Goal: Communication & Community: Answer question/provide support

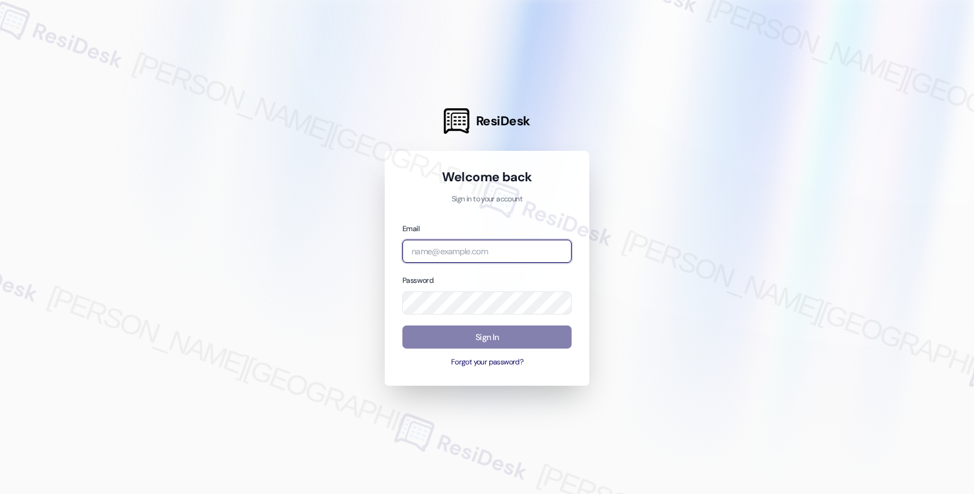
click at [477, 247] on input "email" at bounding box center [487, 252] width 169 height 24
type input "automated-surveys-root_management-fides.ochoa@root_management.com"
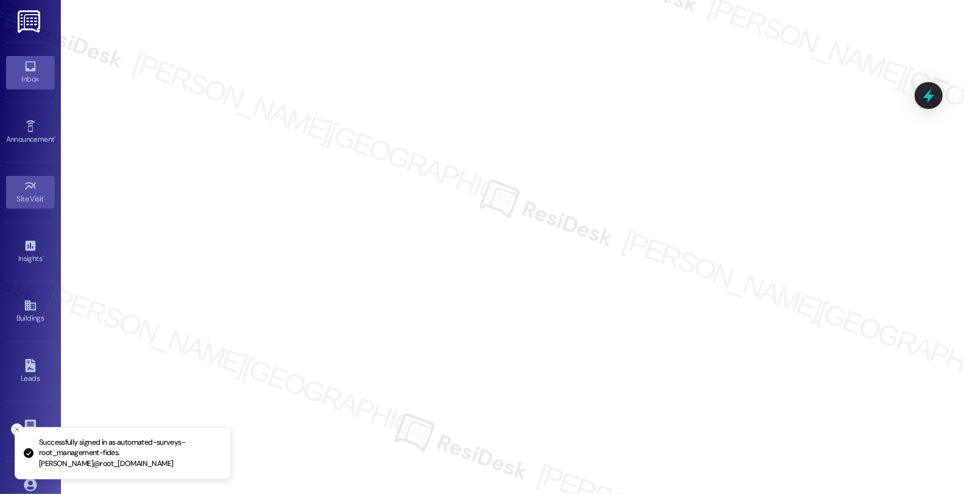
click at [26, 68] on icon at bounding box center [30, 66] width 13 height 13
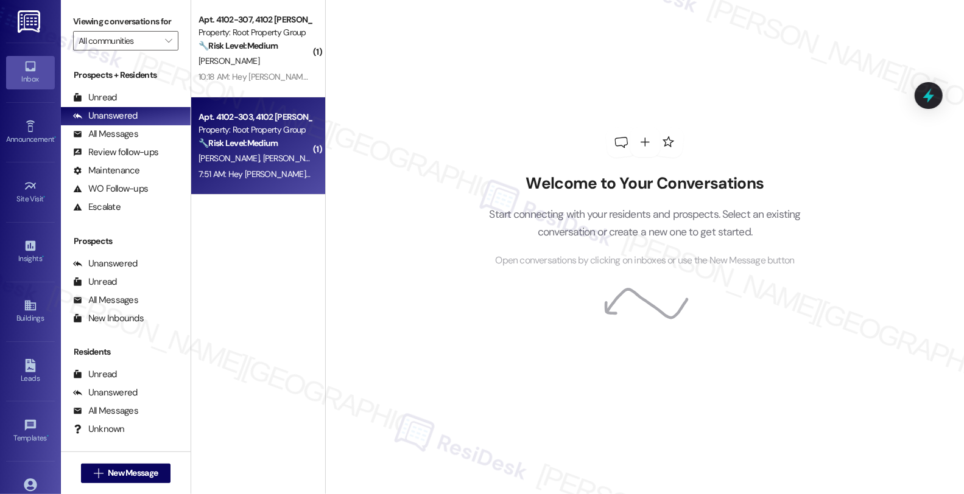
click at [281, 151] on div "E. Gonzales C. Gonzales" at bounding box center [254, 158] width 115 height 15
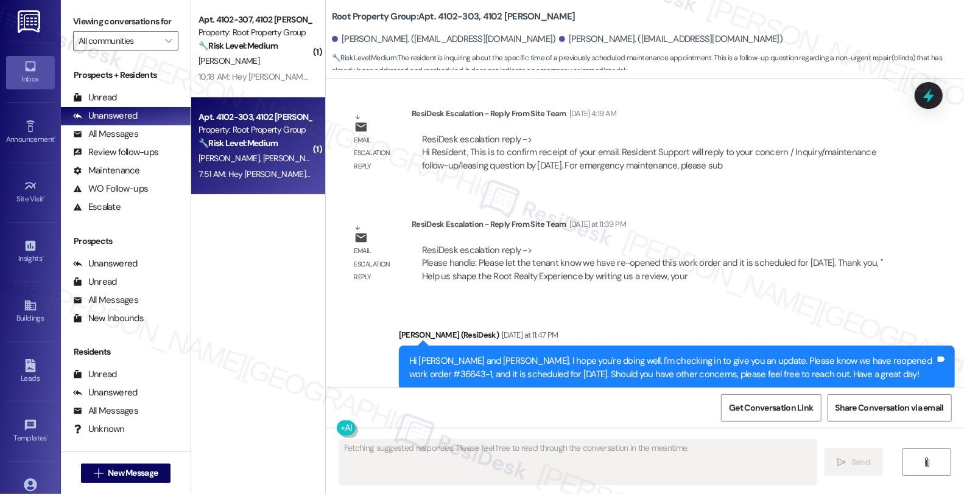
scroll to position [3943, 0]
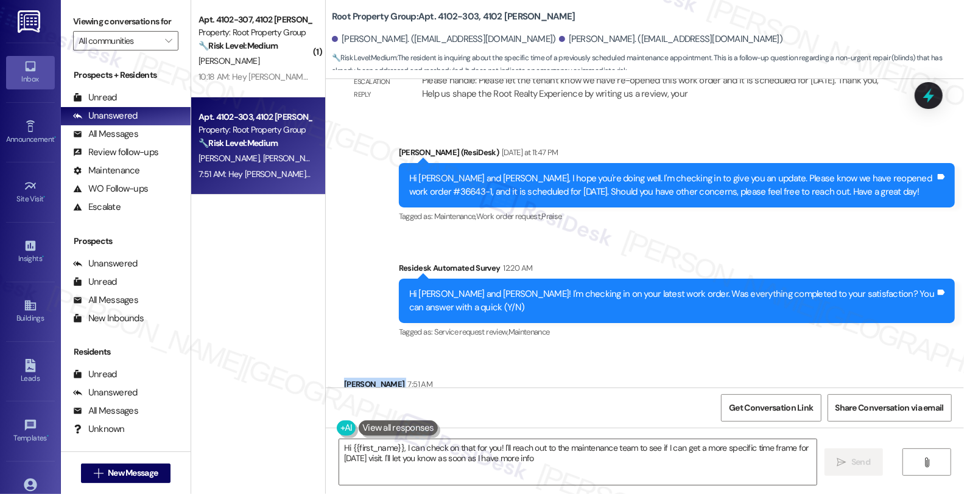
type textarea "Hi {{first_name}}, I can check on that for you! I'll reach out to the maintenan…"
drag, startPoint x: 334, startPoint y: 317, endPoint x: 386, endPoint y: 325, distance: 53.0
click at [386, 369] on div "Received via SMS Evan Gonzales 7:51 AM Hi Sarah-- do you have an idea as to whe…" at bounding box center [506, 411] width 343 height 85
copy div "Evan Gonzales"
drag, startPoint x: 429, startPoint y: 15, endPoint x: 466, endPoint y: 15, distance: 37.1
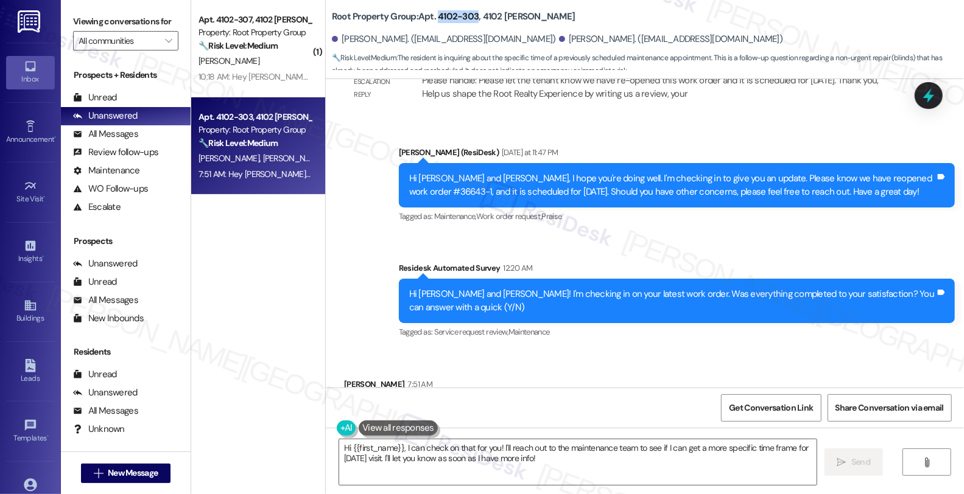
click at [466, 15] on b "Root Property Group: Apt. 4102-303, 4102 N. Sheridan" at bounding box center [453, 16] width 243 height 13
copy b "4102-303"
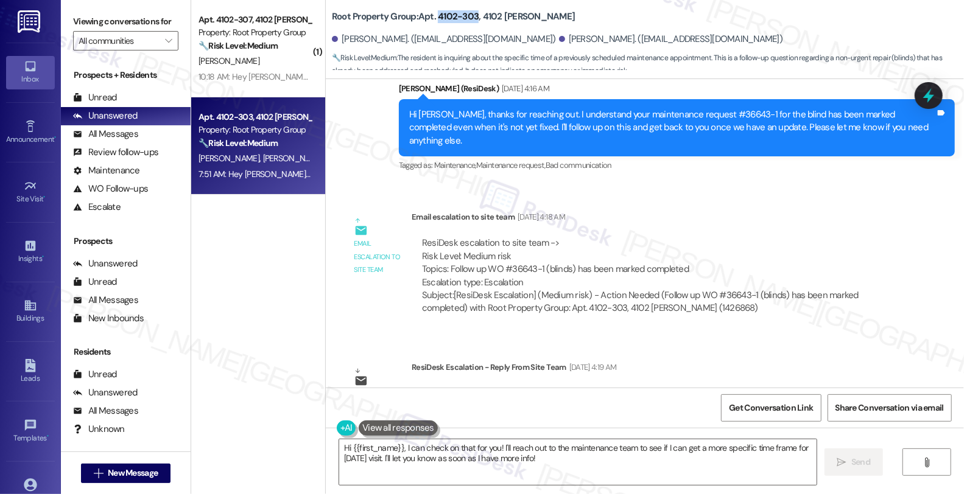
scroll to position [3469, 0]
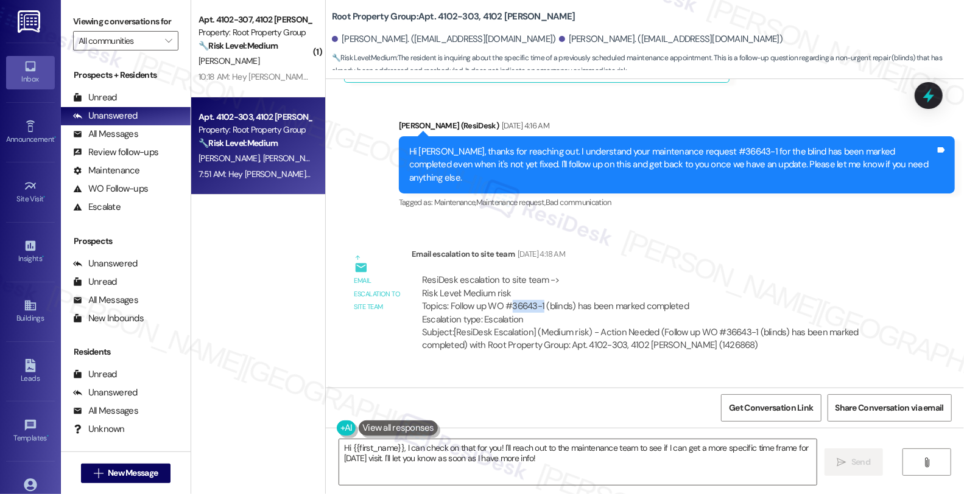
drag, startPoint x: 501, startPoint y: 253, endPoint x: 534, endPoint y: 253, distance: 32.9
click at [534, 274] on div "ResiDesk escalation to site team -> Risk Level: Medium risk Topics: Follow up W…" at bounding box center [656, 300] width 468 height 52
copy div "36643-1"
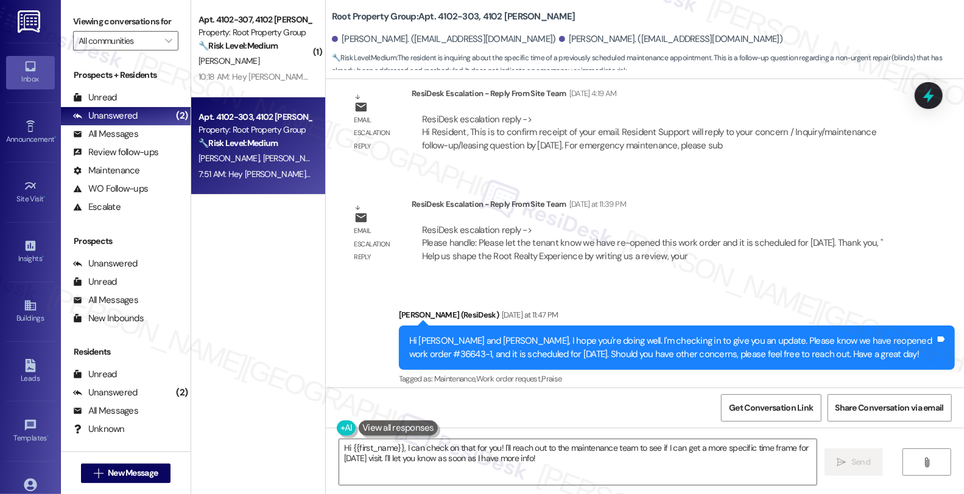
scroll to position [3776, 0]
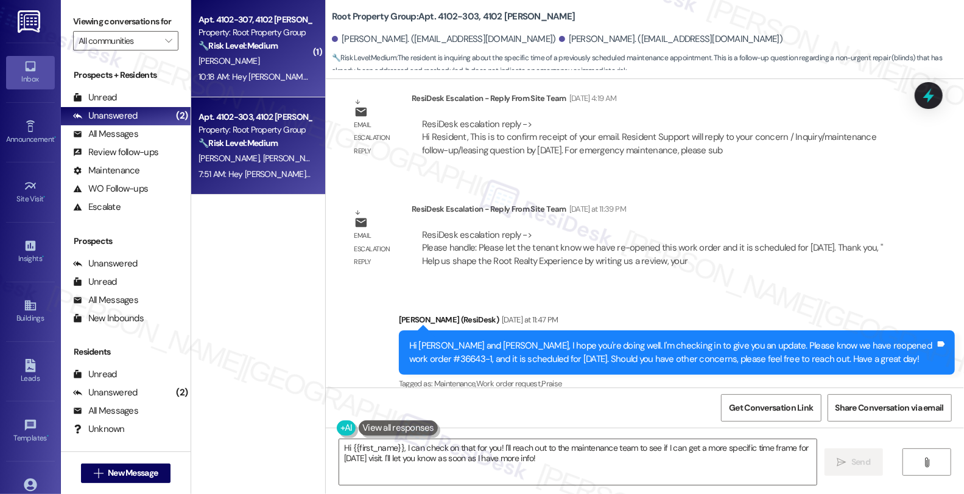
click at [286, 63] on div "J. Reydel" at bounding box center [254, 61] width 115 height 15
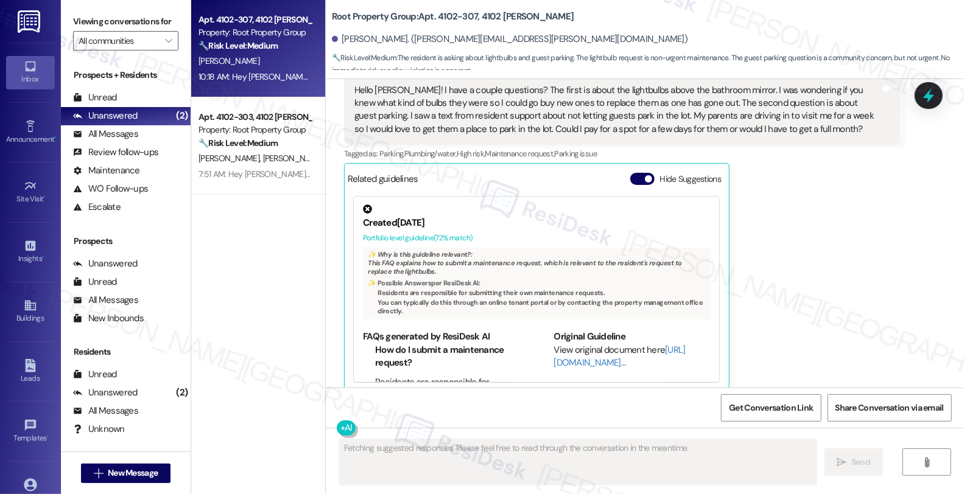
scroll to position [694, 0]
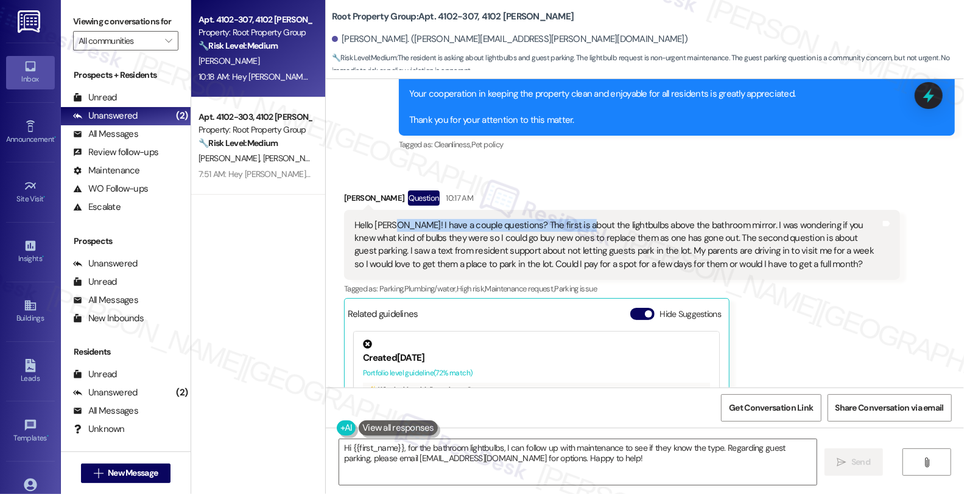
drag, startPoint x: 387, startPoint y: 212, endPoint x: 569, endPoint y: 212, distance: 181.5
click at [569, 219] on div "Hello Sarah! I have a couple questions? The first is about the lightbulbs above…" at bounding box center [617, 245] width 526 height 52
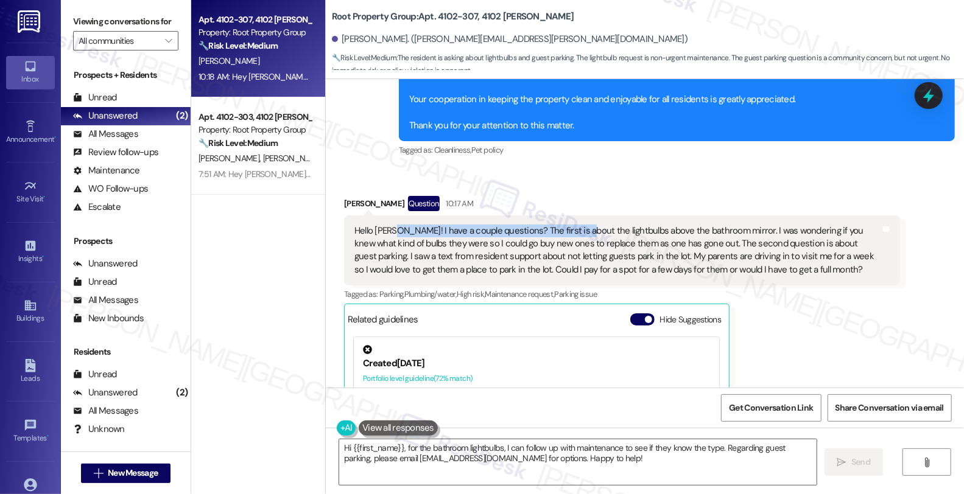
scroll to position [762, 0]
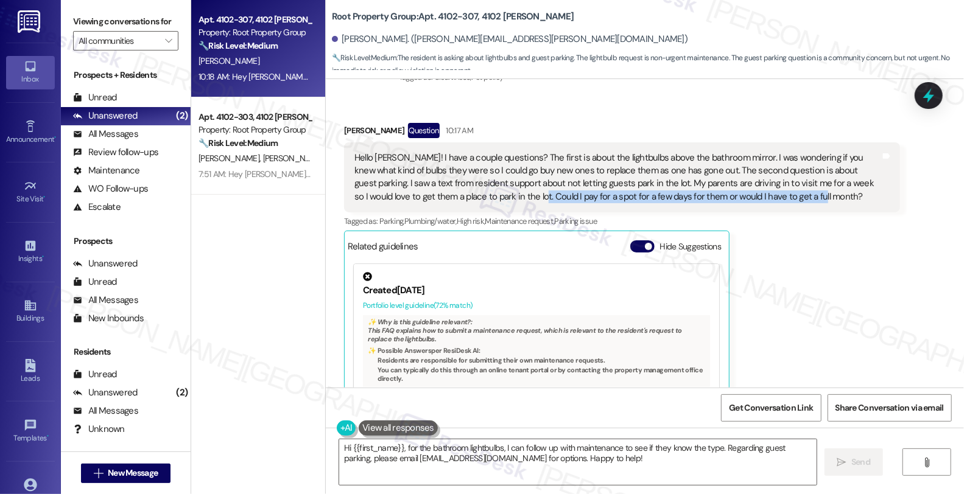
drag, startPoint x: 457, startPoint y: 185, endPoint x: 731, endPoint y: 185, distance: 274.0
click at [731, 185] on div "Hello Sarah! I have a couple questions? The first is about the lightbulbs above…" at bounding box center [617, 178] width 526 height 52
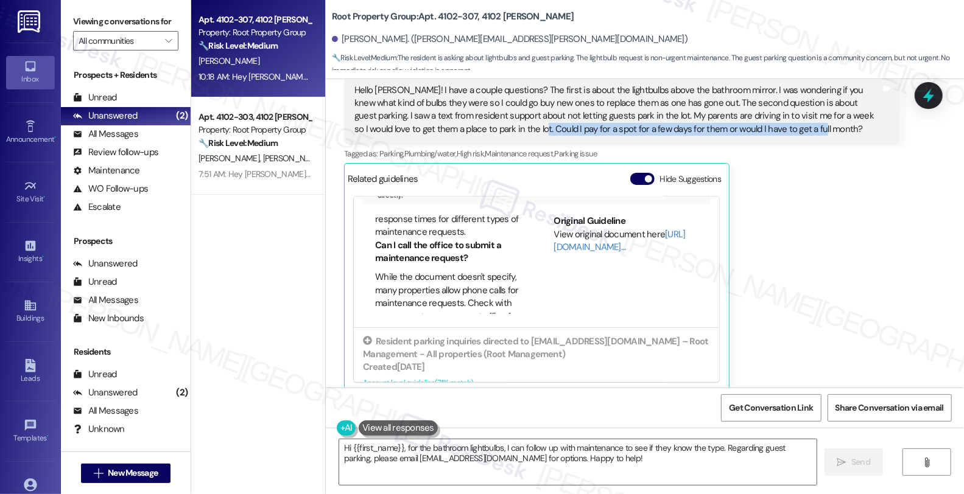
scroll to position [406, 0]
click at [559, 230] on link "[URL][DOMAIN_NAME]…" at bounding box center [620, 240] width 132 height 25
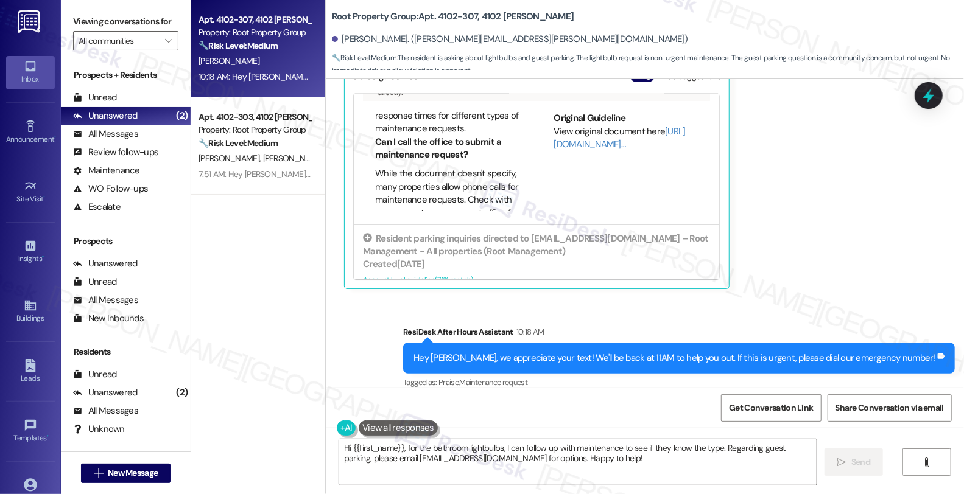
scroll to position [1, 0]
click at [881, 228] on div "Jackson Reydel Question 10:17 AM Hello Sarah! I have a couple questions? The fi…" at bounding box center [622, 121] width 556 height 337
click at [610, 470] on textarea "Hi {{first_name}}, for the bathroom lightbulbs, I can follow up with maintenanc…" at bounding box center [577, 463] width 477 height 46
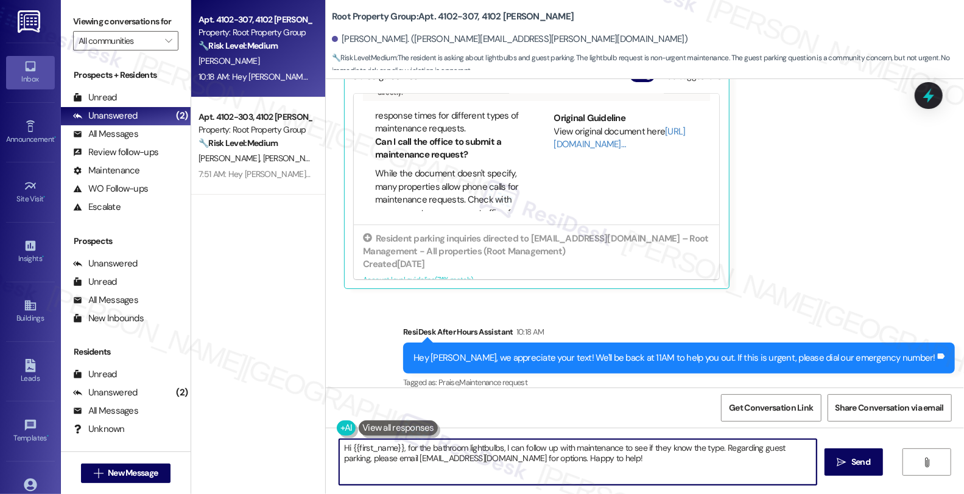
paste textarea "Please ask the resident to email residentsupport@rootpg.com"
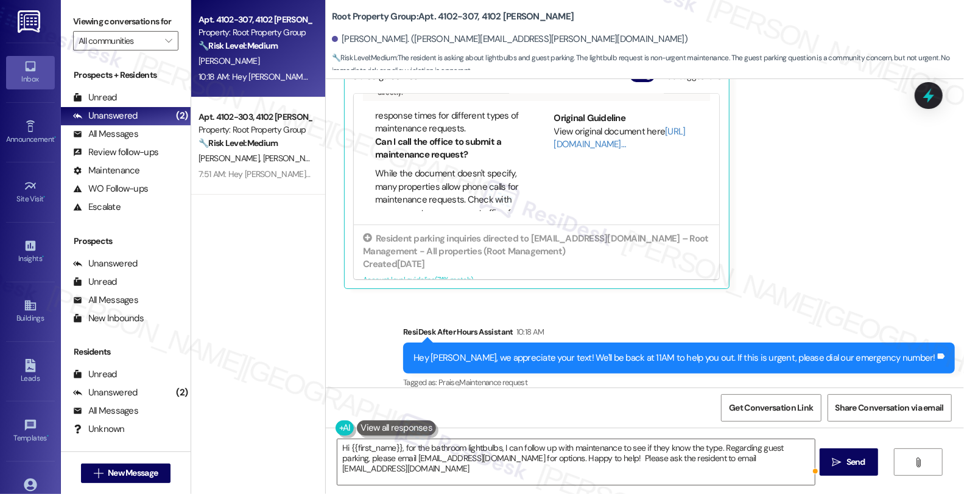
click at [784, 226] on div "Jackson Reydel Question 10:17 AM Hello Sarah! I have a couple questions? The fi…" at bounding box center [622, 121] width 556 height 337
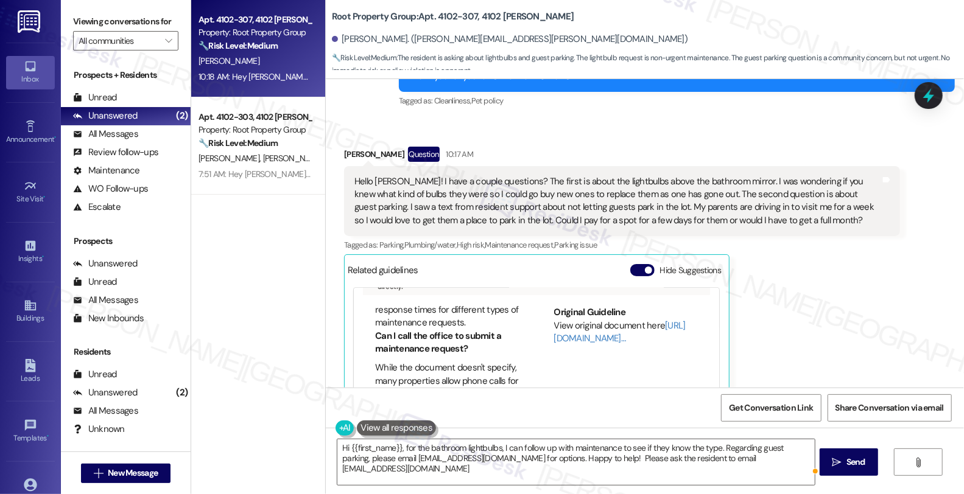
scroll to position [729, 0]
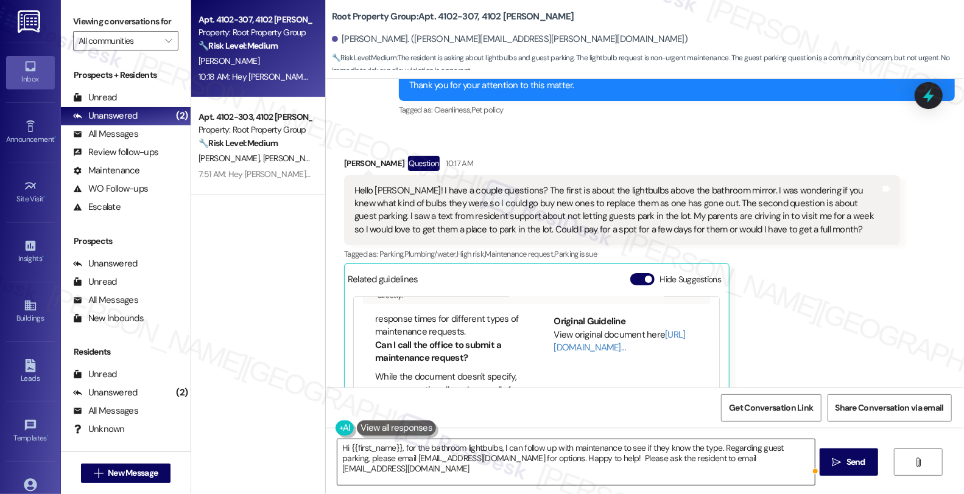
click at [344, 451] on textarea "Hi {{first_name}}, for the bathroom lightbulbs, I can follow up with maintenanc…" at bounding box center [575, 463] width 477 height 46
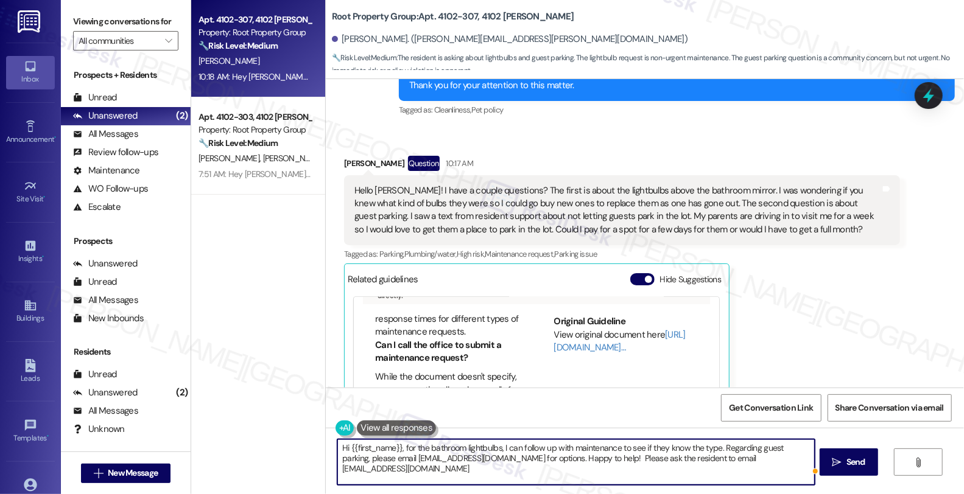
click at [337, 449] on textarea "Hi {{first_name}}, for the bathroom lightbulbs, I can follow up with maintenanc…" at bounding box center [575, 463] width 477 height 46
click at [345, 156] on div "Jackson Reydel Question 10:17 AM" at bounding box center [622, 165] width 556 height 19
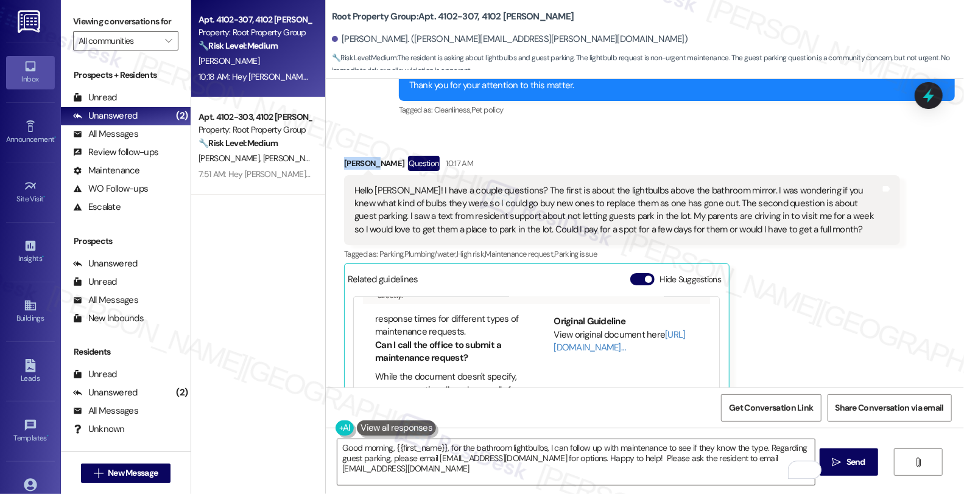
copy div "Jackson"
click at [387, 445] on textarea "Good morning, {{first_name}}, for the bathroom lightbulbs, I can follow up with…" at bounding box center [575, 463] width 477 height 46
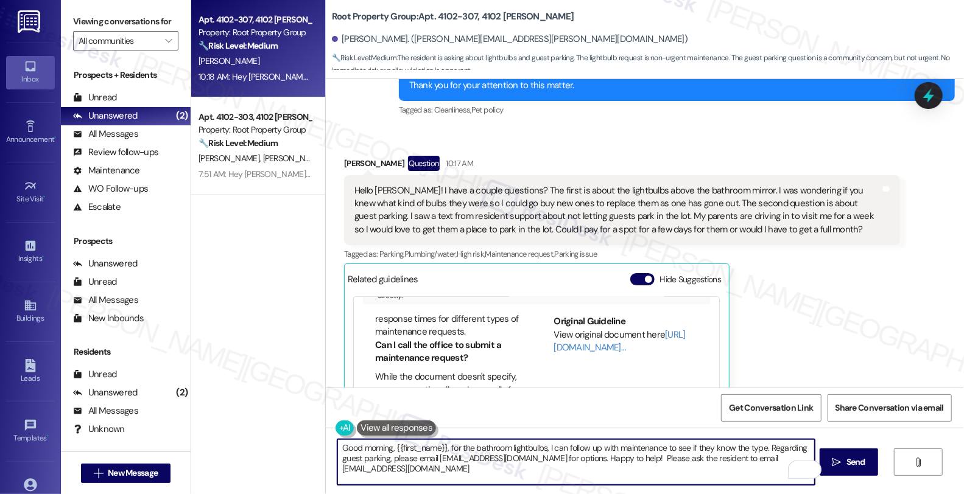
paste textarea "Jackson"
click at [589, 448] on textarea "Good morning, Jackson, thanks for reaching out. I see you'd like to know what k…" at bounding box center [575, 463] width 477 height 46
click at [677, 453] on textarea "Good morning, Jackson, thanks for reaching out. I see you'd like to know the ki…" at bounding box center [575, 463] width 477 height 46
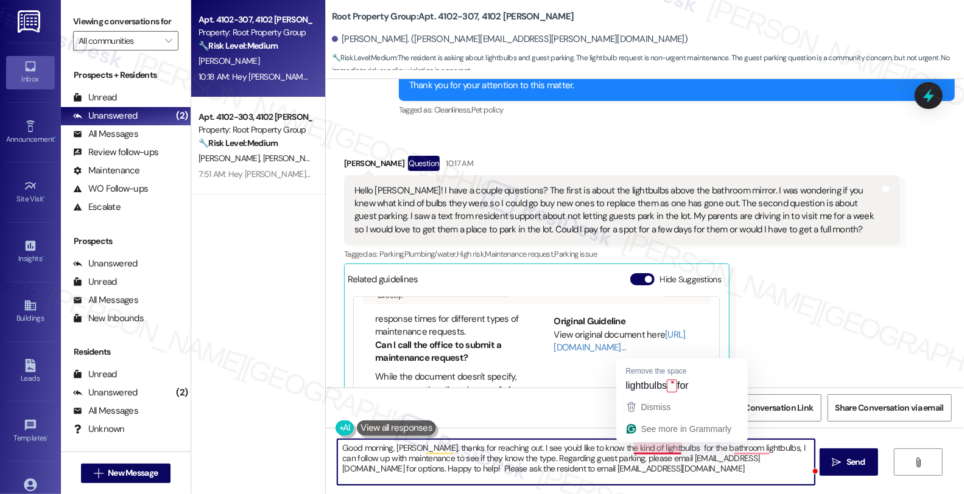
click at [660, 447] on textarea "Good morning, Jackson, thanks for reaching out. I see you'd like to know the ki…" at bounding box center [575, 463] width 477 height 46
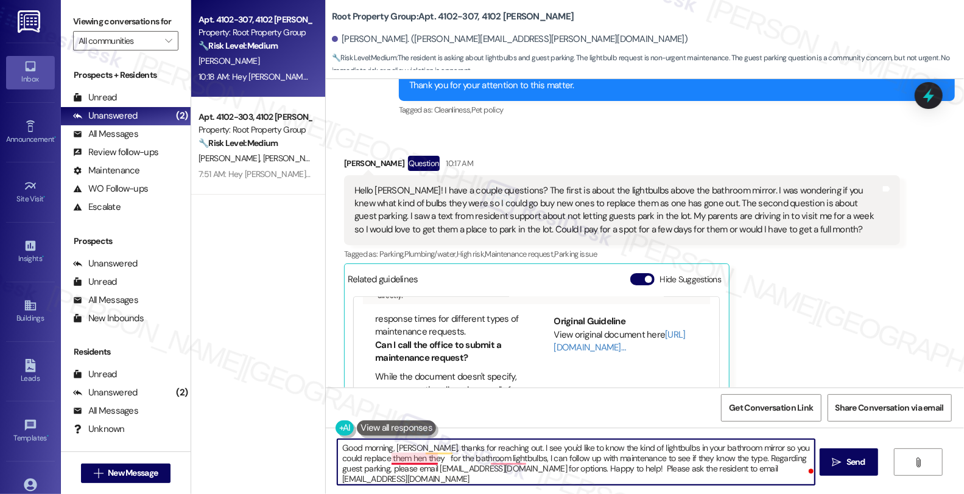
click at [384, 459] on textarea "Good morning, Jackson, thanks for reaching out. I see you'd like to know the ki…" at bounding box center [575, 463] width 477 height 46
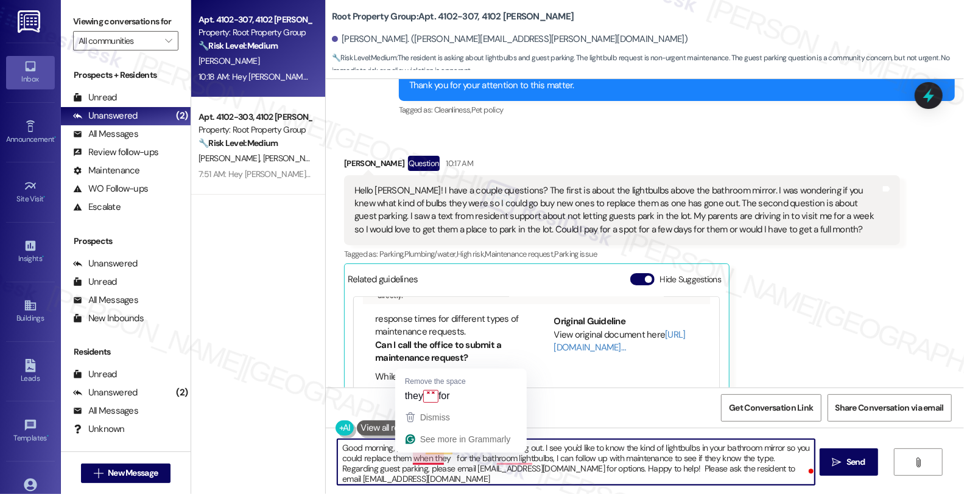
click at [421, 461] on textarea "Good morning, Jackson, thanks for reaching out. I see you'd like to know the ki…" at bounding box center [575, 463] width 477 height 46
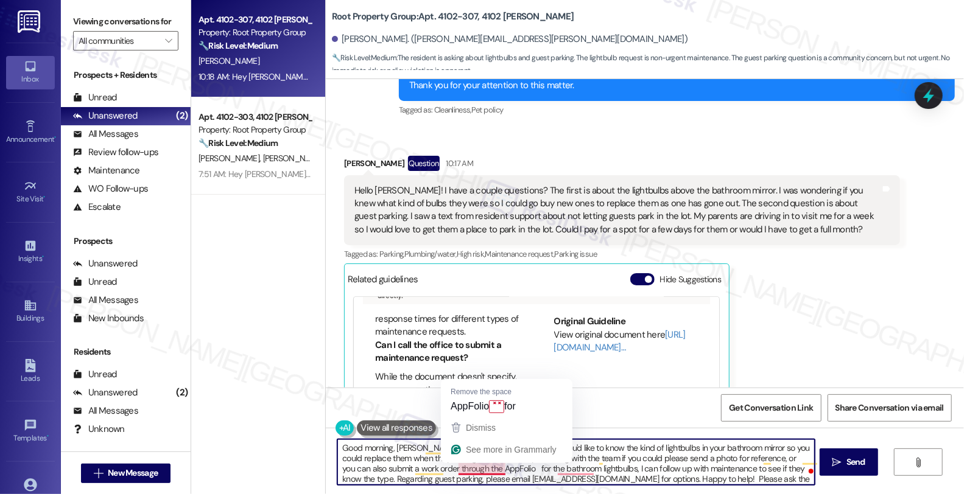
click at [485, 473] on textarea "Good morning, Jackson, thanks for reaching out. I see you'd like to know the ki…" at bounding box center [575, 463] width 477 height 46
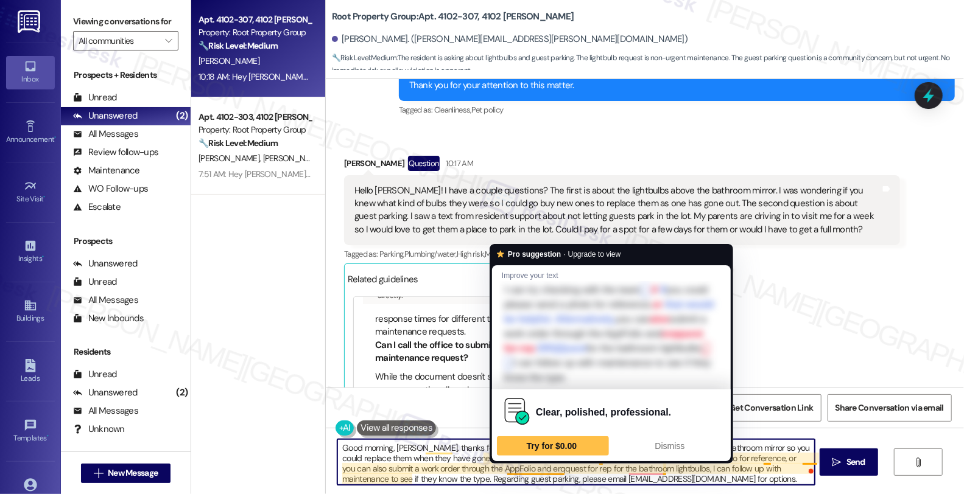
click at [520, 465] on textarea "Good morning, Jackson, thanks for reaching out. I see you'd like to know the ki…" at bounding box center [575, 463] width 477 height 46
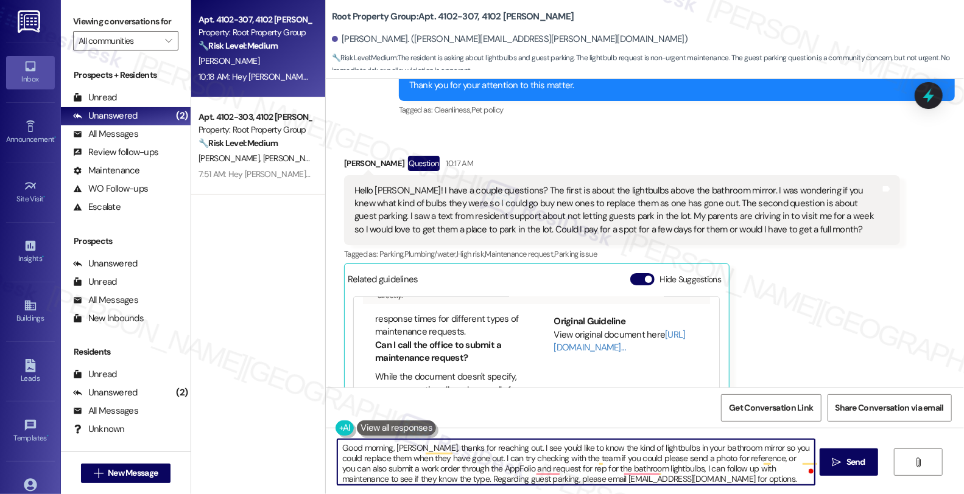
click at [555, 467] on textarea "Good morning, Jackson, thanks for reaching out. I see you'd like to know the ki…" at bounding box center [575, 463] width 477 height 46
click at [582, 470] on textarea "Good morning, Jackson, thanks for reaching out. I see you'd like to know the ki…" at bounding box center [575, 463] width 477 height 46
click at [389, 481] on textarea "Good morning, Jackson, thanks for reaching out. I see you'd like to know the ki…" at bounding box center [575, 463] width 477 height 46
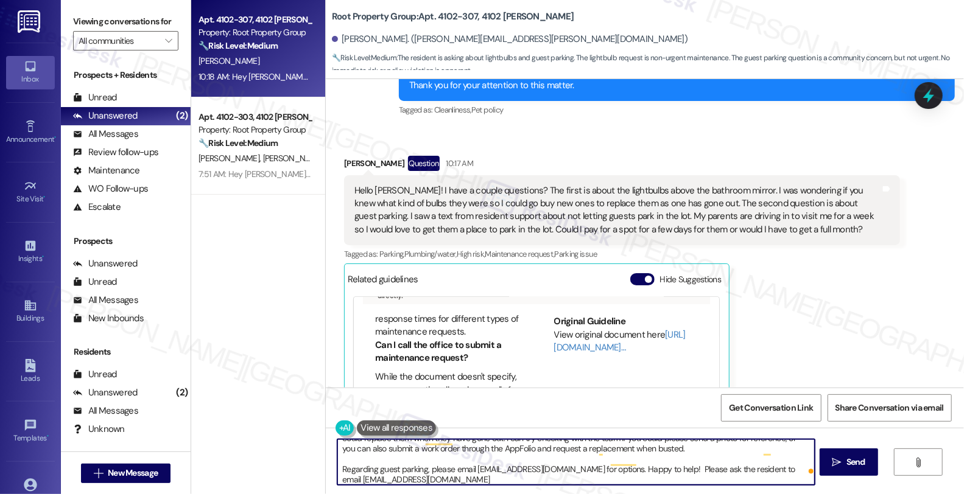
scroll to position [23, 0]
drag, startPoint x: 619, startPoint y: 465, endPoint x: 693, endPoint y: 479, distance: 75.6
click at [693, 479] on textarea "Good morning, Jackson, thanks for reaching out. I see you'd like to know the ki…" at bounding box center [575, 463] width 477 height 46
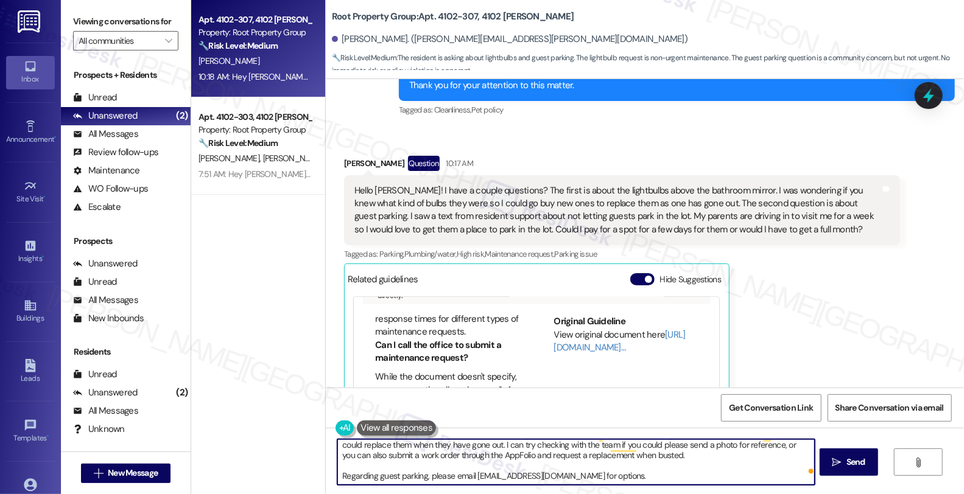
scroll to position [13, 0]
paste textarea "Jackson"
type textarea "Good morning, Jackson, thanks for reaching out. I see you'd like to know the ki…"
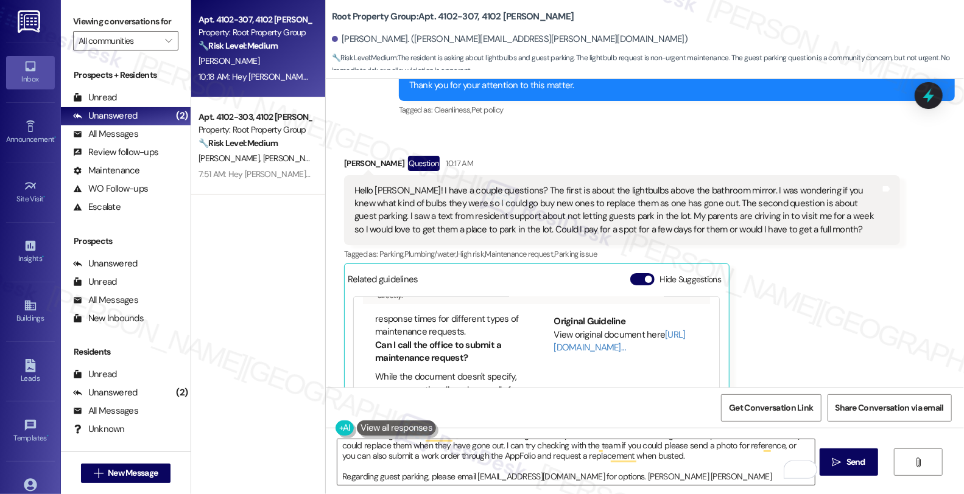
scroll to position [924, 0]
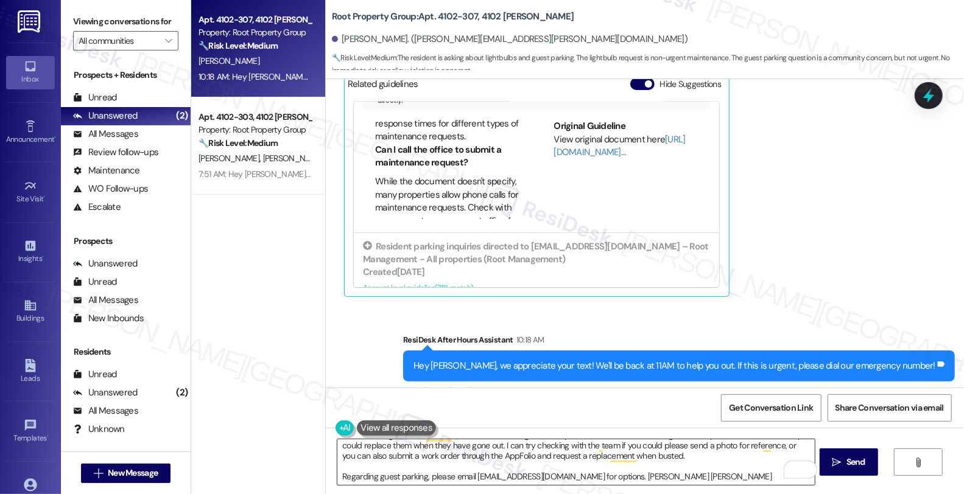
click at [576, 477] on textarea "Good morning, Jackson, thanks for reaching out. I see you'd like to know the ki…" at bounding box center [575, 463] width 477 height 46
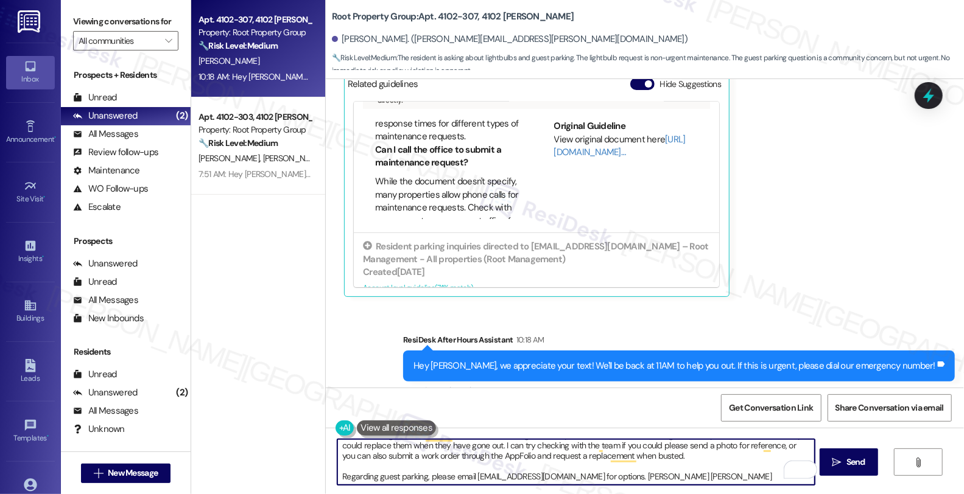
drag, startPoint x: 616, startPoint y: 476, endPoint x: 743, endPoint y: 476, distance: 126.7
click at [743, 476] on textarea "Good morning, Jackson, thanks for reaching out. I see you'd like to know the ki…" at bounding box center [575, 463] width 477 height 46
type textarea "Good morning, Jackson, thanks for reaching out. I see you'd like to know the ki…"
click at [788, 467] on div "Rewrite with Grammarly" at bounding box center [784, 470] width 13 height 14
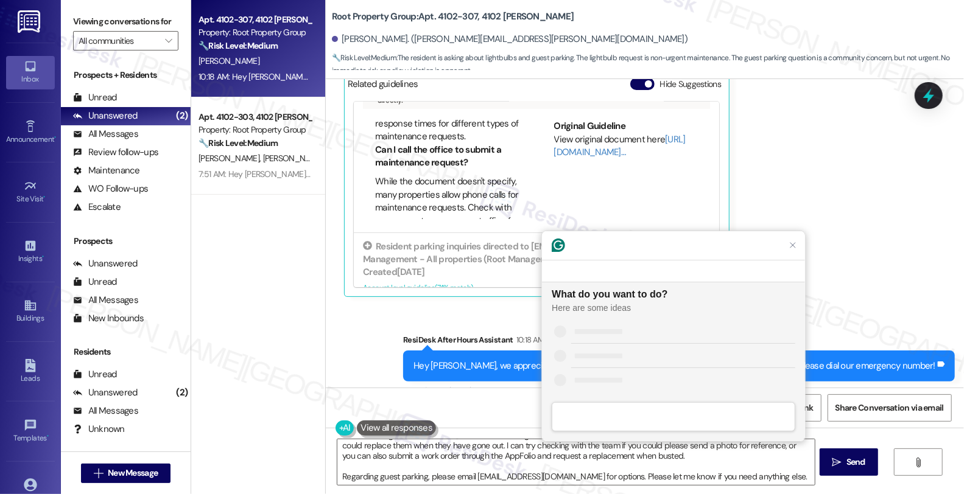
scroll to position [0, 0]
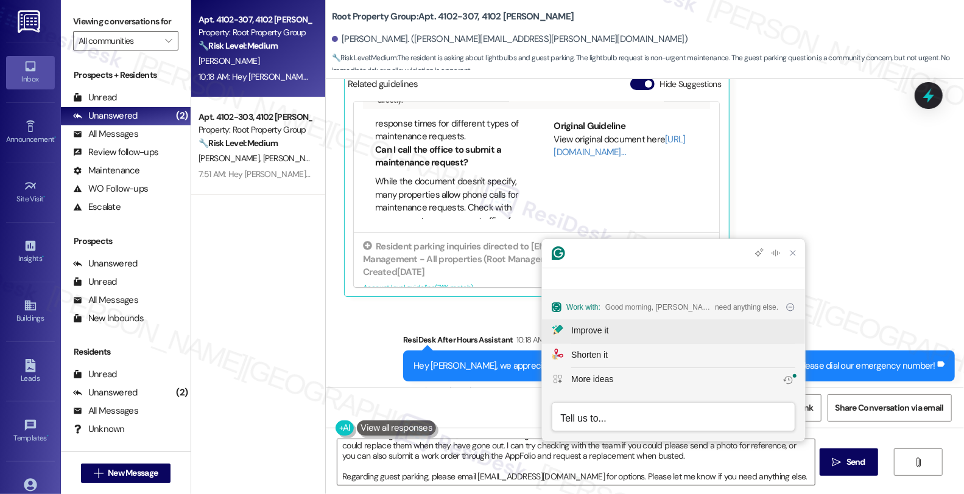
click at [655, 333] on div "Improve it" at bounding box center [683, 331] width 224 height 13
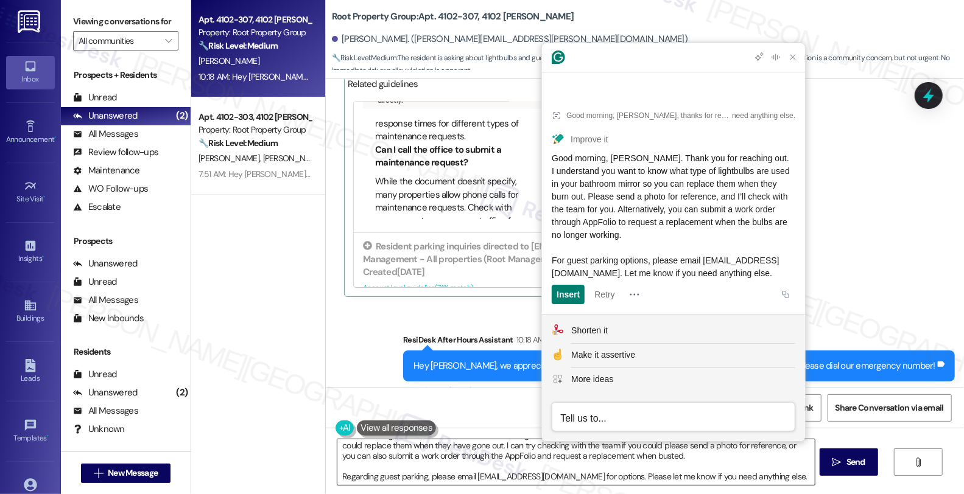
click at [432, 455] on textarea "Good morning, Jackson, thanks for reaching out. I see you'd like to know the ki…" at bounding box center [575, 463] width 477 height 46
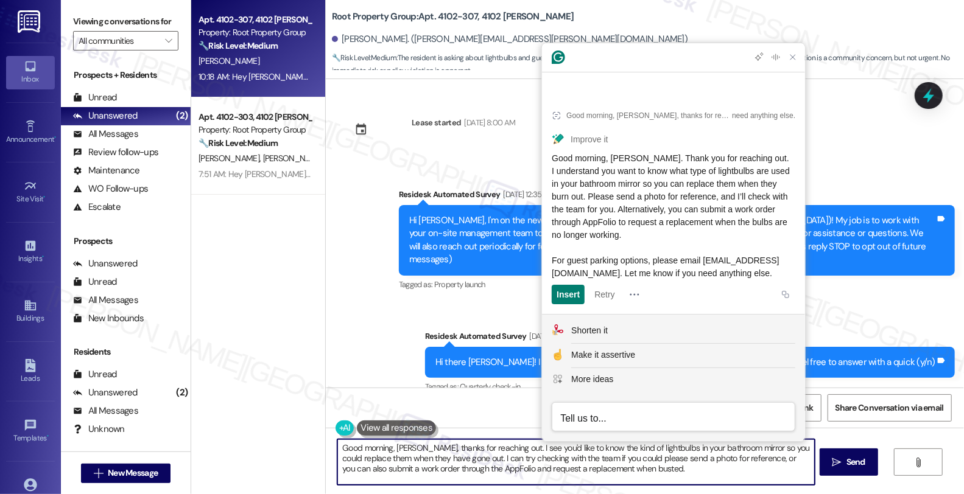
scroll to position [13, 0]
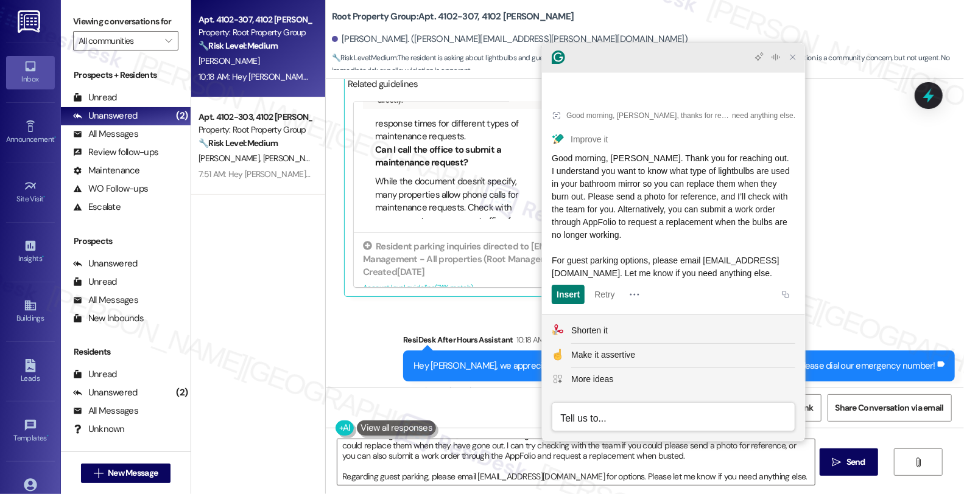
click at [792, 62] on icon "Close Grammarly Assistant" at bounding box center [793, 57] width 10 height 10
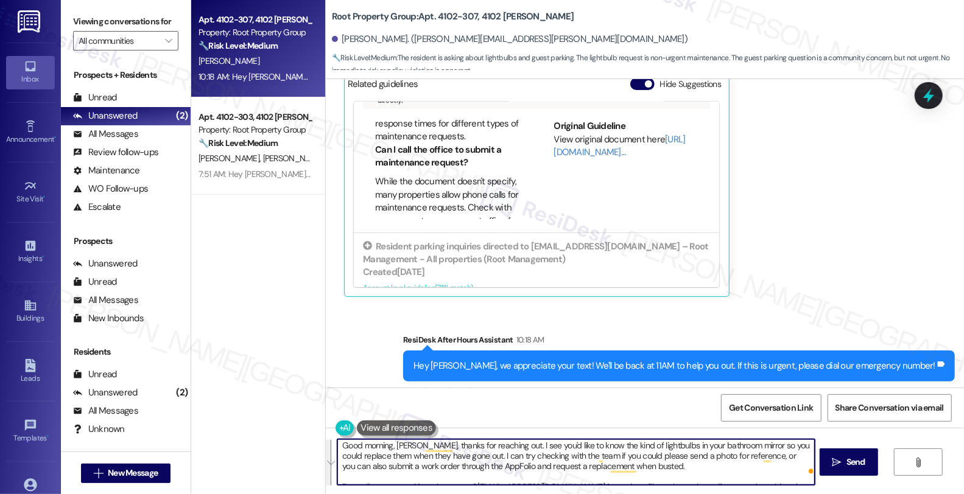
scroll to position [0, 0]
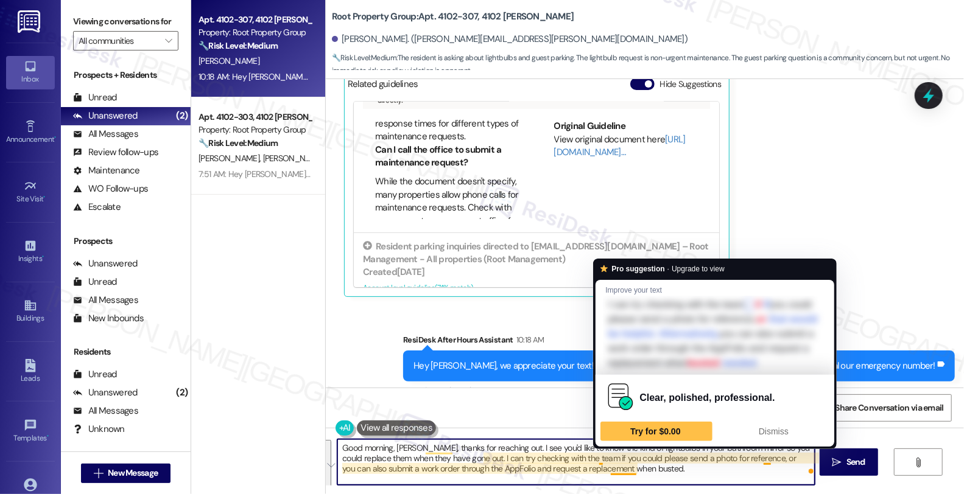
click at [556, 459] on textarea "Good morning, Jackson, thanks for reaching out. I see you'd like to know the ki…" at bounding box center [575, 463] width 477 height 46
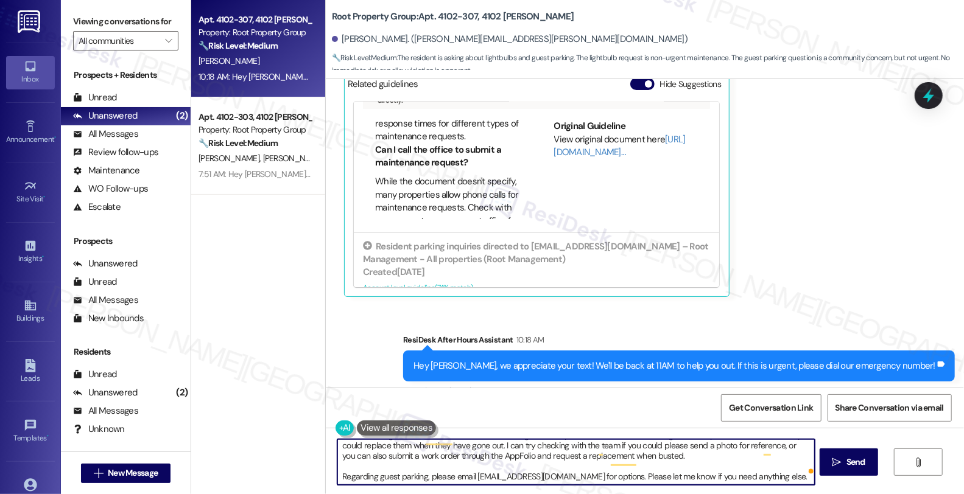
scroll to position [13, 0]
click at [644, 454] on textarea "Good morning, Jackson, thanks for reaching out. I see you'd like to know the ki…" at bounding box center [575, 463] width 477 height 46
click at [559, 485] on textarea "Good morning, Jackson, thanks for reaching out. I see you'd like to know the ki…" at bounding box center [575, 463] width 477 height 46
click at [614, 477] on textarea "Good morning, Jackson, thanks for reaching out. I see you'd like to know the ki…" at bounding box center [575, 463] width 477 height 46
drag, startPoint x: 619, startPoint y: 473, endPoint x: 839, endPoint y: 473, distance: 219.2
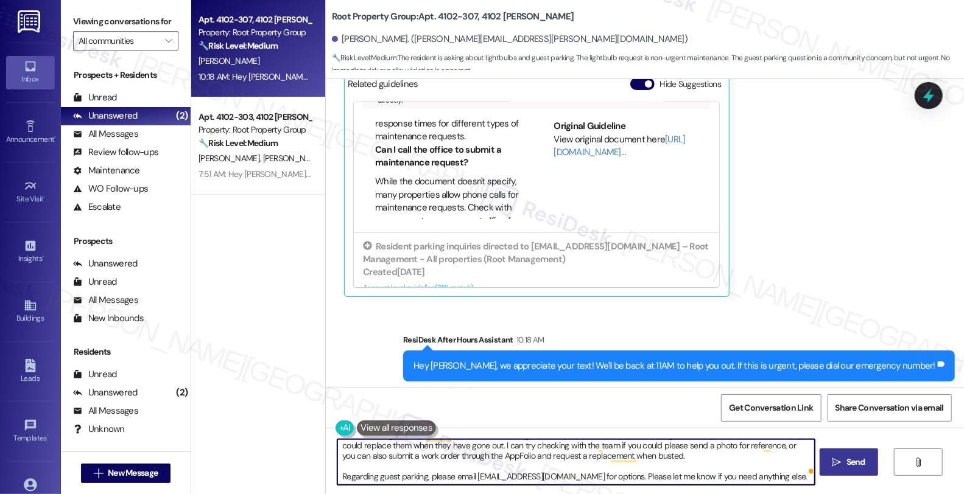
click at [839, 473] on div "Good morning, Jackson, thanks for reaching out. I see you'd like to know the ki…" at bounding box center [645, 473] width 638 height 91
paste textarea "don’t hesitate to let me know if there’s anything else I can help you with!"
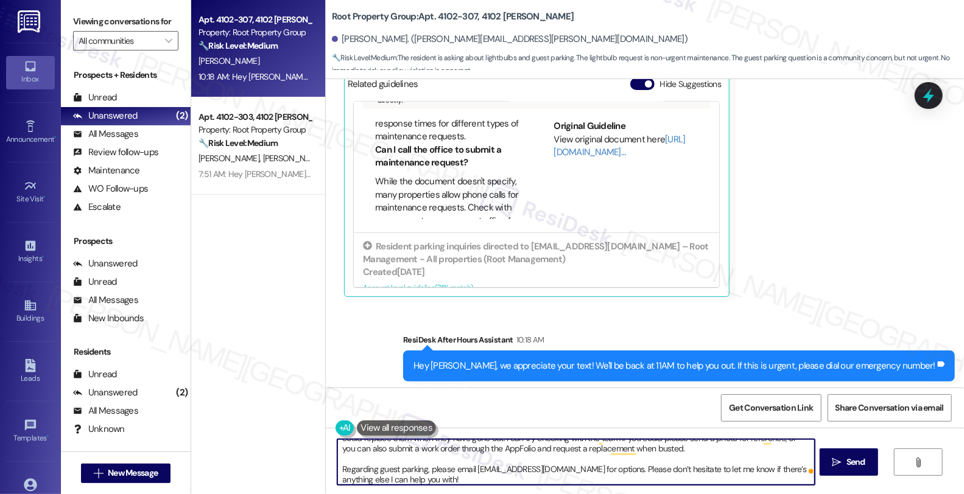
scroll to position [20, 0]
click at [379, 482] on textarea "Good morning, Jackson, thanks for reaching out. I see you'd like to know the ki…" at bounding box center [575, 463] width 477 height 46
click at [837, 458] on span " Send" at bounding box center [849, 462] width 38 height 13
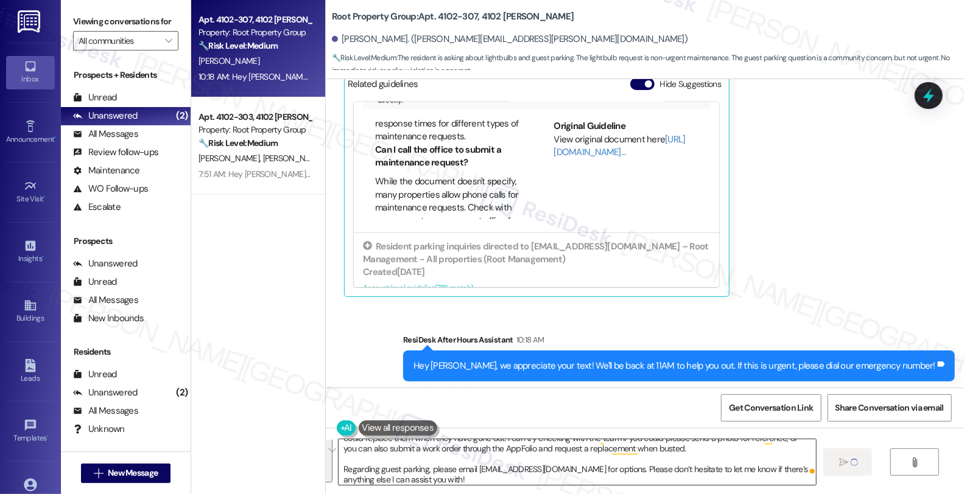
scroll to position [0, 0]
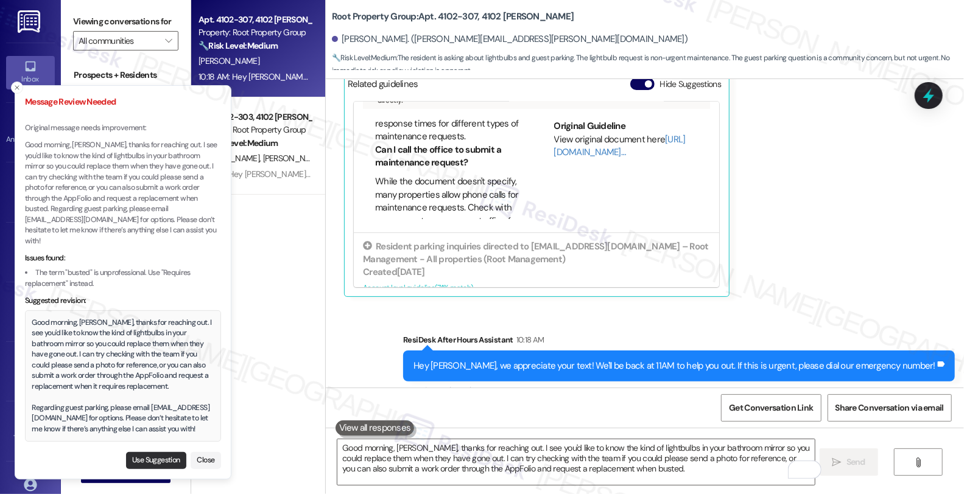
click at [154, 459] on button "Use Suggestion" at bounding box center [156, 460] width 60 height 17
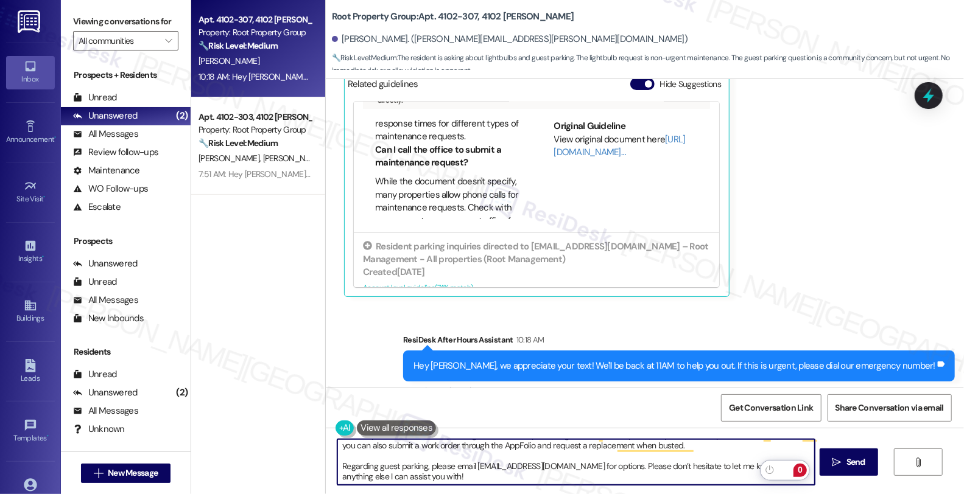
click at [464, 478] on textarea "Good morning, Jackson, thanks for reaching out. I see you'd like to know the ki…" at bounding box center [575, 463] width 477 height 46
type textarea "Good morning, Jackson, thanks for reaching out. I see you'd like to know the ki…"
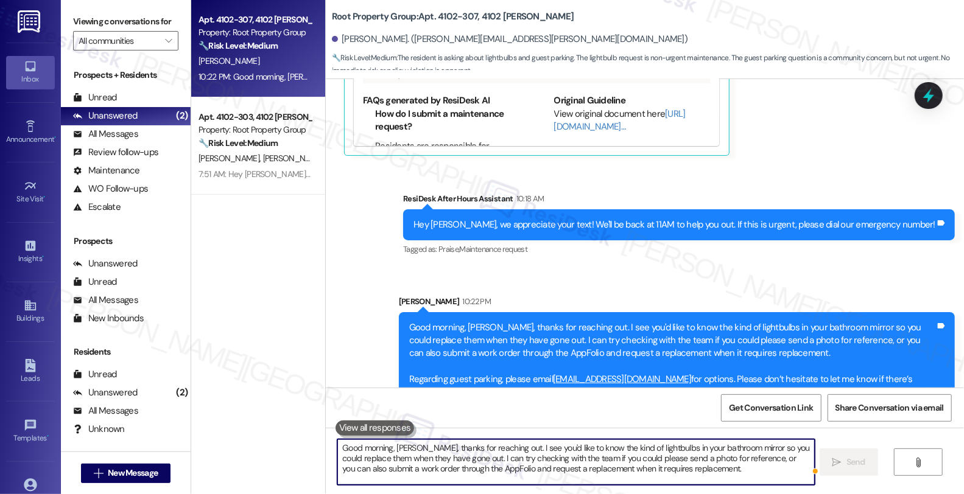
scroll to position [1082, 0]
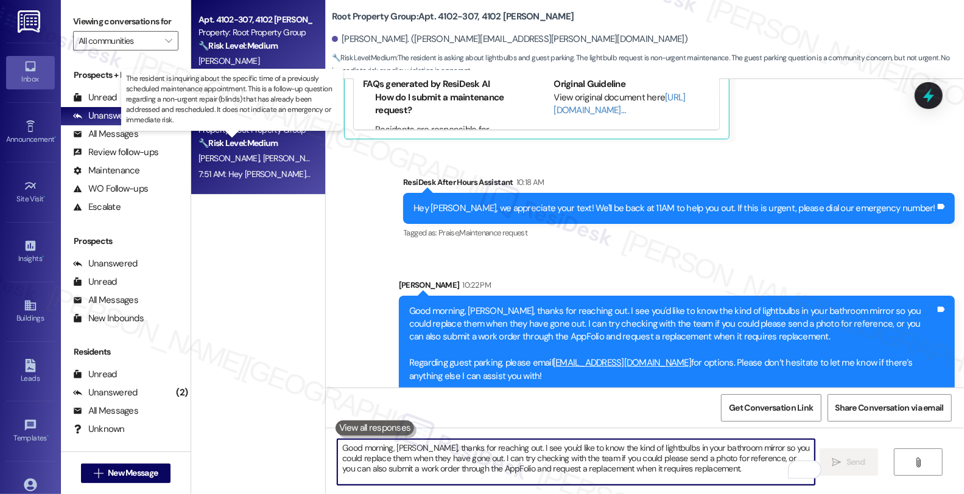
click at [226, 139] on strong "🔧 Risk Level: Medium" at bounding box center [238, 143] width 79 height 11
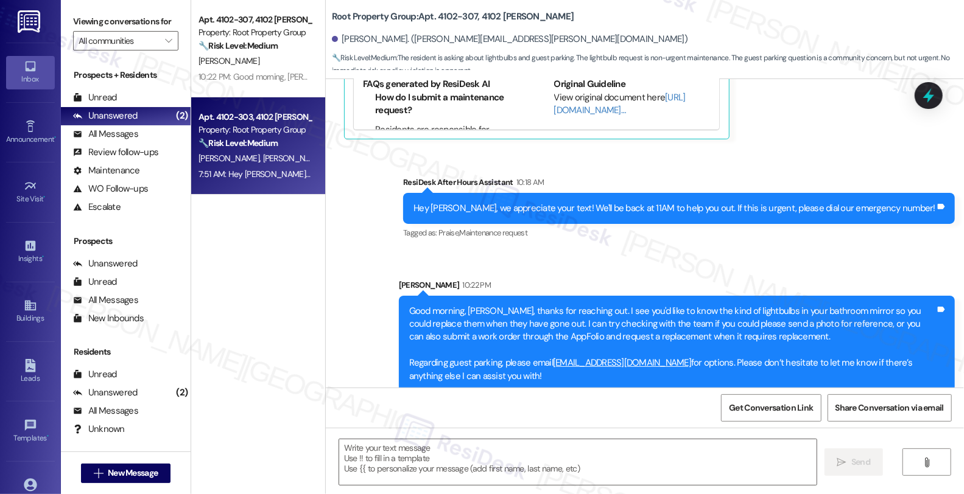
type textarea "Fetching suggested responses. Please feel free to read through the conversation…"
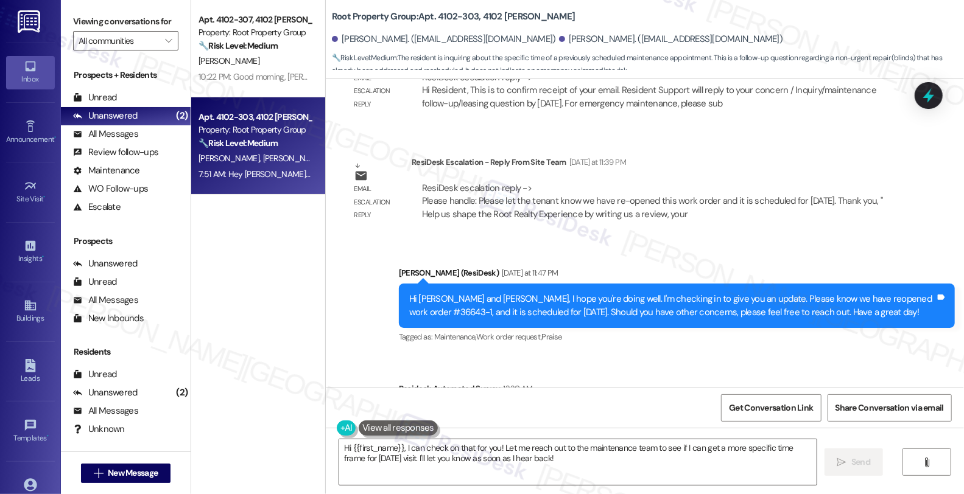
scroll to position [3875, 0]
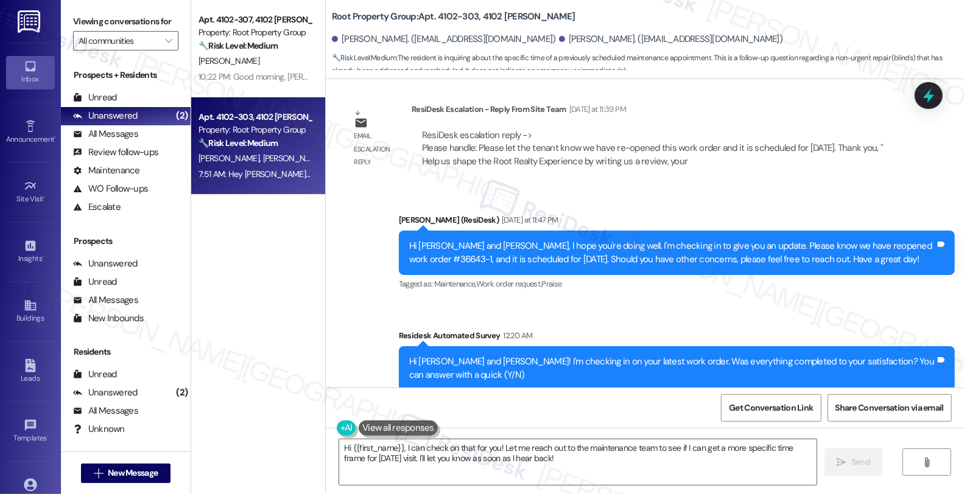
click at [826, 418] on div "Received via SMS Evan Gonzales 7:51 AM Hi Sarah-- do you have an idea as to whe…" at bounding box center [645, 469] width 638 height 103
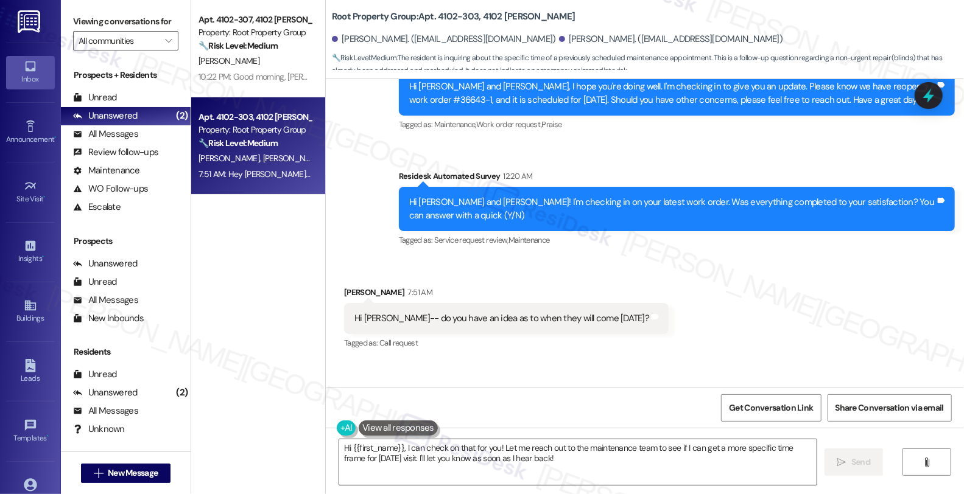
scroll to position [4046, 0]
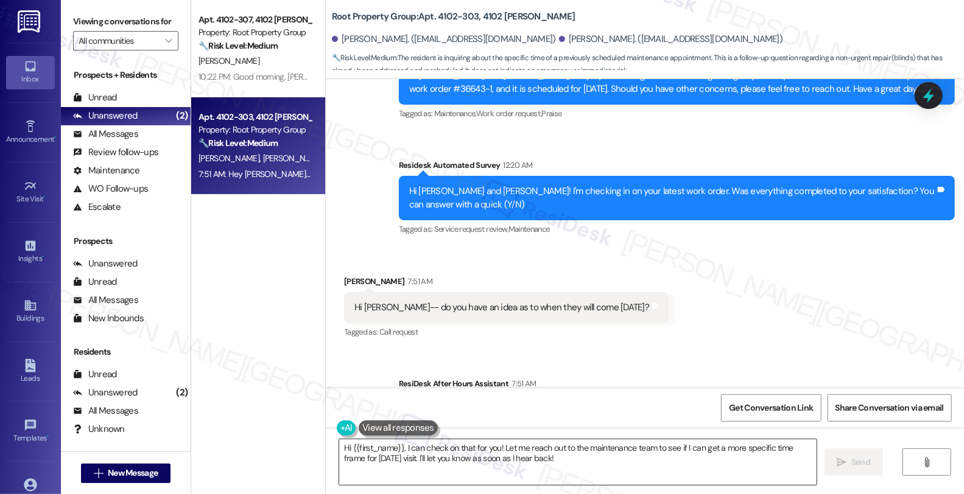
click at [339, 447] on textarea "Hi {{first_name}}, I can check on that for you! Let me reach out to the mainten…" at bounding box center [577, 463] width 477 height 46
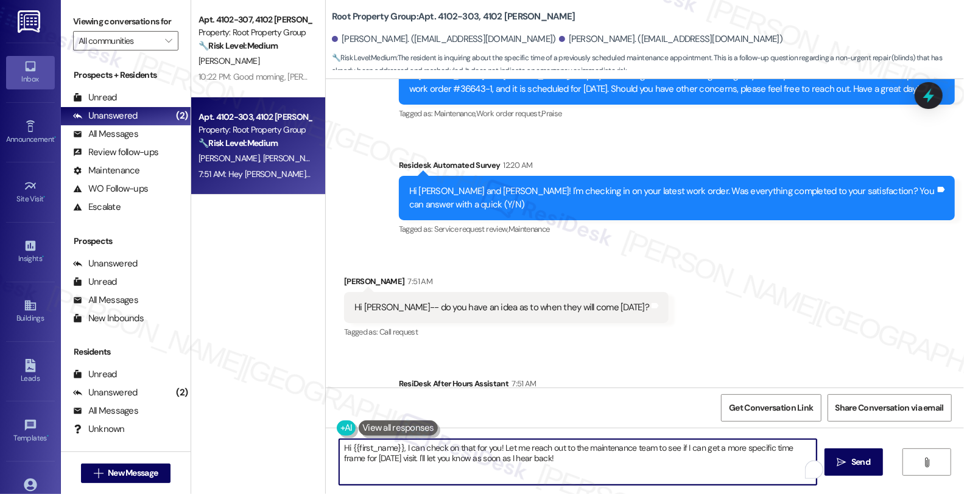
click at [339, 447] on textarea "Hi {{first_name}}, I can check on that for you! Let me reach out to the mainten…" at bounding box center [577, 463] width 477 height 46
click at [344, 275] on div "Evan Gonzales 7:51 AM" at bounding box center [506, 283] width 325 height 17
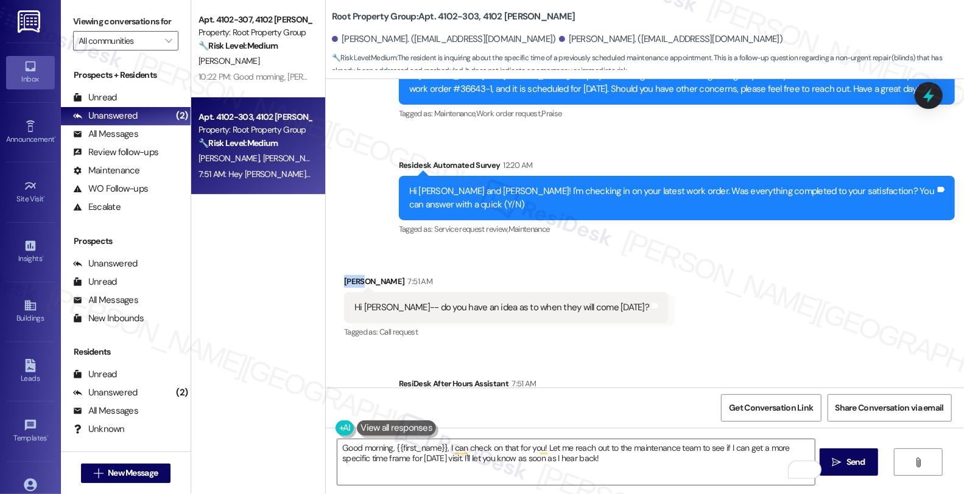
click at [344, 275] on div "Evan Gonzales 7:51 AM" at bounding box center [506, 283] width 325 height 17
copy div "Evan"
click at [387, 449] on textarea "Good morning, {{first_name}}, I can check on that for you! Let me reach out to …" at bounding box center [575, 463] width 477 height 46
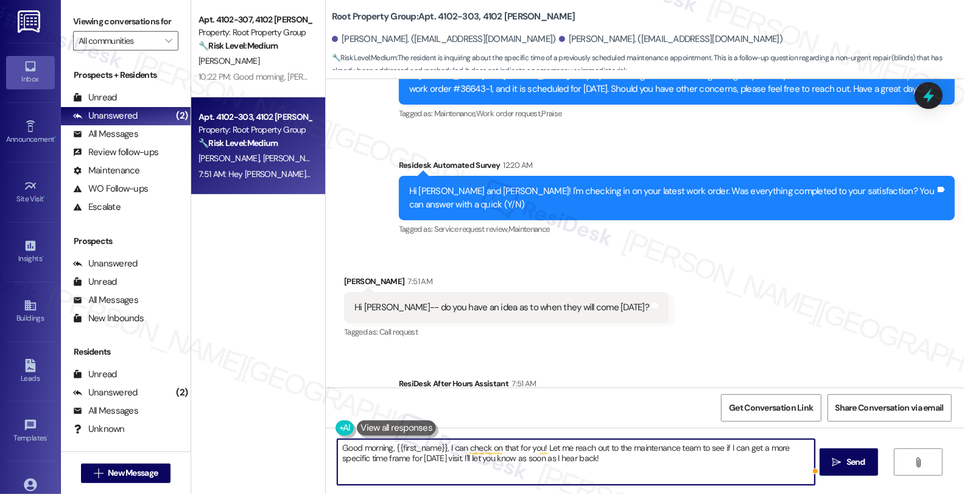
paste textarea "Evan"
click at [731, 446] on textarea "Good morning, Evan, Let me check can check on that for you! Let me reach out to…" at bounding box center [575, 463] width 477 height 46
click at [458, 447] on textarea "Good morning, Evan, let me check can check on that for you! Let me reach out to…" at bounding box center [575, 463] width 477 height 46
click at [727, 446] on textarea "Good morning, Evan, let me check can check on that for you! Let me reach out to…" at bounding box center [575, 463] width 477 height 46
click at [414, 451] on textarea "Good morning, Evan. Let me check if we can get a more specific time frame for W…" at bounding box center [575, 463] width 477 height 46
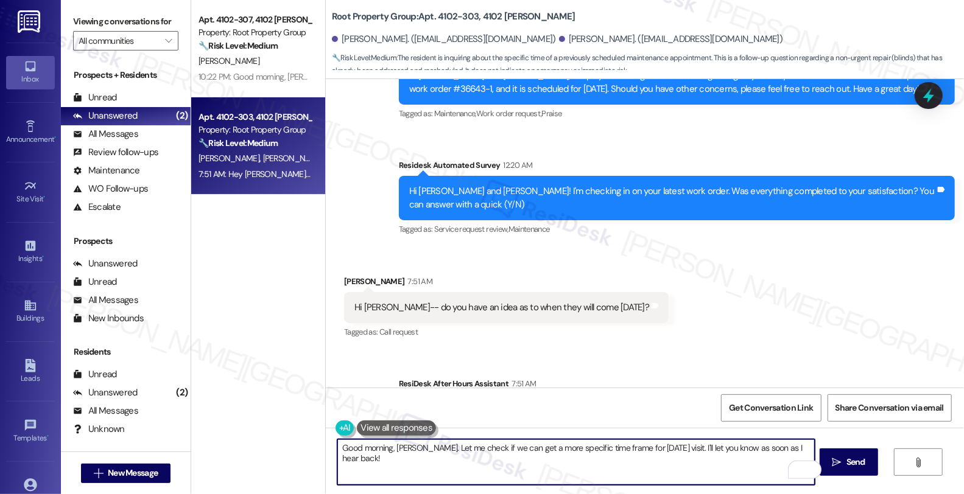
click at [414, 451] on textarea "Good morning, Evan. Let me check if we can get a more specific time frame for W…" at bounding box center [575, 463] width 477 height 46
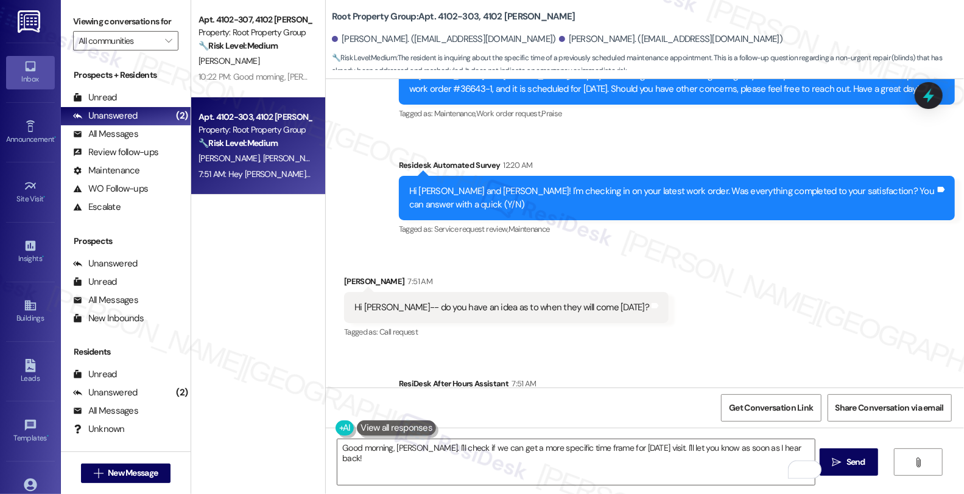
click at [843, 248] on div "Received via SMS Evan Gonzales 7:51 AM Hi Sarah-- do you have an idea as to whe…" at bounding box center [645, 299] width 638 height 103
click at [812, 350] on div "Sent via SMS ResiDesk After Hours Assistant 7:51 AM Hey Carla and Evan, we appr…" at bounding box center [645, 408] width 638 height 116
click at [659, 446] on textarea "Good morning, Evan. I'll check if we can get a more specific time frame for Wed…" at bounding box center [575, 463] width 477 height 46
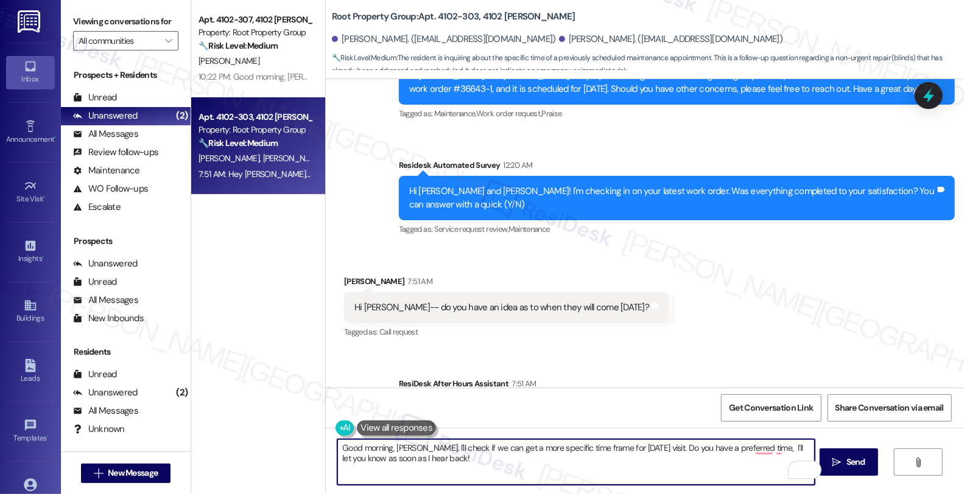
click at [766, 448] on textarea "Good morning, Evan. I'll check if we can get a more specific time frame for Wed…" at bounding box center [575, 463] width 477 height 46
drag, startPoint x: 776, startPoint y: 448, endPoint x: 783, endPoint y: 466, distance: 20.0
click at [783, 466] on div "Good morning, Evan. I'll check if we can get a more specific time frame for Wed…" at bounding box center [576, 462] width 479 height 47
click at [421, 464] on textarea "Good morning, Evan. I'll check if we can get a more specific time frame for Wed…" at bounding box center [575, 463] width 477 height 46
drag, startPoint x: 403, startPoint y: 460, endPoint x: 648, endPoint y: 462, distance: 245.4
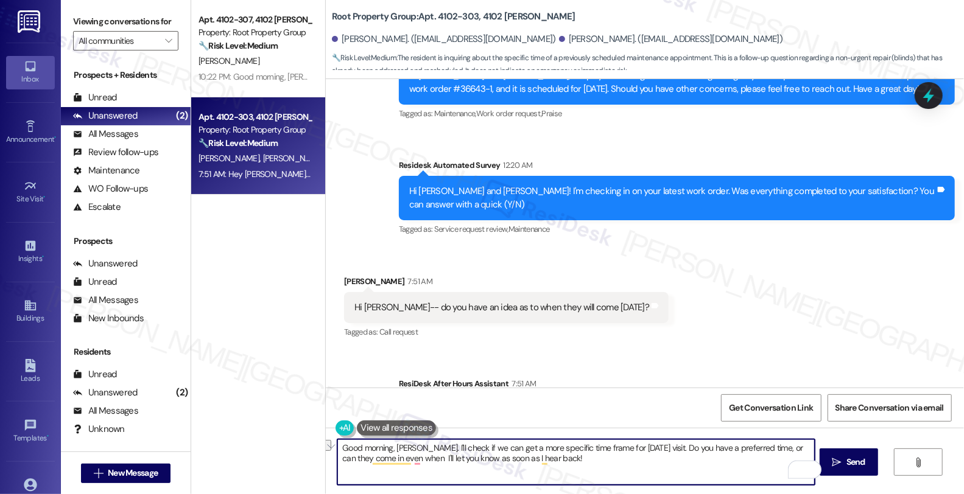
click at [648, 462] on textarea "Good morning, Evan. I'll check if we can get a more specific time frame for Wed…" at bounding box center [575, 463] width 477 height 46
type textarea "Good morning, Evan. I'll check if we can get a more specific time frame for Wed…"
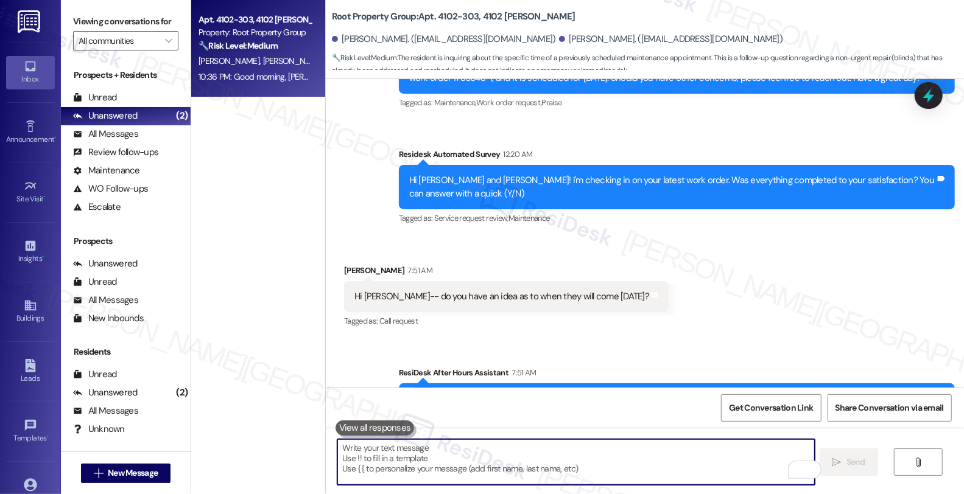
scroll to position [4144, 0]
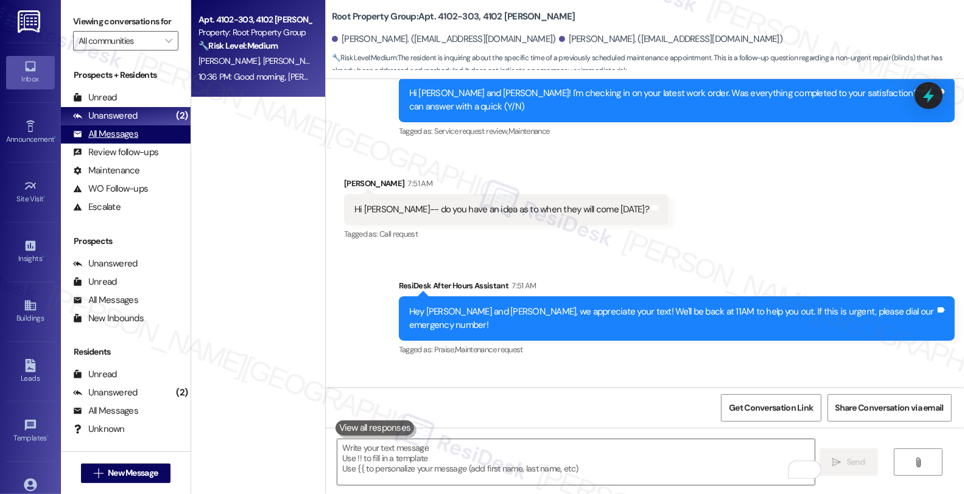
click at [108, 144] on div "All Messages (undefined)" at bounding box center [126, 134] width 130 height 18
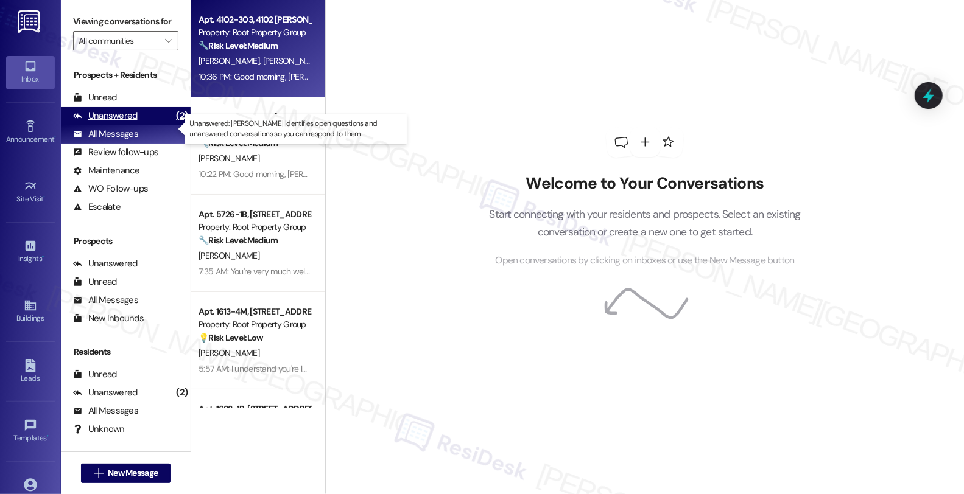
click at [113, 122] on div "Unanswered" at bounding box center [105, 116] width 65 height 13
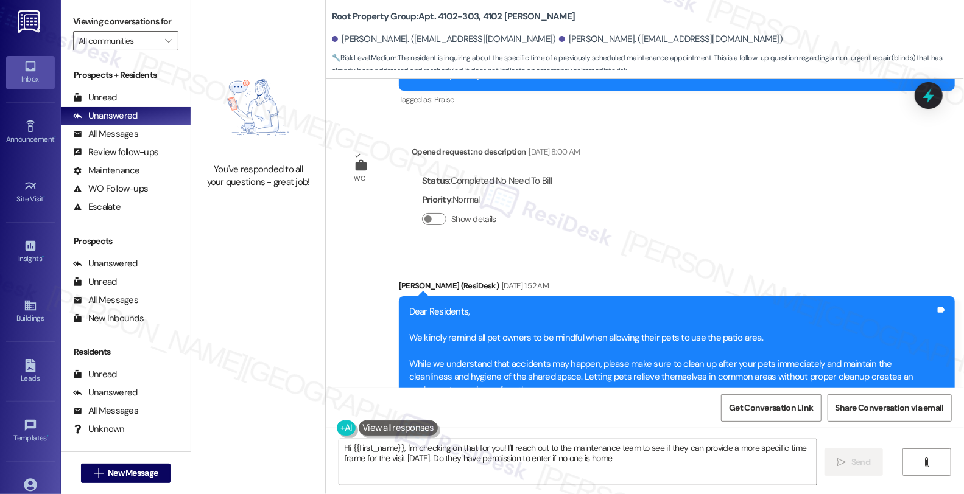
type textarea "Hi {{first_name}}, I'm checking on that for you! I'll reach out to the maintena…"
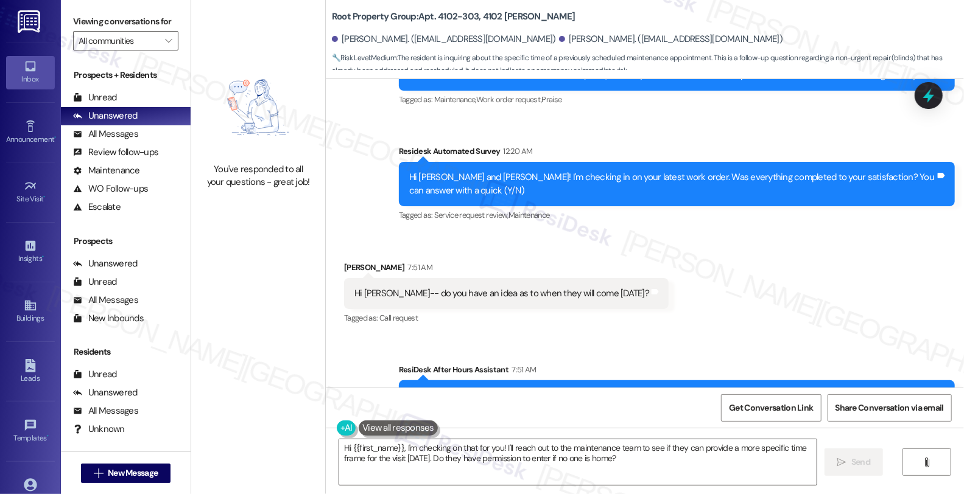
scroll to position [4162, 0]
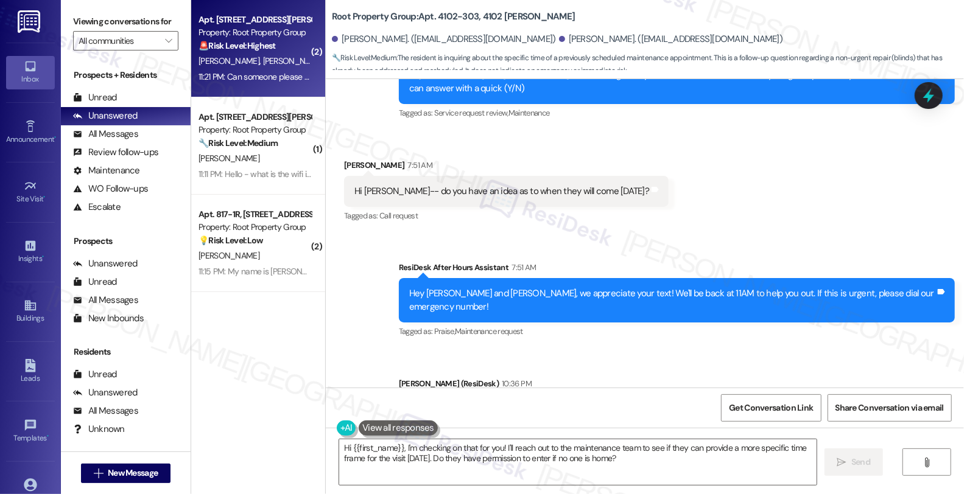
click at [263, 57] on span "[PERSON_NAME]" at bounding box center [293, 60] width 61 height 11
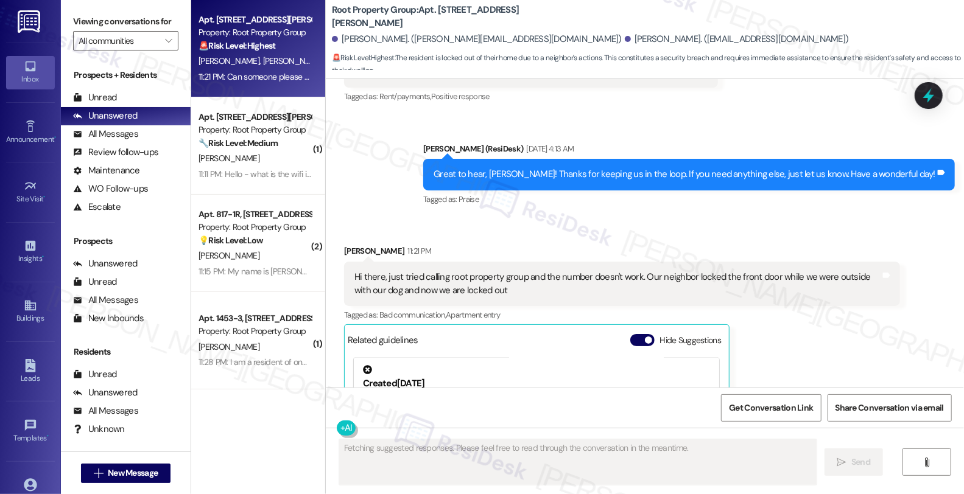
scroll to position [1194, 0]
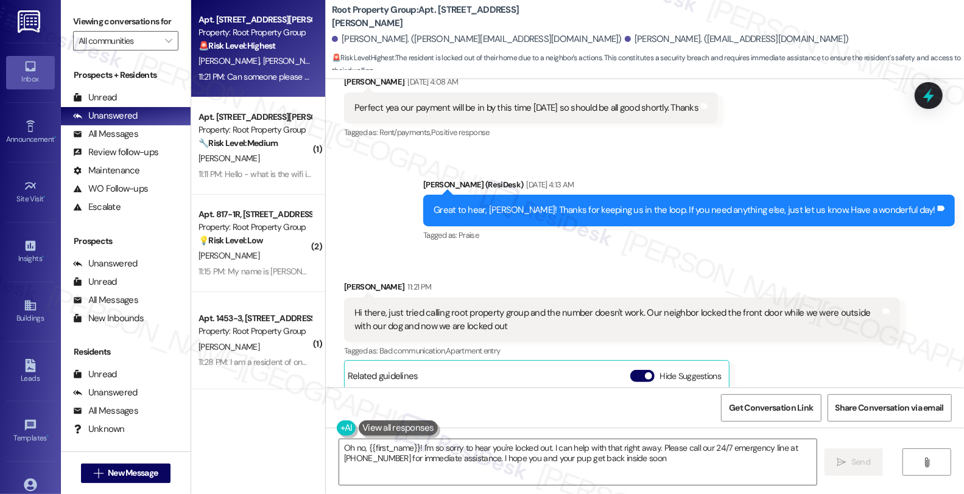
type textarea "Oh no, {{first_name}}! I'm so sorry to hear you're locked out. I can help with …"
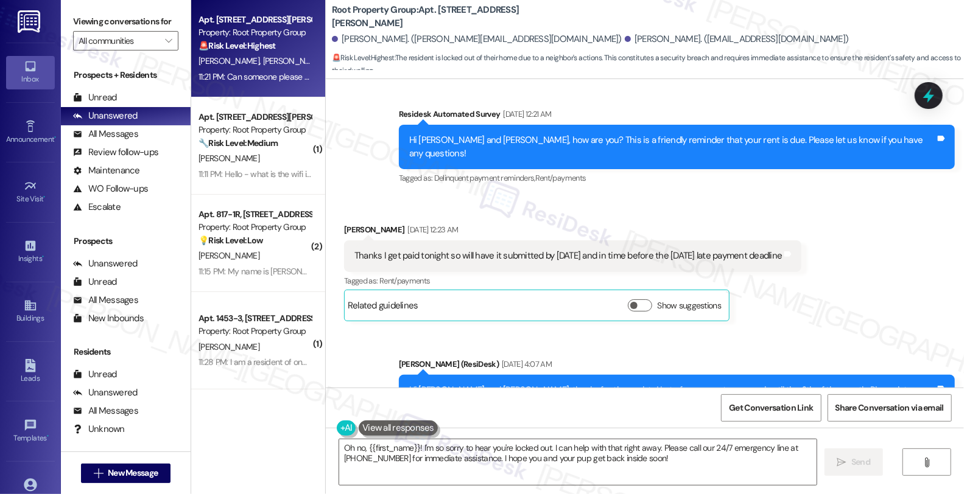
scroll to position [788, 0]
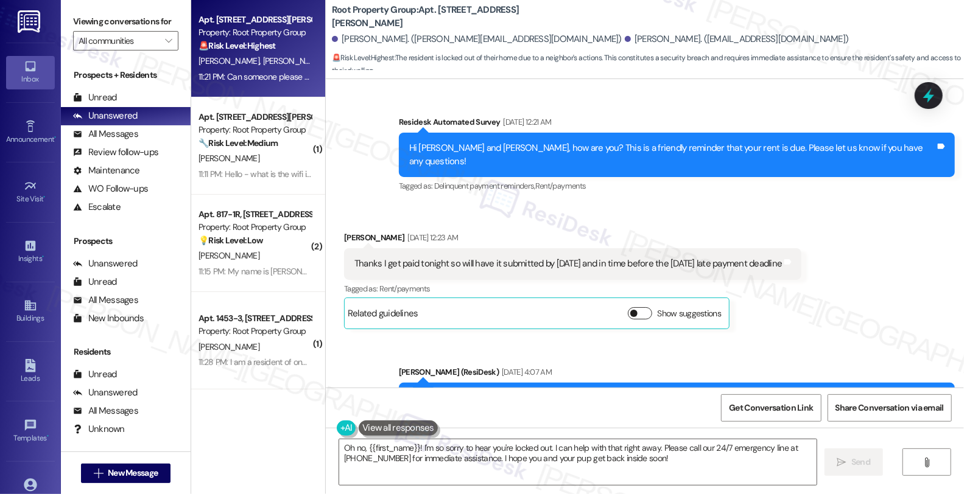
click at [642, 308] on button "Show suggestions" at bounding box center [640, 314] width 24 height 12
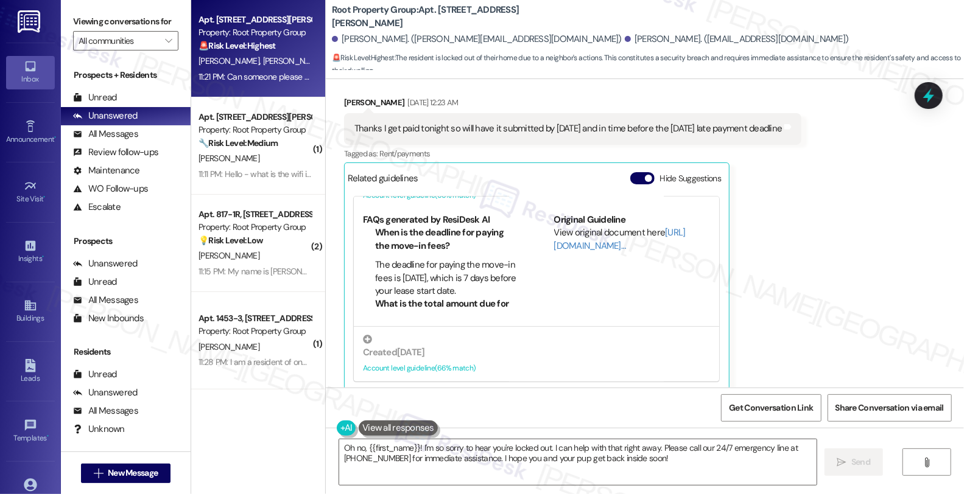
scroll to position [297, 0]
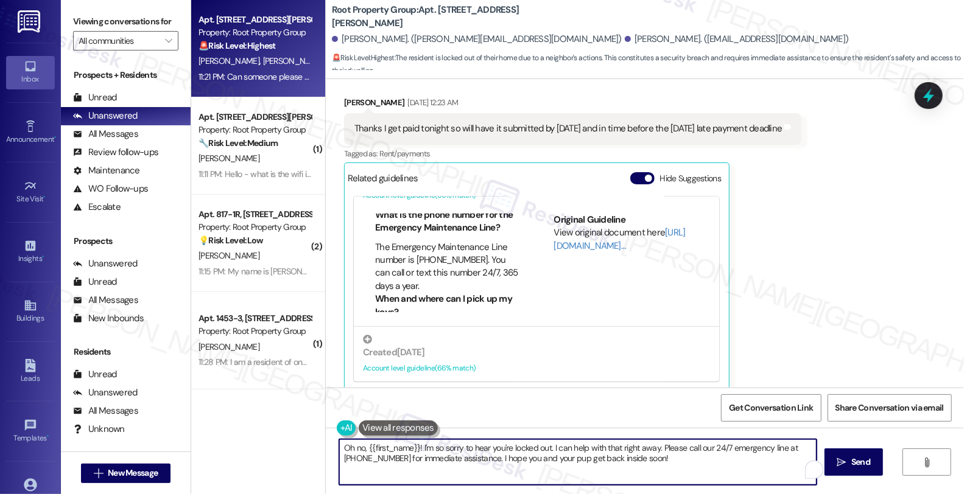
drag, startPoint x: 465, startPoint y: 459, endPoint x: 653, endPoint y: 463, distance: 188.2
click at [653, 463] on textarea "Oh no, {{first_name}}! I'm so sorry to hear you're locked out. I can help with …" at bounding box center [577, 463] width 477 height 46
click at [594, 457] on textarea "Oh no, {{first_name}}! I'm so sorry to hear you're locked out. I can help with …" at bounding box center [575, 463] width 477 height 46
drag, startPoint x: 546, startPoint y: 445, endPoint x: 650, endPoint y: 451, distance: 103.7
click at [650, 451] on textarea "Oh no, {{first_name}}! I'm so sorry to hear you're locked out. I can help with …" at bounding box center [575, 463] width 477 height 46
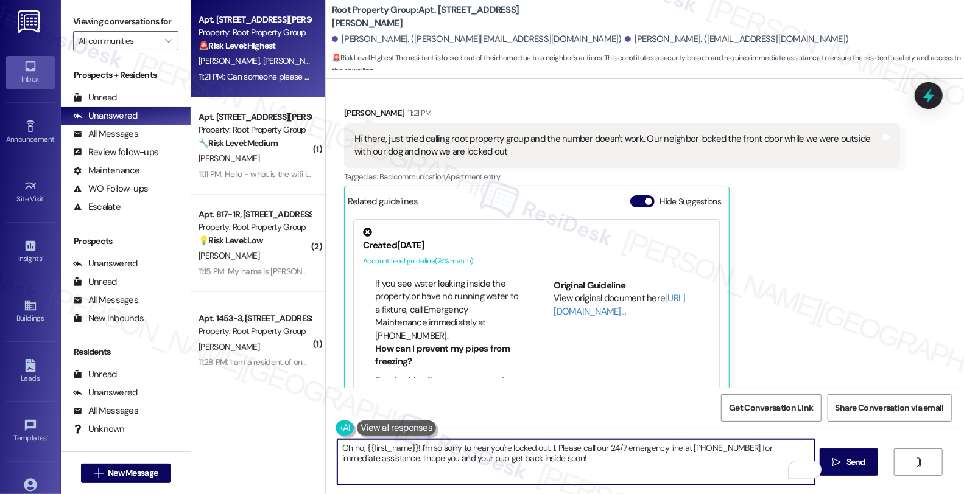
scroll to position [1527, 0]
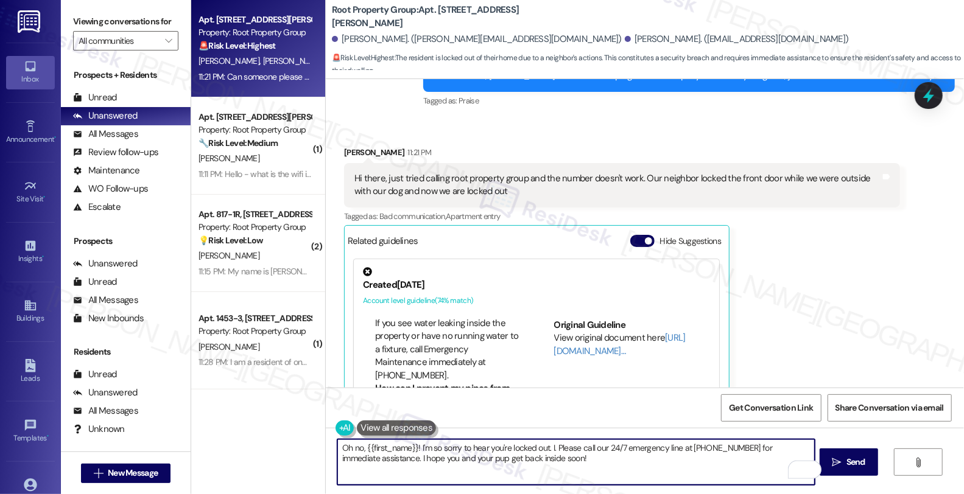
click at [348, 146] on div "Moira Allison 11:21 PM" at bounding box center [622, 154] width 556 height 17
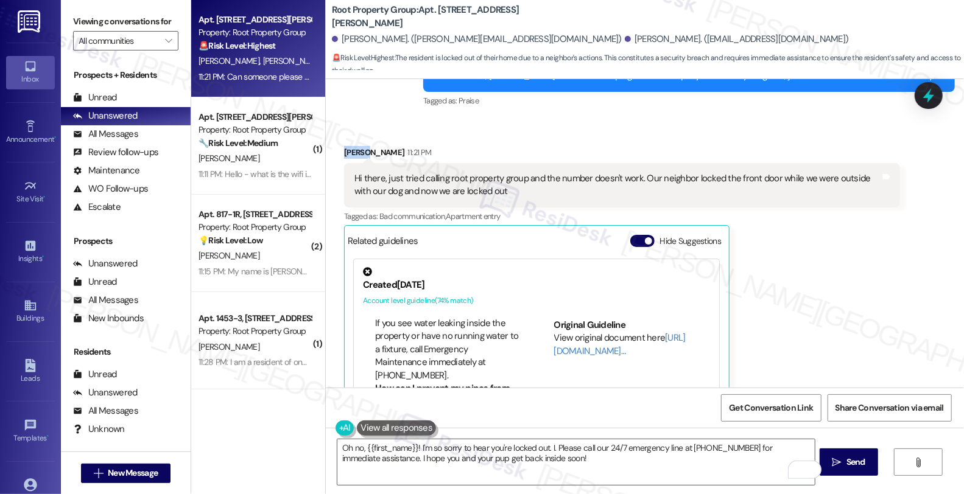
click at [348, 146] on div "Moira Allison 11:21 PM" at bounding box center [622, 154] width 556 height 17
copy div "Moira"
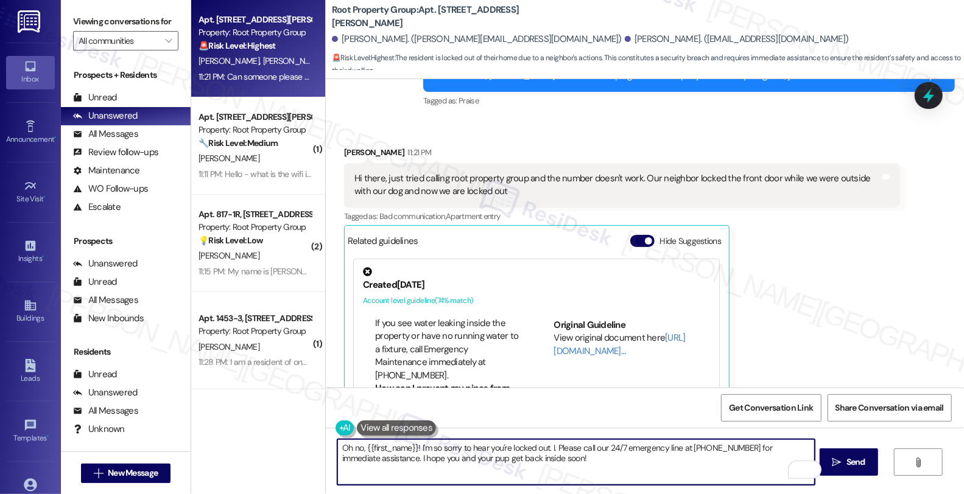
drag, startPoint x: 359, startPoint y: 446, endPoint x: 408, endPoint y: 446, distance: 48.7
click at [408, 446] on textarea "Oh no, {{first_name}}! I'm so sorry to hear you're locked out. I. Please call o…" at bounding box center [575, 463] width 477 height 46
click at [410, 448] on textarea "Oh no, {{first_name}}! I'm so sorry to hear you're locked out. I. Please call o…" at bounding box center [575, 463] width 477 height 46
paste textarea "Moira"
drag, startPoint x: 356, startPoint y: 445, endPoint x: 293, endPoint y: 445, distance: 63.3
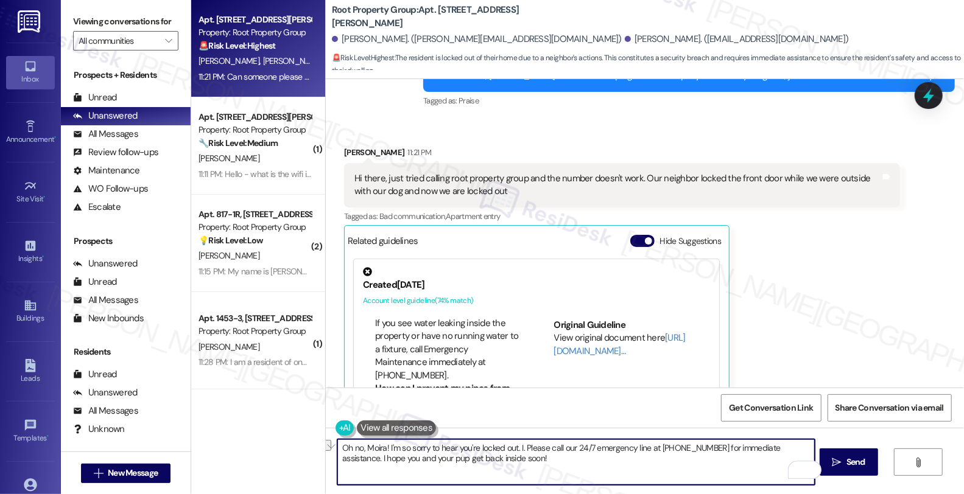
click at [293, 445] on div "Apt. 1075-1F, 1075 W. Polk Street Property: Root Property Group 🚨 Risk Level: H…" at bounding box center [577, 247] width 773 height 494
click at [500, 449] on textarea "Hi Moira! I'm so sorry to hear you're locked out. I. Please call our 24/7 emerg…" at bounding box center [575, 463] width 477 height 46
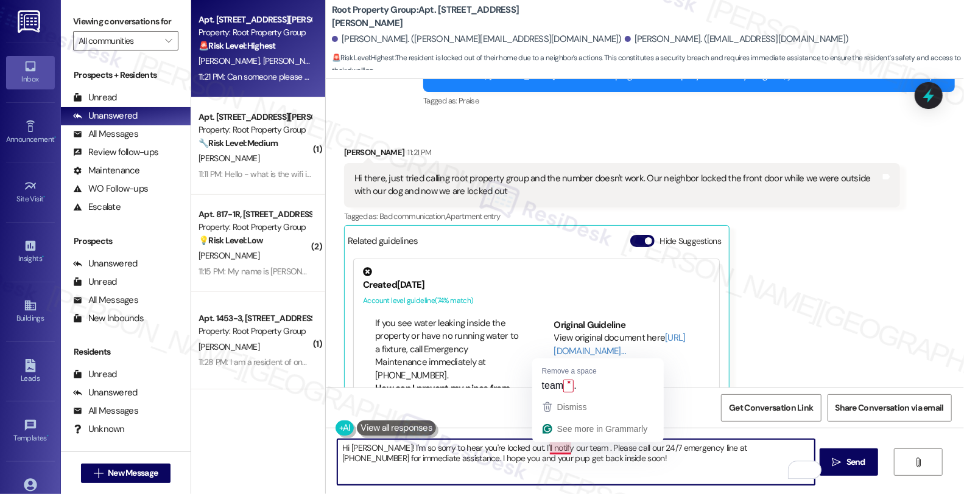
click at [562, 451] on textarea "Hi Moira! I'm so sorry to hear you're locked out. I'll notify our team . Please…" at bounding box center [575, 463] width 477 height 46
type textarea "Hi Moira! I'm so sorry to hear you're locked out. I'll notify our team . Please…"
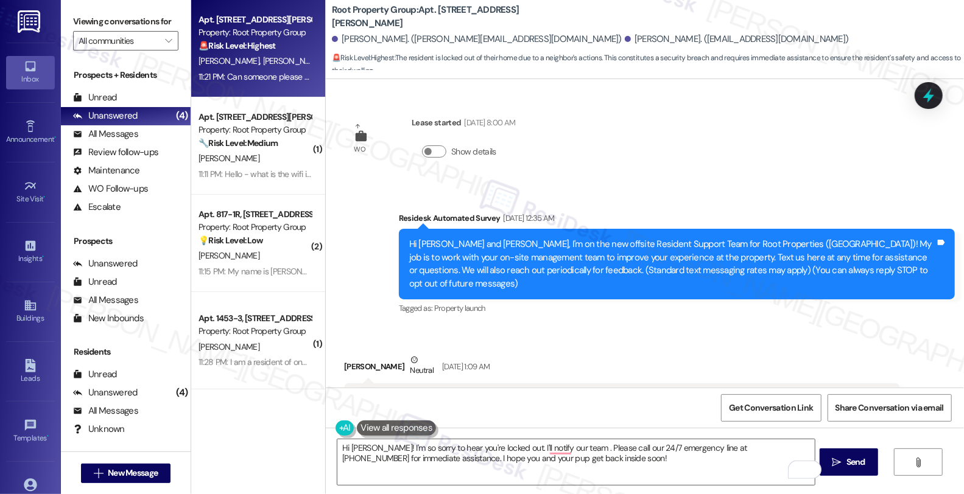
scroll to position [203, 0]
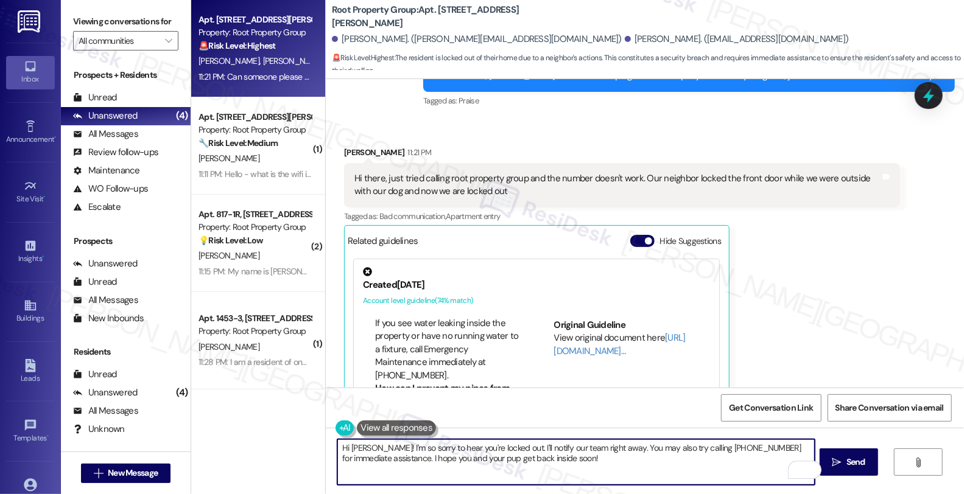
click at [603, 468] on textarea "Hi Moira! I'm so sorry to hear you're locked out. I'll notify our team right aw…" at bounding box center [575, 463] width 477 height 46
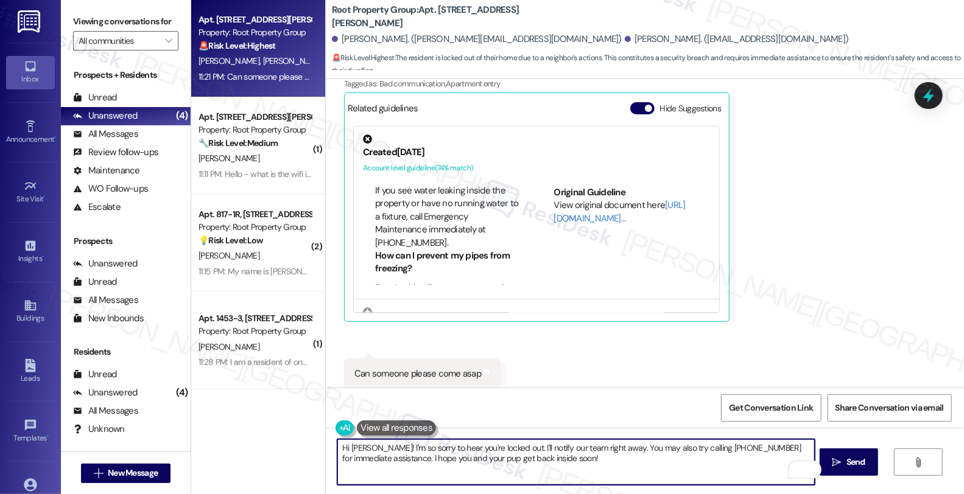
scroll to position [1662, 0]
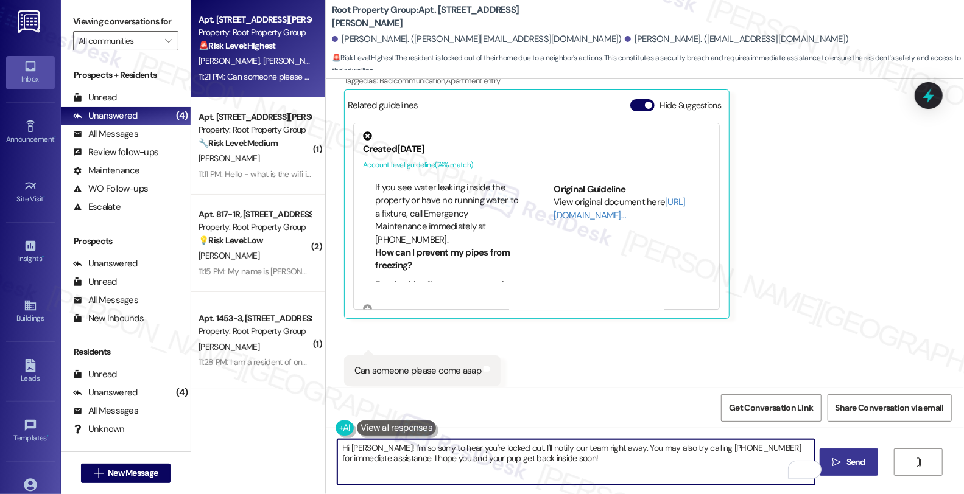
type textarea "Hi Moira! I'm so sorry to hear you're locked out. I'll notify our team right aw…"
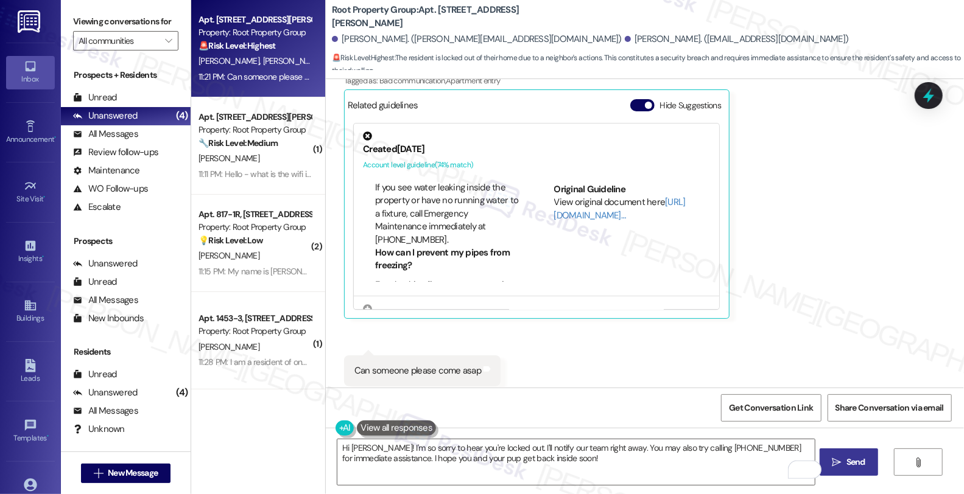
click at [865, 463] on span "Send" at bounding box center [855, 462] width 19 height 13
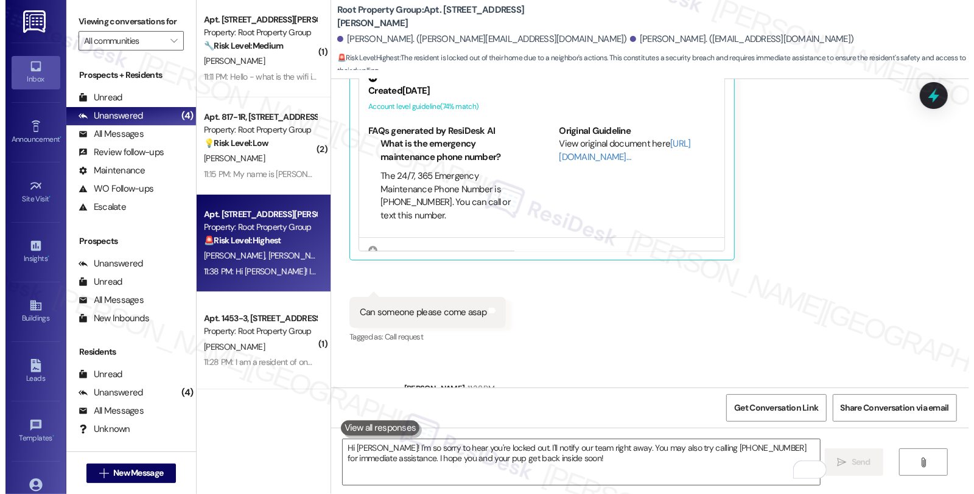
scroll to position [1760, 0]
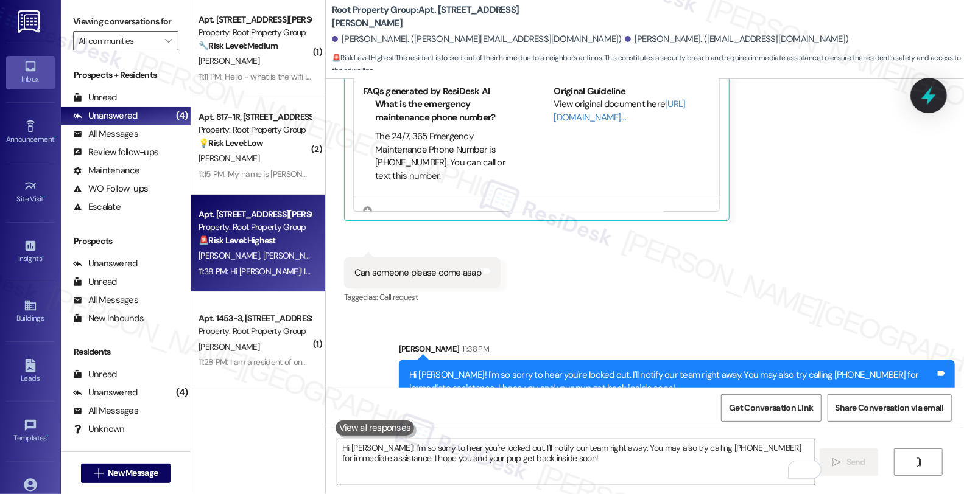
click at [928, 108] on div at bounding box center [928, 95] width 37 height 35
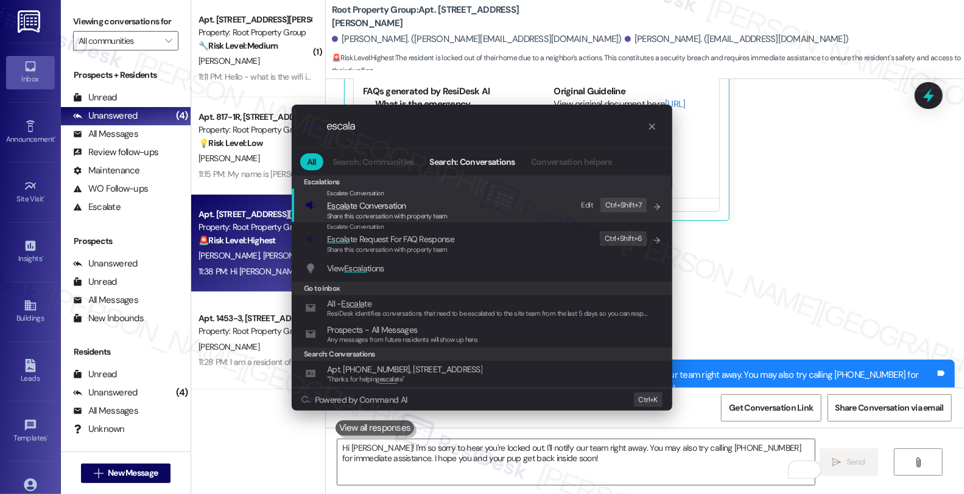
type input "escala"
click at [369, 199] on span "Escala te Conversation" at bounding box center [366, 205] width 79 height 13
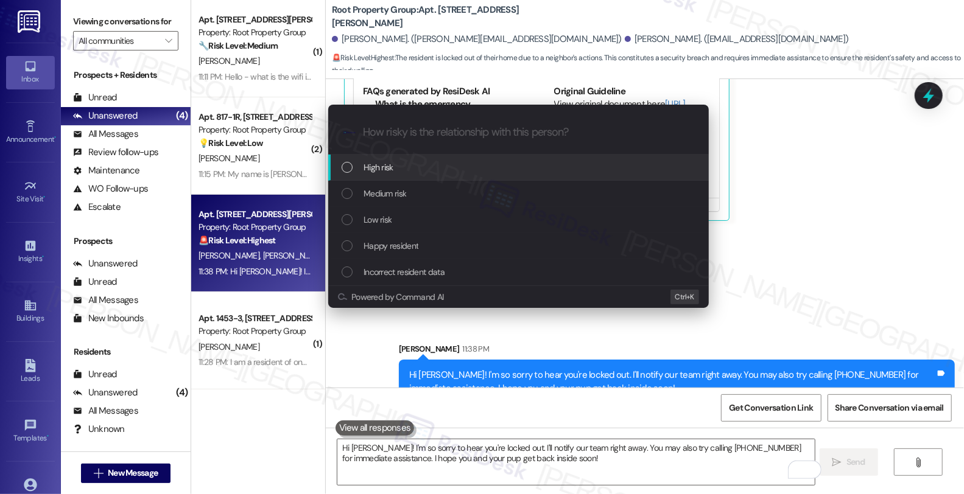
click at [381, 174] on span "High risk" at bounding box center [379, 167] width 30 height 13
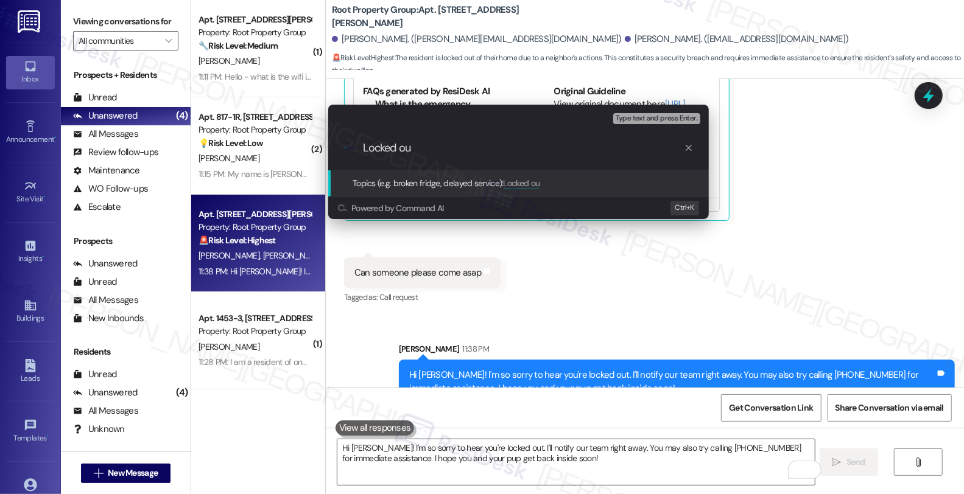
type input "Locked out"
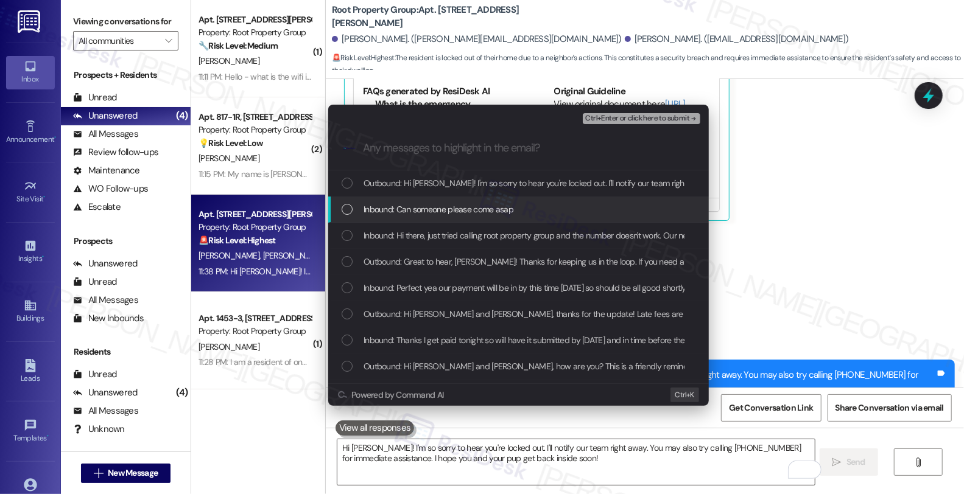
click at [404, 203] on span "Inbound: Can someone please come asap" at bounding box center [439, 209] width 150 height 13
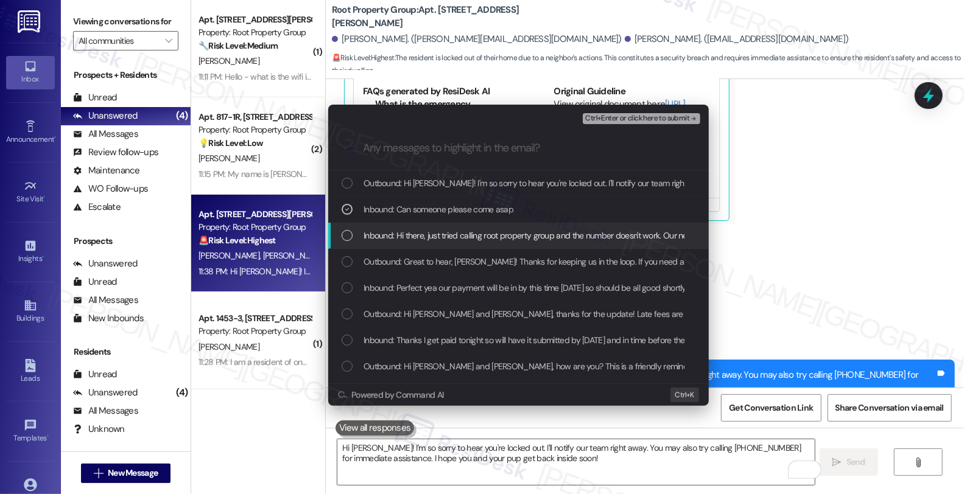
click at [412, 233] on span "Inbound: Hi there, just tried calling root property group and the number doesn'…" at bounding box center [687, 235] width 647 height 13
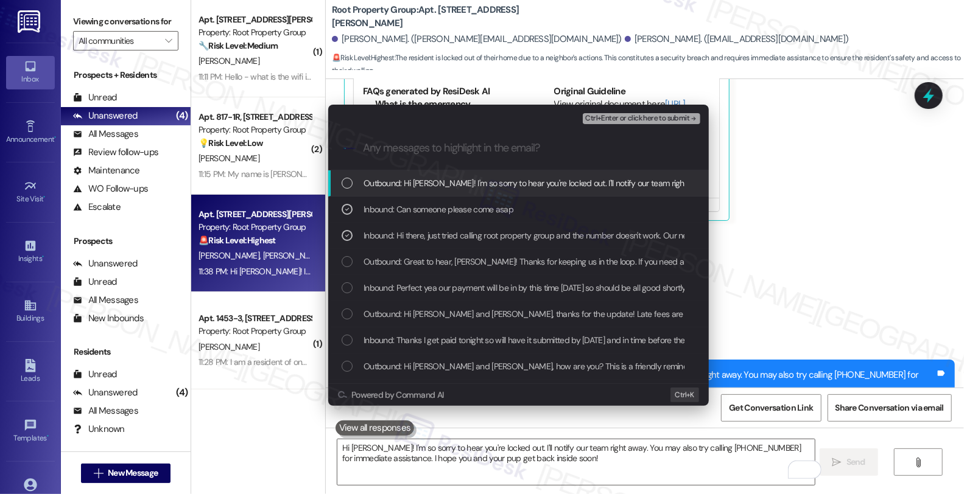
click at [634, 118] on span "Ctrl+Enter or click here to submit" at bounding box center [637, 118] width 104 height 9
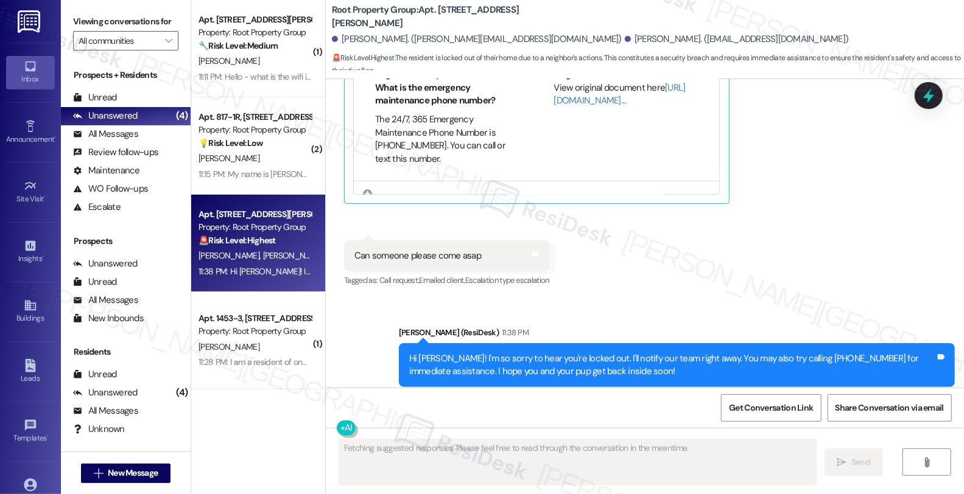
scroll to position [1580, 0]
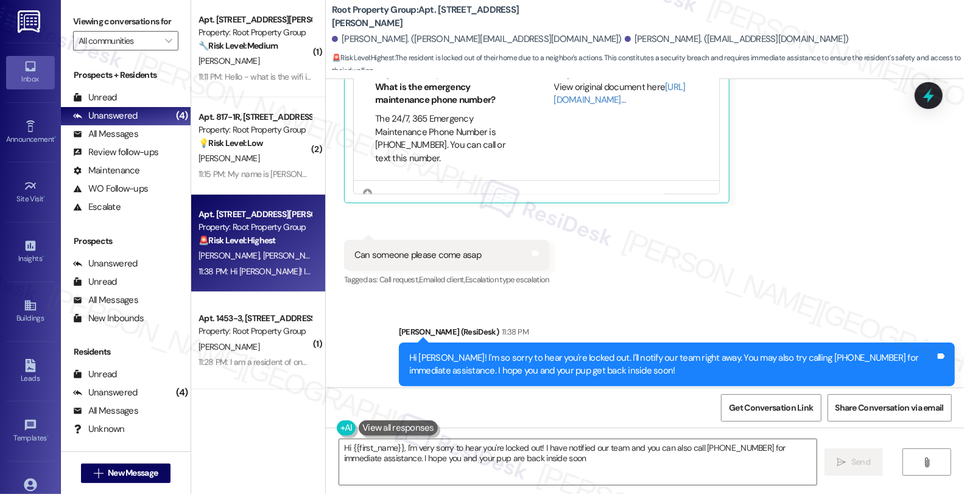
type textarea "Hi {{first_name}}, I'm very sorry to hear you're locked out! I have notified ou…"
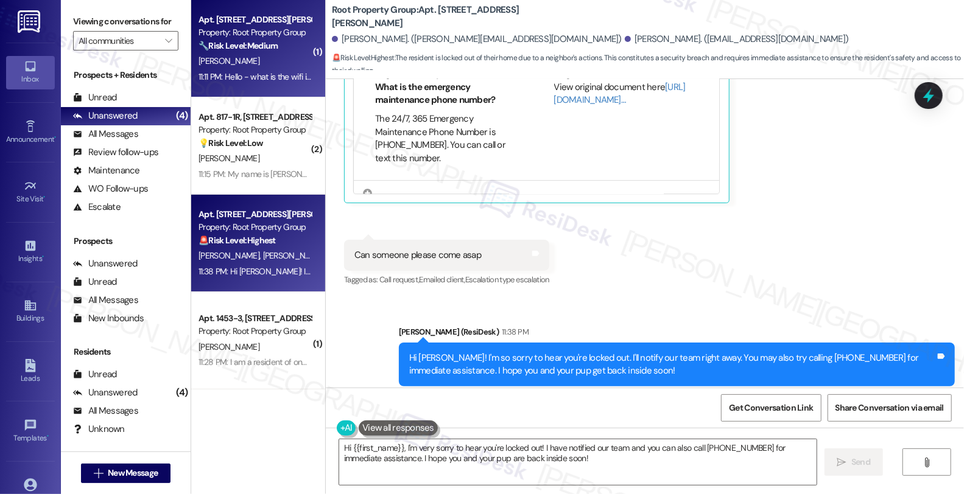
click at [300, 40] on div "🔧 Risk Level: Medium The resident is requesting WiFi information. This is a non…" at bounding box center [255, 46] width 113 height 13
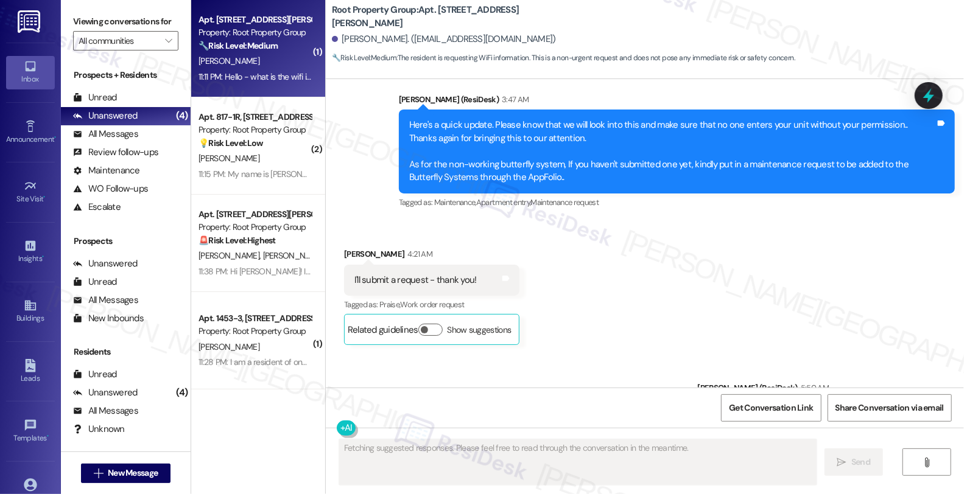
scroll to position [2220, 0]
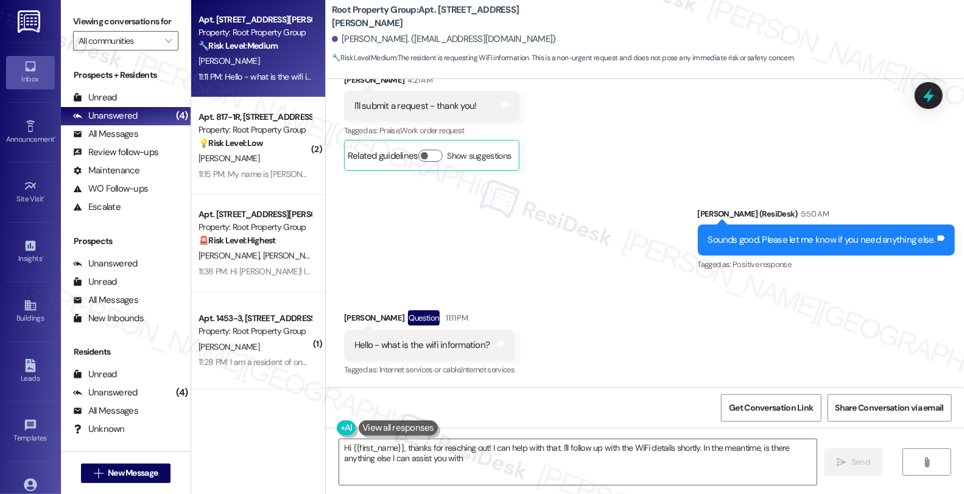
type textarea "Hi {{first_name}}, thanks for reaching out! I can help with that. I'll follow u…"
click at [423, 152] on button "Show suggestions" at bounding box center [430, 155] width 24 height 12
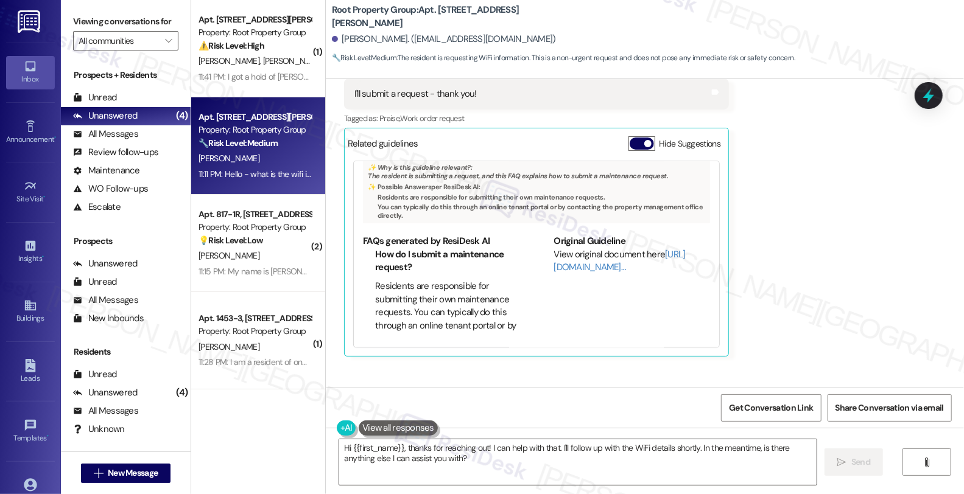
scroll to position [2419, 0]
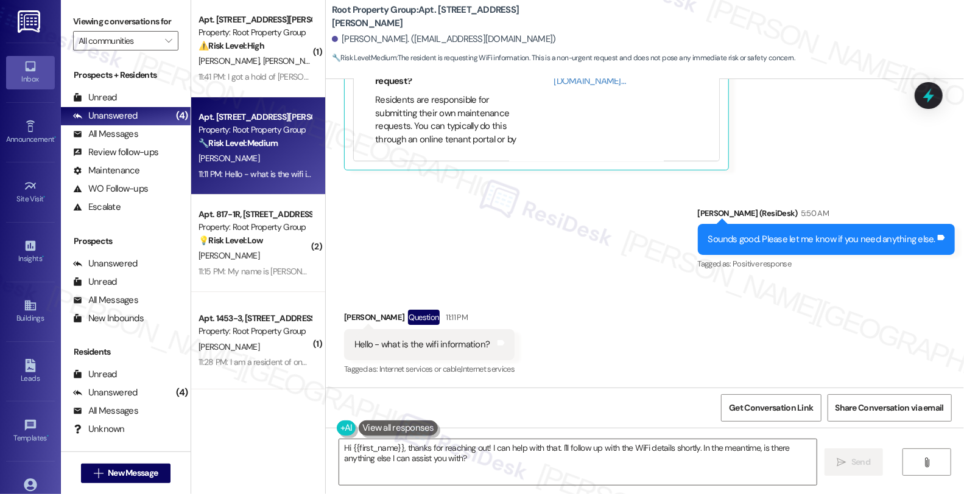
click at [844, 329] on div "Received via SMS Jocelyn Telles Question 11:11 PM Hello - what is the wifi info…" at bounding box center [645, 335] width 638 height 105
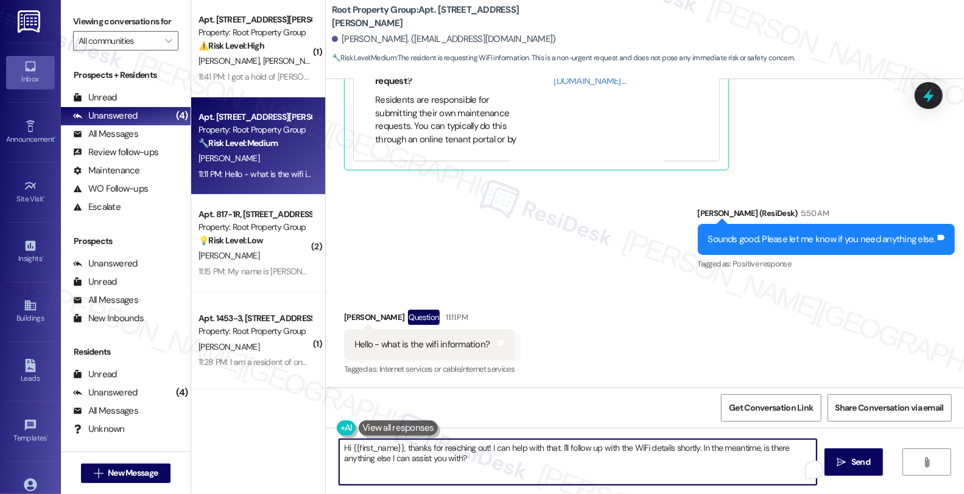
drag, startPoint x: 483, startPoint y: 446, endPoint x: 542, endPoint y: 477, distance: 66.7
click at [542, 477] on textarea "Hi {{first_name}}, thanks for reaching out! I can help with that. I'll follow u…" at bounding box center [577, 463] width 477 height 46
type textarea "Hi {{first_name}}, thanks for reaching out! May I know if you are trying to set…"
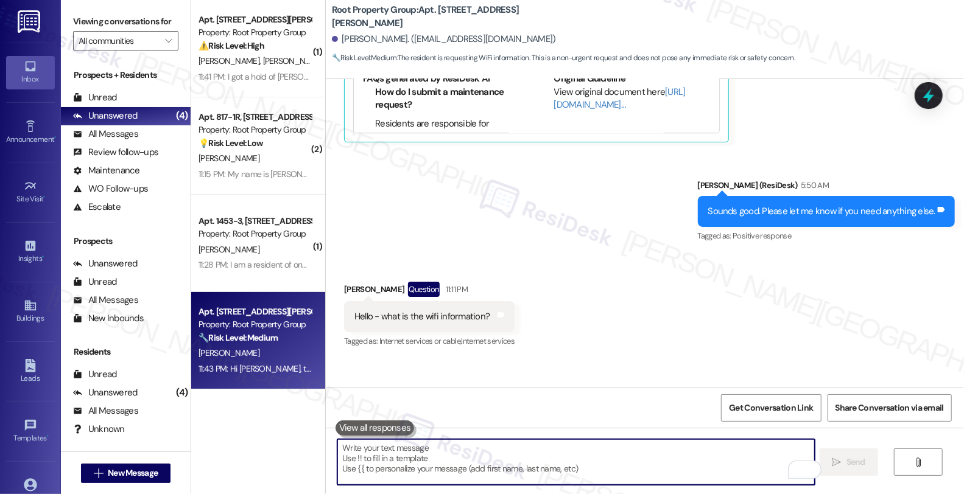
scroll to position [2504, 0]
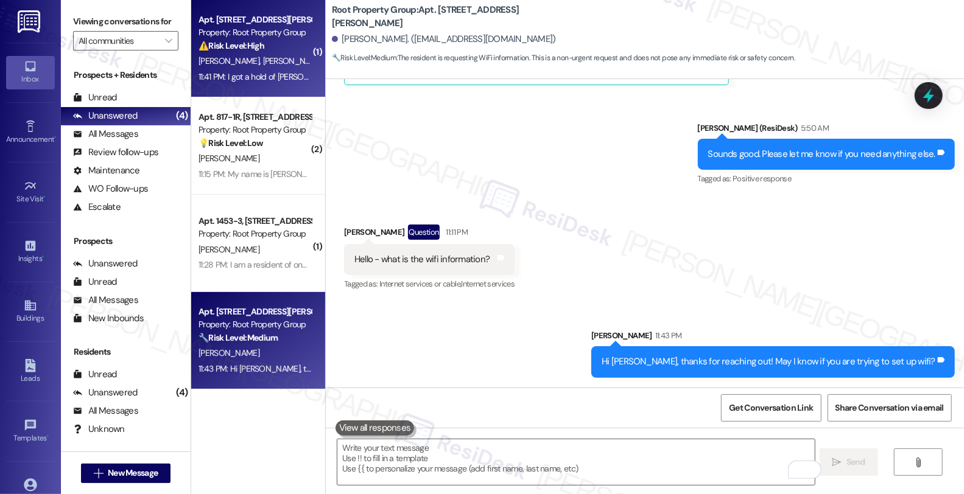
click at [252, 68] on div "M. Allison E. Freeman" at bounding box center [254, 61] width 115 height 15
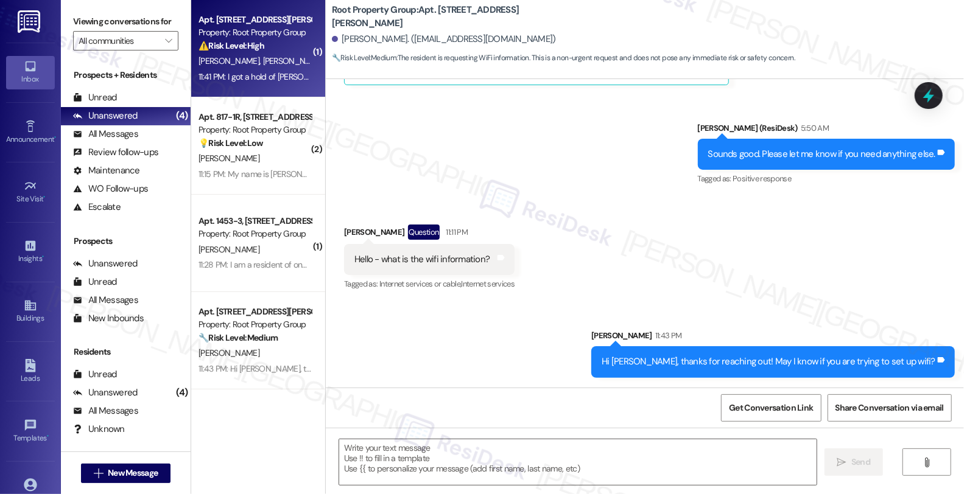
type textarea "Fetching suggested responses. Please feel free to read through the conversation…"
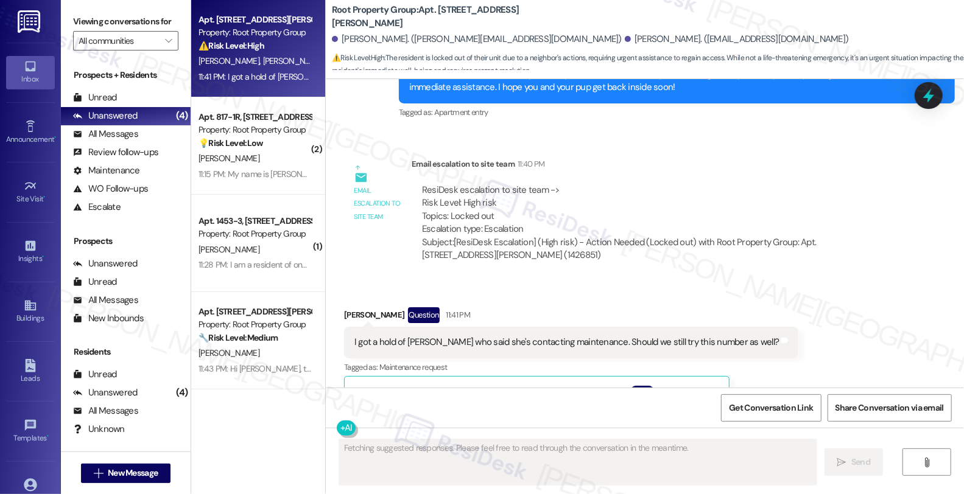
scroll to position [1664, 0]
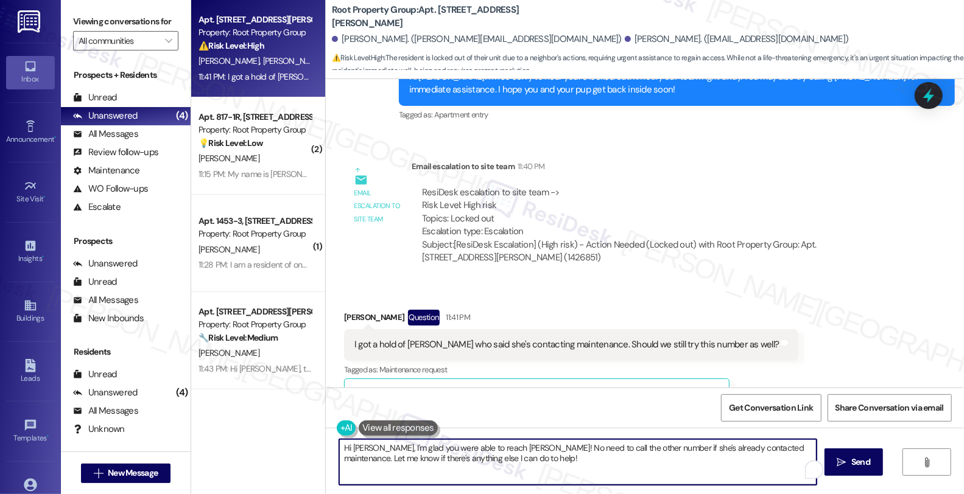
drag, startPoint x: 364, startPoint y: 446, endPoint x: 300, endPoint y: 440, distance: 64.3
click at [300, 440] on div "Apt. 1075-1F, 1075 W. Polk Street Property: Root Property Group ⚠️ Risk Level: …" at bounding box center [577, 247] width 773 height 494
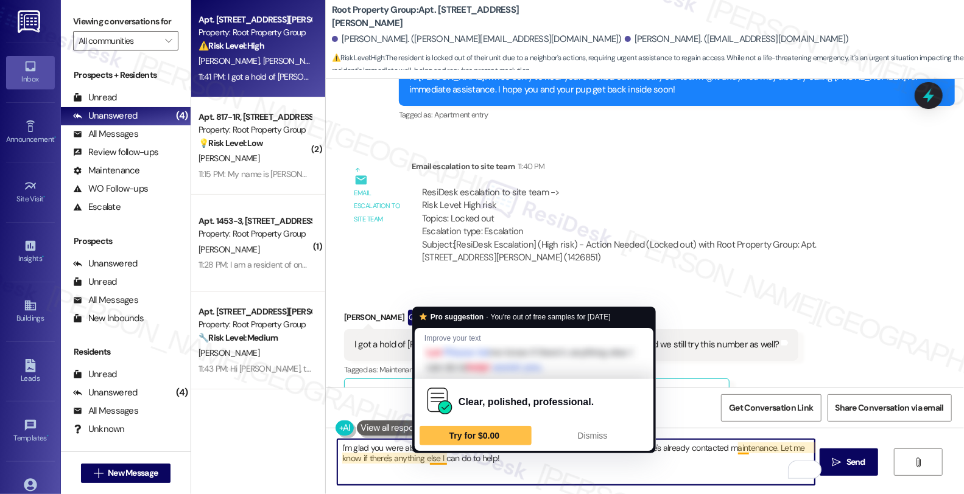
click at [431, 461] on textarea "I'm glad you were able to reach Cindy! No need to call the other number if she'…" at bounding box center [575, 463] width 477 height 46
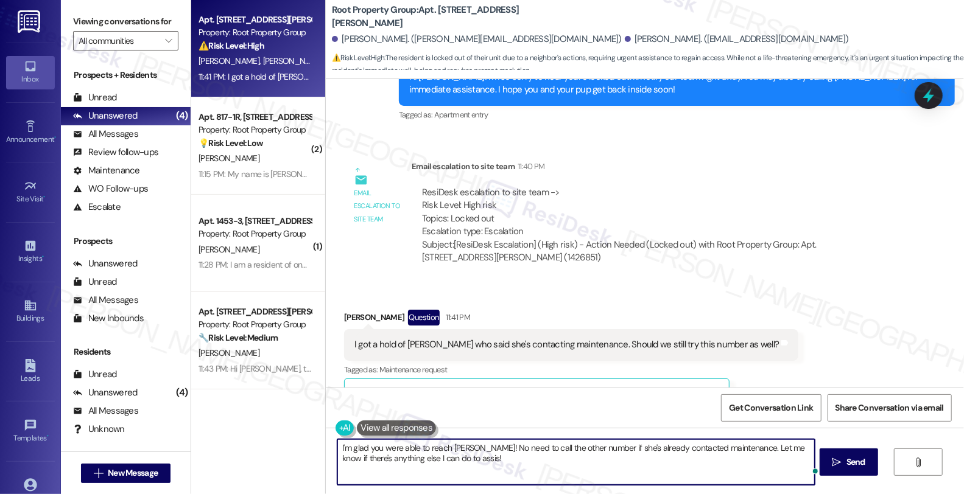
type textarea "I'm glad you were able to reach [PERSON_NAME]! No need to call the other number…"
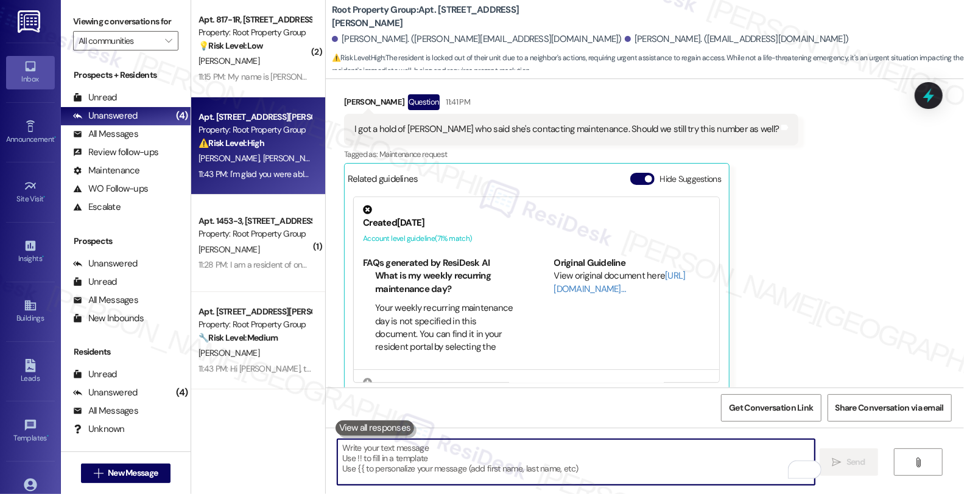
scroll to position [1965, 0]
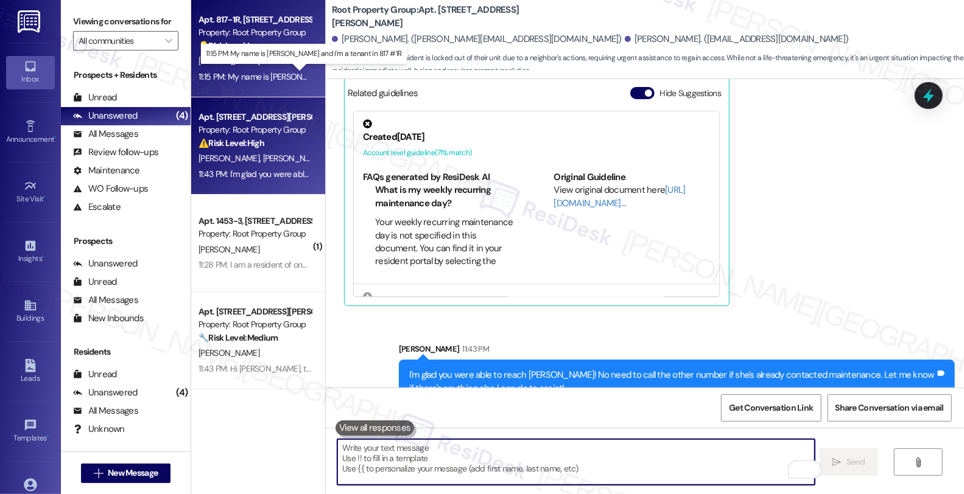
click at [264, 75] on div "11:15 PM: My name is Alayna Roberts and I'm a tenant in 817 #1R 11:15 PM: My na…" at bounding box center [312, 76] width 227 height 11
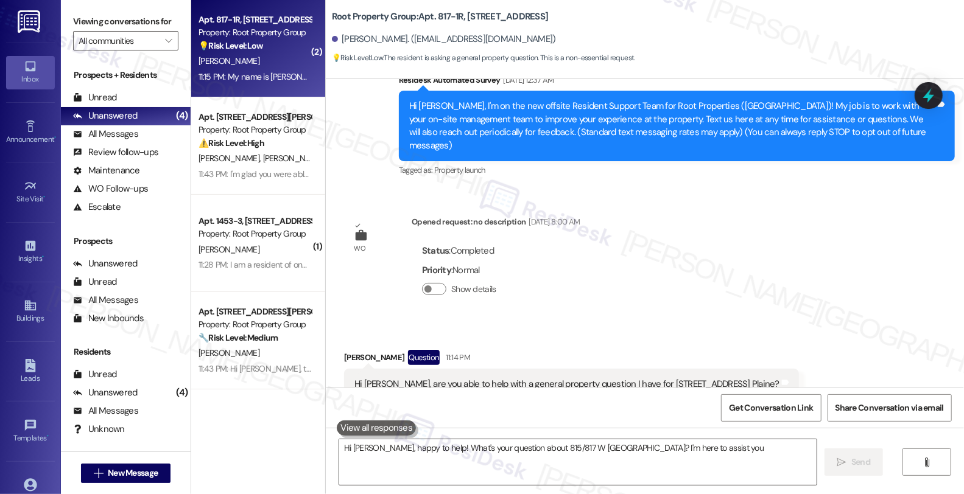
scroll to position [233, 0]
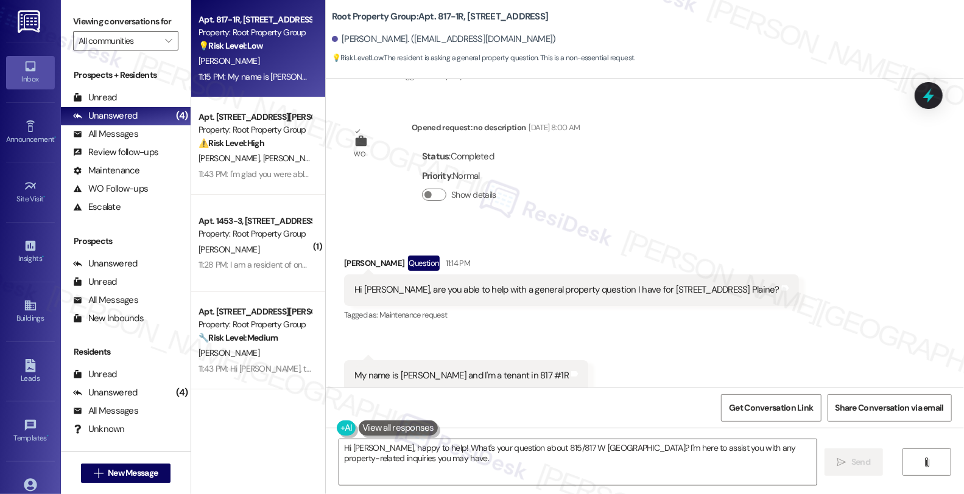
click at [401, 370] on div "My name is Alayna Roberts and I'm a tenant in 817 #1R" at bounding box center [461, 376] width 214 height 13
copy div "Alayna"
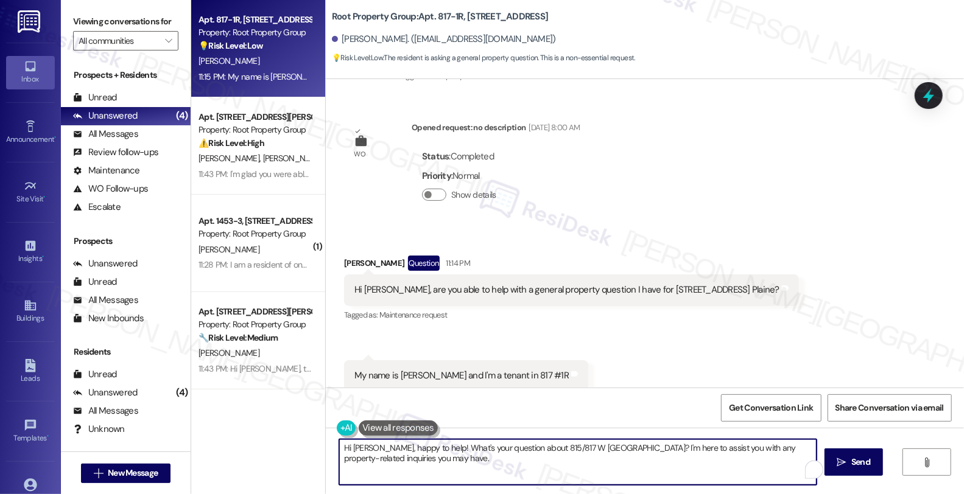
click at [370, 449] on textarea "Hi Alayna, happy to help! What's your question about 815/817 W Belle Plaine? I'…" at bounding box center [577, 463] width 477 height 46
drag, startPoint x: 371, startPoint y: 448, endPoint x: 440, endPoint y: 468, distance: 71.1
click at [440, 468] on textarea "Hi Alayna, happy to help! What's your question about 815/817 W Belle Plaine? I'…" at bounding box center [575, 463] width 477 height 46
click at [579, 455] on textarea "Hi Alayna, thanks for reaching out. How can I assist?" at bounding box center [575, 463] width 477 height 46
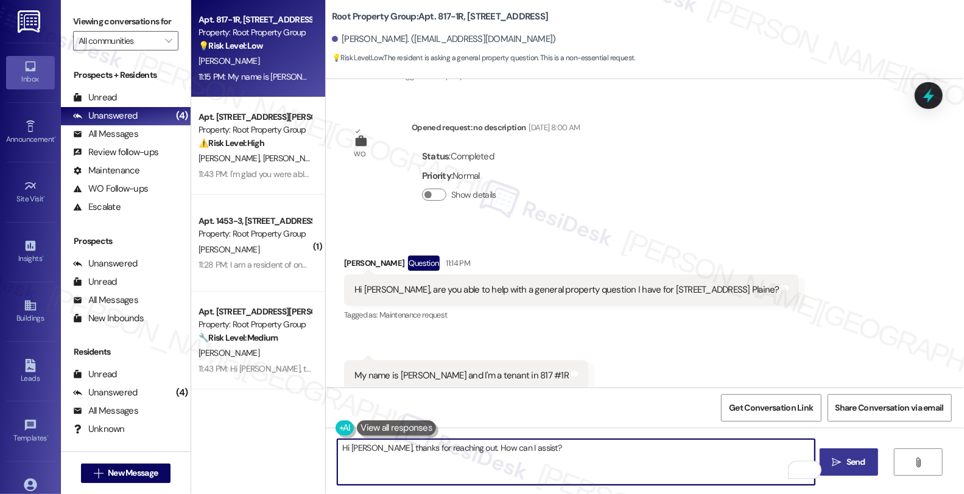
type textarea "Hi Alayna, thanks for reaching out. How can I assist?"
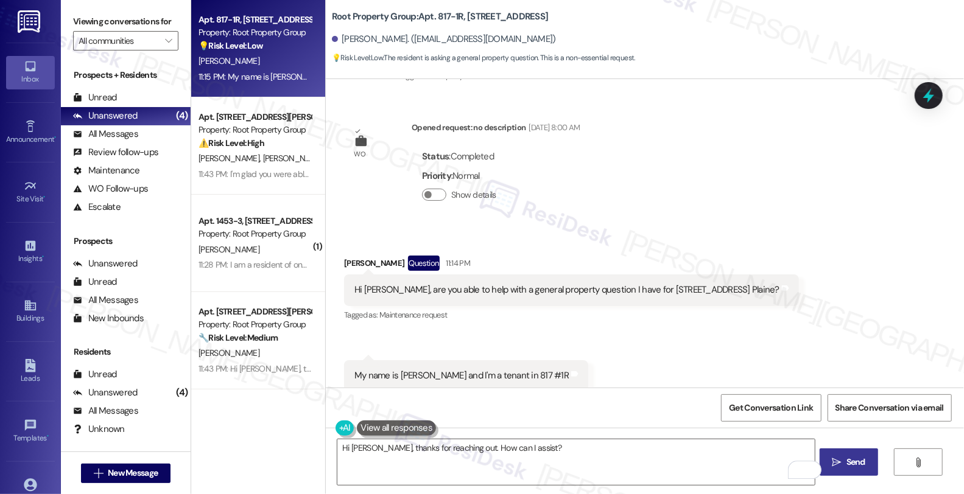
click at [835, 453] on button " Send" at bounding box center [849, 462] width 59 height 27
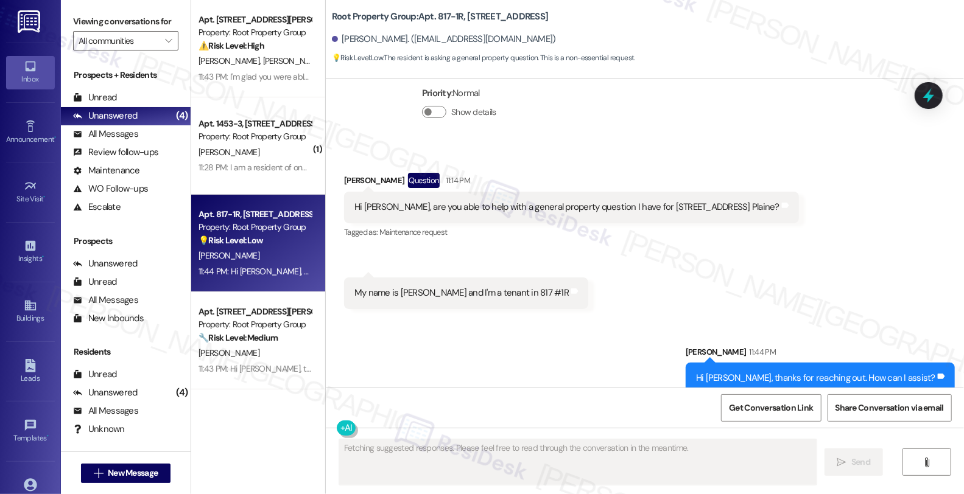
scroll to position [318, 0]
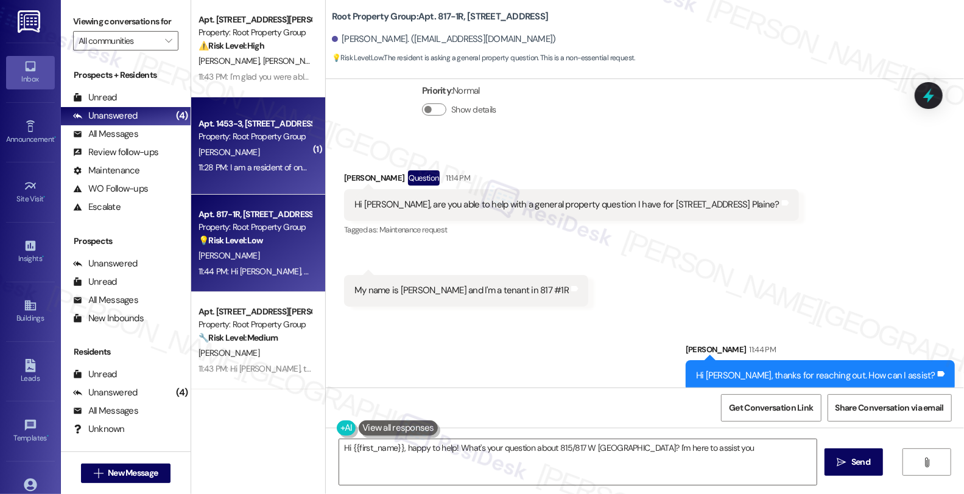
type textarea "Hi {{first_name}}, happy to help! What's your question about 815/817 W Belle Pl…"
click at [266, 138] on div "Property: Root Property Group" at bounding box center [255, 136] width 113 height 13
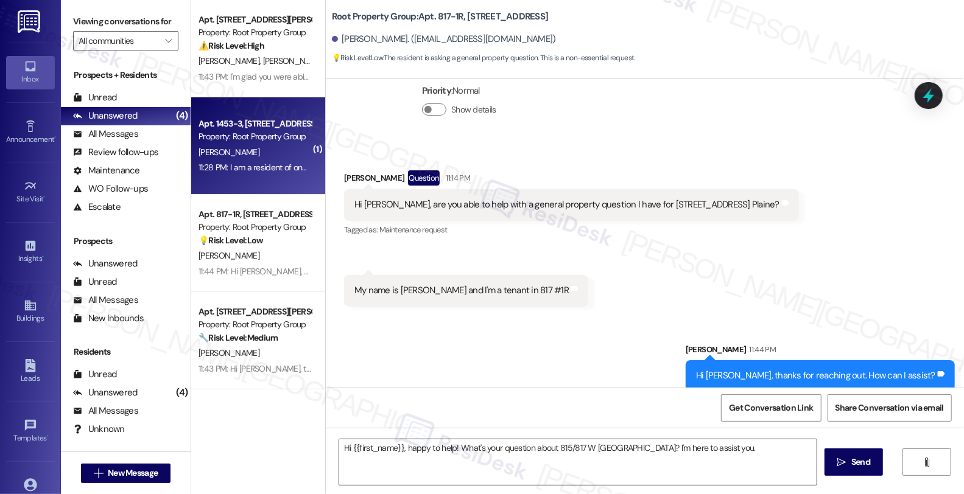
type textarea "Fetching suggested responses. Please feel free to read through the conversation…"
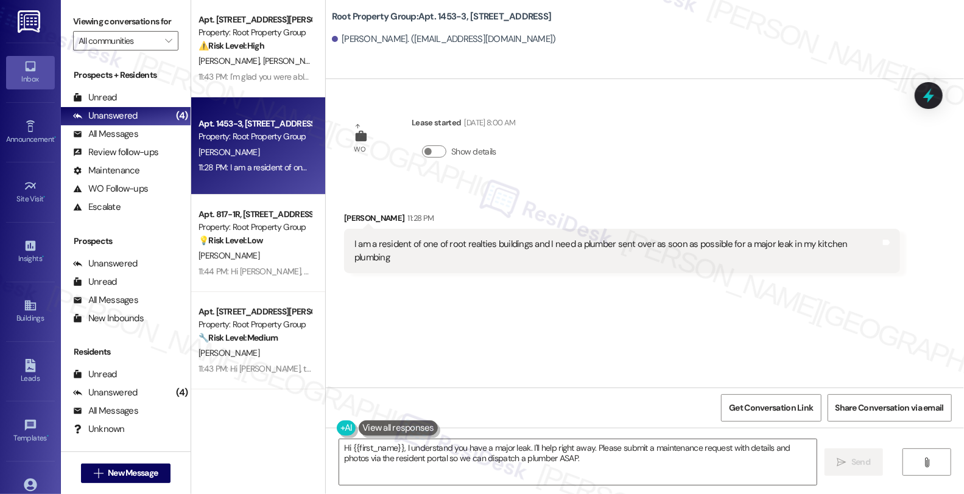
drag, startPoint x: 873, startPoint y: 297, endPoint x: 861, endPoint y: 305, distance: 14.0
click at [873, 297] on div "WO Lease started Jan 01, 2025 at 8:00 AM Show details Received via SMS Bill Jon…" at bounding box center [645, 233] width 638 height 309
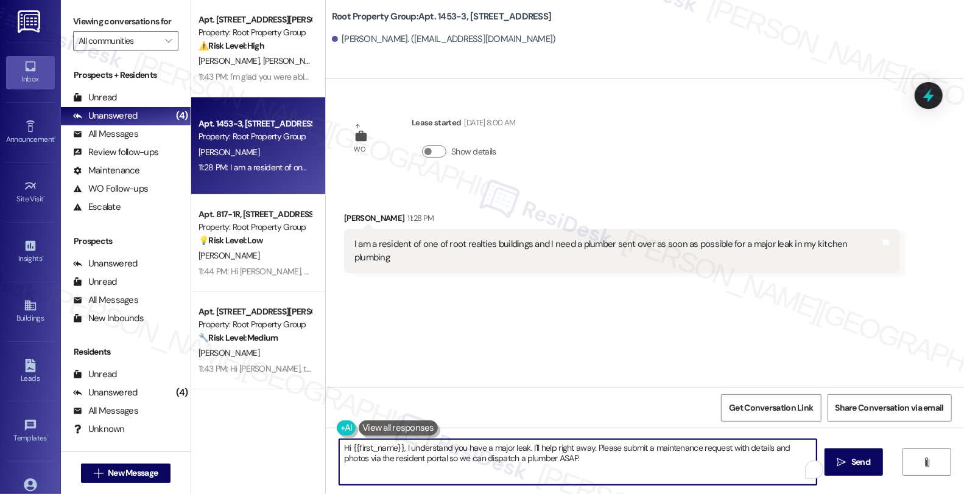
click at [398, 447] on textarea "Hi {{first_name}}, I understand you have a major leak. I'll help right away. Pl…" at bounding box center [577, 463] width 477 height 46
drag, startPoint x: 607, startPoint y: 447, endPoint x: 670, endPoint y: 468, distance: 66.1
click at [670, 468] on textarea "Hi {{first_name}}, thanks for reaching out. I understand you have a major leak.…" at bounding box center [575, 463] width 477 height 46
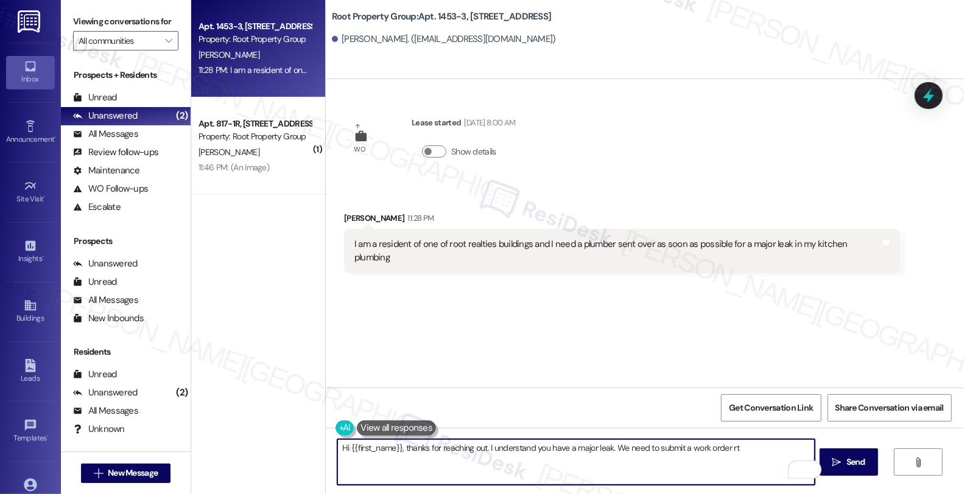
click at [733, 449] on textarea "Hi {{first_name}}, thanks for reaching out. I understand you have a major leak.…" at bounding box center [575, 463] width 477 height 46
type textarea "Hi {{first_name}}, thanks for reaching out. I understand you have a major leak.…"
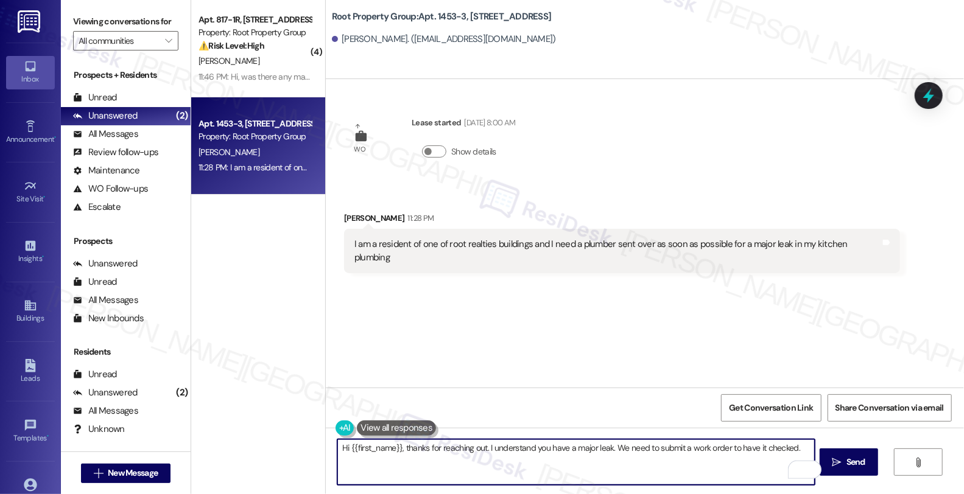
scroll to position [1, 0]
click at [806, 449] on textarea "Hi {{first_name}}, thanks for reaching out. I understand you have a major leak.…" at bounding box center [575, 463] width 477 height 46
paste textarea "AppFolio needs residents to submit work orders directly so maintenance gets not…"
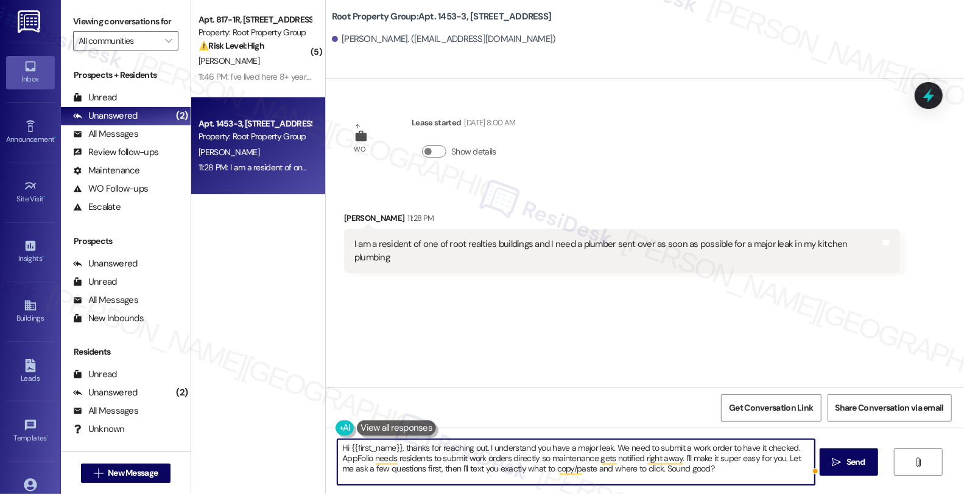
click at [721, 463] on textarea "Hi {{first_name}}, thanks for reaching out. I understand you have a major leak.…" at bounding box center [575, 463] width 477 height 46
type textarea "Hi {{first_name}}, thanks for reaching out. I understand you have a major leak.…"
click at [835, 462] on button " Send" at bounding box center [849, 462] width 59 height 27
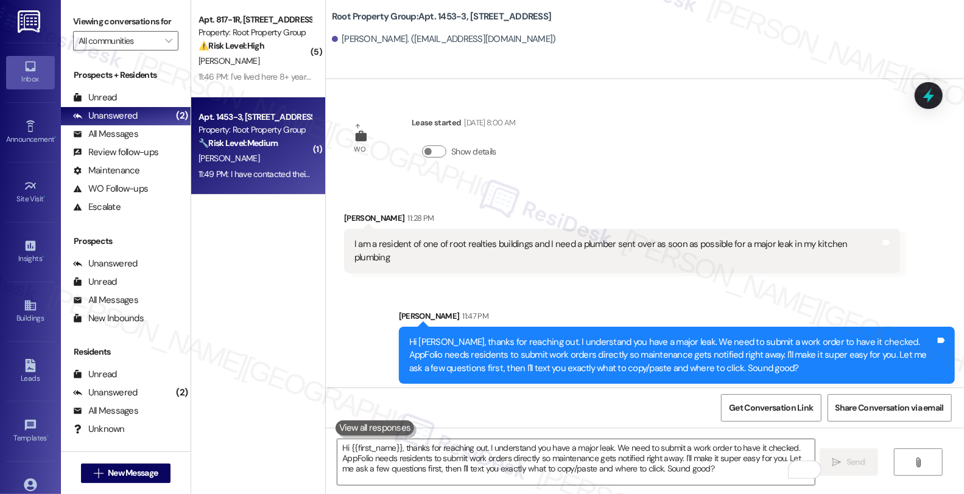
scroll to position [90, 0]
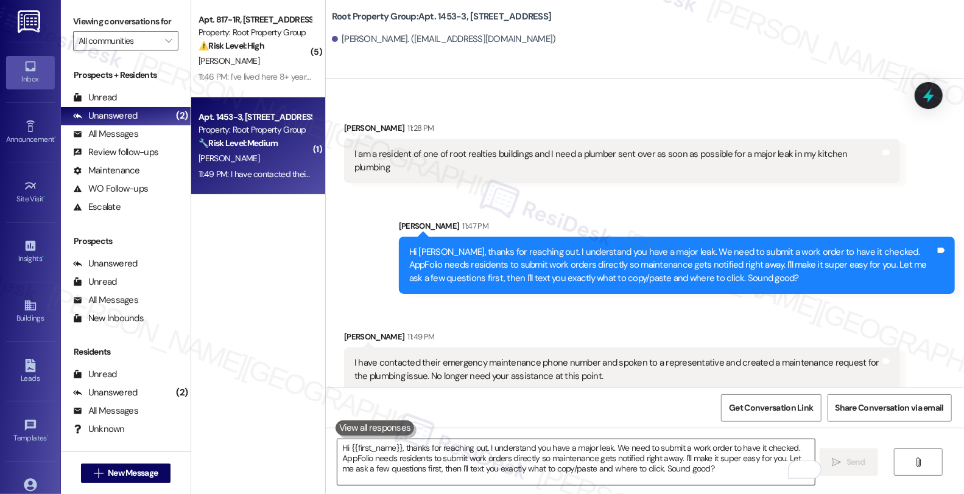
click at [415, 466] on textarea "Hi {{first_name}}, thanks for reaching out. I understand you have a major leak.…" at bounding box center [575, 463] width 477 height 46
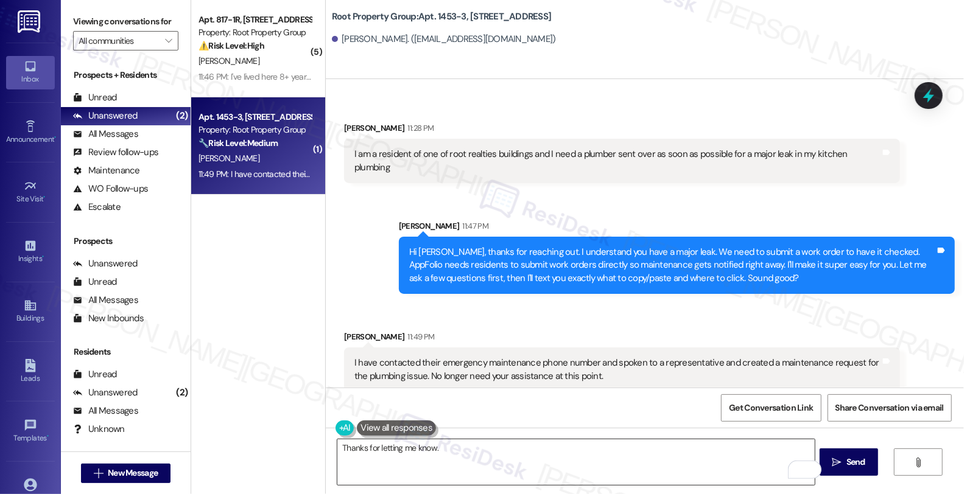
click at [490, 449] on textarea "Thanks for letting me know." at bounding box center [575, 463] width 477 height 46
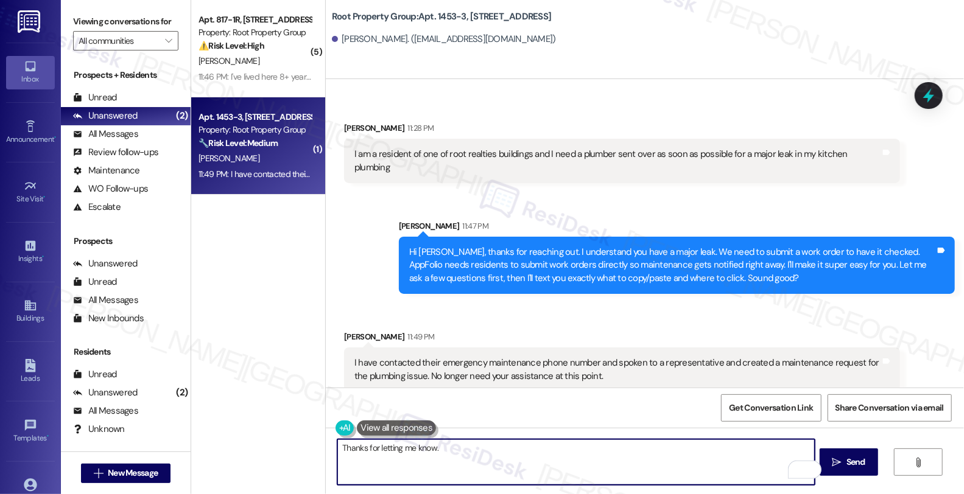
paste textarea "Should you have other concerns, please feel free to reach out. Have a great day!"
type textarea "Thanks for letting me know. Should you have other concerns, please feel free to…"
click at [861, 463] on span "Send" at bounding box center [855, 462] width 19 height 13
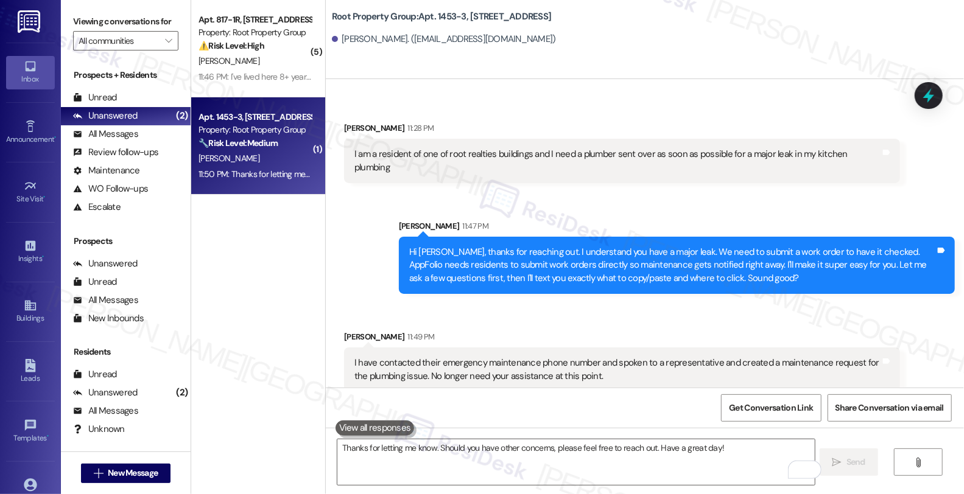
scroll to position [175, 0]
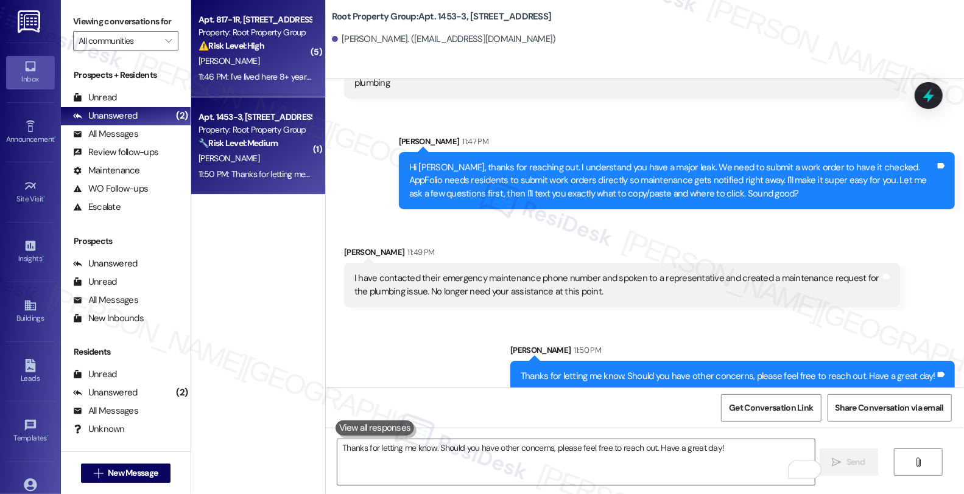
click at [270, 65] on div "[PERSON_NAME]" at bounding box center [254, 61] width 115 height 15
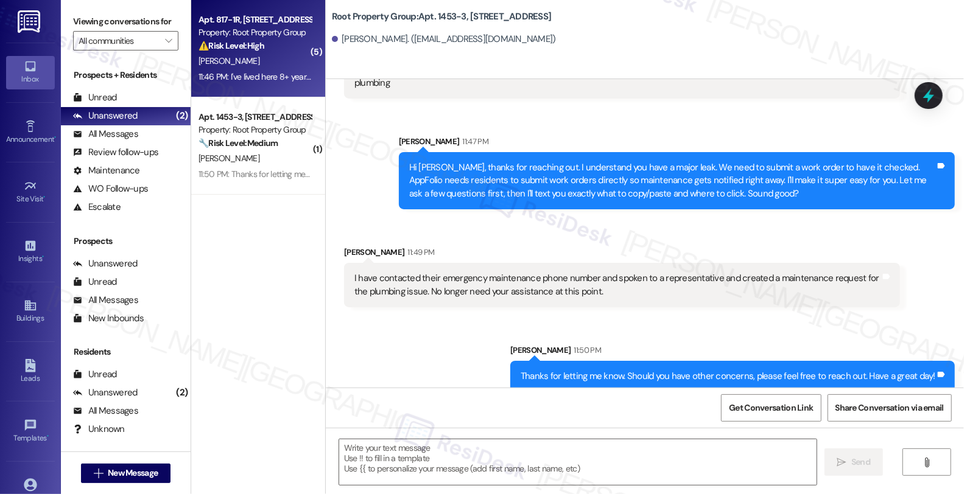
type textarea "Fetching suggested responses. Please feel free to read through the conversation…"
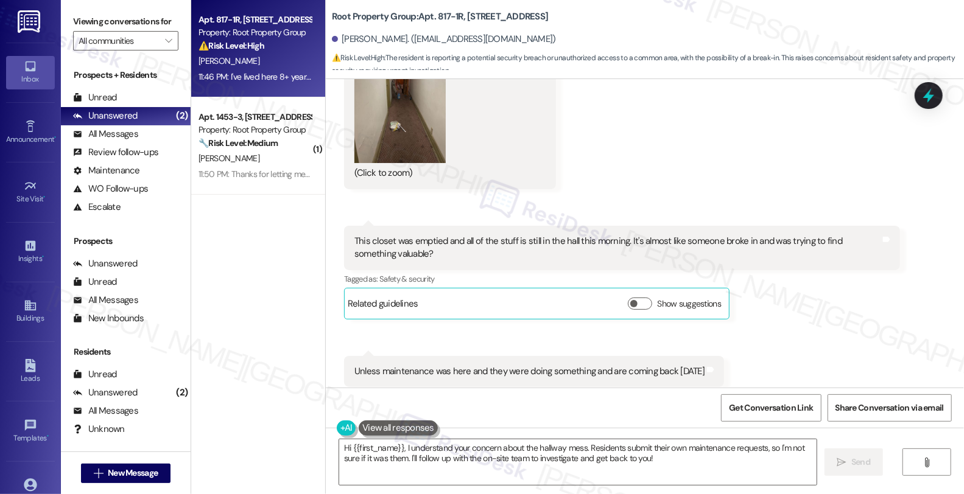
scroll to position [710, 0]
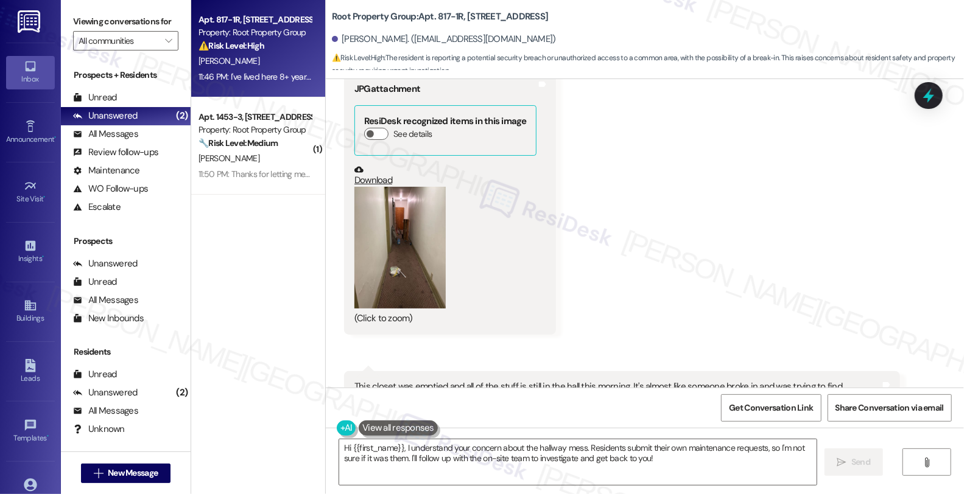
click at [395, 265] on button "Zoom image" at bounding box center [399, 248] width 91 height 122
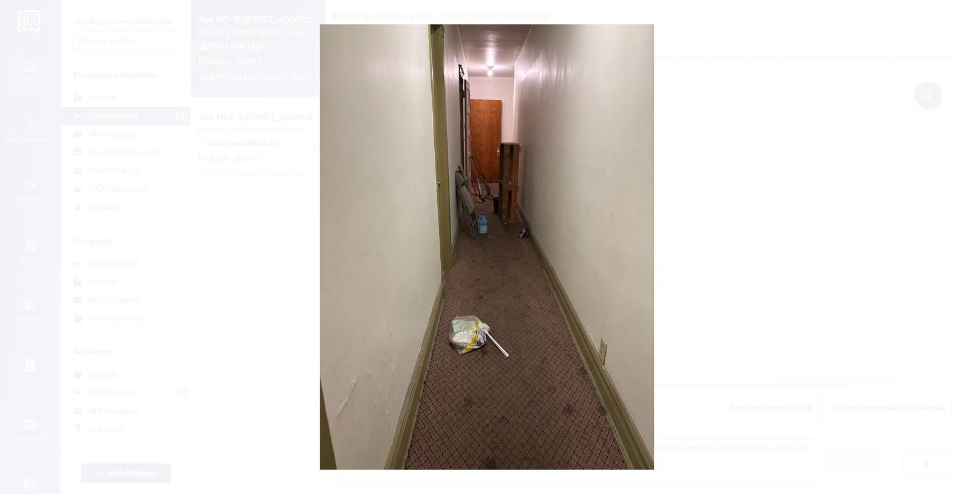
click at [714, 238] on button "Unzoom image" at bounding box center [482, 247] width 964 height 494
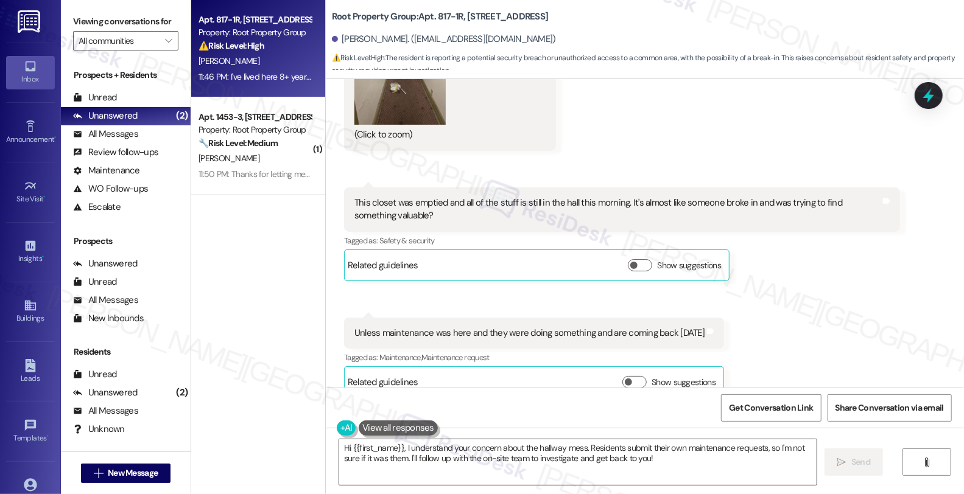
scroll to position [913, 0]
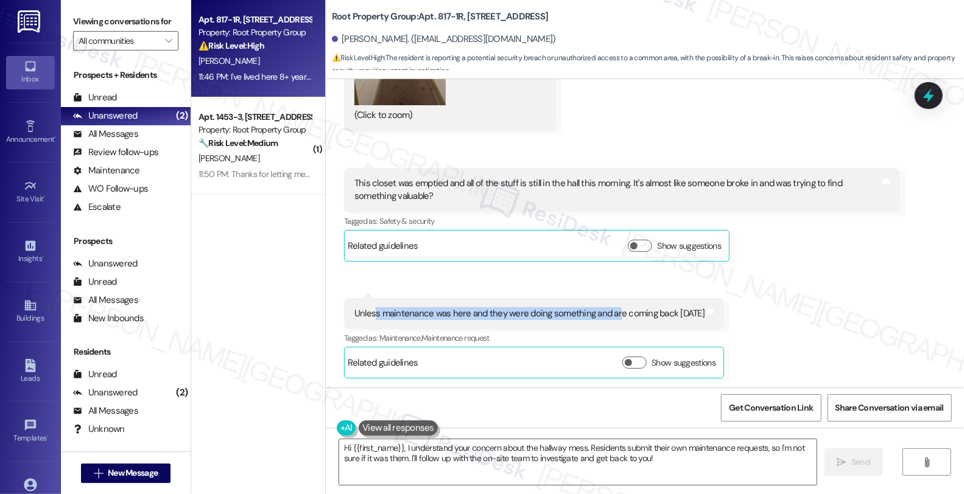
drag, startPoint x: 368, startPoint y: 299, endPoint x: 607, endPoint y: 292, distance: 239.4
click at [607, 298] on div "Unless maintenance was here and they were doing something and are coming back […" at bounding box center [534, 313] width 380 height 31
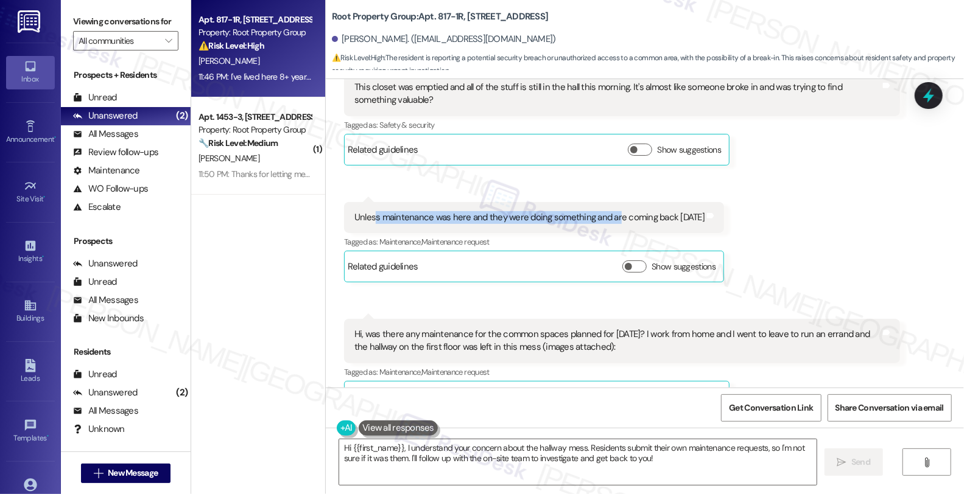
scroll to position [1049, 0]
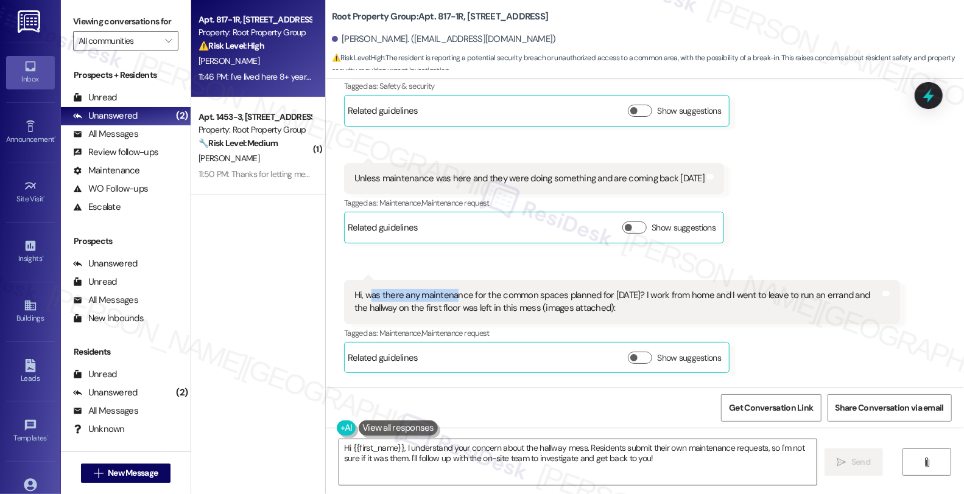
drag, startPoint x: 362, startPoint y: 281, endPoint x: 449, endPoint y: 281, distance: 87.1
click at [449, 289] on div "Hi, was there any maintenance for the common spaces planned for [DATE]? I work …" at bounding box center [617, 302] width 526 height 26
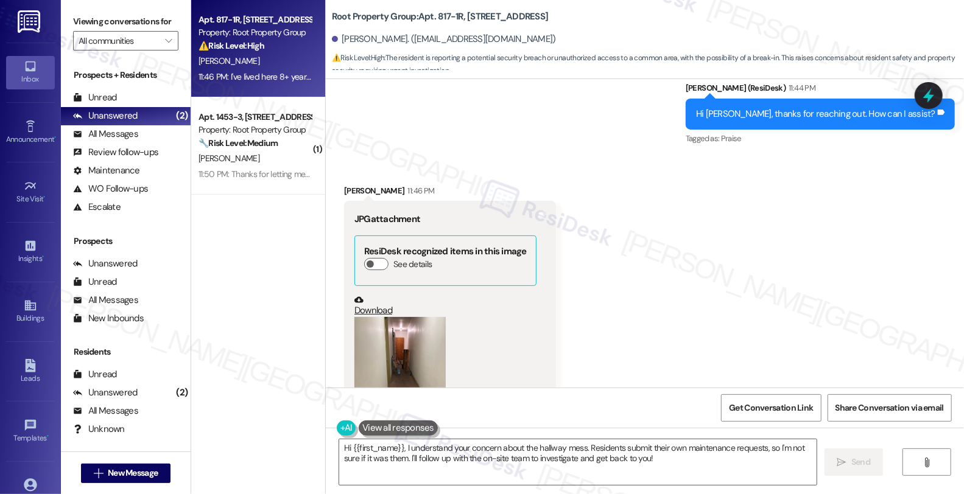
scroll to position [575, 0]
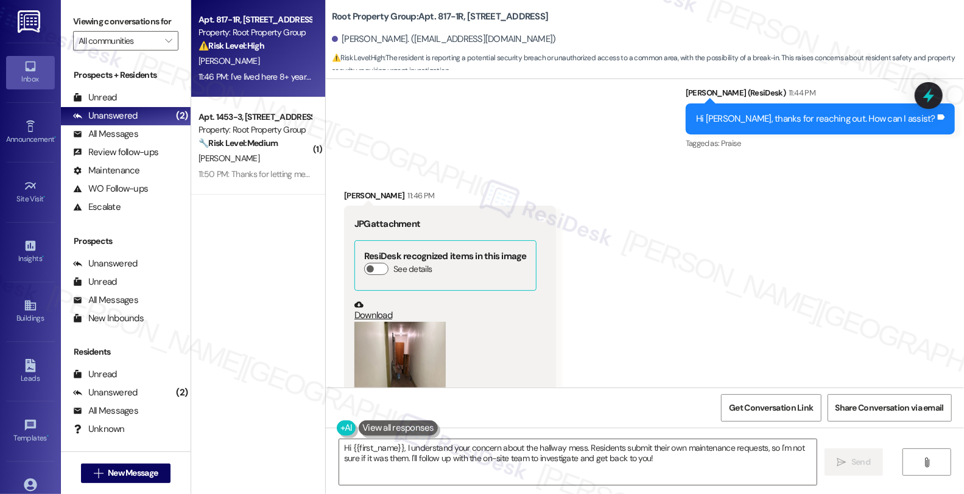
click at [410, 364] on button "Zoom image" at bounding box center [399, 383] width 91 height 122
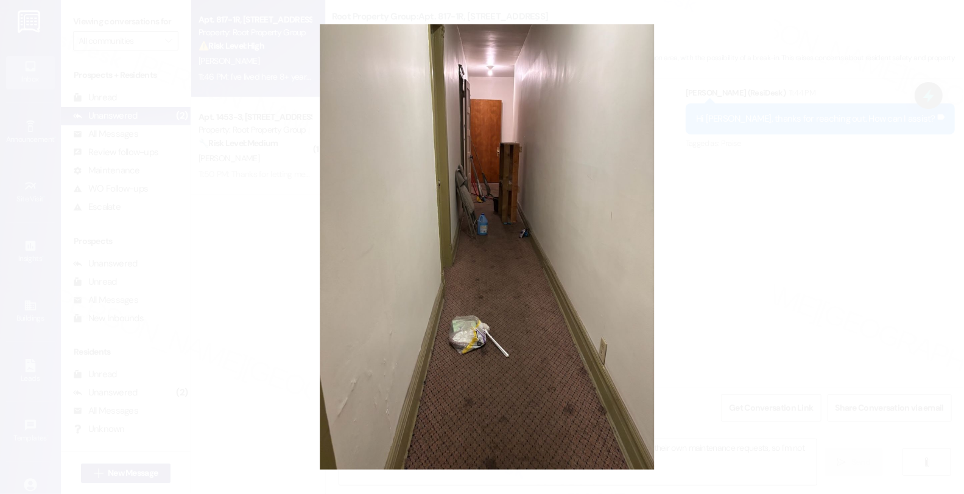
click at [779, 222] on button "Unzoom image" at bounding box center [482, 247] width 964 height 494
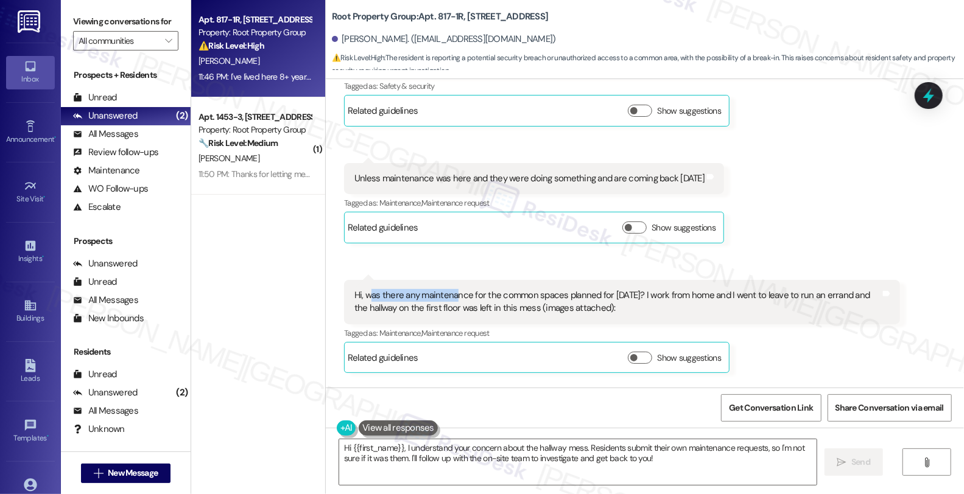
scroll to position [1116, 0]
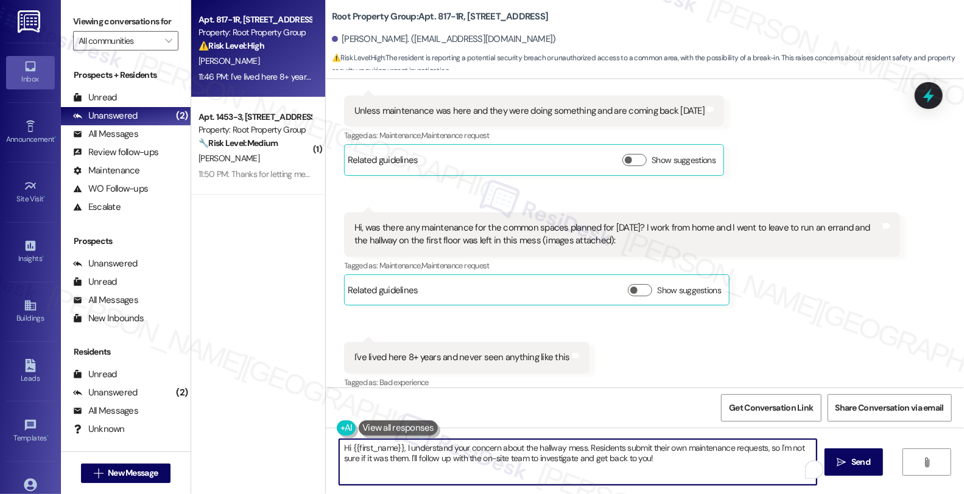
drag, startPoint x: 399, startPoint y: 448, endPoint x: 321, endPoint y: 448, distance: 77.9
click at [326, 448] on div "Hi {{first_name}}, I understand your concern about the hallway mess. Residents …" at bounding box center [645, 473] width 638 height 91
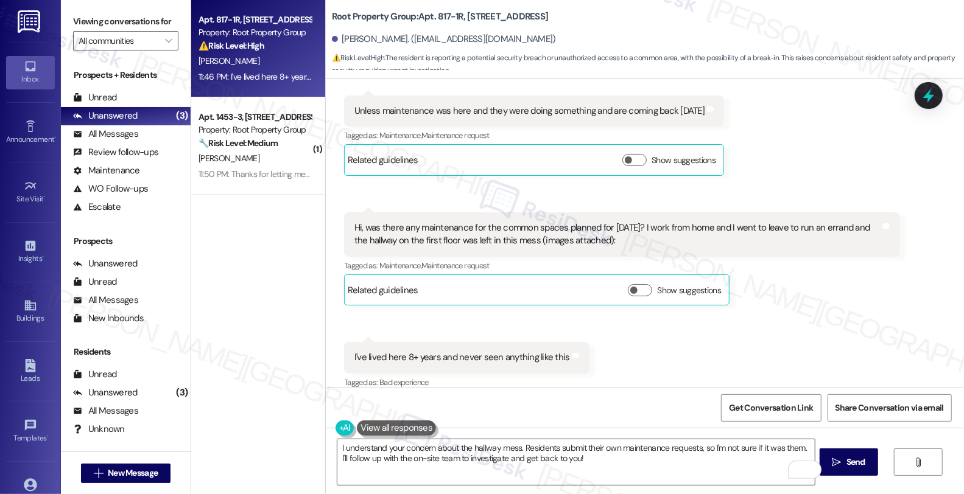
click at [855, 306] on div "Received via SMS Alayna Roberts 11:46 PM JPG attachment ResiDesk recognized ite…" at bounding box center [645, 11] width 638 height 781
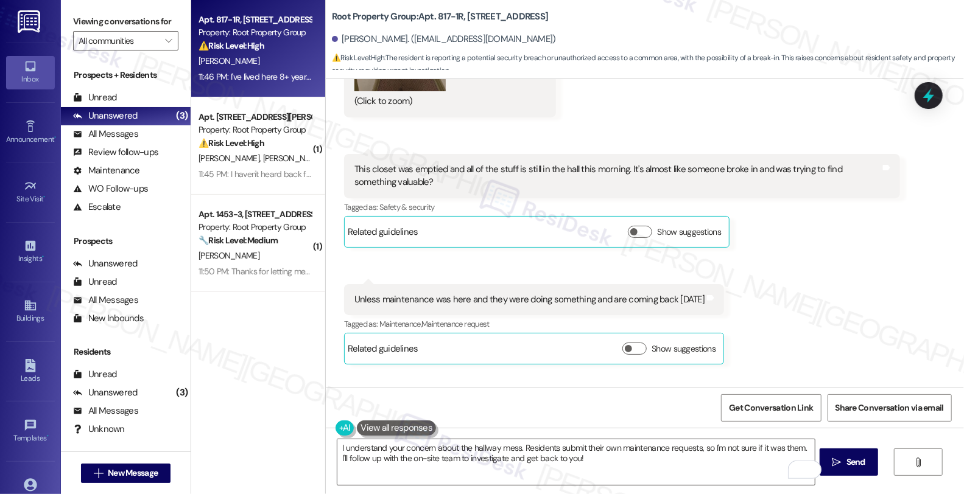
scroll to position [913, 0]
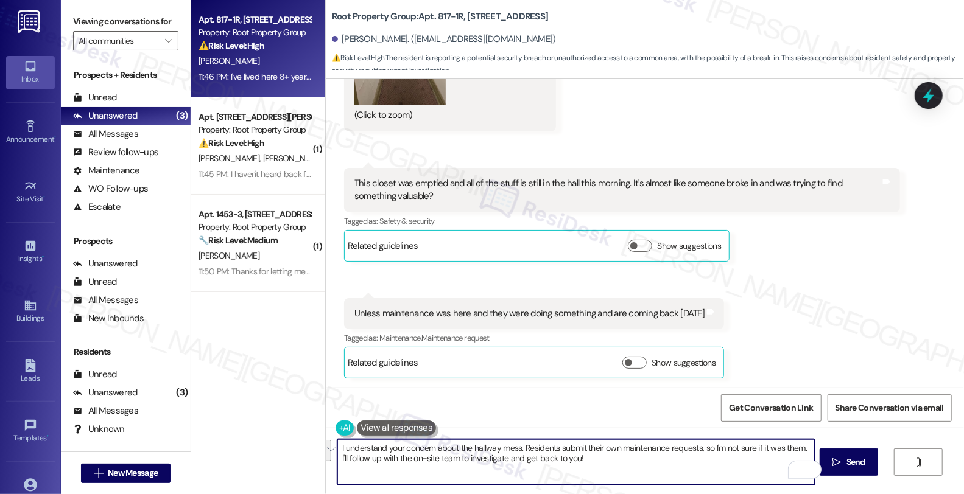
drag, startPoint x: 515, startPoint y: 449, endPoint x: 591, endPoint y: 467, distance: 78.1
click at [591, 467] on textarea "I understand your concern about the hallway mess. Residents submit their own ma…" at bounding box center [575, 463] width 477 height 46
click at [613, 465] on textarea "I understand your concern about the hallway mess. Residents submit their own ma…" at bounding box center [575, 463] width 477 height 46
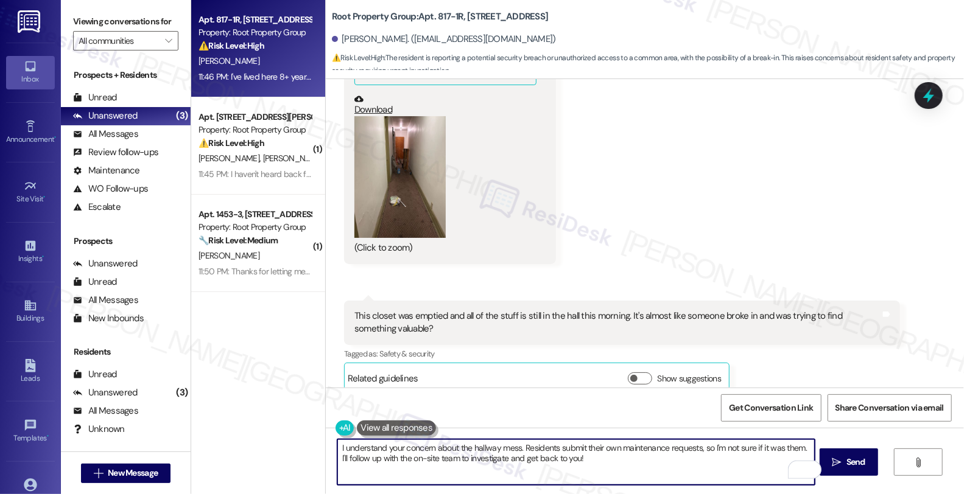
scroll to position [778, 0]
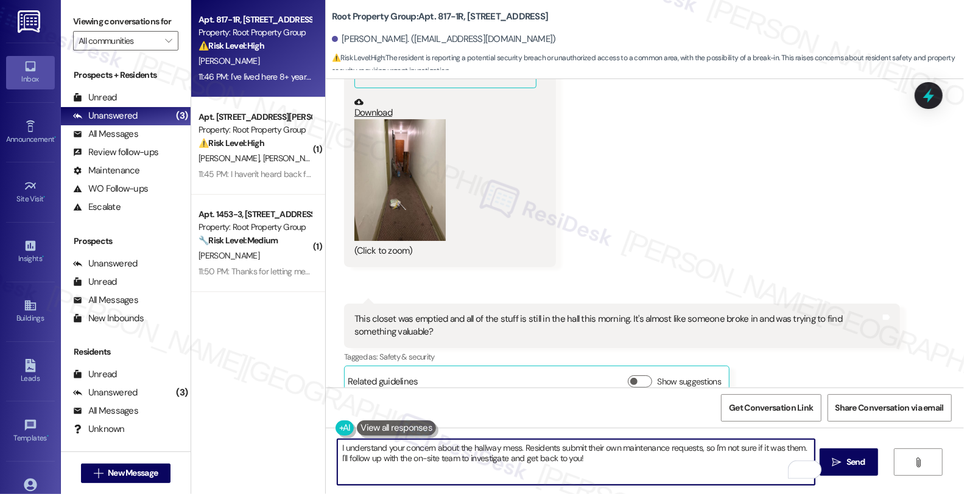
click at [401, 200] on button "Zoom image" at bounding box center [399, 180] width 91 height 122
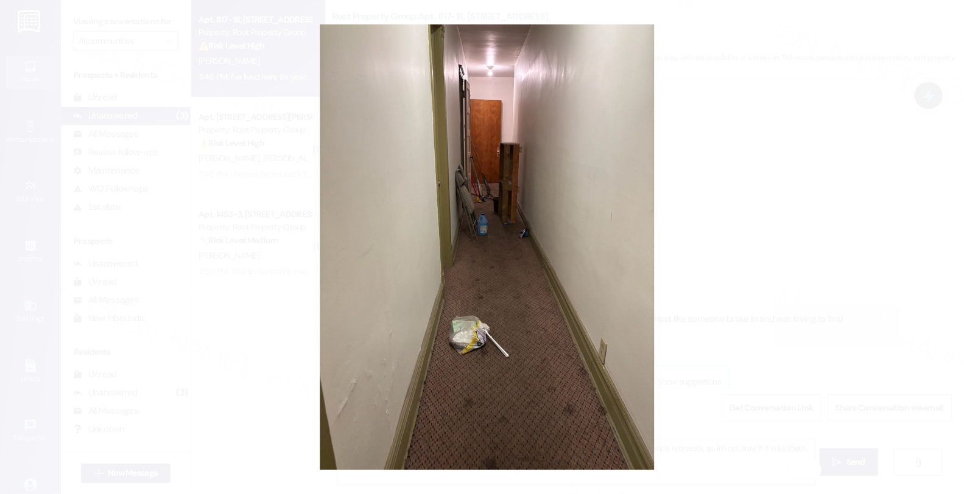
click at [725, 264] on button "Unzoom image" at bounding box center [482, 247] width 964 height 494
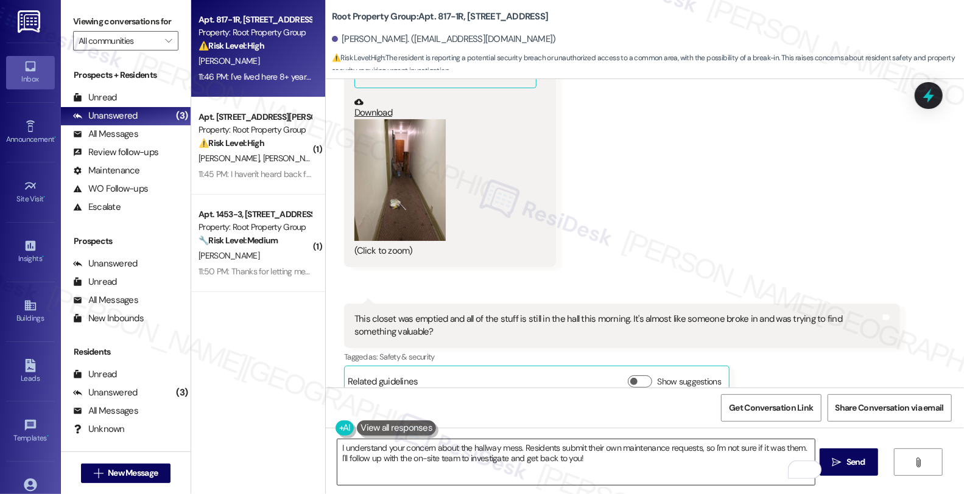
click at [521, 478] on textarea "I understand your concern about the hallway mess. Residents submit their own ma…" at bounding box center [575, 463] width 477 height 46
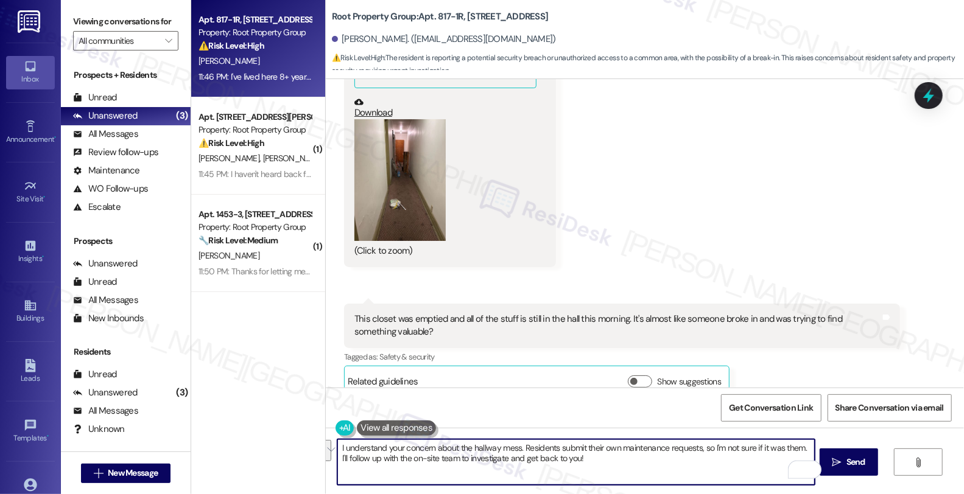
drag, startPoint x: 518, startPoint y: 448, endPoint x: 597, endPoint y: 465, distance: 81.0
click at [597, 465] on textarea "I understand your concern about the hallway mess. Residents submit their own ma…" at bounding box center [575, 463] width 477 height 46
click at [381, 183] on button "Zoom image" at bounding box center [399, 180] width 91 height 122
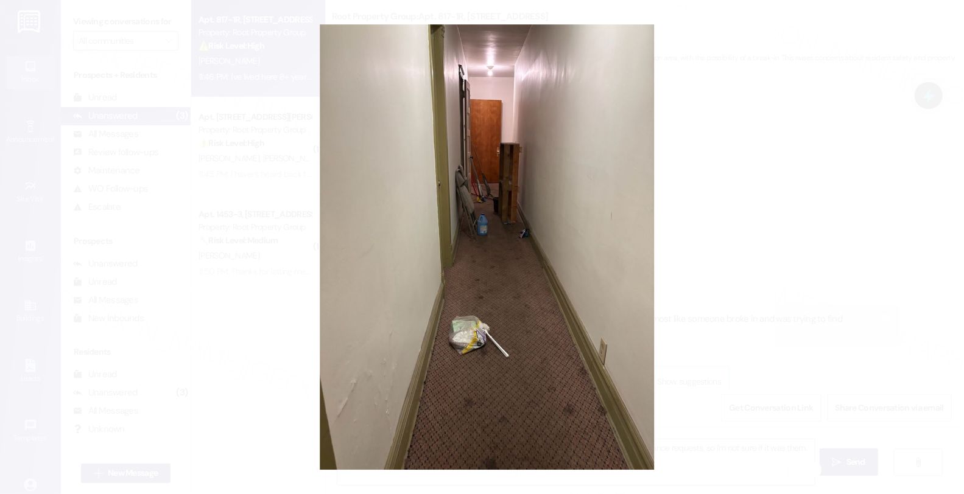
click at [783, 210] on button "Unzoom image" at bounding box center [482, 247] width 964 height 494
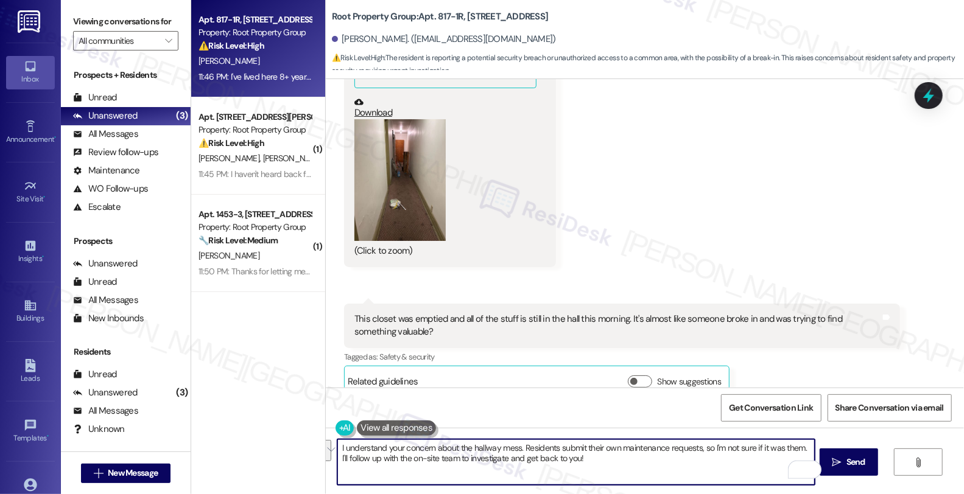
click at [518, 449] on textarea "I understand your concern about the hallway mess. Residents submit their own ma…" at bounding box center [575, 463] width 477 height 46
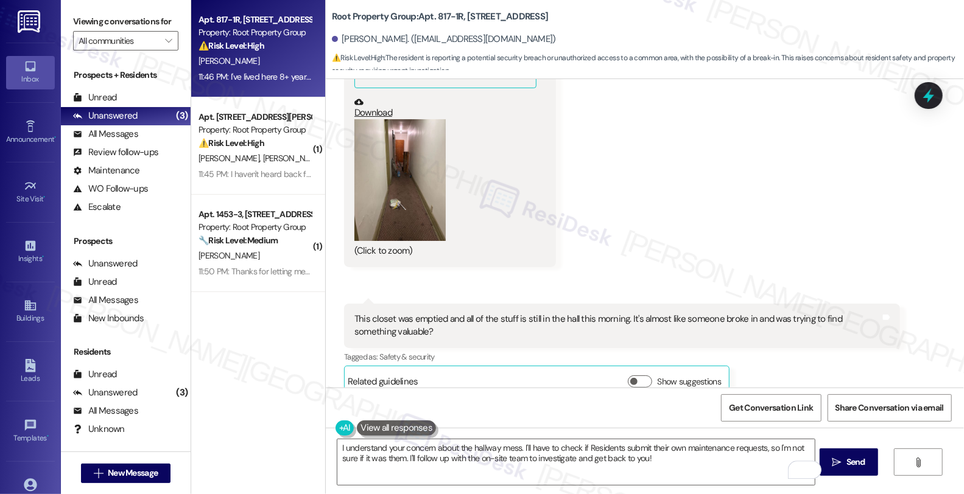
click at [393, 181] on button "Zoom image" at bounding box center [399, 180] width 91 height 122
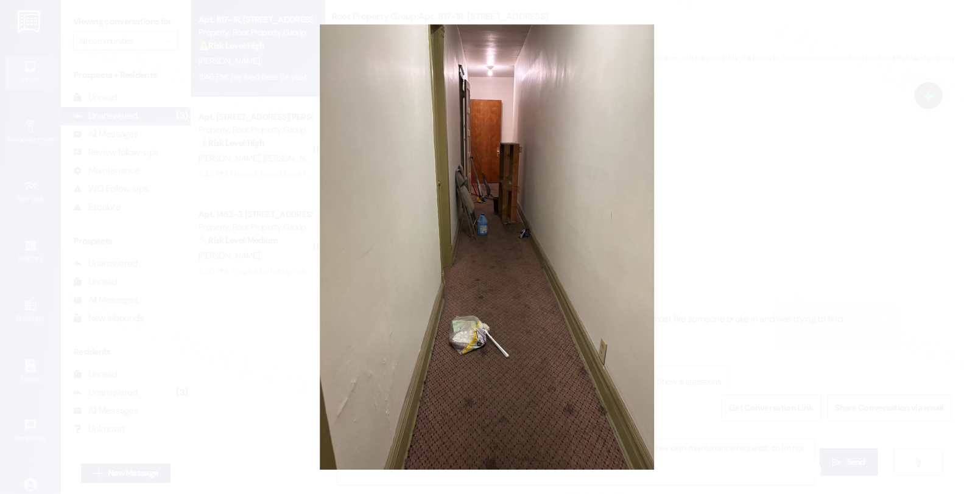
click at [849, 137] on button "Unzoom image" at bounding box center [482, 247] width 964 height 494
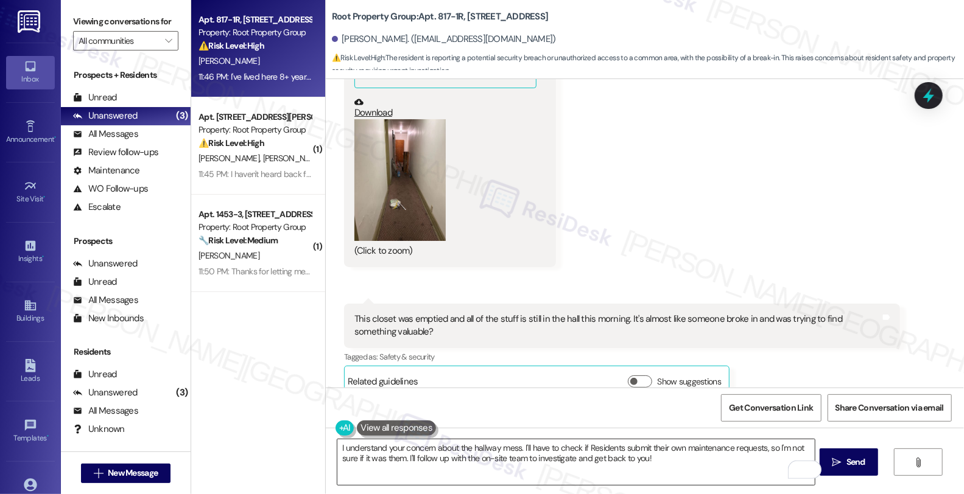
click at [575, 447] on textarea "I understand your concern about the hallway mess. I'll have to check if Residen…" at bounding box center [575, 463] width 477 height 46
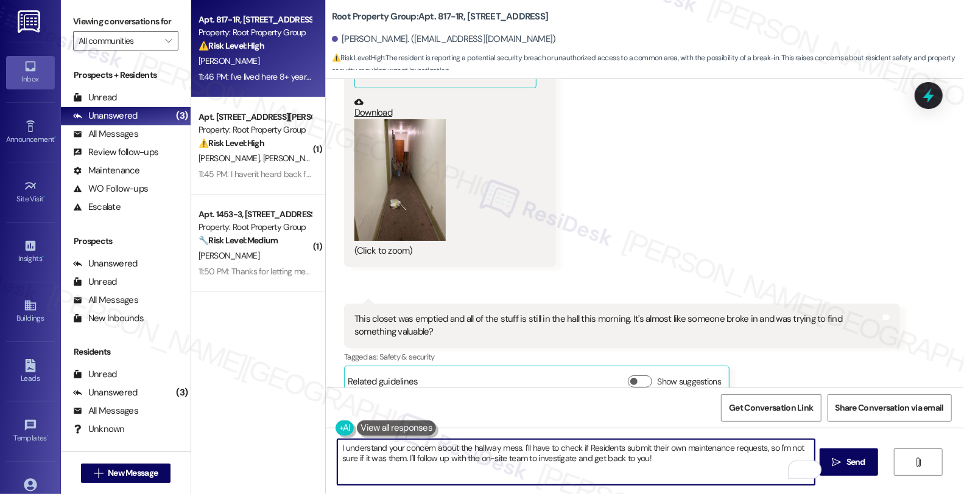
click at [582, 448] on textarea "I understand your concern about the hallway mess. I'll have to check if Residen…" at bounding box center [575, 463] width 477 height 46
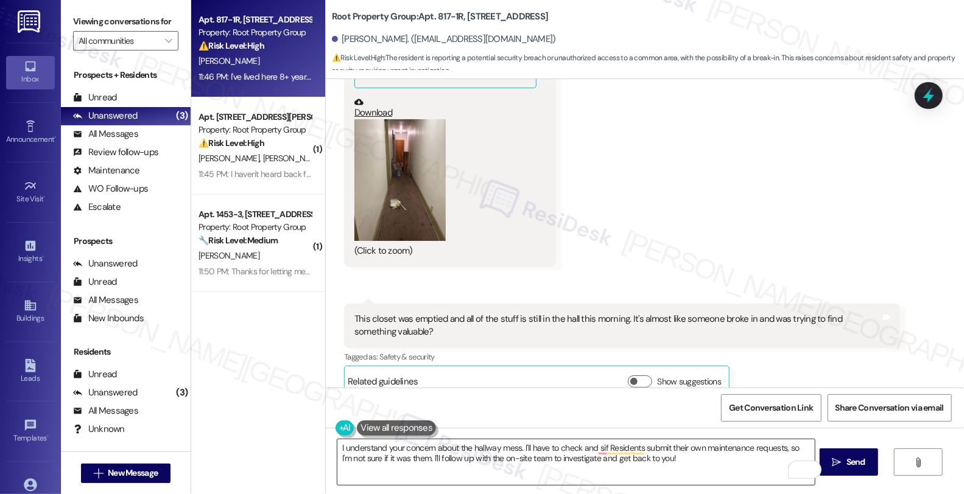
click at [690, 471] on textarea "I understand your concern about the hallway mess. I'll have to check and sif Re…" at bounding box center [575, 463] width 477 height 46
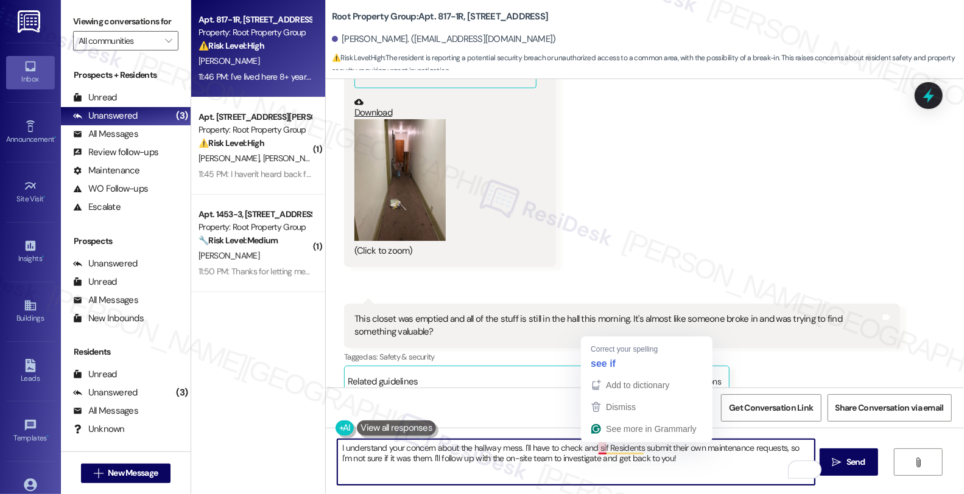
click at [592, 449] on textarea "I understand your concern about the hallway mess. I'll have to check and sif Re…" at bounding box center [575, 463] width 477 height 46
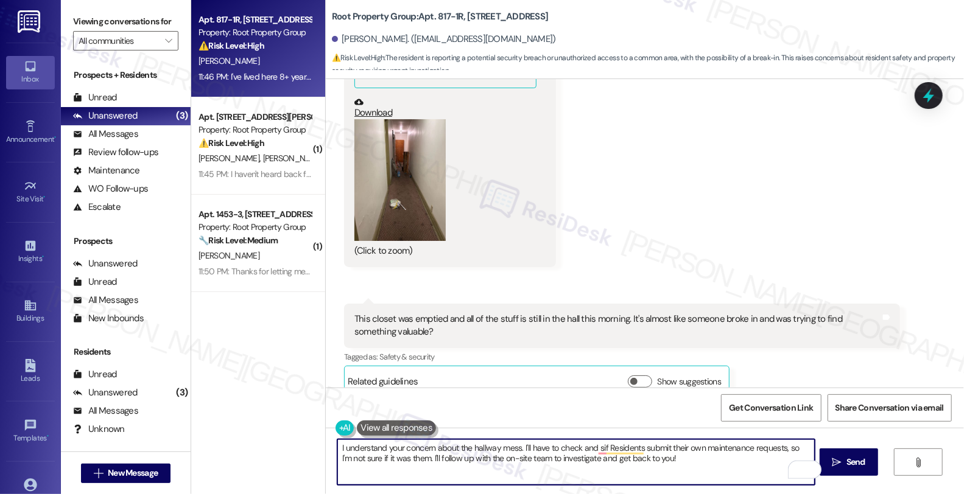
click at [575, 447] on textarea "I understand your concern about the hallway mess. I'll have to check and sif Re…" at bounding box center [575, 463] width 477 height 46
click at [524, 446] on textarea "I understand your concern about the hallway mess. I'll have to check and sif Re…" at bounding box center [575, 463] width 477 height 46
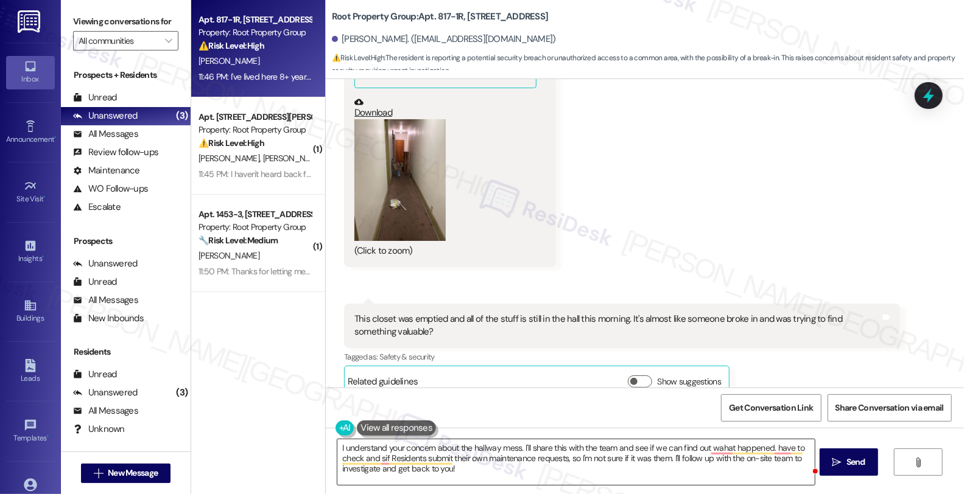
click at [457, 468] on textarea "I understand your concern about the hallway mess. I'll share this with the team…" at bounding box center [575, 463] width 477 height 46
click at [911, 196] on div "Received via SMS Alayna Roberts 11:46 PM JPG attachment ResiDesk recognized ite…" at bounding box center [645, 349] width 638 height 781
click at [885, 227] on div "Received via SMS Alayna Roberts 11:46 PM JPG attachment ResiDesk recognized ite…" at bounding box center [645, 349] width 638 height 781
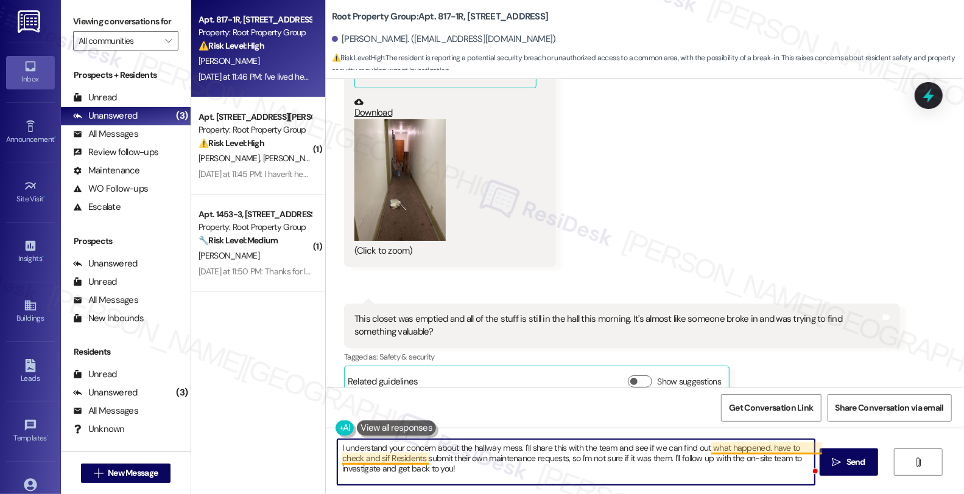
click at [762, 449] on textarea "I understand your concern about the hallway mess. I'll share this with the team…" at bounding box center [575, 463] width 477 height 46
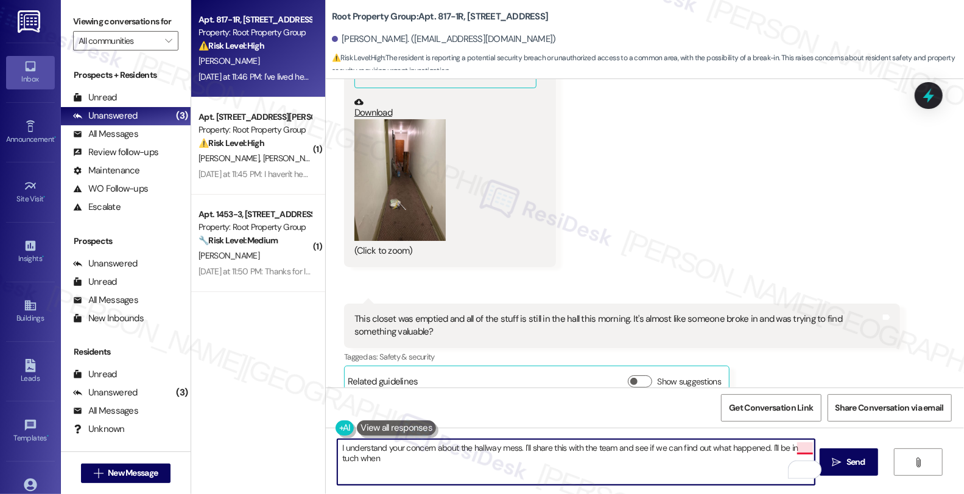
click at [800, 447] on textarea "I understand your concern about the hallway mess. I'll share this with the team…" at bounding box center [575, 463] width 477 height 46
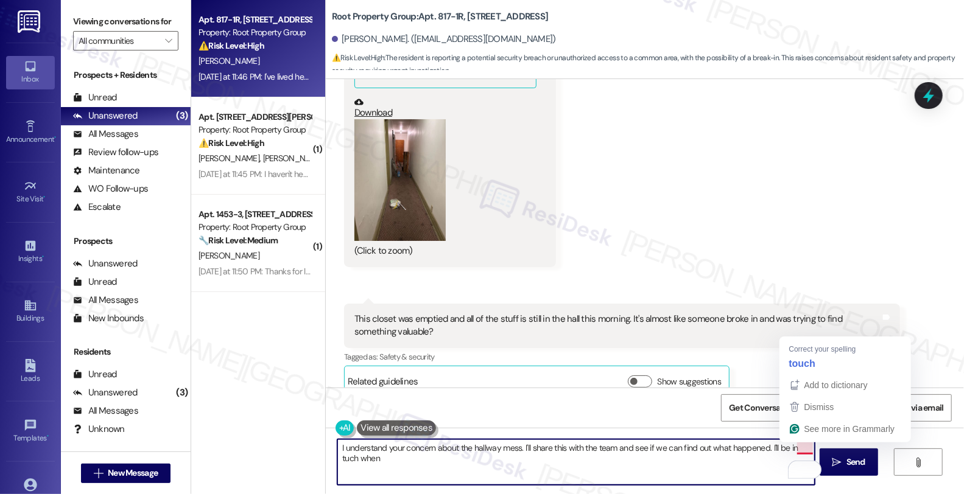
click at [800, 447] on textarea "I understand your concern about the hallway mess. I'll share this with the team…" at bounding box center [575, 463] width 477 height 46
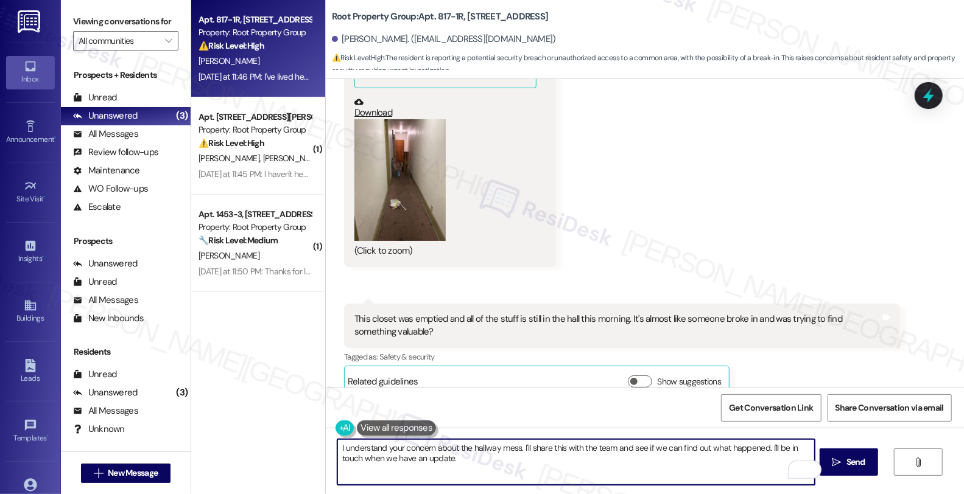
click at [569, 464] on textarea "I understand your concern about the hallway mess. I'll share this with the team…" at bounding box center [575, 463] width 477 height 46
click at [426, 457] on textarea "I understand your concern about the hallway mess. I'll share this with the team…" at bounding box center [575, 463] width 477 height 46
type textarea "I understand your concern about the hallway mess. I'll share this with the team…"
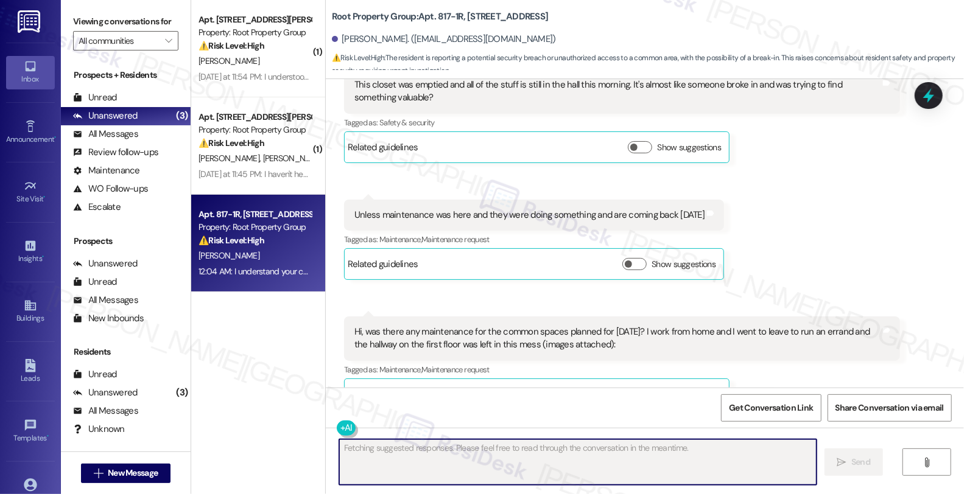
scroll to position [1011, 0]
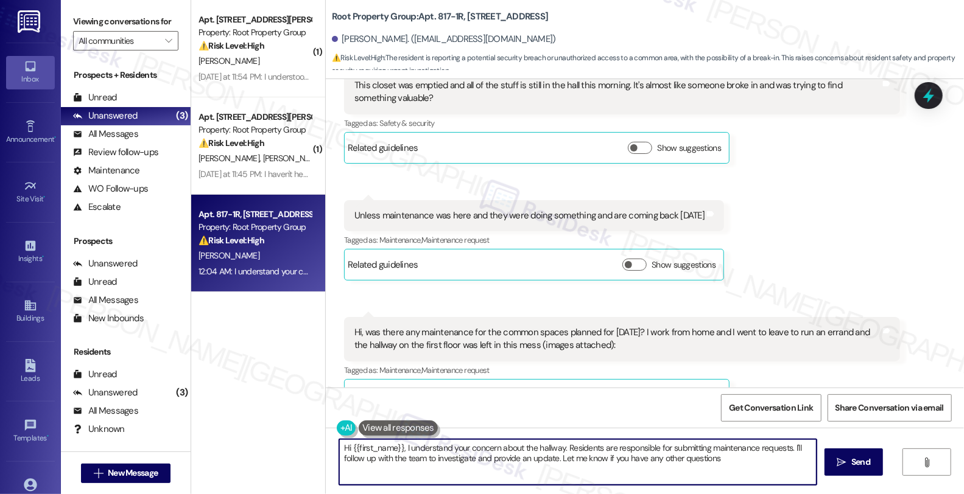
type textarea "Hi {{first_name}}, I understand your concern about the hallway. Residents are r…"
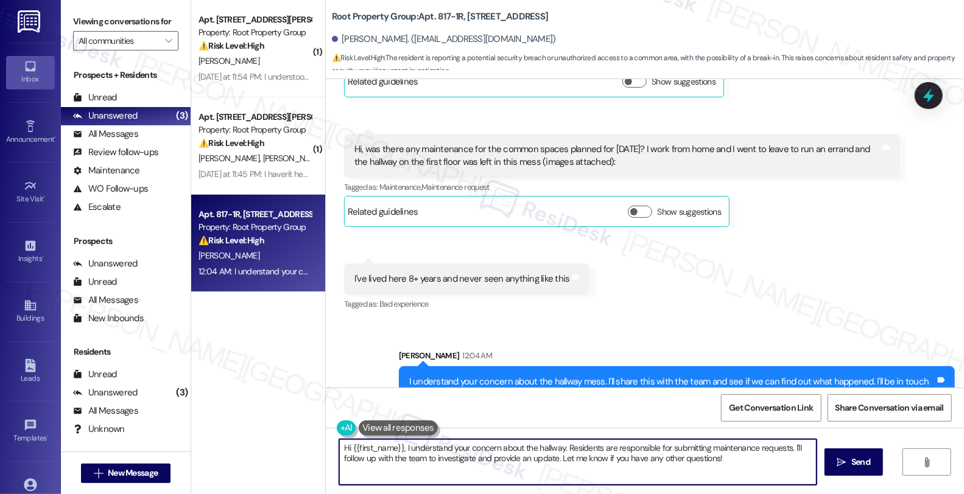
scroll to position [1214, 0]
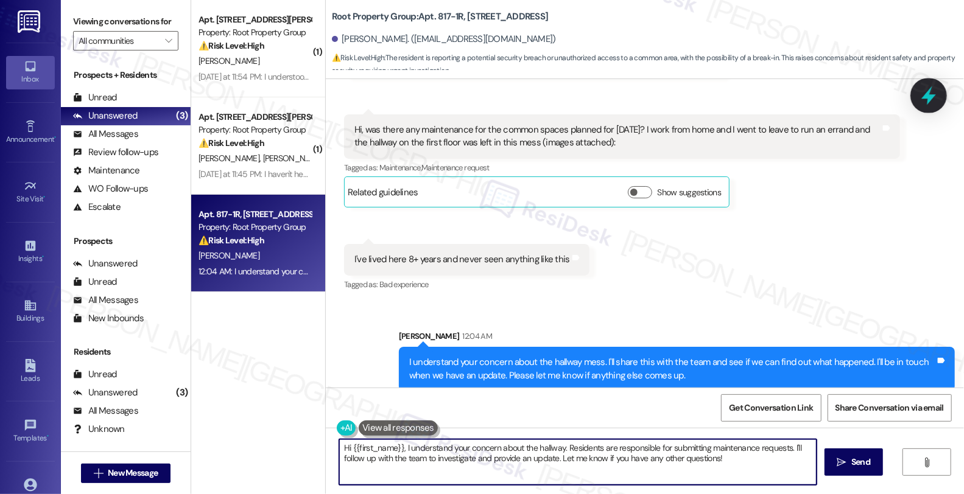
click at [930, 99] on icon at bounding box center [928, 95] width 15 height 19
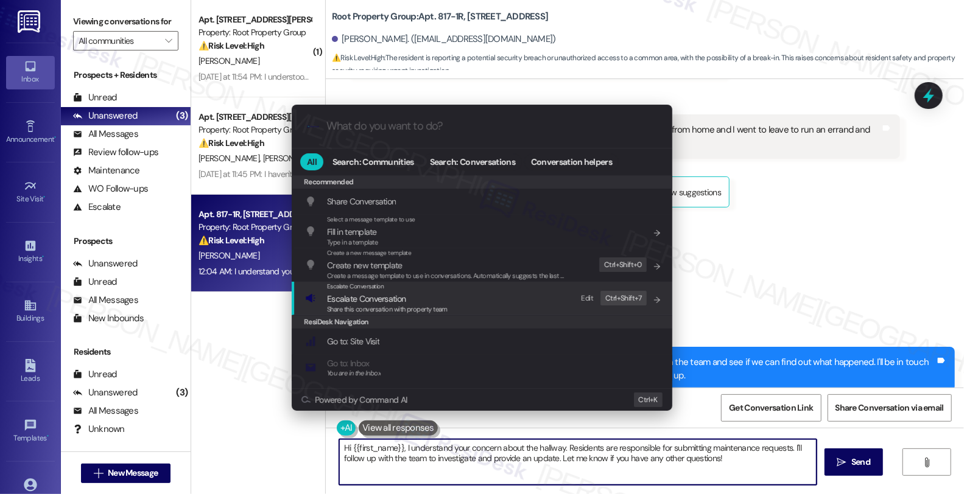
click at [378, 301] on span "Escalate Conversation" at bounding box center [366, 299] width 79 height 11
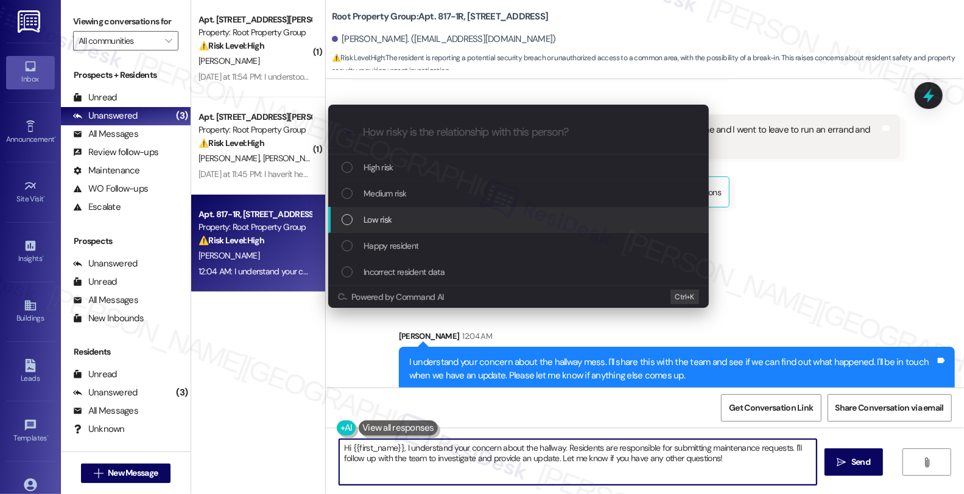
click at [390, 213] on span "Low risk" at bounding box center [378, 219] width 28 height 13
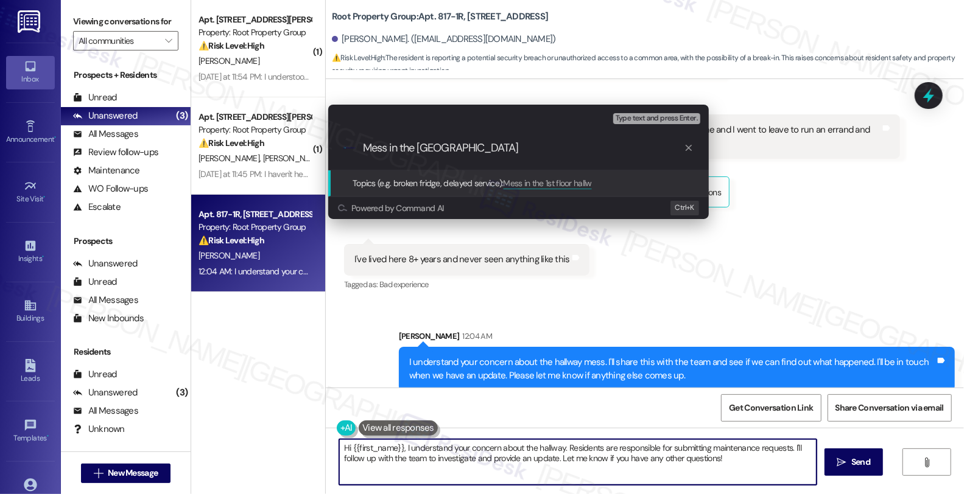
type input "Mess in the 1st floor hallway"
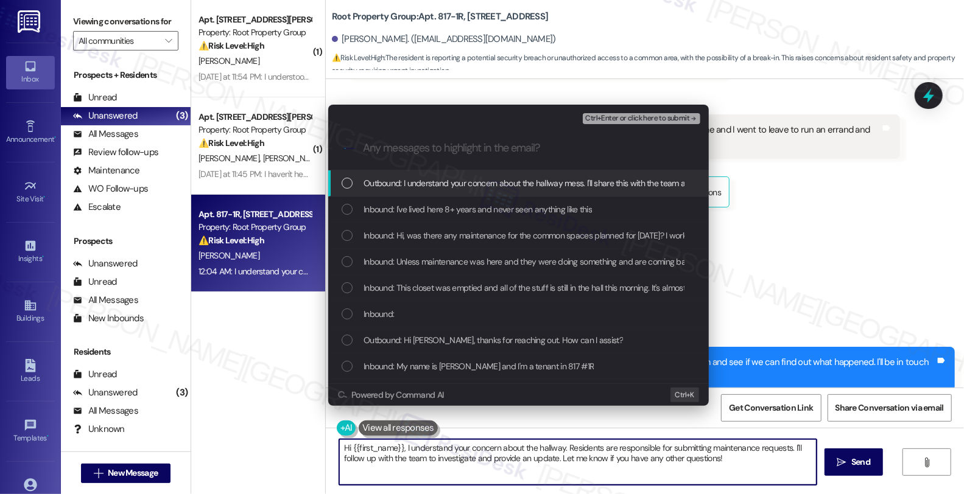
click at [390, 212] on span "Inbound: I've lived here 8+ years and never seen anything like this" at bounding box center [478, 209] width 228 height 13
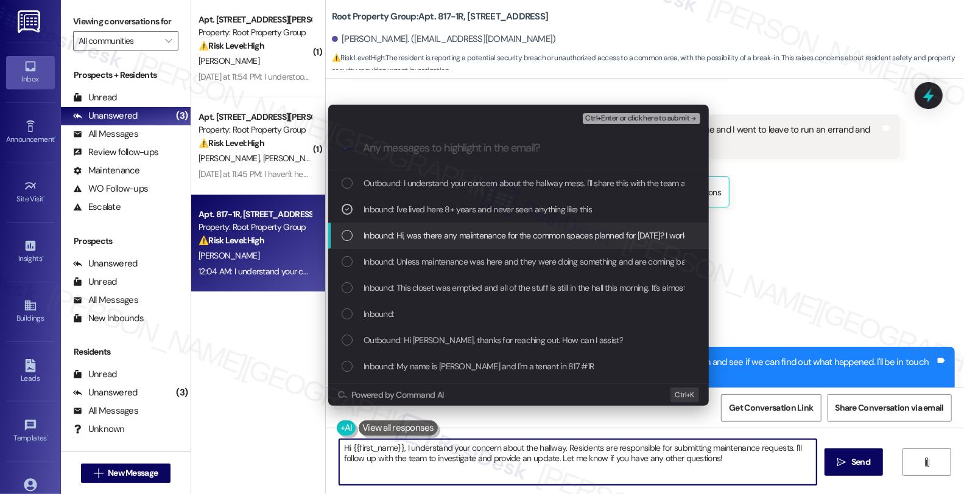
click at [391, 234] on span "Inbound: Hi, was there any maintenance for the common spaces planned for yester…" at bounding box center [738, 235] width 748 height 13
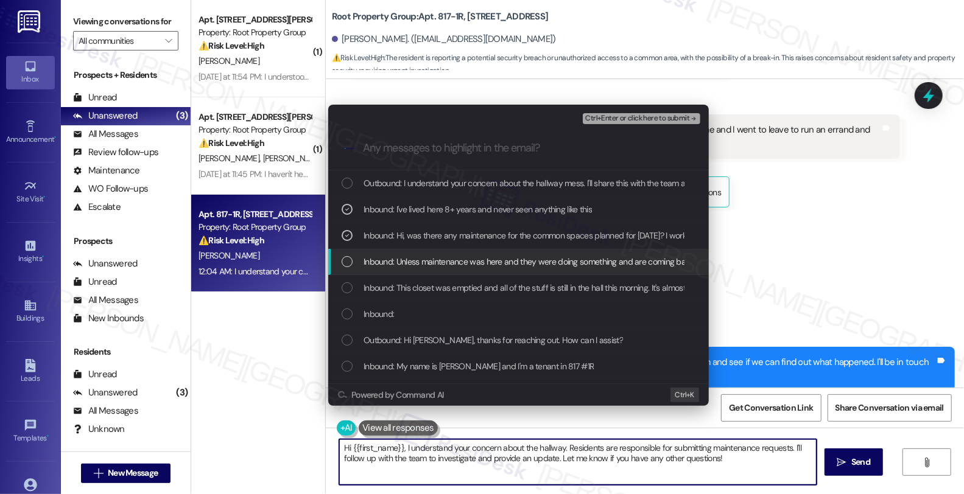
click at [397, 259] on span "Inbound: Unless maintenance was here and they were doing something and are comi…" at bounding box center [541, 261] width 355 height 13
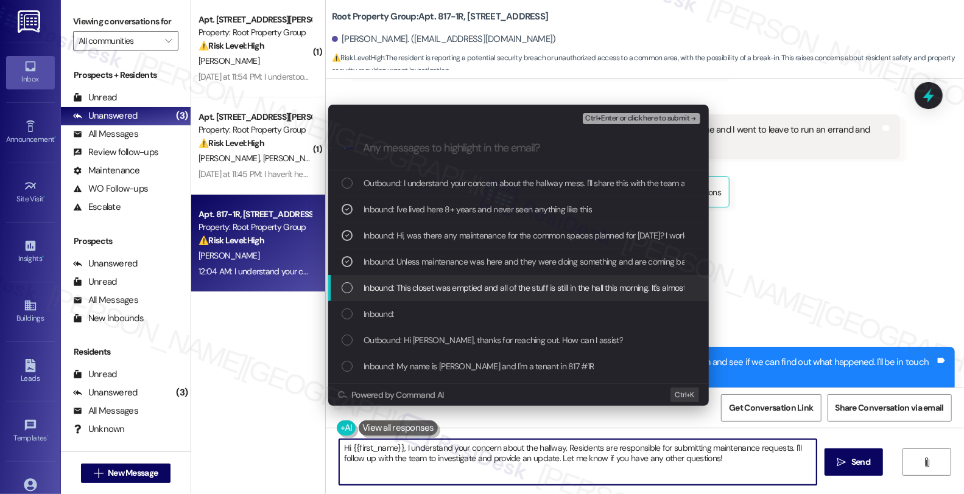
click at [397, 289] on span "Inbound: This closet was emptied and all of the stuff is still in the hall this…" at bounding box center [640, 287] width 553 height 13
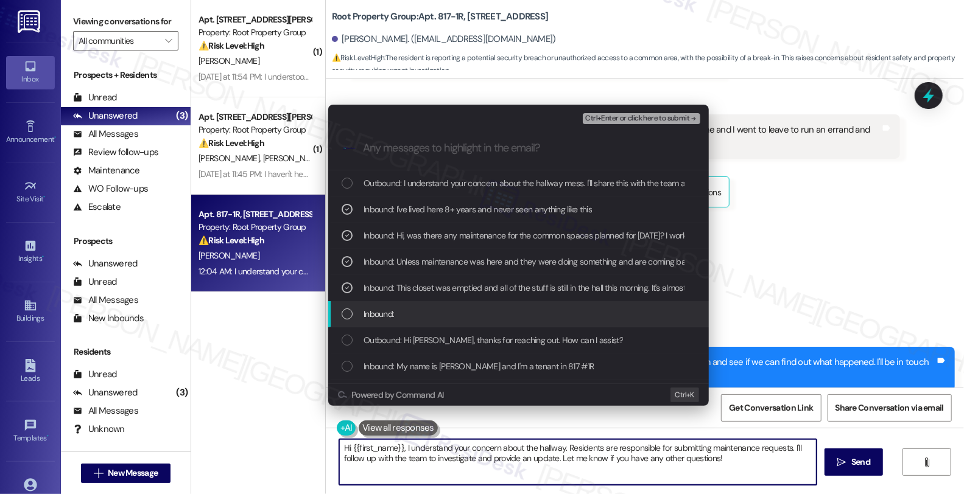
click at [396, 309] on div "Inbound:" at bounding box center [520, 314] width 356 height 13
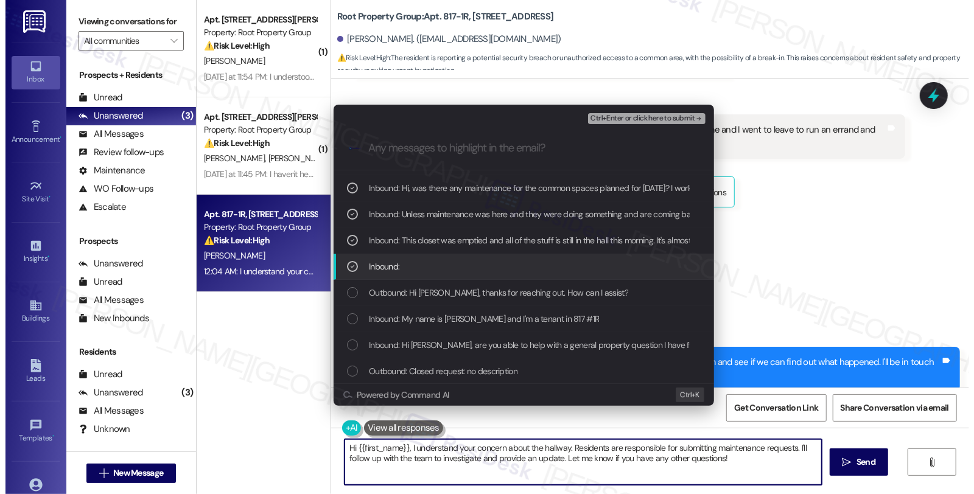
scroll to position [68, 0]
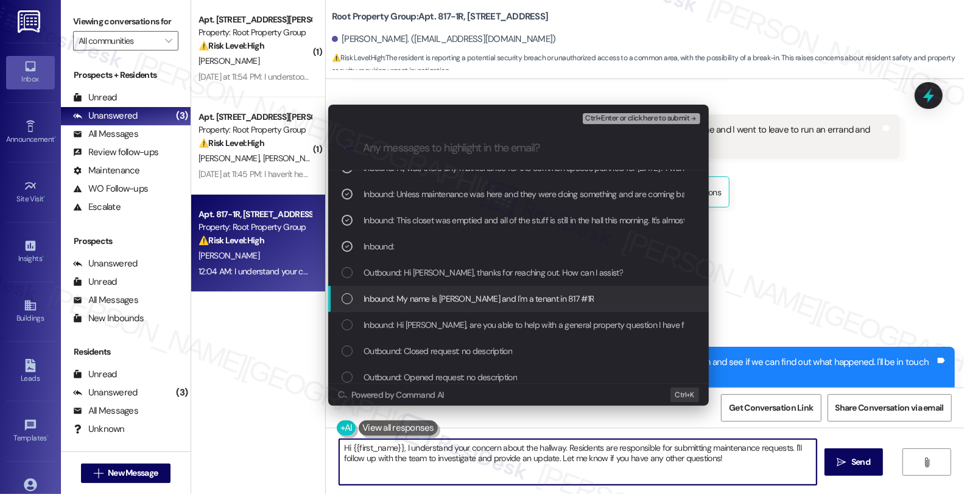
click at [597, 300] on div "Inbound: My name is Alayna Roberts and I'm a tenant in 817 #1R" at bounding box center [520, 298] width 356 height 13
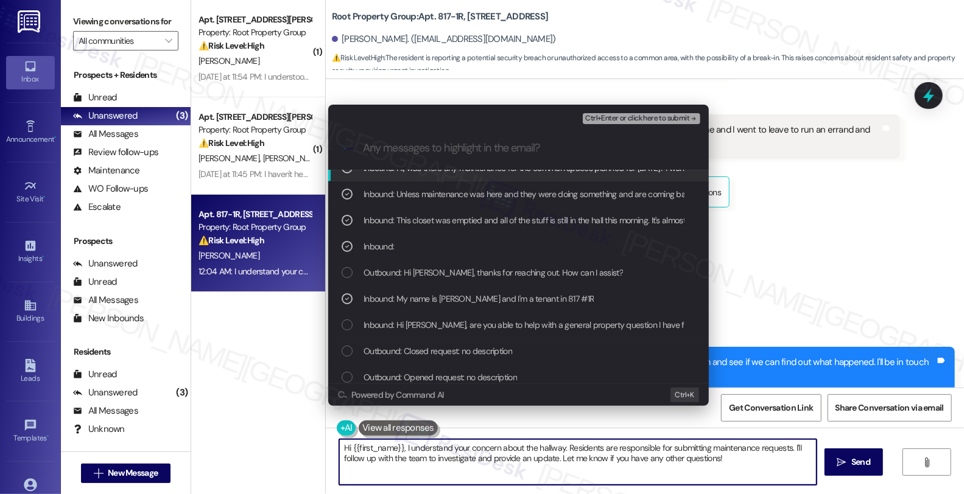
click at [646, 118] on span "Ctrl+Enter or click here to submit" at bounding box center [637, 118] width 104 height 9
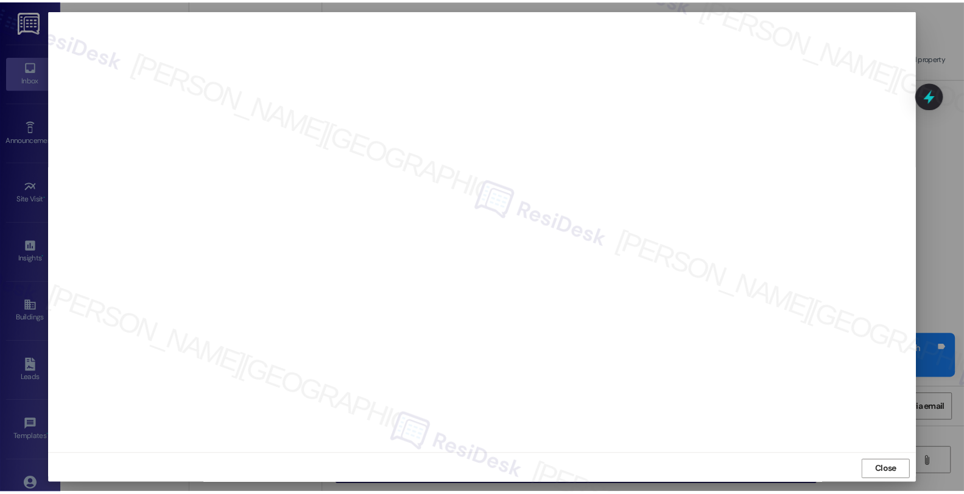
scroll to position [2, 0]
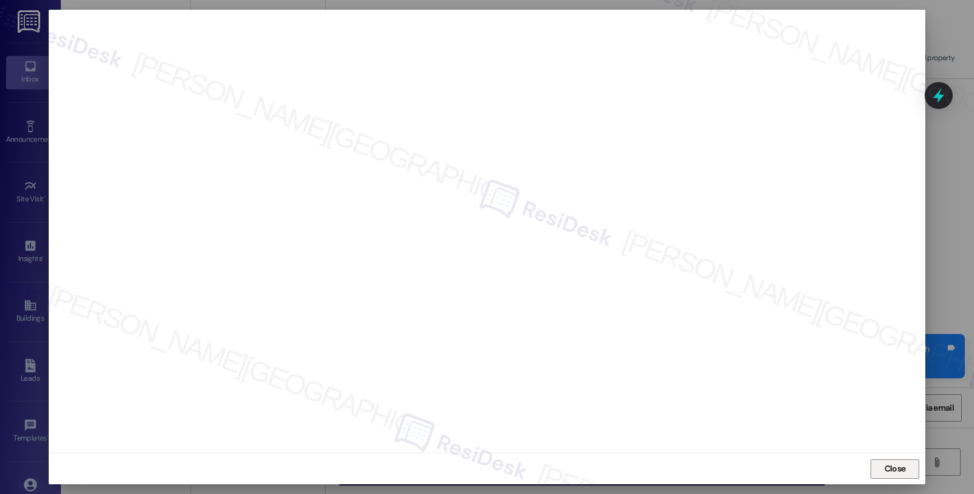
click at [890, 470] on span "Close" at bounding box center [895, 469] width 21 height 13
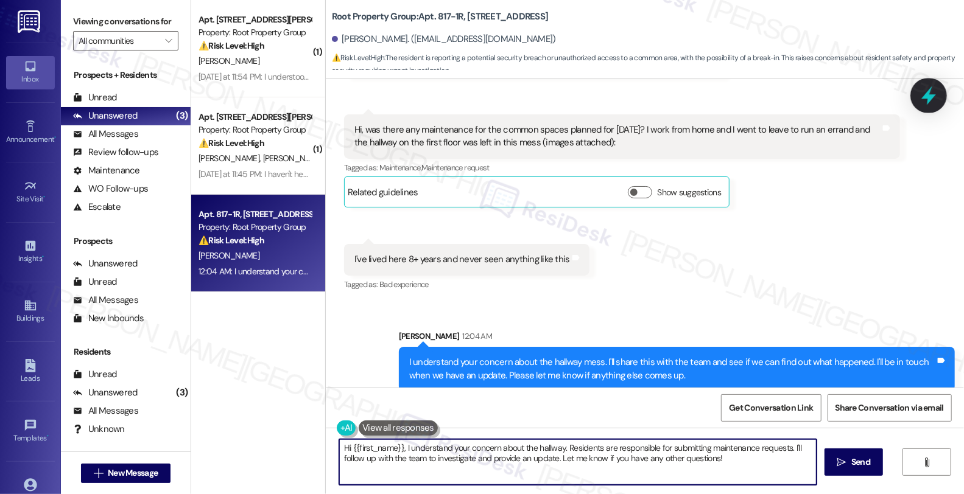
click at [921, 93] on icon at bounding box center [928, 95] width 21 height 21
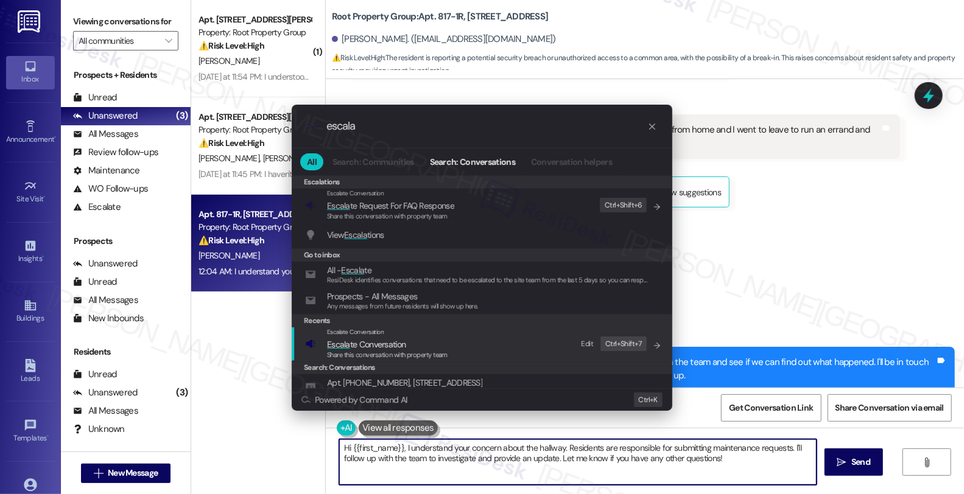
type input "escala"
click at [396, 351] on span "Share this conversation with property team" at bounding box center [387, 355] width 121 height 9
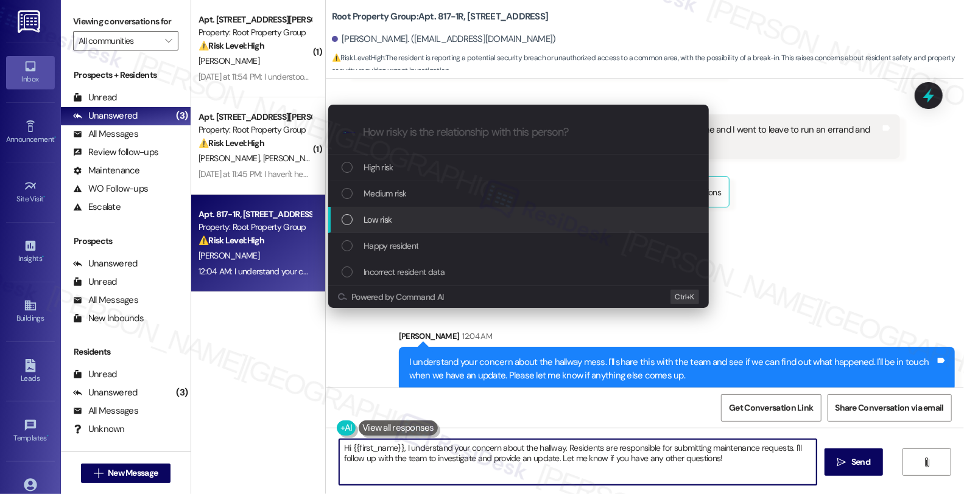
click at [408, 223] on div "Low risk" at bounding box center [520, 219] width 356 height 13
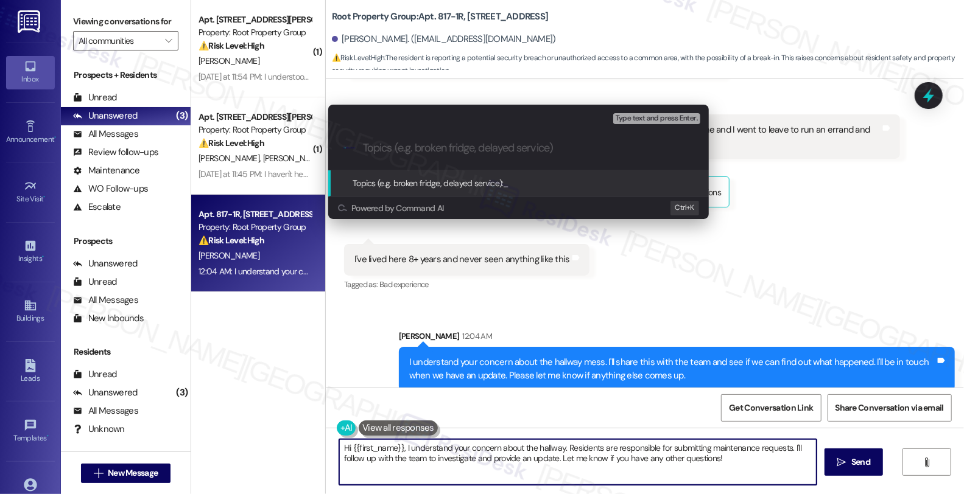
paste input "Mess in the 1st floor hallway"
type input "Cleanliness concerns"
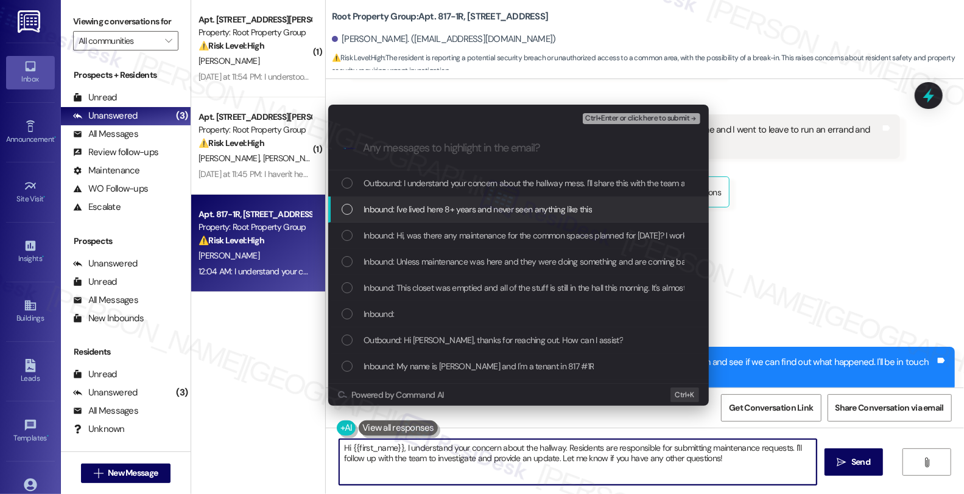
click at [440, 212] on span "Inbound: I've lived here 8+ years and never seen anything like this" at bounding box center [478, 209] width 228 height 13
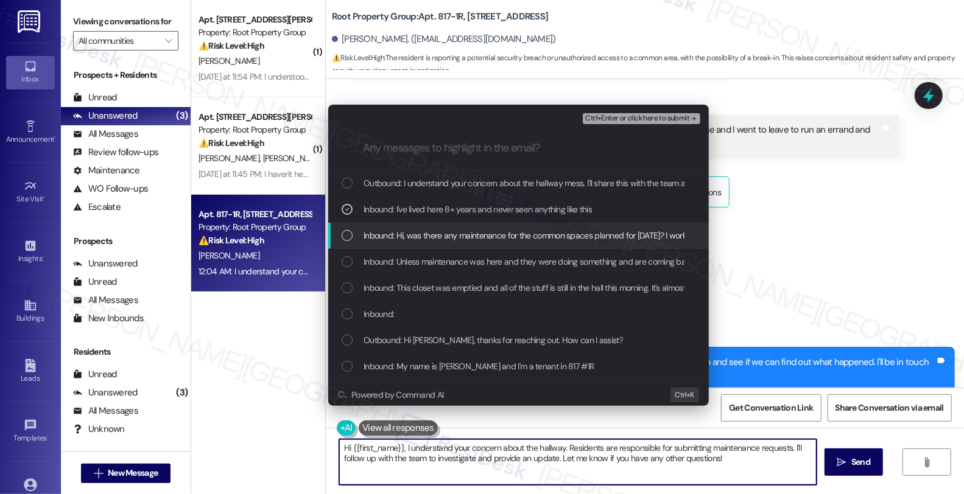
click at [441, 236] on span "Inbound: Hi, was there any maintenance for the common spaces planned for yester…" at bounding box center [738, 235] width 748 height 13
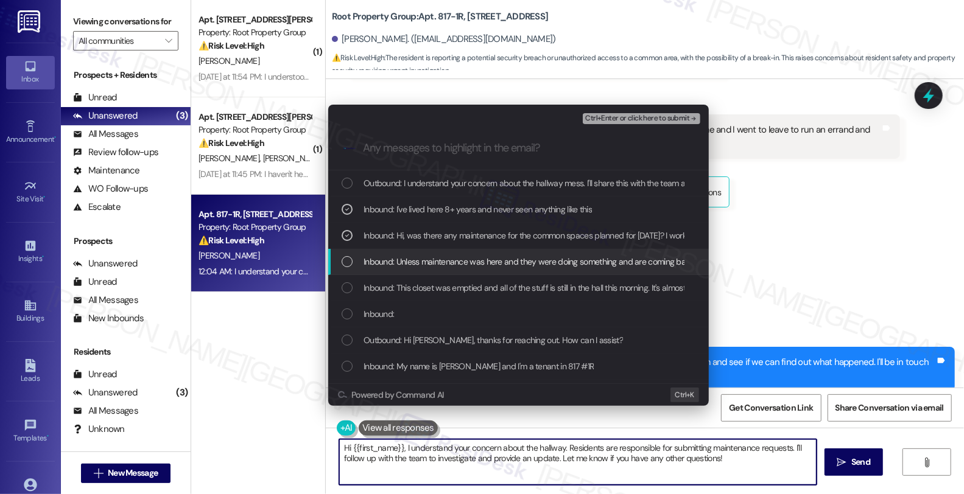
click at [440, 257] on span "Inbound: Unless maintenance was here and they were doing something and are comi…" at bounding box center [541, 261] width 355 height 13
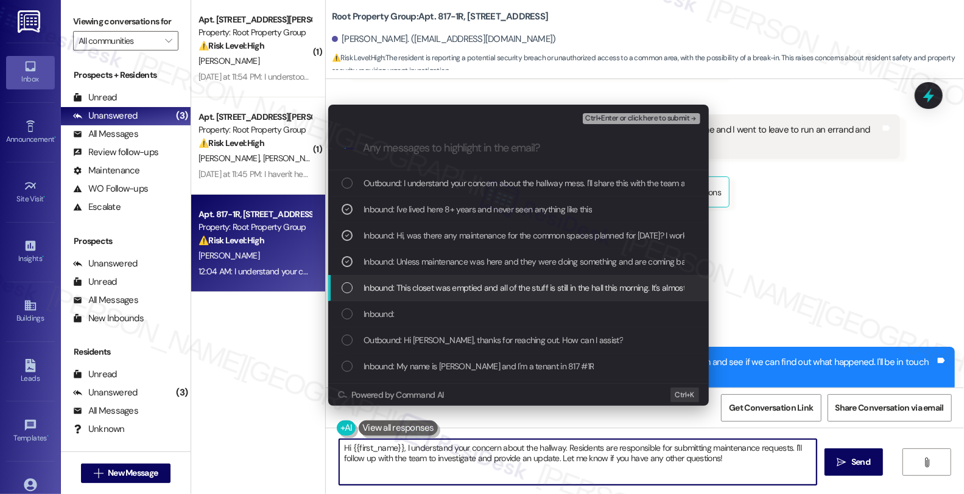
click at [440, 284] on span "Inbound: This closet was emptied and all of the stuff is still in the hall this…" at bounding box center [640, 287] width 553 height 13
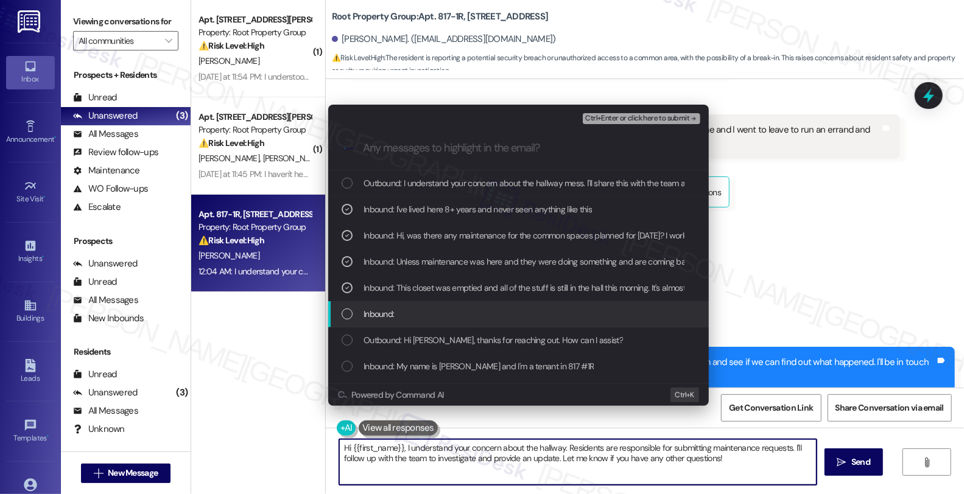
click at [434, 315] on div "Inbound:" at bounding box center [520, 314] width 356 height 13
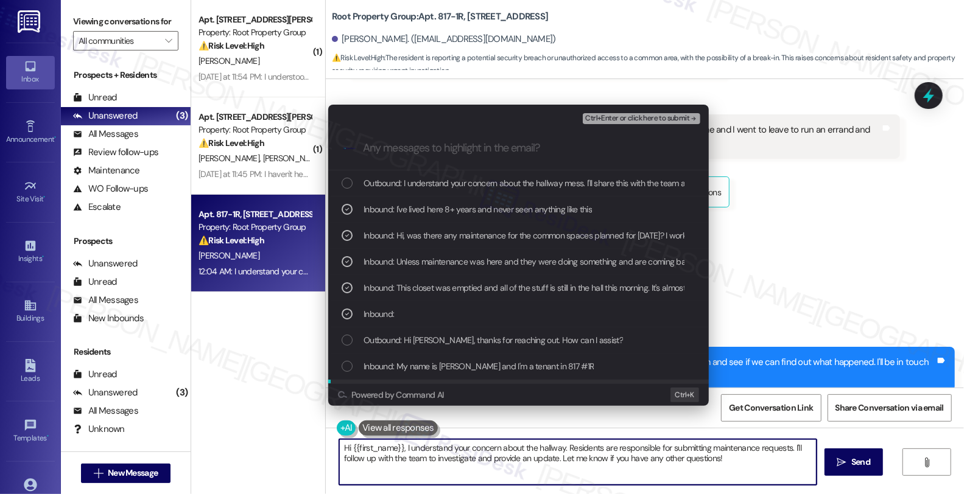
scroll to position [135, 0]
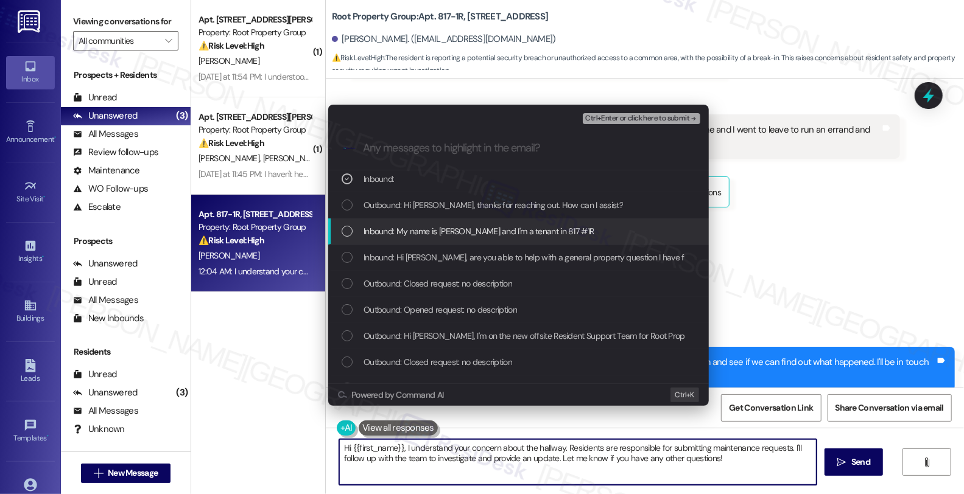
click at [554, 228] on span "Inbound: My name is Alayna Roberts and I'm a tenant in 817 #1R" at bounding box center [479, 231] width 230 height 13
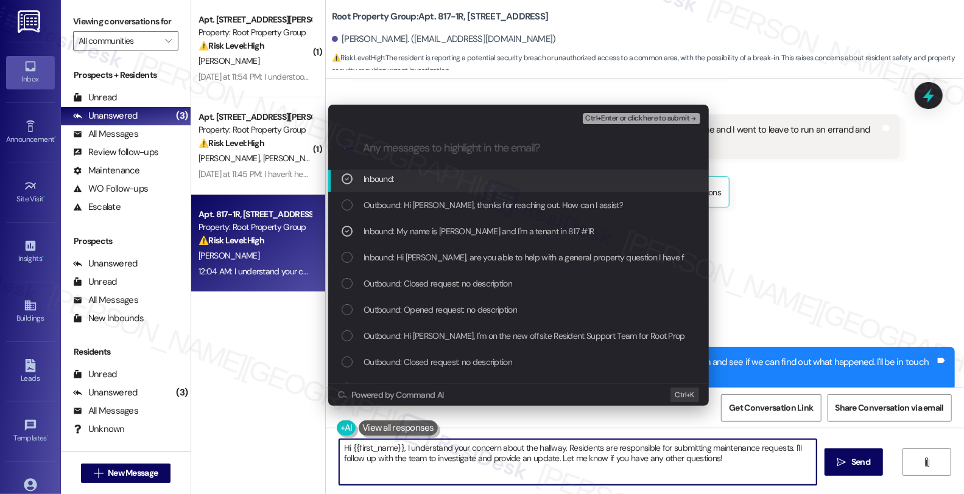
click at [643, 118] on span "Ctrl+Enter or click here to submit" at bounding box center [637, 118] width 104 height 9
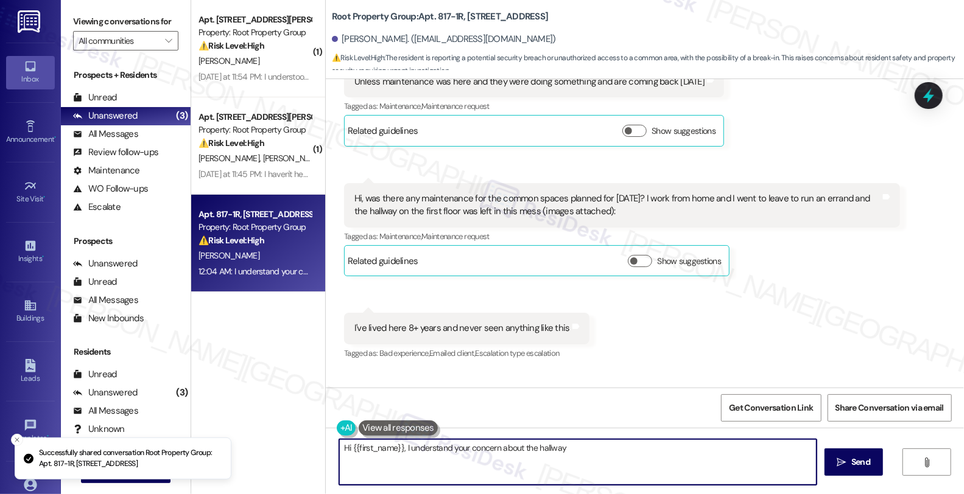
scroll to position [1116, 0]
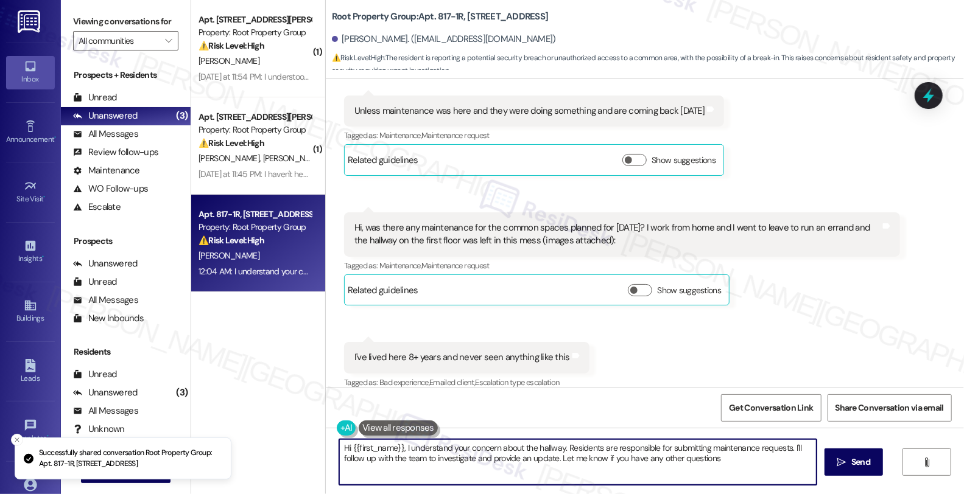
type textarea "Hi {{first_name}}, I understand your concern about the hallway. Residents are r…"
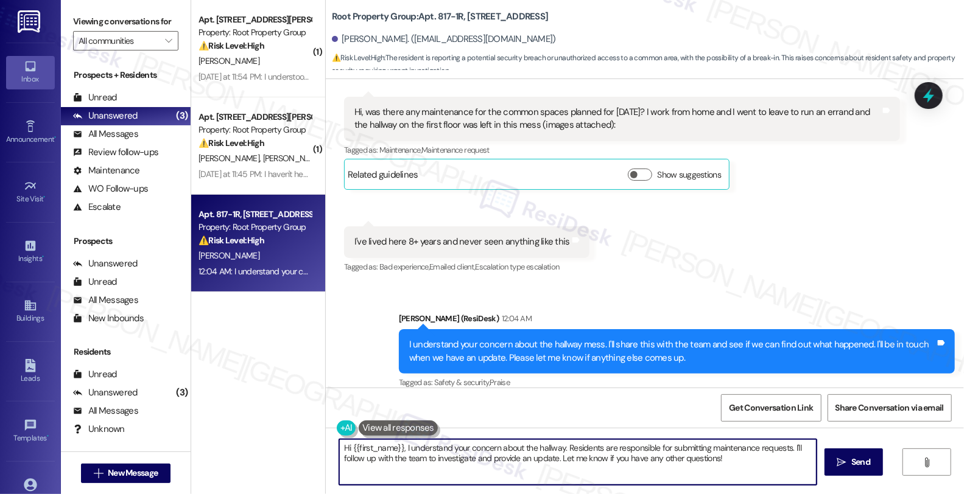
scroll to position [1, 0]
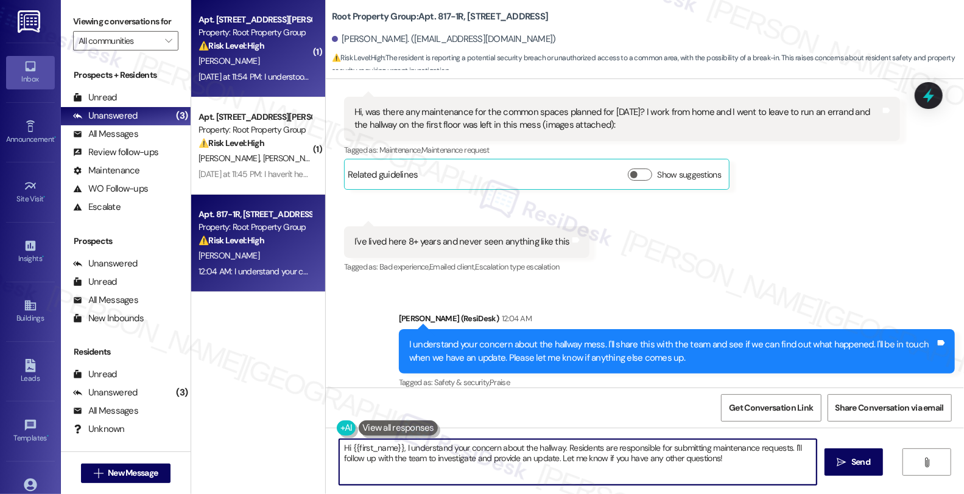
click at [283, 50] on div "⚠️ Risk Level: High The resident is inquiring about wifi access, which they bel…" at bounding box center [255, 46] width 113 height 13
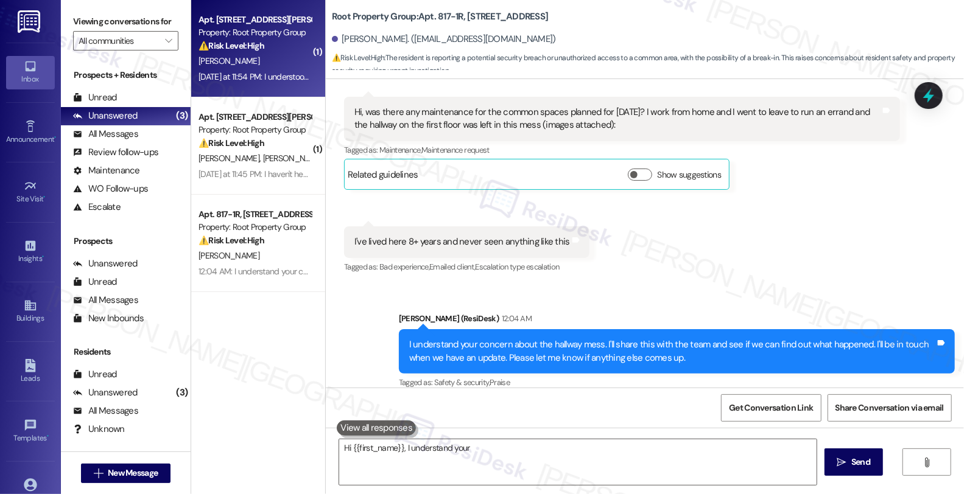
type textarea "Hi {{first_name}}, I understand your concern"
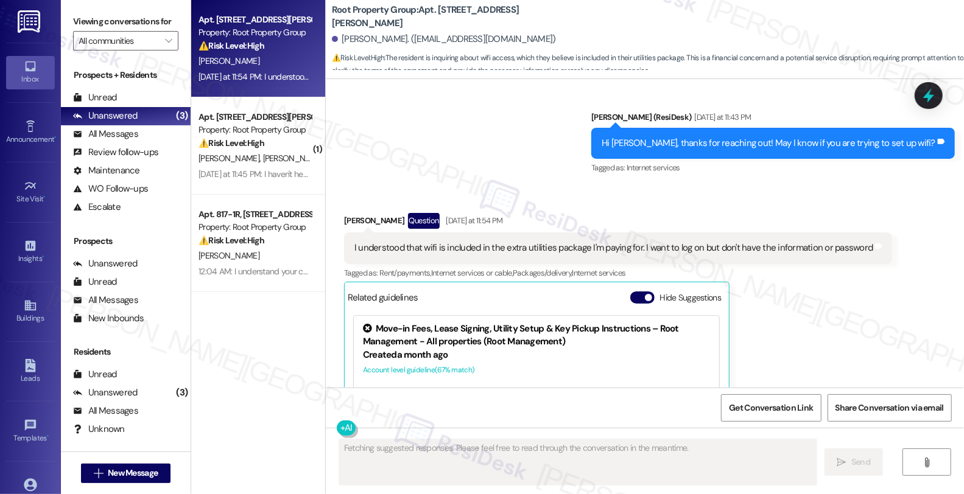
scroll to position [2522, 0]
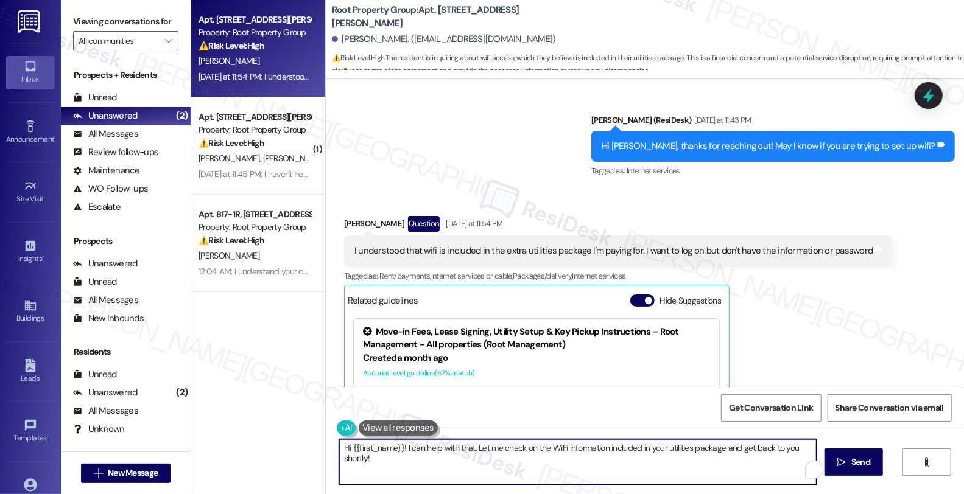
drag, startPoint x: 470, startPoint y: 448, endPoint x: 263, endPoint y: 448, distance: 206.4
click at [263, 448] on div "Apt. 3043-204, 3043 W. Irving Park Road Property: Root Property Group ⚠️ Risk L…" at bounding box center [577, 247] width 773 height 494
type textarea "Let me check on the WiFi information included in your utilities package and get…"
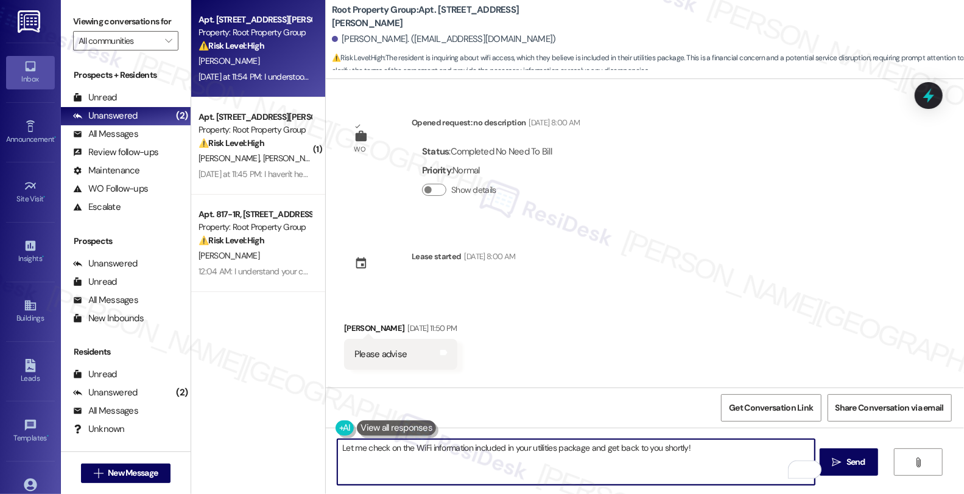
scroll to position [2522, 0]
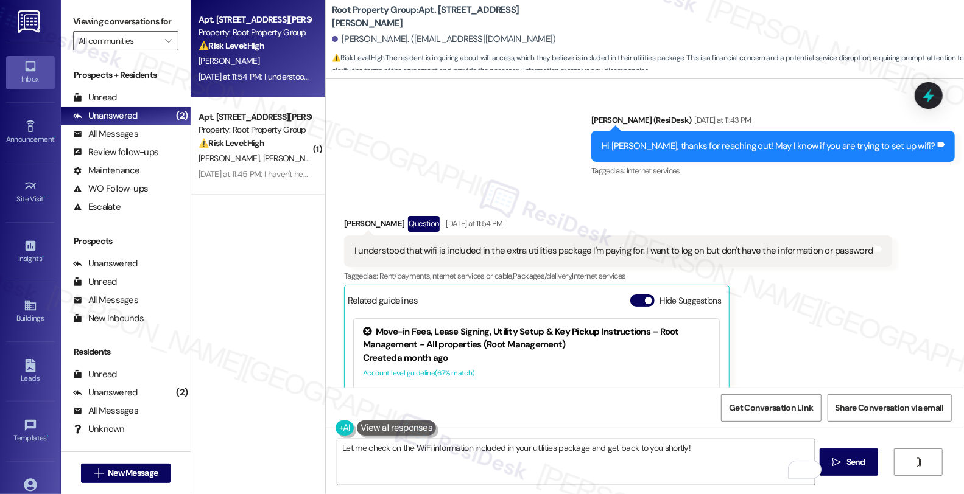
click at [860, 320] on div "[PERSON_NAME] Question [DATE] at 11:54 PM I understood that wifi is included in…" at bounding box center [618, 365] width 548 height 298
click at [883, 344] on div "Received via SMS [PERSON_NAME] Question [DATE] at 11:54 PM I understood that wi…" at bounding box center [645, 356] width 638 height 334
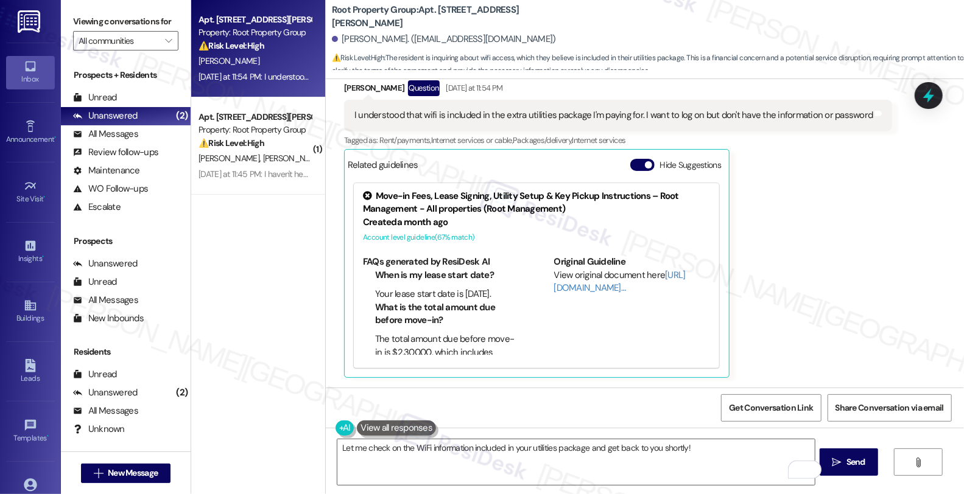
click at [887, 245] on div "Received via SMS [PERSON_NAME] Question [DATE] at 11:54 PM I understood that wi…" at bounding box center [645, 220] width 638 height 334
click at [856, 258] on div "[PERSON_NAME] Question [DATE] at 11:54 PM I understood that wifi is included in…" at bounding box center [618, 229] width 548 height 298
drag, startPoint x: 912, startPoint y: 253, endPoint x: 892, endPoint y: 264, distance: 22.9
click at [912, 253] on div "Received via SMS [PERSON_NAME] Question [DATE] at 11:54 PM I understood that wi…" at bounding box center [645, 220] width 638 height 334
click at [896, 267] on div "Received via SMS [PERSON_NAME] Question [DATE] at 11:54 PM I understood that wi…" at bounding box center [645, 220] width 638 height 334
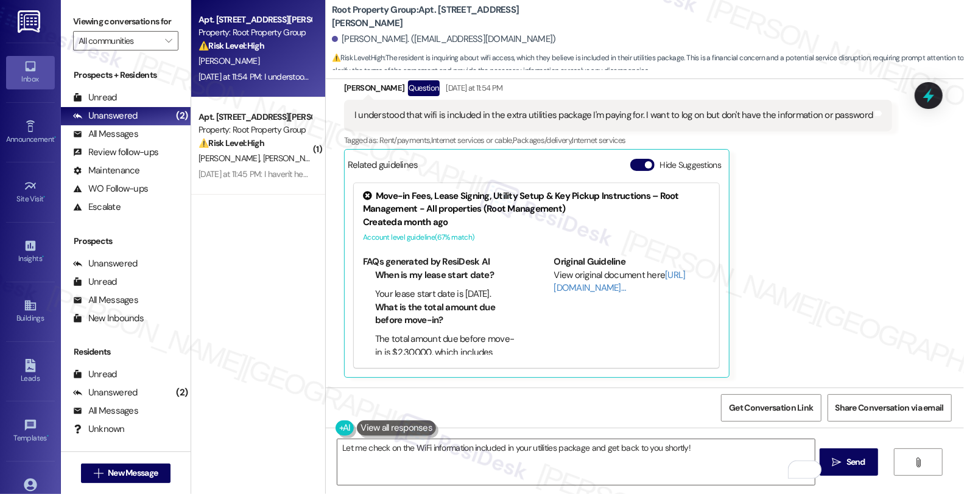
click at [886, 272] on div "Received via SMS [PERSON_NAME] Question [DATE] at 11:54 PM I understood that wi…" at bounding box center [645, 220] width 638 height 334
click at [861, 263] on div "[PERSON_NAME] Question [DATE] at 11:54 PM I understood that wifi is included in…" at bounding box center [618, 229] width 548 height 298
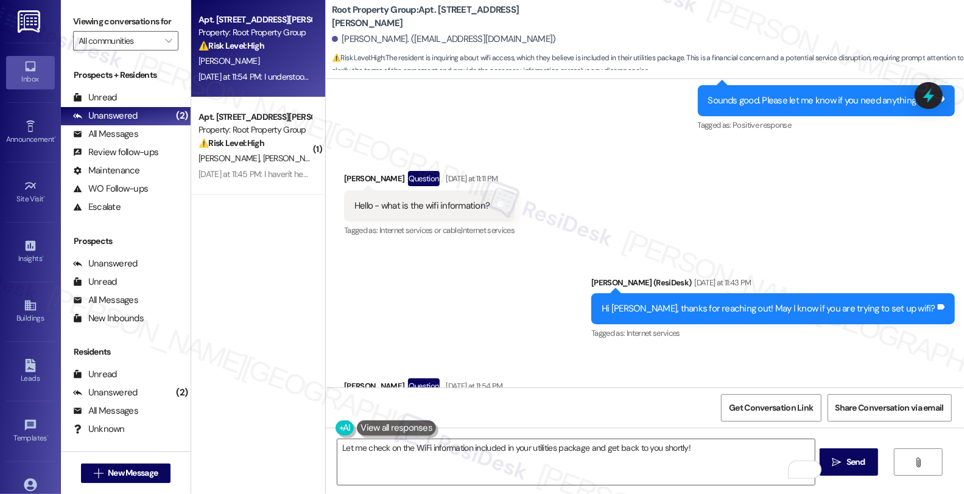
scroll to position [2590, 0]
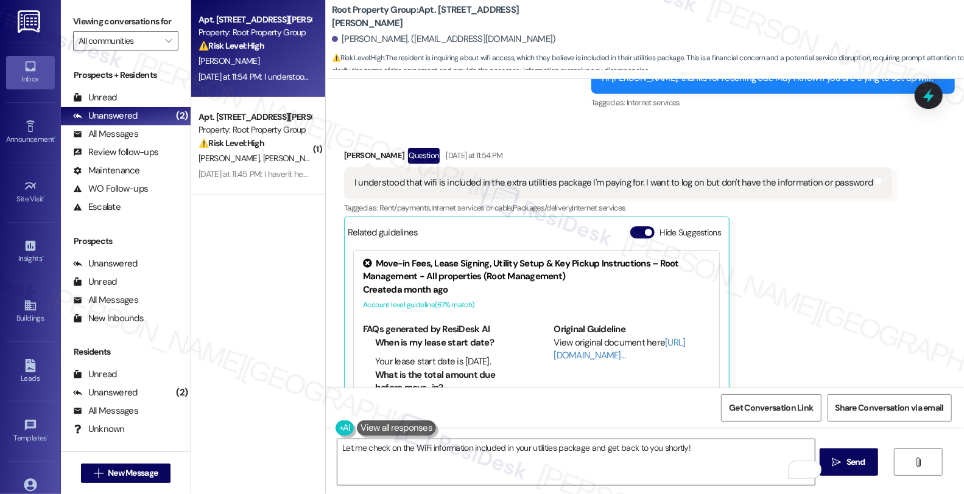
click at [918, 297] on div "Received via SMS [PERSON_NAME] Question [DATE] at 11:54 PM I understood that wi…" at bounding box center [645, 288] width 638 height 334
click at [865, 311] on div "[PERSON_NAME] Question [DATE] at 11:54 PM I understood that wifi is included in…" at bounding box center [618, 297] width 548 height 298
click at [887, 303] on div "Received via SMS [PERSON_NAME] Question [DATE] at 11:54 PM I understood that wi…" at bounding box center [645, 288] width 638 height 334
click at [922, 301] on div "Received via SMS [PERSON_NAME] Question [DATE] at 11:54 PM I understood that wi…" at bounding box center [645, 288] width 638 height 334
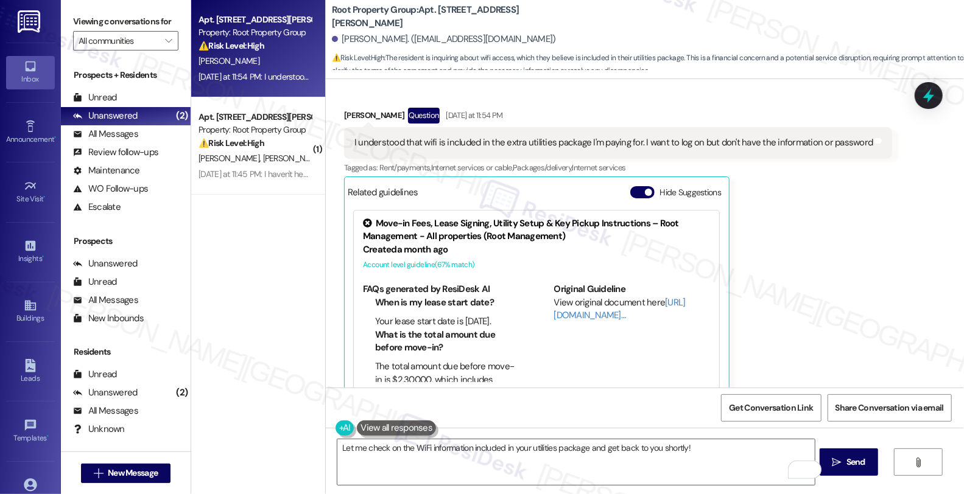
scroll to position [2658, 0]
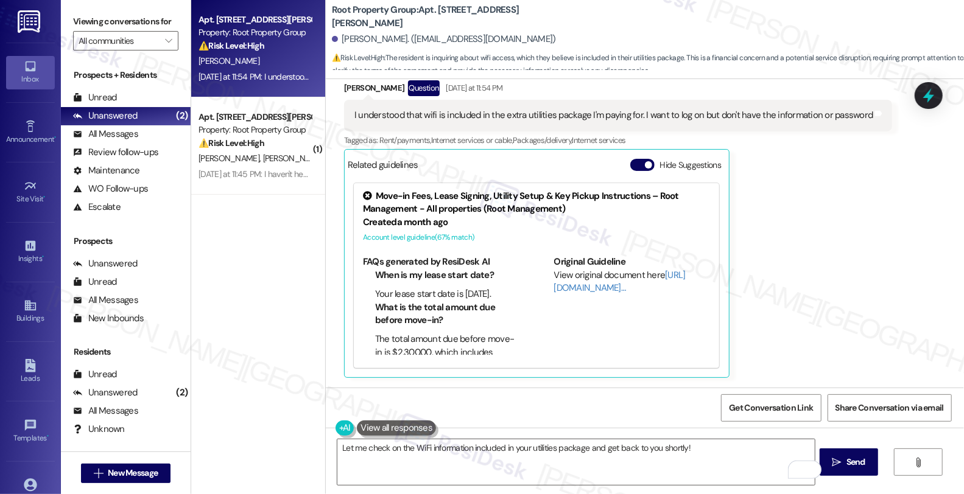
click at [836, 300] on div "[PERSON_NAME] Question [DATE] at 11:54 PM I understood that wifi is included in…" at bounding box center [618, 229] width 548 height 298
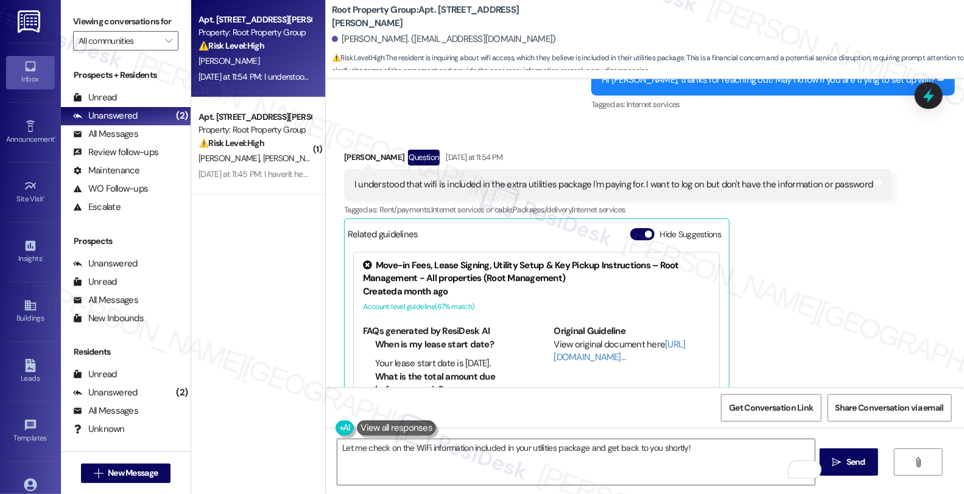
scroll to position [2590, 0]
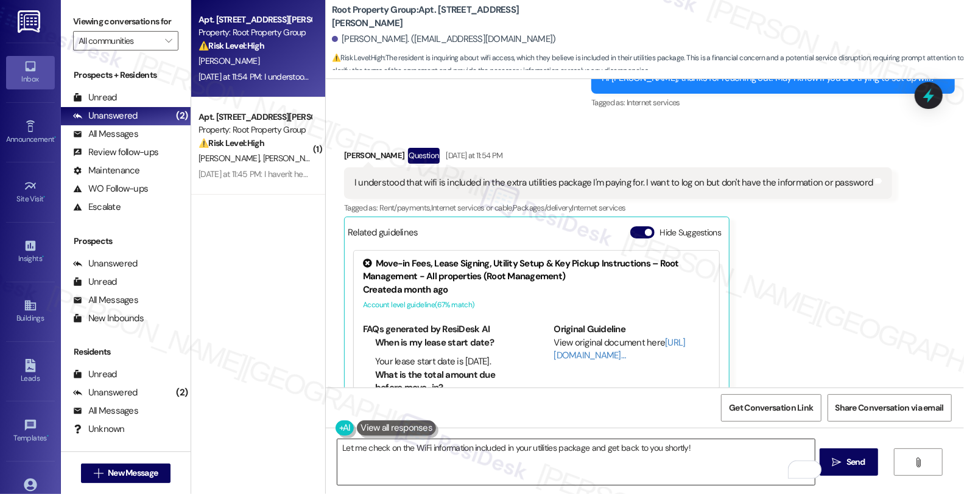
click at [439, 468] on textarea "Let me check on the WiFi information included in your utilities package and get…" at bounding box center [575, 463] width 477 height 46
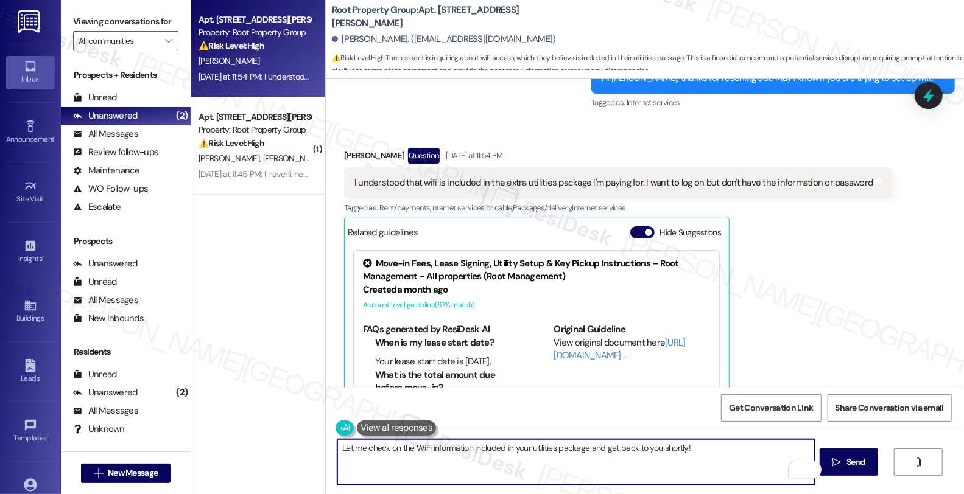
click at [416, 466] on textarea "Let me check on the WiFi information included in your utilities package and get…" at bounding box center [575, 463] width 477 height 46
drag, startPoint x: 466, startPoint y: 448, endPoint x: 713, endPoint y: 449, distance: 247.2
click at [713, 449] on textarea "Let me check on the WiFi information included in your utilities package and get…" at bounding box center [575, 463] width 477 height 46
click at [661, 449] on textarea "Let me check on the WiFi information and get back to you once I have more infor…" at bounding box center [575, 463] width 477 height 46
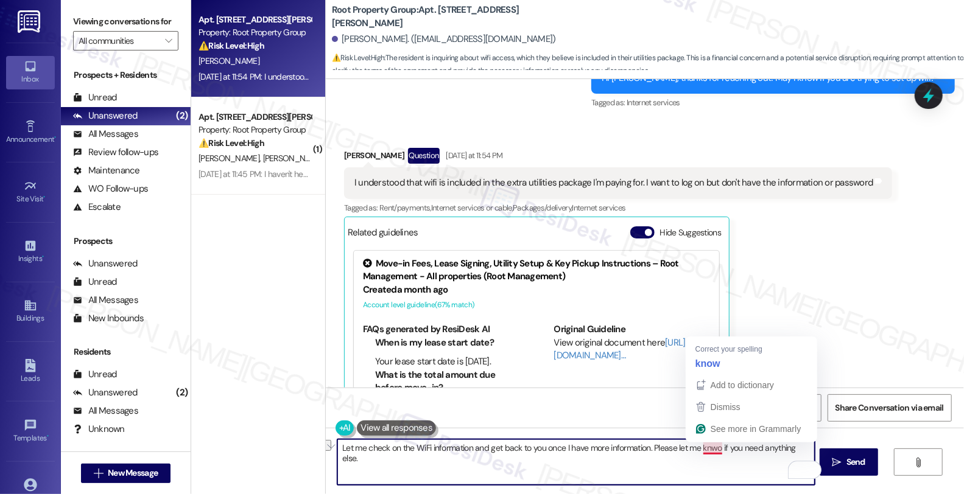
drag, startPoint x: 643, startPoint y: 448, endPoint x: 715, endPoint y: 448, distance: 71.9
click at [715, 448] on textarea "Let me check on the WiFi information and get back to you once I have more infor…" at bounding box center [575, 463] width 477 height 46
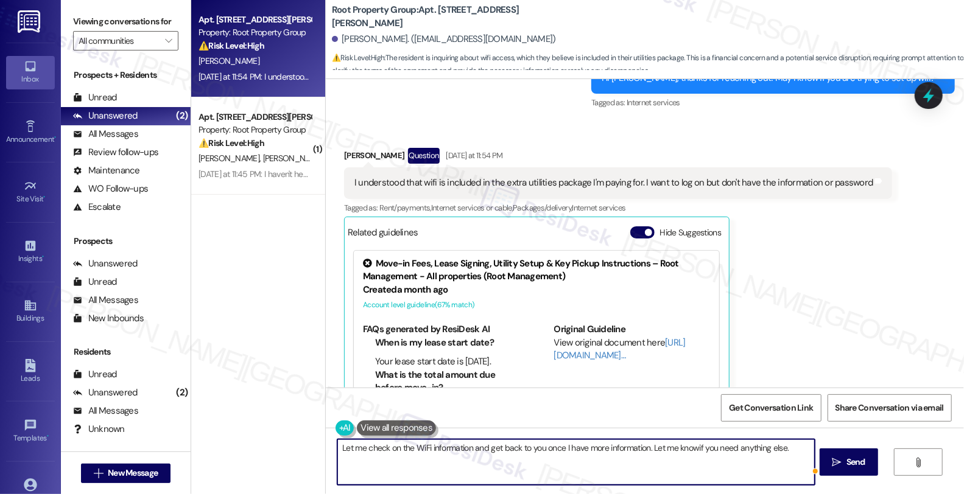
type textarea "Let me check on the WiFi information and get back to you once I have more infor…"
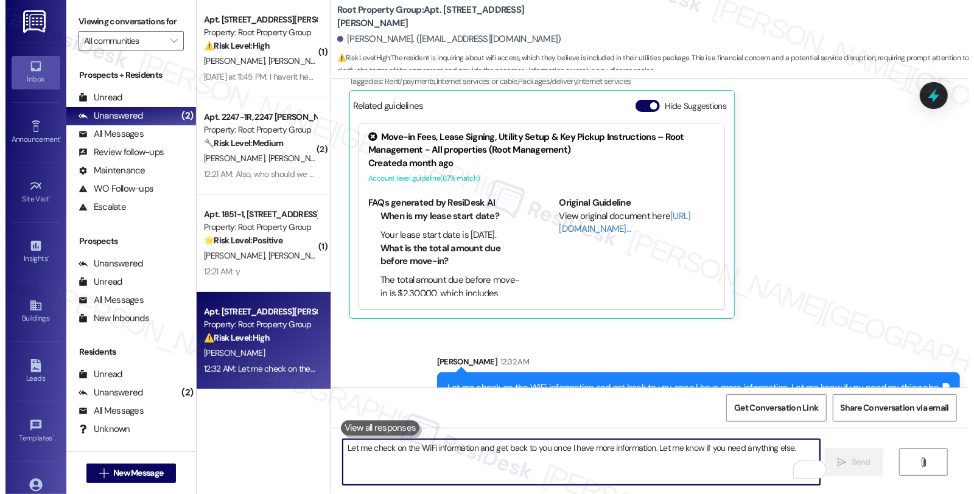
scroll to position [2743, 0]
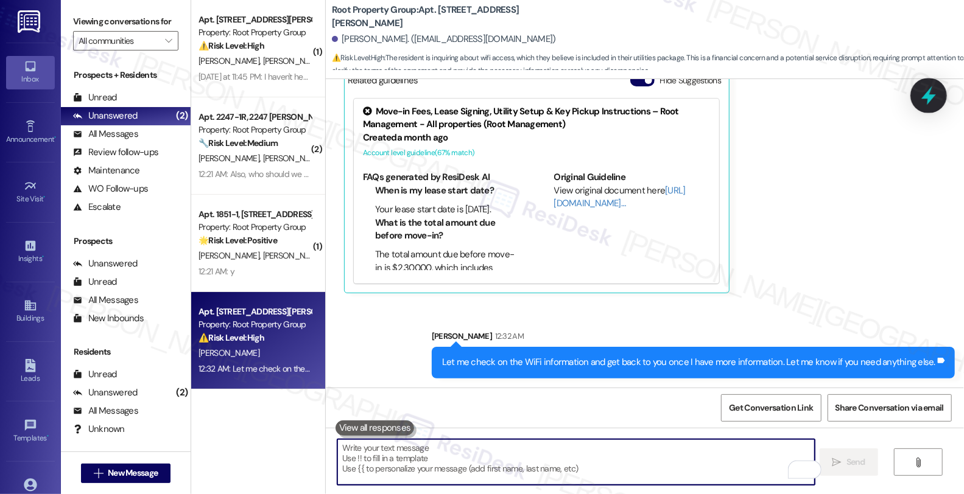
click at [927, 97] on icon at bounding box center [928, 95] width 15 height 19
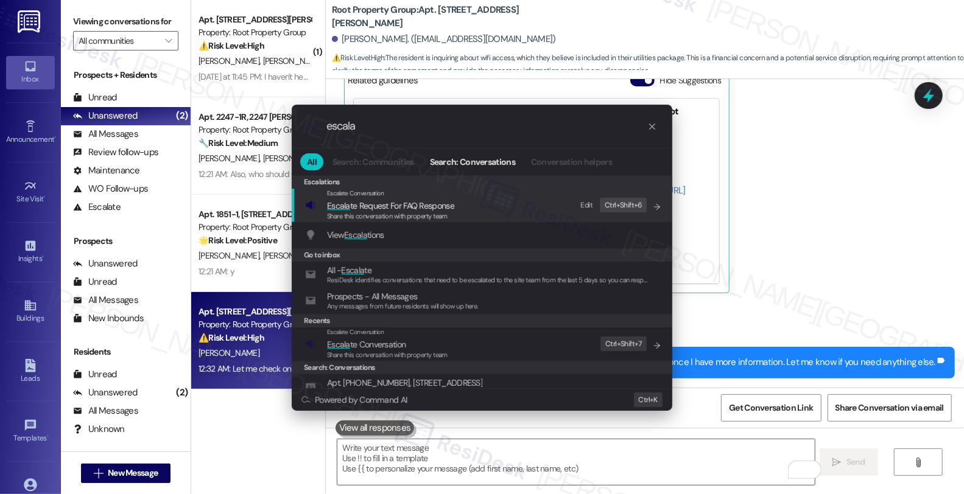
type input "escala"
click at [452, 349] on div "Escalate Conversation Escala te Conversation Share this conversation with prope…" at bounding box center [483, 344] width 356 height 33
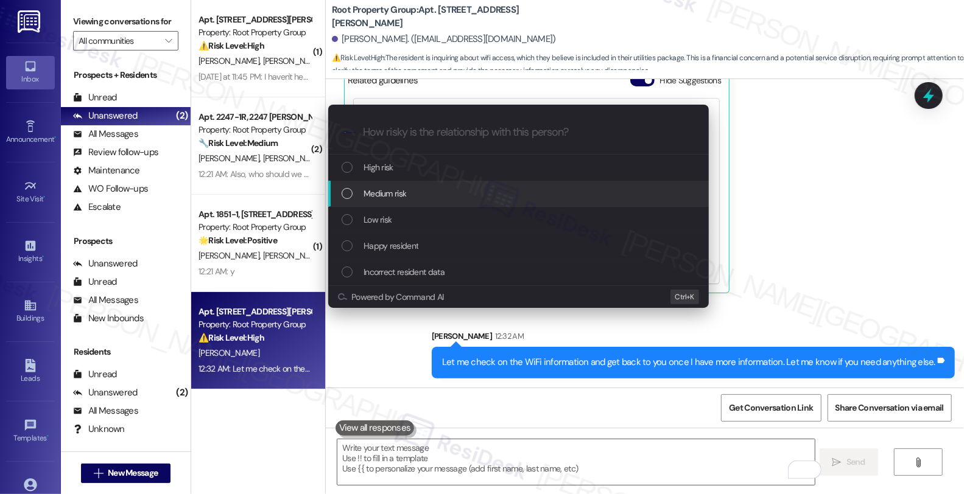
click at [428, 197] on div "Medium risk" at bounding box center [520, 193] width 356 height 13
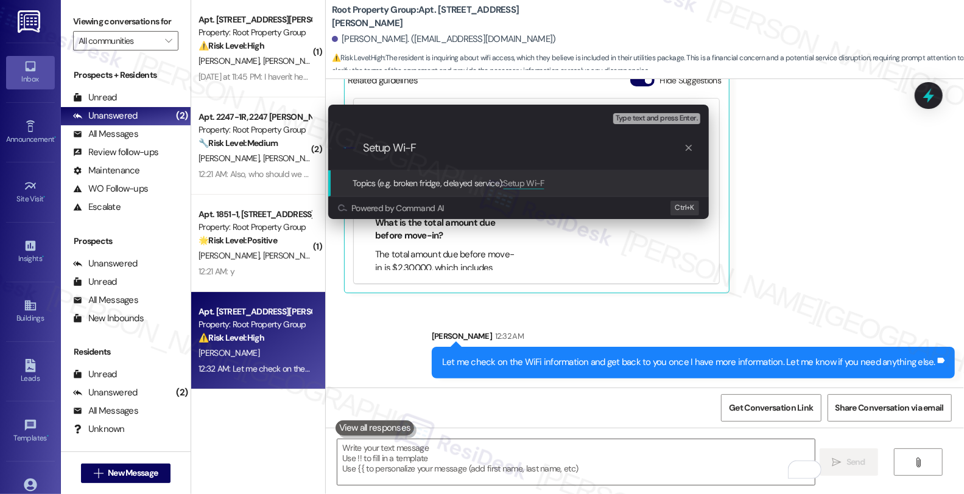
type input "Setup Wi-Fi"
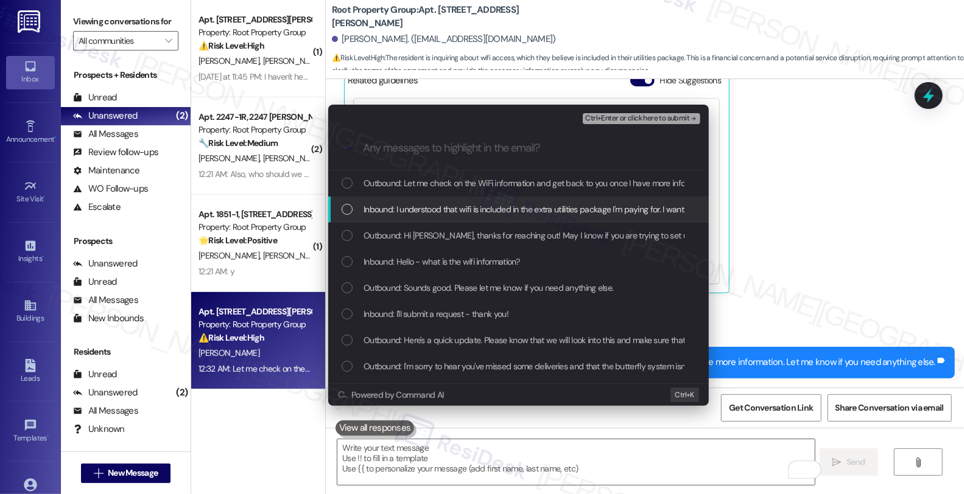
click at [425, 207] on span "Inbound: I understood that wifi is included in the extra utilities package I'm …" at bounding box center [617, 209] width 507 height 13
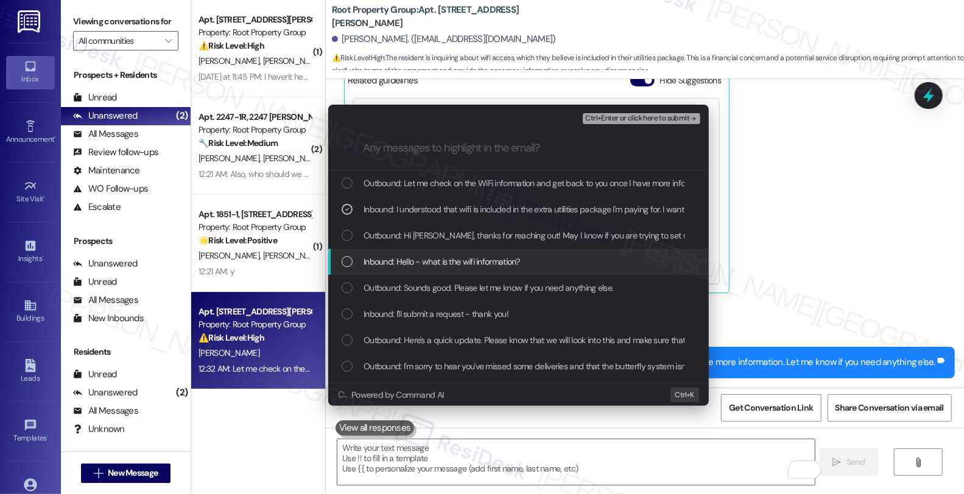
click at [434, 260] on span "Inbound: Hello - what is the wifi information?" at bounding box center [442, 261] width 157 height 13
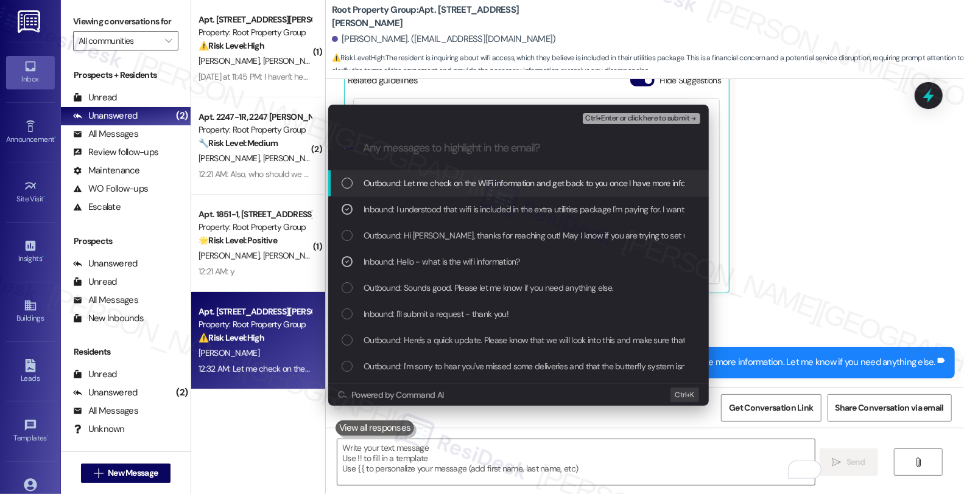
click at [614, 118] on span "Ctrl+Enter or click here to submit" at bounding box center [637, 118] width 104 height 9
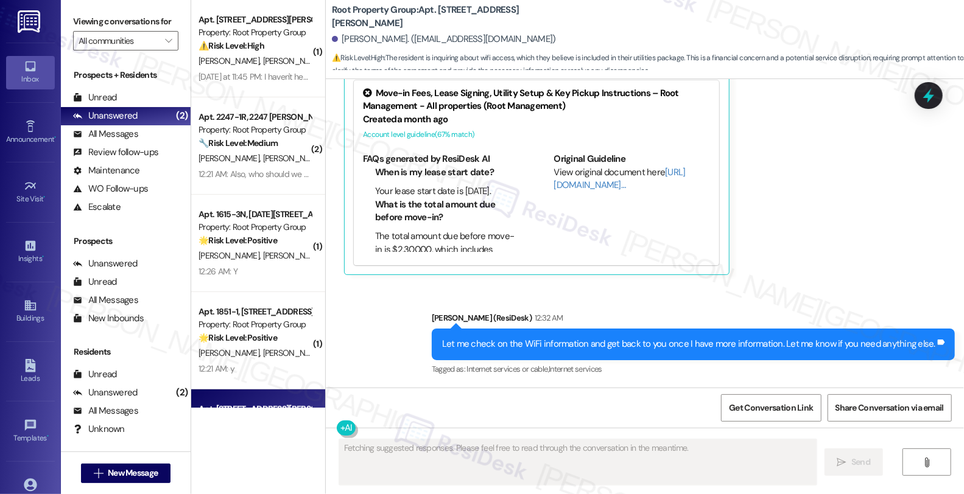
scroll to position [79, 0]
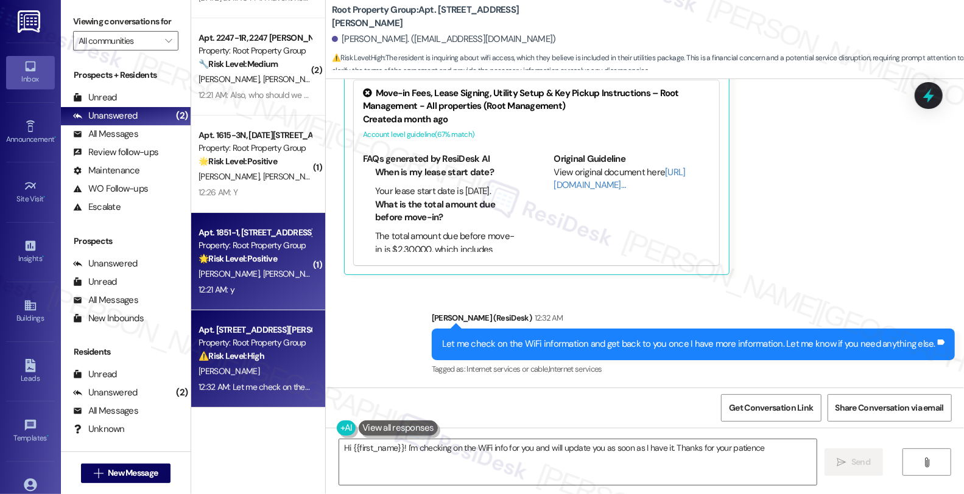
type textarea "Hi {{first_name}}! I'm checking on the WiFi info for you and will update you as…"
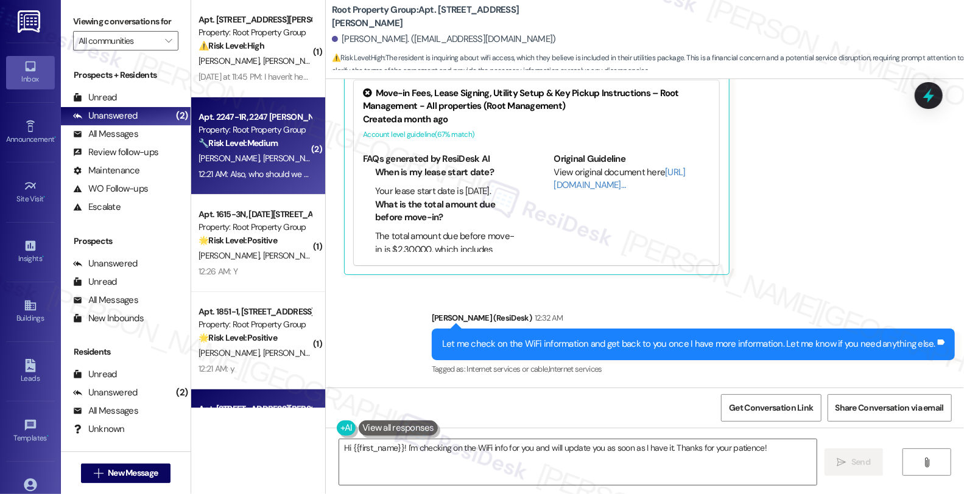
scroll to position [0, 0]
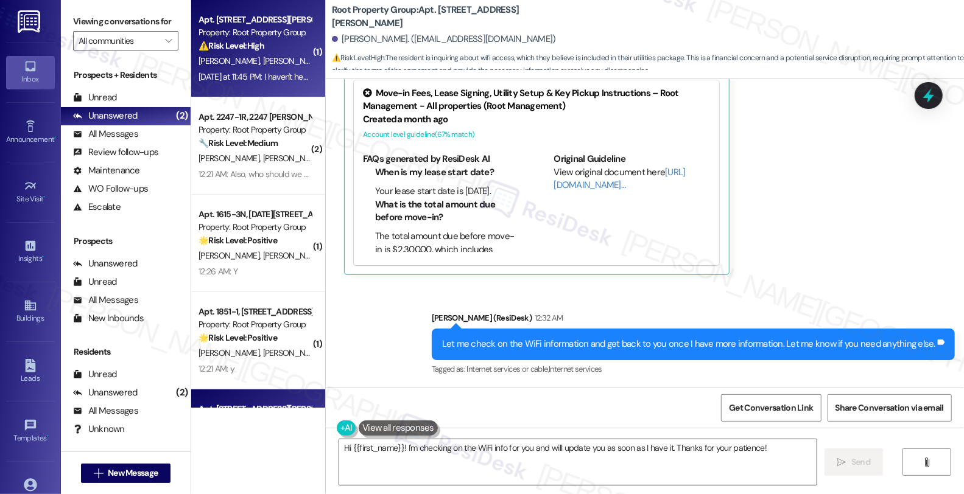
click at [270, 35] on div "Property: Root Property Group" at bounding box center [255, 32] width 113 height 13
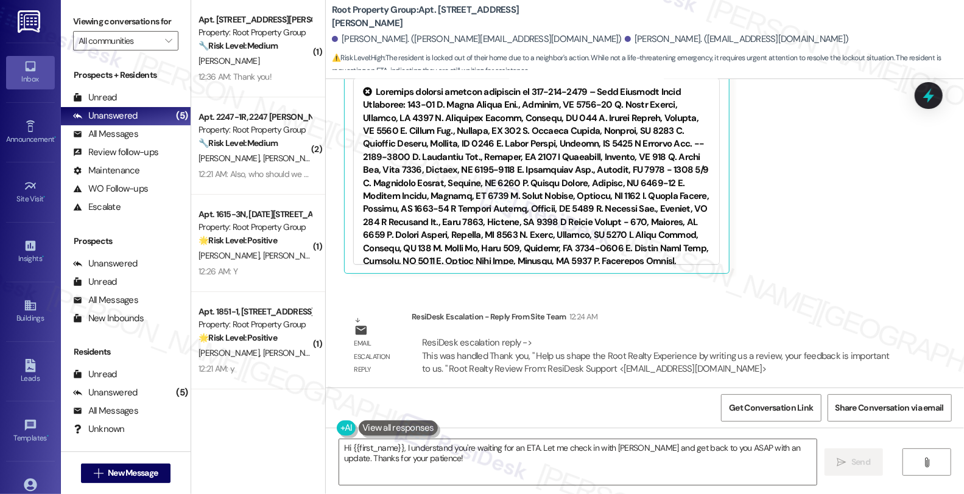
scroll to position [2410, 0]
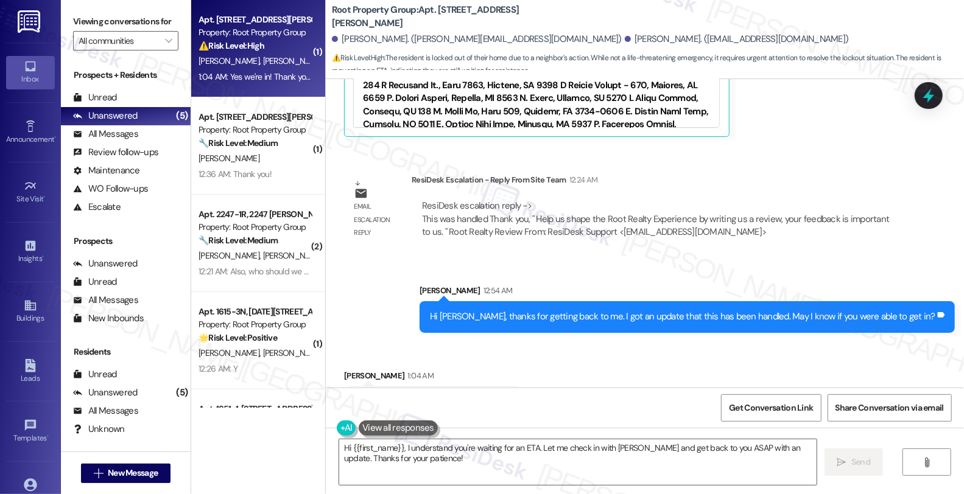
drag, startPoint x: 769, startPoint y: 138, endPoint x: 778, endPoint y: 138, distance: 9.1
click at [769, 174] on div "ResiDesk Escalation - Reply From Site Team 12:24 AM" at bounding box center [656, 182] width 488 height 17
click at [339, 446] on textarea "Hi {{first_name}}, I understand you're waiting for an ETA. Let me check in with…" at bounding box center [577, 463] width 477 height 46
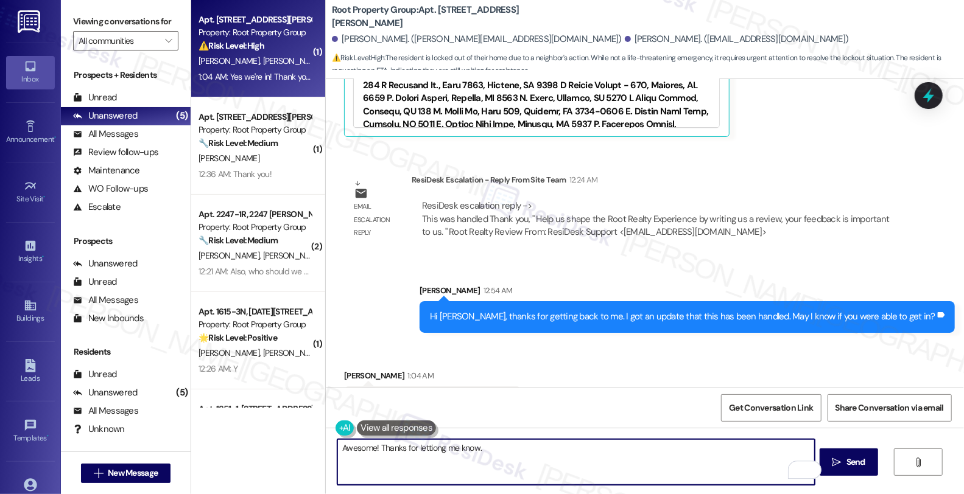
click at [535, 453] on textarea "Awesome! Thanks for lettiong me know." at bounding box center [575, 463] width 477 height 46
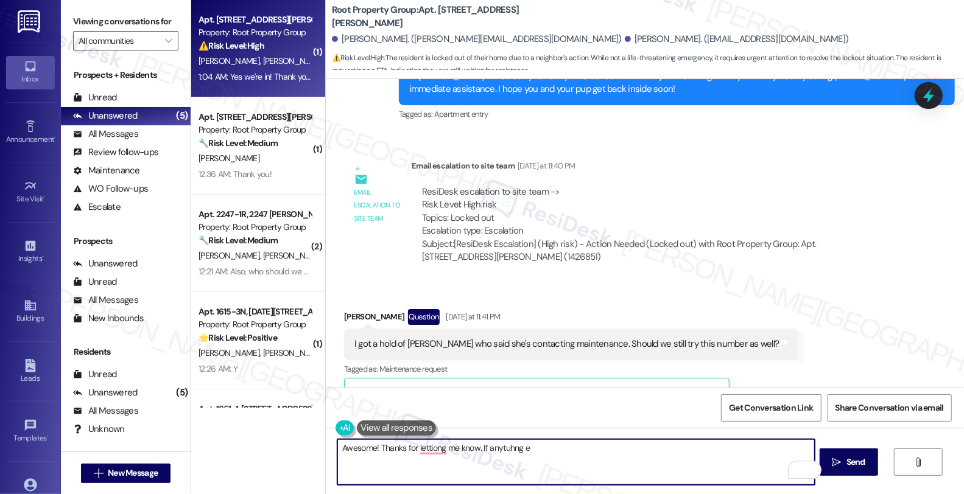
scroll to position [1801, 0]
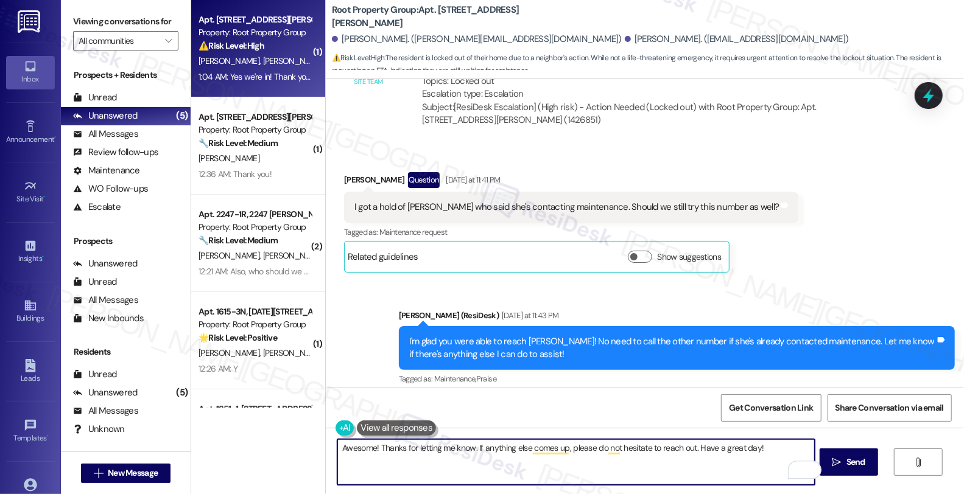
click at [591, 451] on textarea "Awesome! Thanks for letting me know. If anything else comes up, please do not h…" at bounding box center [575, 463] width 477 height 46
type textarea "Awesome! Thanks for letting me know. If anything else comes up, please do not h…"
click at [863, 451] on button " Send" at bounding box center [849, 462] width 59 height 27
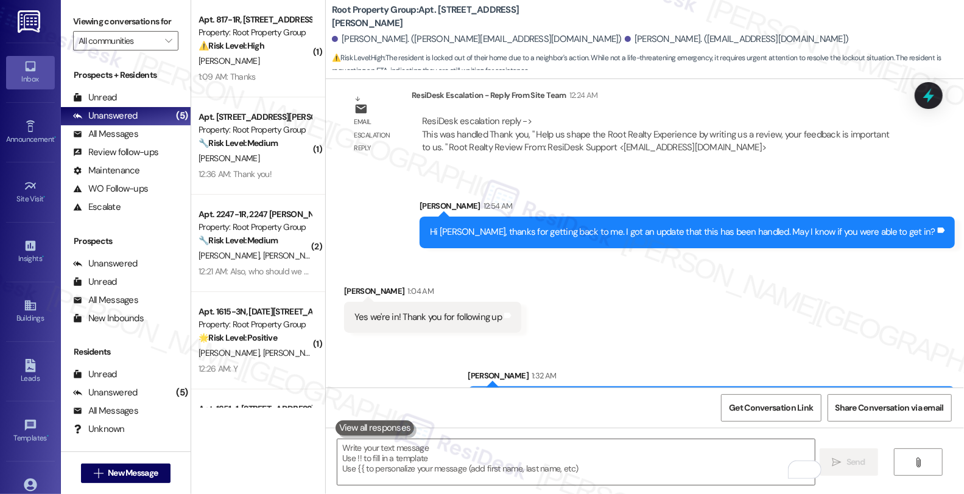
scroll to position [1, 0]
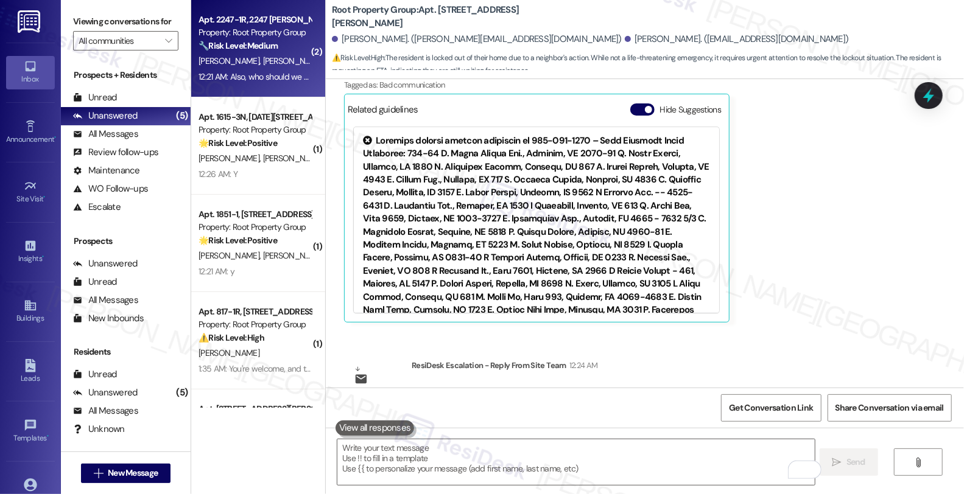
click at [290, 39] on div "Property: Root Property Group" at bounding box center [255, 32] width 113 height 13
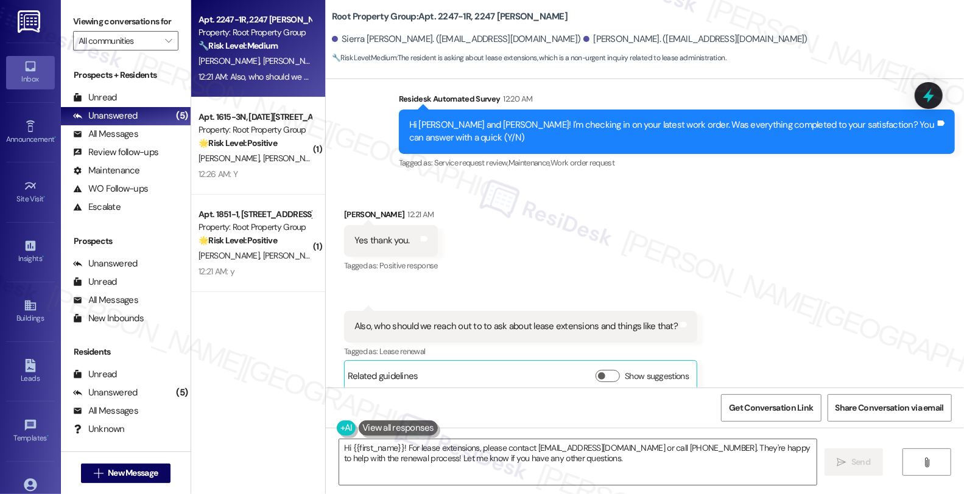
scroll to position [1, 0]
click at [348, 208] on div "[PERSON_NAME] 12:21 AM" at bounding box center [391, 216] width 94 height 17
copy div "[PERSON_NAME]"
click at [345, 451] on textarea "Hi {{first_name}}! For lease extensions, please contact [EMAIL_ADDRESS][DOMAIN_…" at bounding box center [577, 463] width 477 height 46
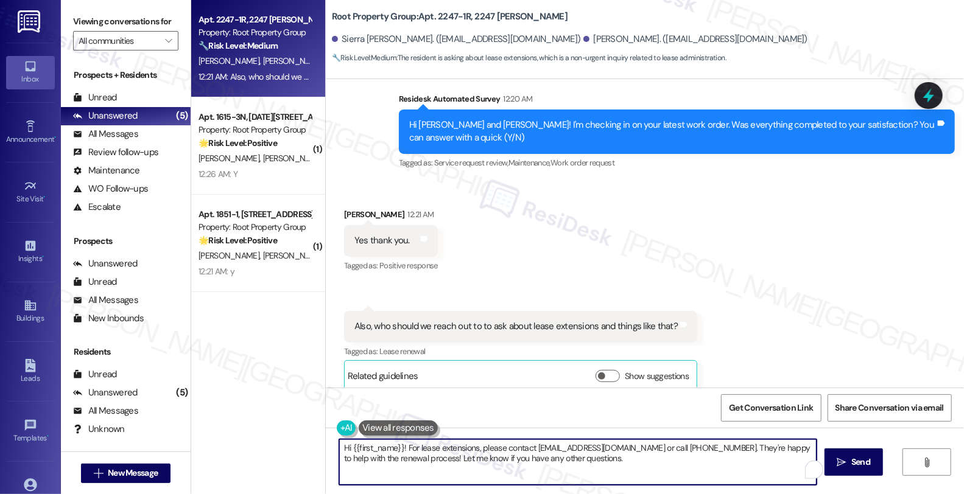
paste textarea "[PERSON_NAME]"
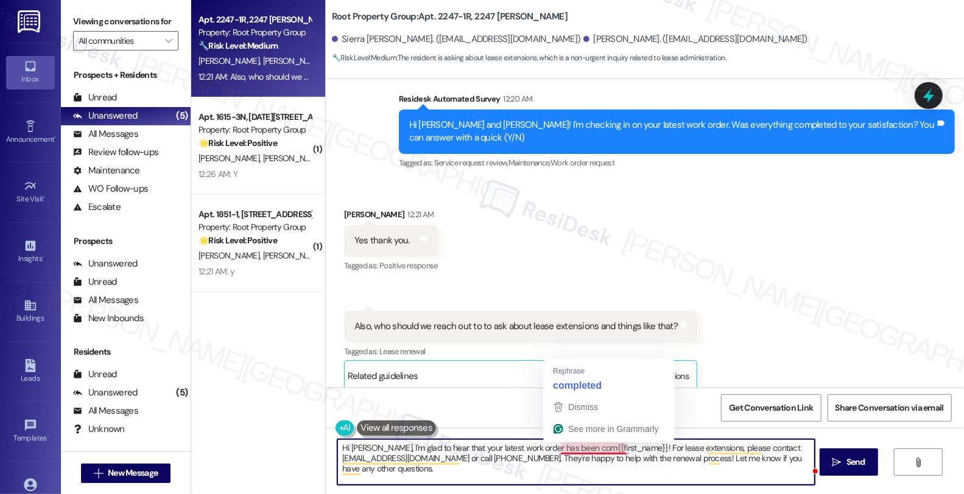
click at [568, 448] on textarea "Hi [PERSON_NAME], I'm glad to hear that your latest work order has been com{{fi…" at bounding box center [575, 463] width 477 height 46
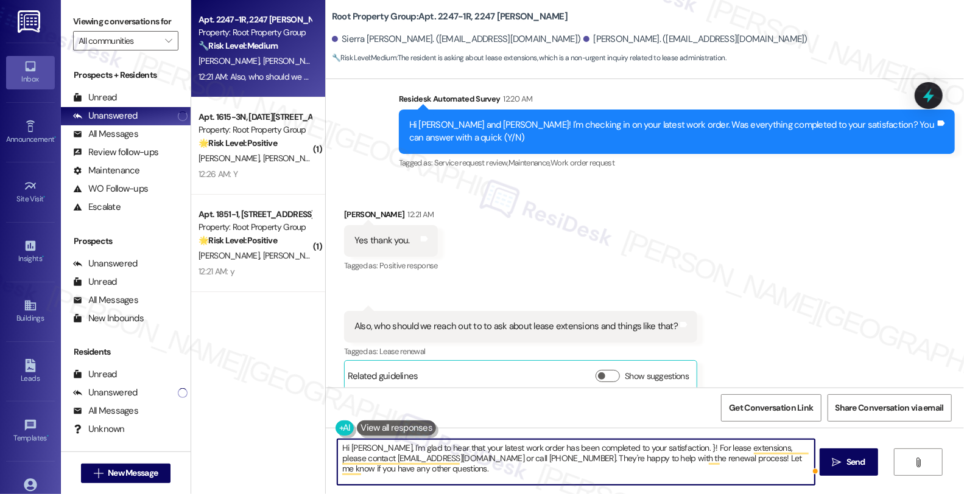
click at [457, 475] on textarea "Hi [PERSON_NAME], I'm glad to hear that your latest work order has been complet…" at bounding box center [575, 463] width 477 height 46
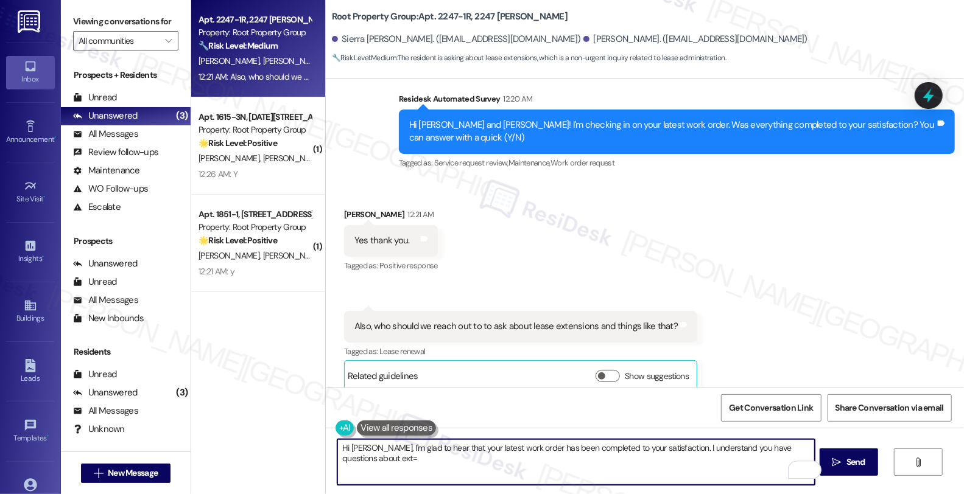
click at [373, 462] on textarea "Hi [PERSON_NAME], I'm glad to hear that your latest work order has been complet…" at bounding box center [575, 463] width 477 height 46
click at [411, 458] on textarea "Hi [PERSON_NAME], I'm glad to hear that your latest work order has been complet…" at bounding box center [575, 463] width 477 height 46
type textarea "Hi [PERSON_NAME], I'm glad to hear that your latest work order has been complet…"
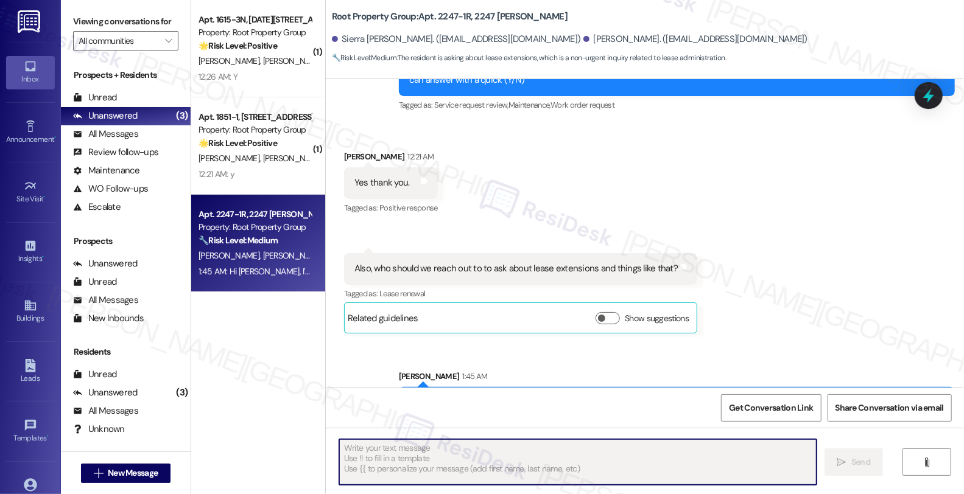
scroll to position [470, 0]
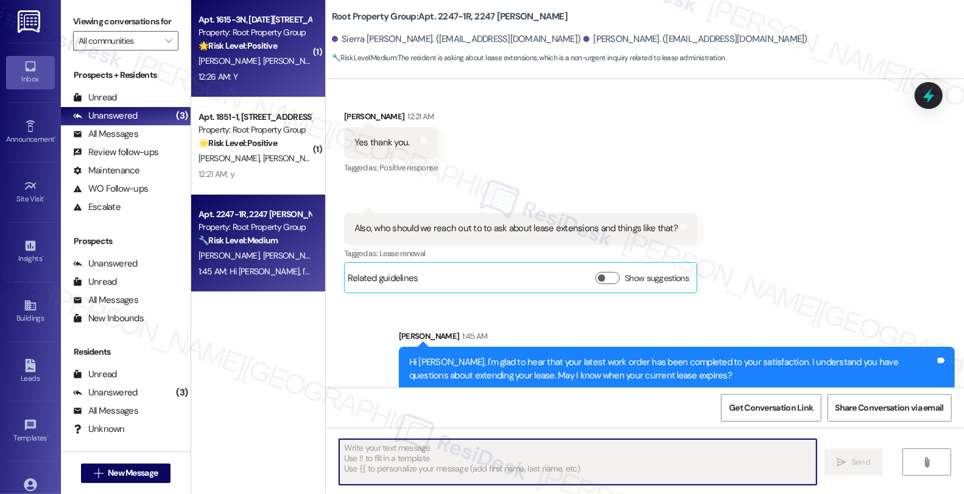
click at [327, 61] on span "[PERSON_NAME]" at bounding box center [357, 60] width 61 height 11
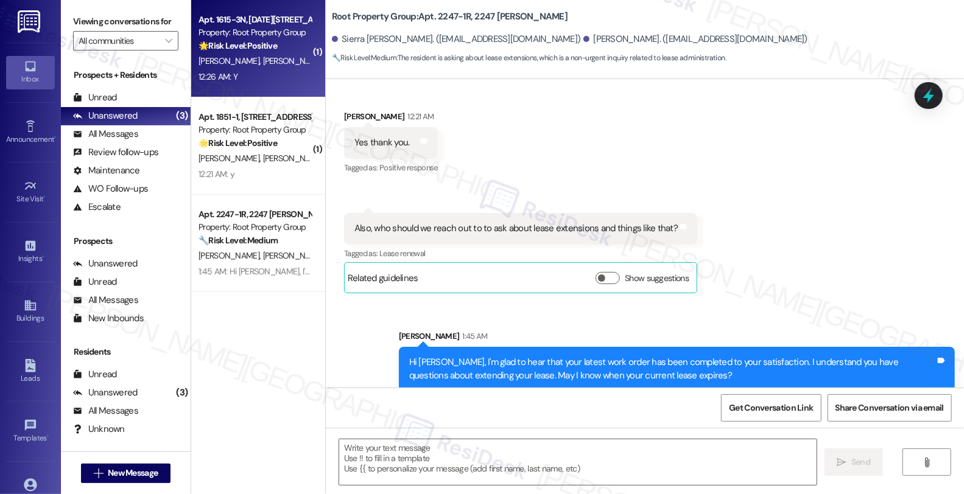
type textarea "Fetching suggested responses. Please feel free to read through the conversation…"
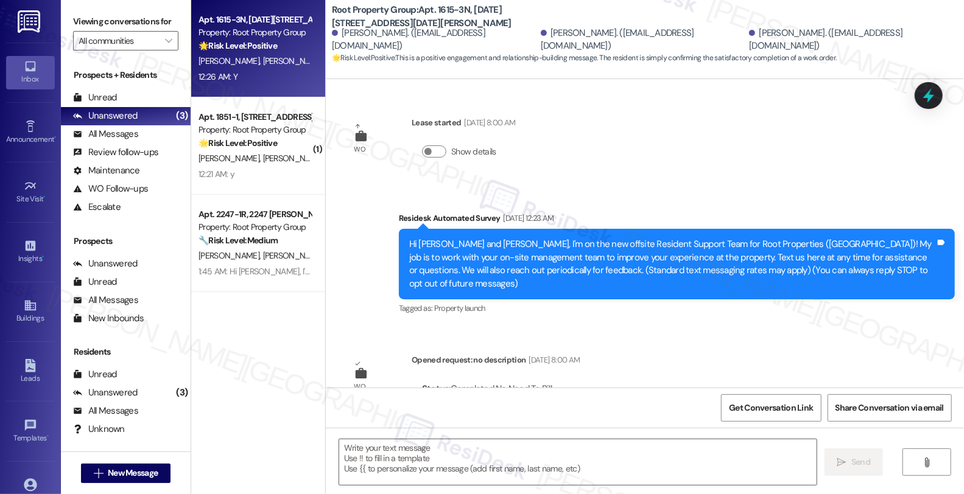
scroll to position [1, 0]
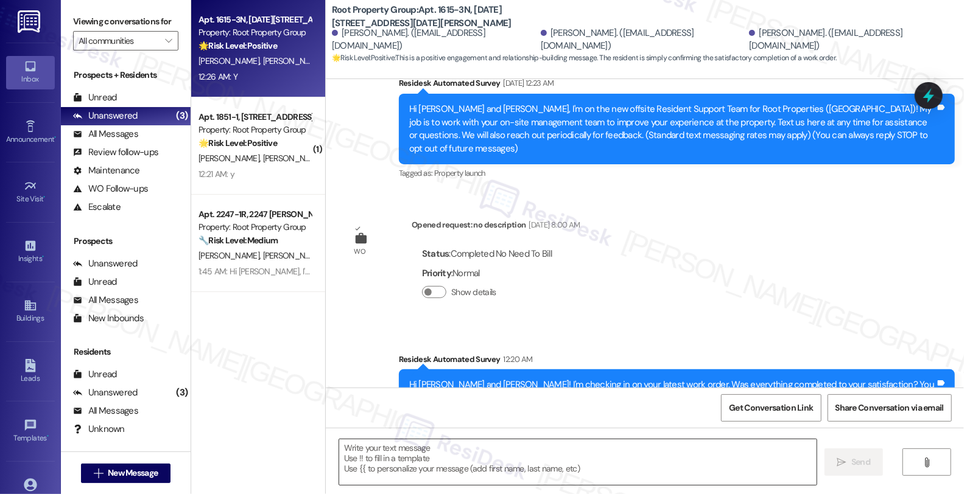
click at [508, 457] on textarea at bounding box center [577, 463] width 477 height 46
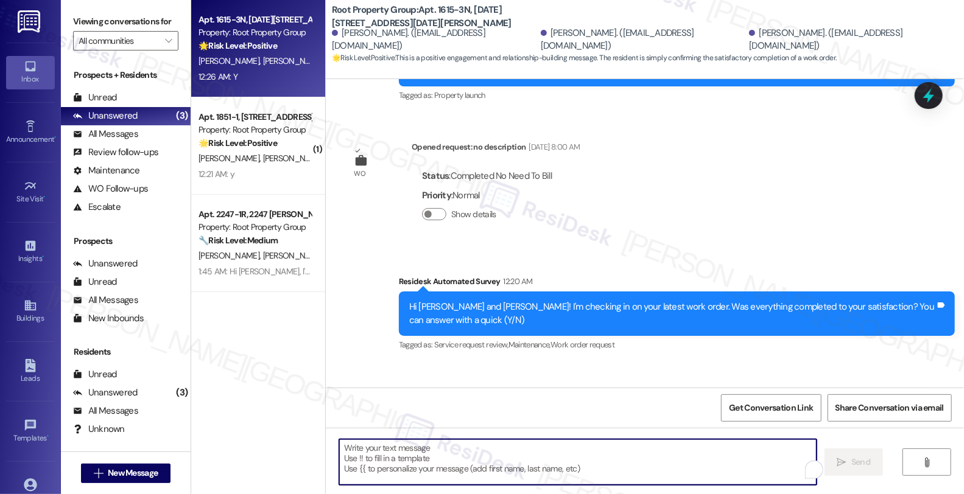
scroll to position [278, 0]
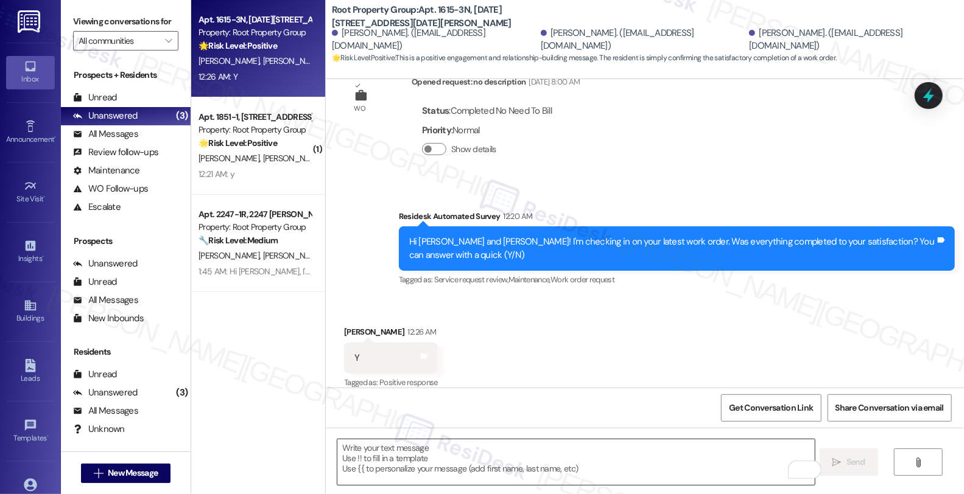
click at [518, 463] on textarea "To enrich screen reader interactions, please activate Accessibility in Grammarl…" at bounding box center [575, 463] width 477 height 46
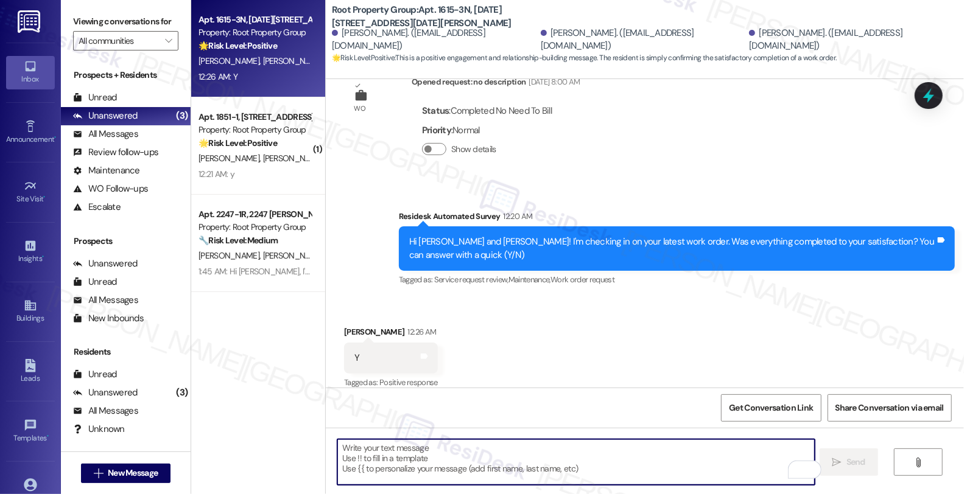
paste textarea "Hi, it’s great to hear from you, and I’m glad your latest work order has been c…"
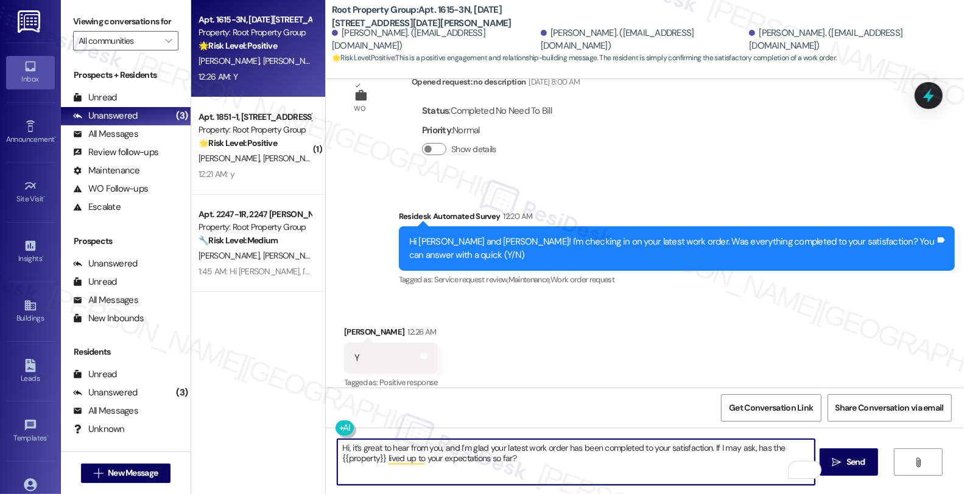
click at [349, 326] on div "[PERSON_NAME] 12:26 AM" at bounding box center [391, 334] width 94 height 17
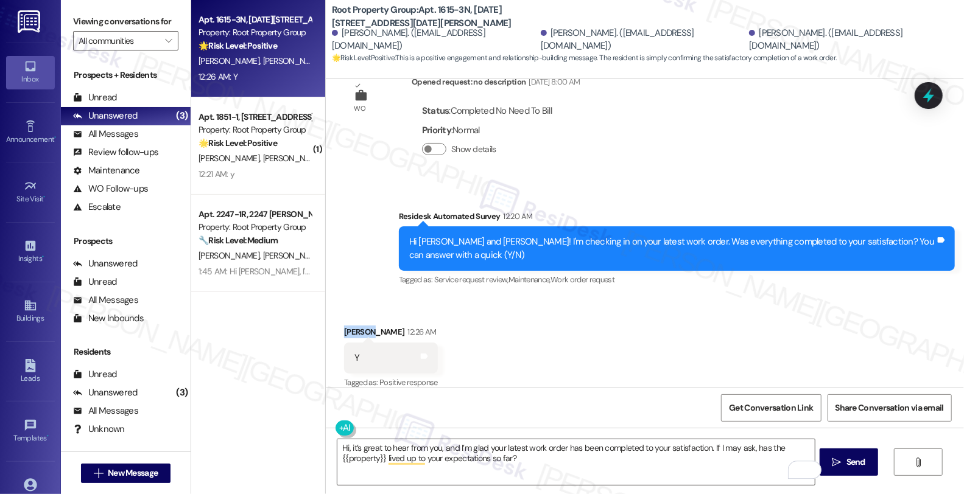
click at [349, 326] on div "[PERSON_NAME] 12:26 AM" at bounding box center [391, 334] width 94 height 17
copy div "[PERSON_NAME]"
click at [339, 449] on textarea "Hi, it’s great to hear from you, and I’m glad your latest work order has been c…" at bounding box center [575, 463] width 477 height 46
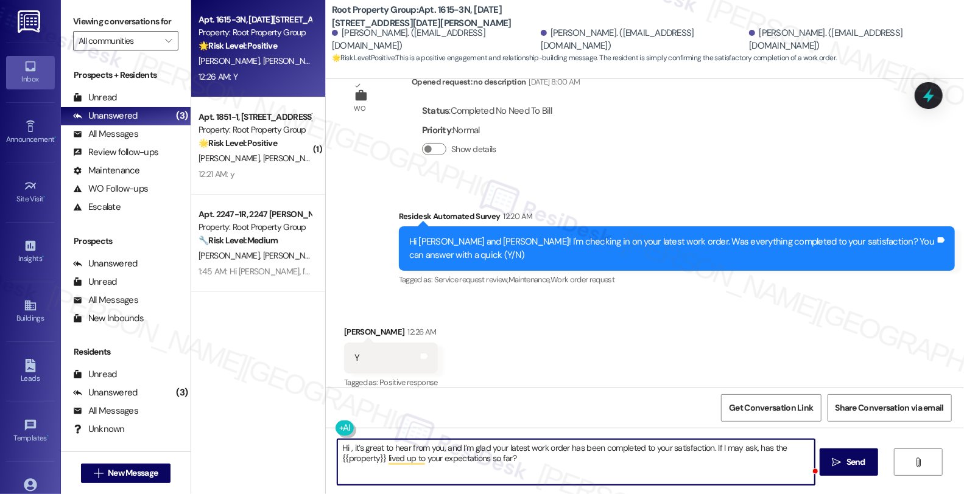
paste textarea "[PERSON_NAME]"
type textarea "Hi [PERSON_NAME], it’s great to hear from you, and I’m glad your latest work or…"
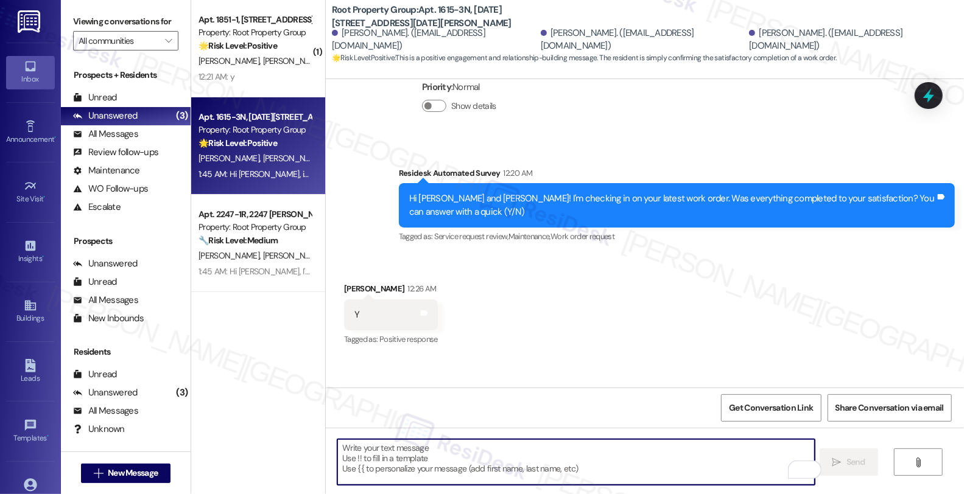
scroll to position [376, 0]
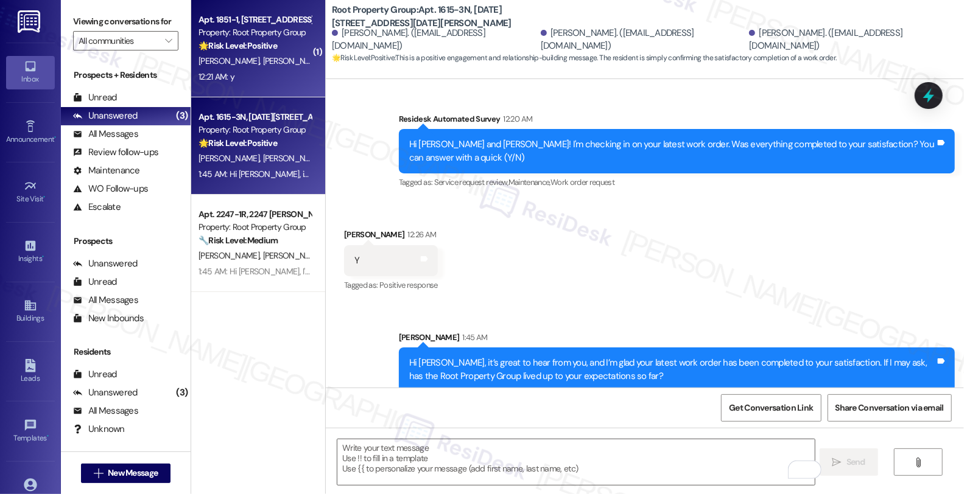
click at [289, 54] on div "[PERSON_NAME] [PERSON_NAME]" at bounding box center [254, 61] width 115 height 15
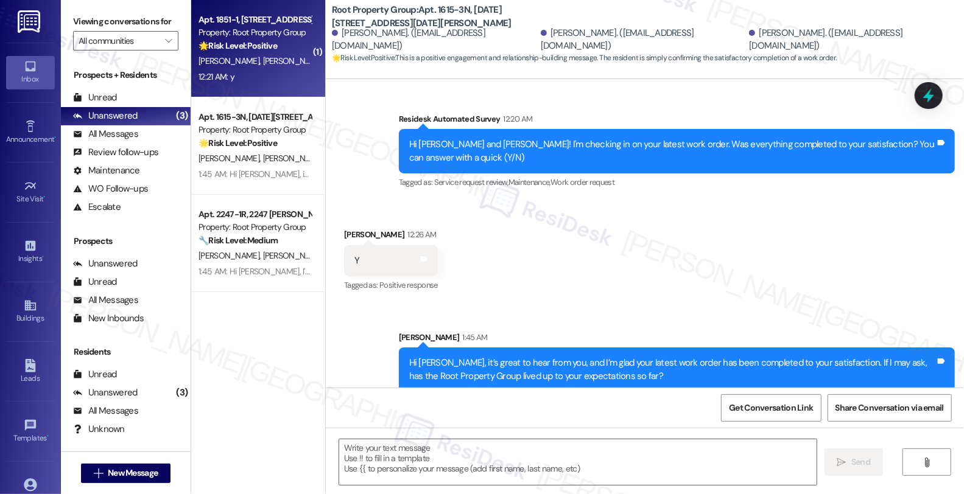
type textarea "Fetching suggested responses. Please feel free to read through the conversation…"
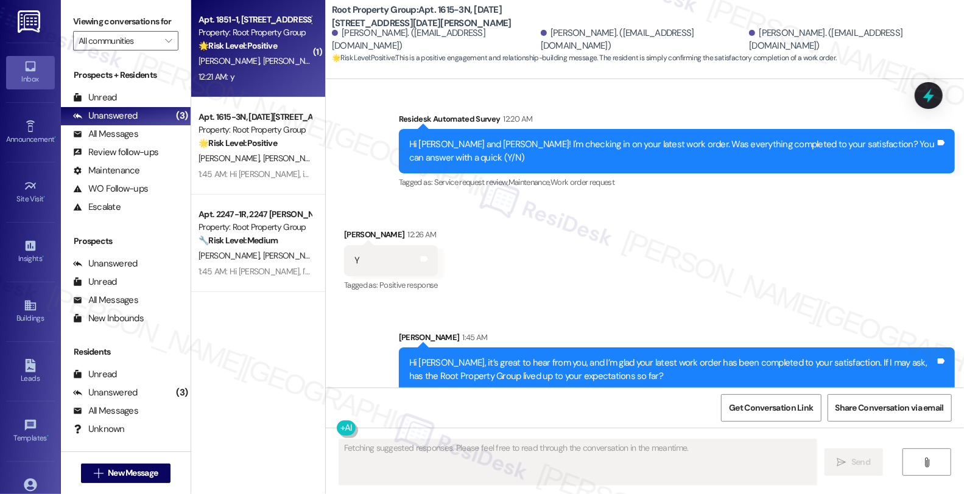
scroll to position [130, 0]
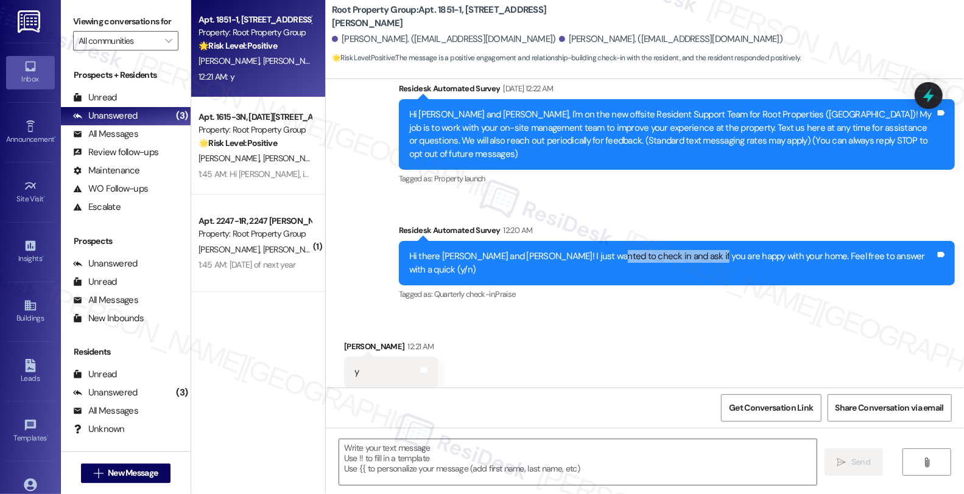
drag, startPoint x: 607, startPoint y: 250, endPoint x: 705, endPoint y: 250, distance: 98.0
click at [705, 250] on div "Hi there [PERSON_NAME] and [PERSON_NAME]! I just wanted to check in and ask if …" at bounding box center [672, 263] width 526 height 26
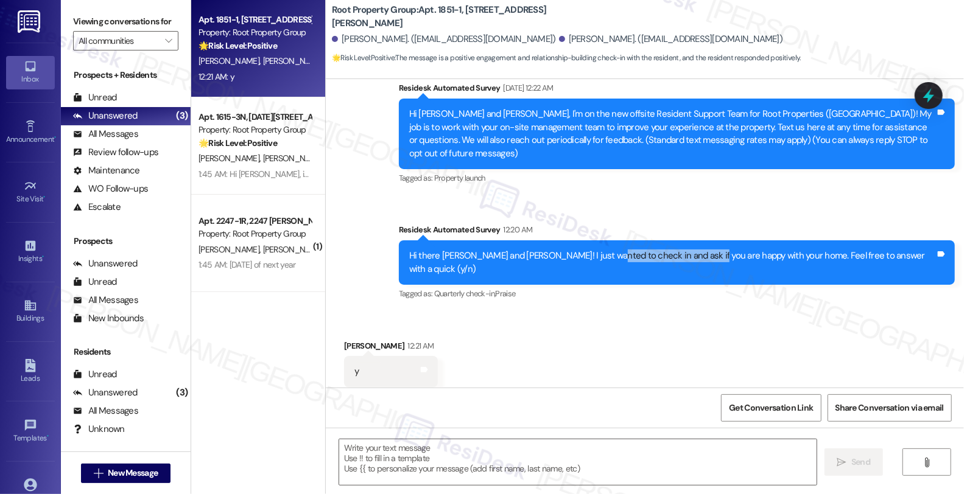
scroll to position [131, 0]
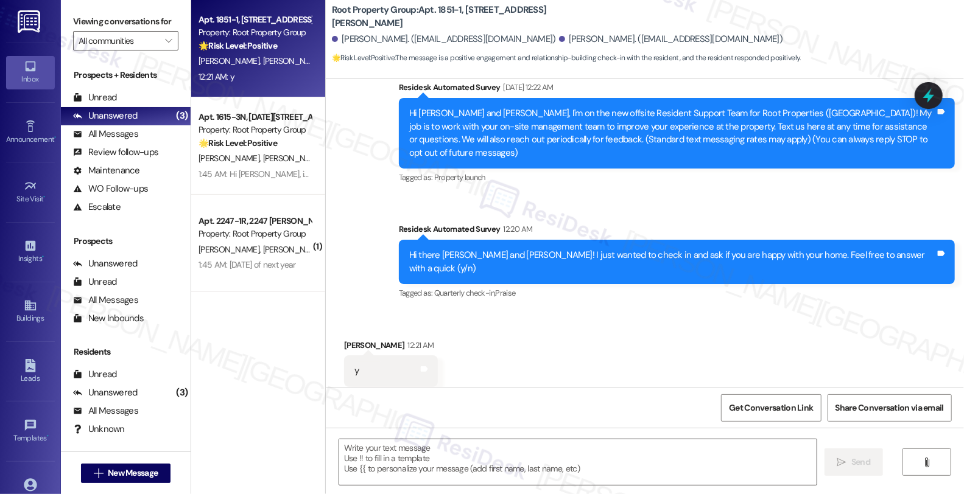
click at [351, 339] on div "[PERSON_NAME] 12:21 AM" at bounding box center [391, 347] width 94 height 17
copy div "Johnnalee"
click at [428, 466] on textarea at bounding box center [577, 463] width 477 height 46
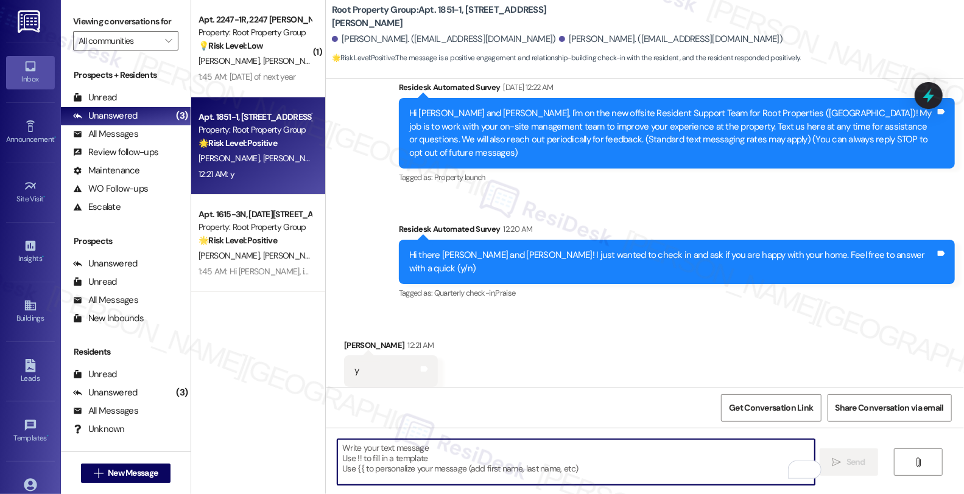
type textarea "G"
type textarea "="
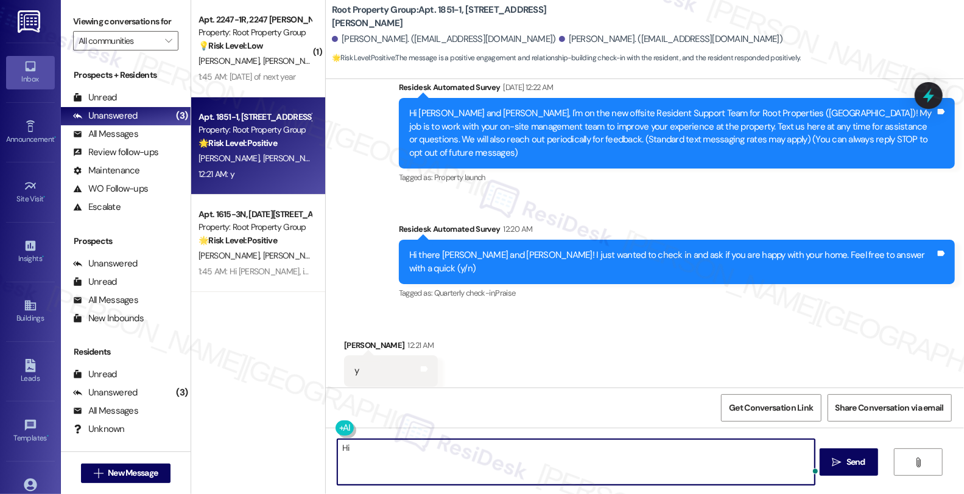
paste textarea "Johnnalee"
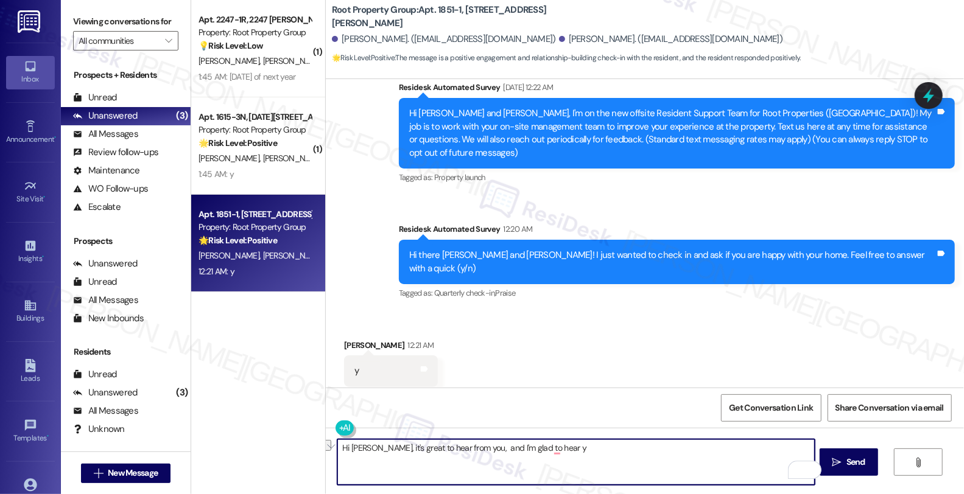
drag, startPoint x: 521, startPoint y: 448, endPoint x: 644, endPoint y: 448, distance: 123.0
click at [644, 448] on textarea "Hi [PERSON_NAME], it's great to hear from you, and I'm glad to hear y" at bounding box center [575, 463] width 477 height 46
type textarea "Hi [PERSON_NAME], it's great to hear from you, and I'm glad you're happy with y…"
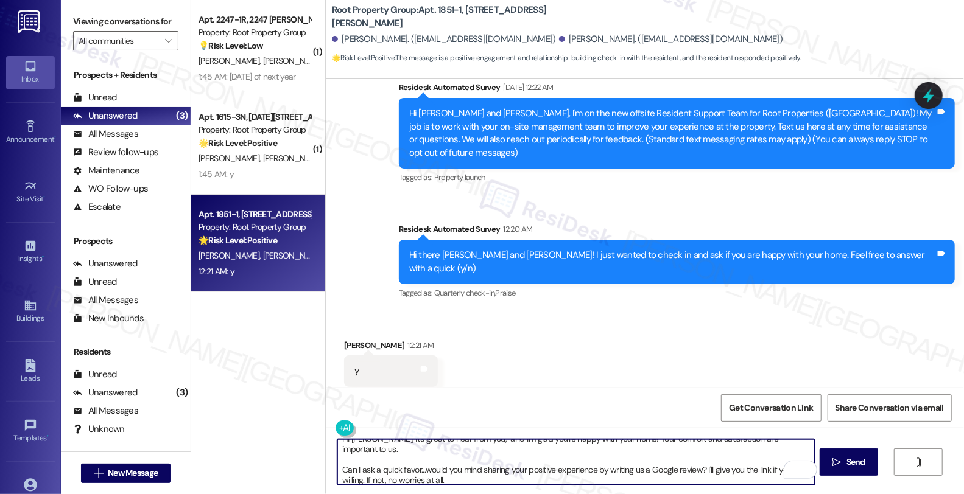
scroll to position [9, 0]
type textarea "Hi [PERSON_NAME], it's great to hear from you, and I'm glad you're happy with y…"
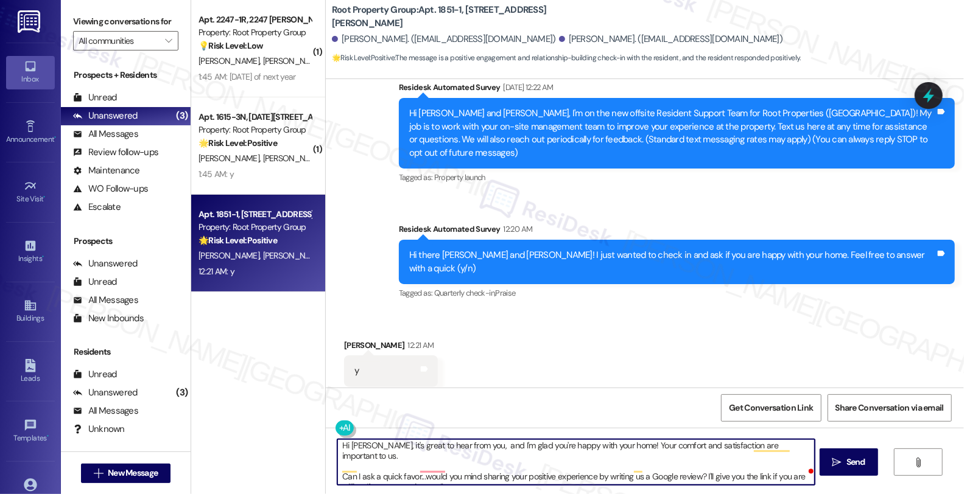
click at [664, 466] on textarea "Hi [PERSON_NAME], it's great to hear from you, and I'm glad you're happy with y…" at bounding box center [575, 463] width 477 height 46
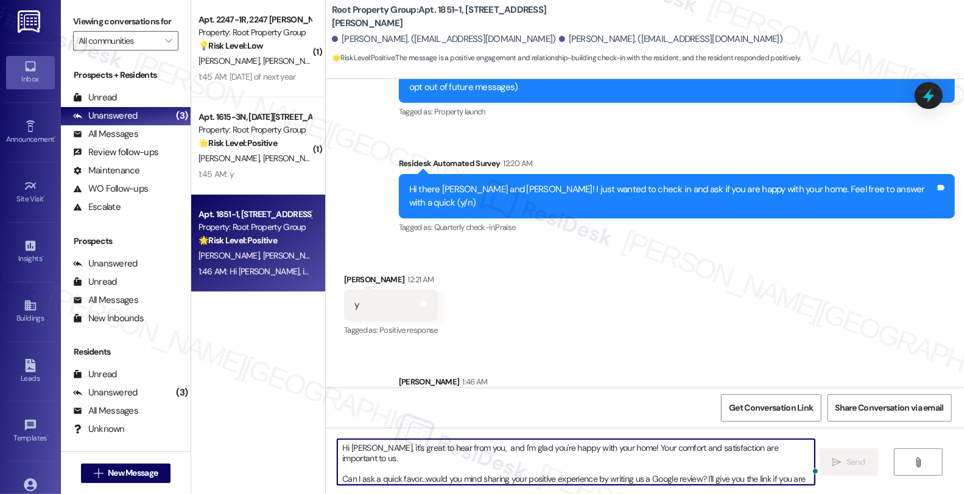
scroll to position [255, 0]
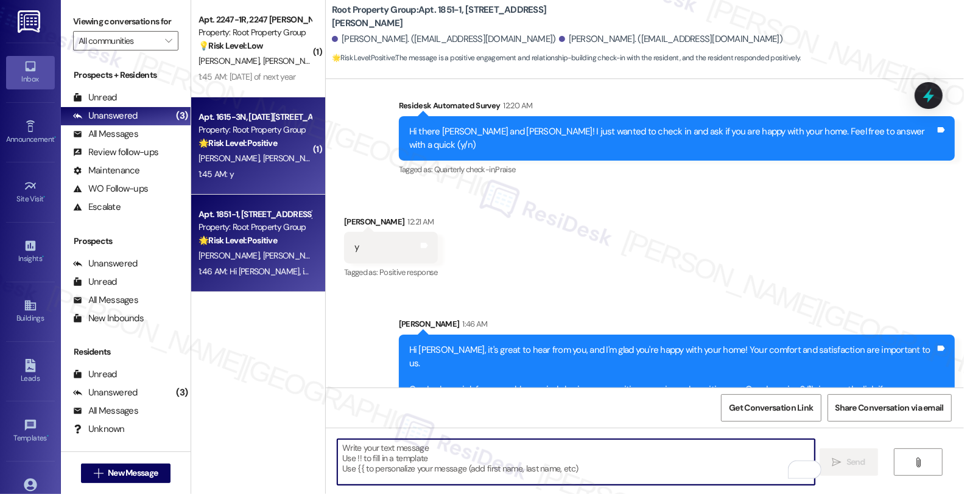
click at [280, 151] on div "[PERSON_NAME] [PERSON_NAME] [PERSON_NAME]" at bounding box center [254, 158] width 115 height 15
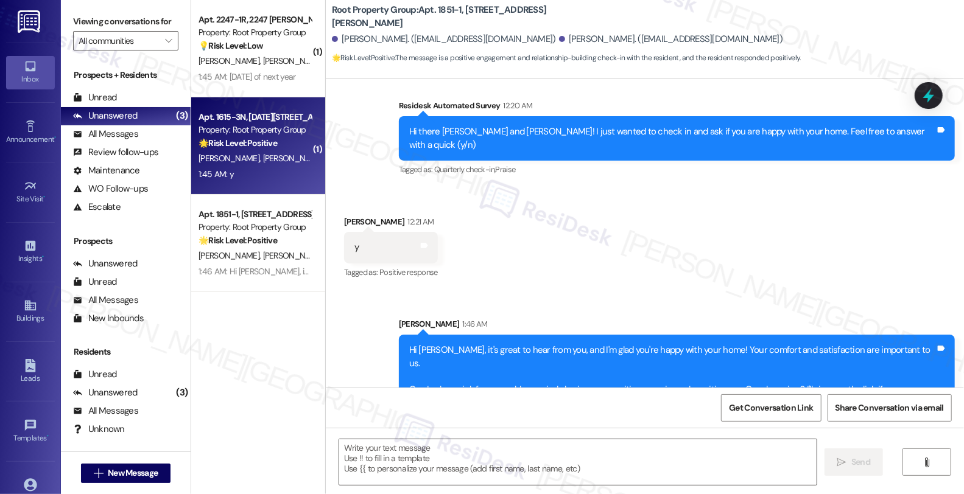
type textarea "Fetching suggested responses. Please feel free to read through the conversation…"
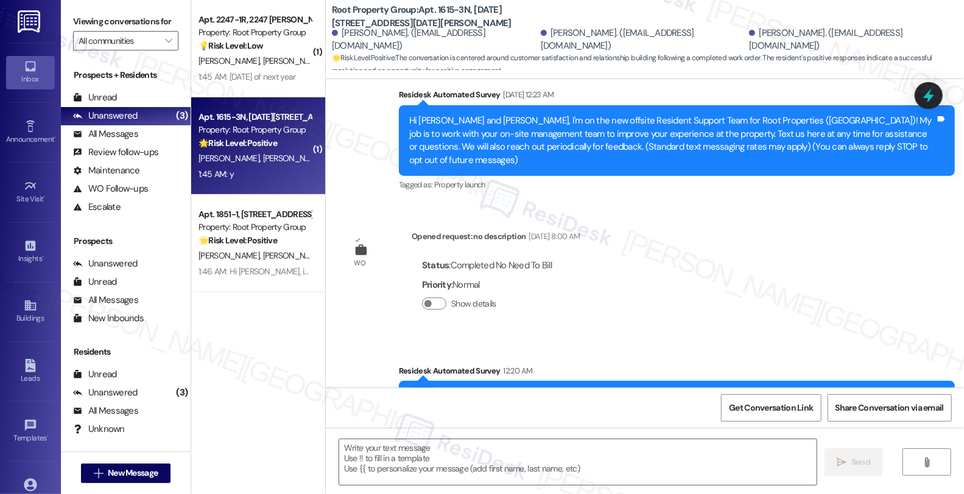
type textarea "Fetching suggested responses. Please feel free to read through the conversation…"
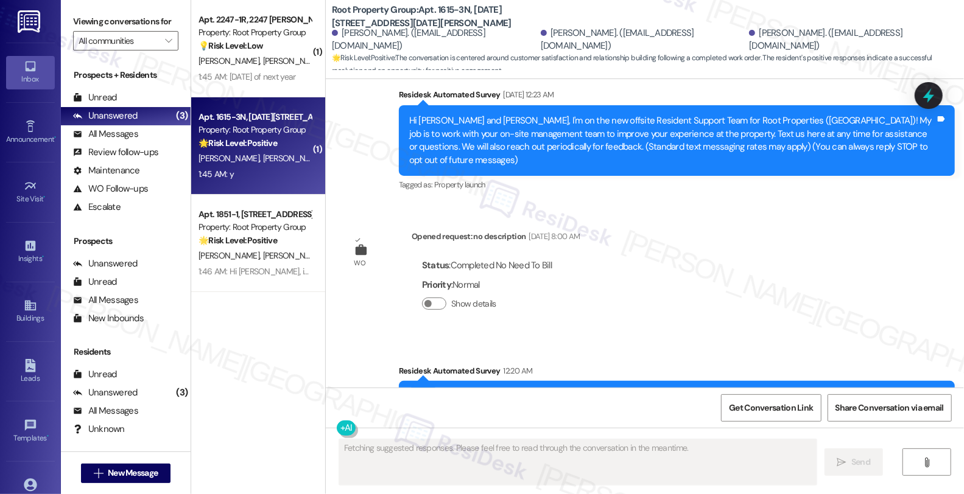
scroll to position [496, 0]
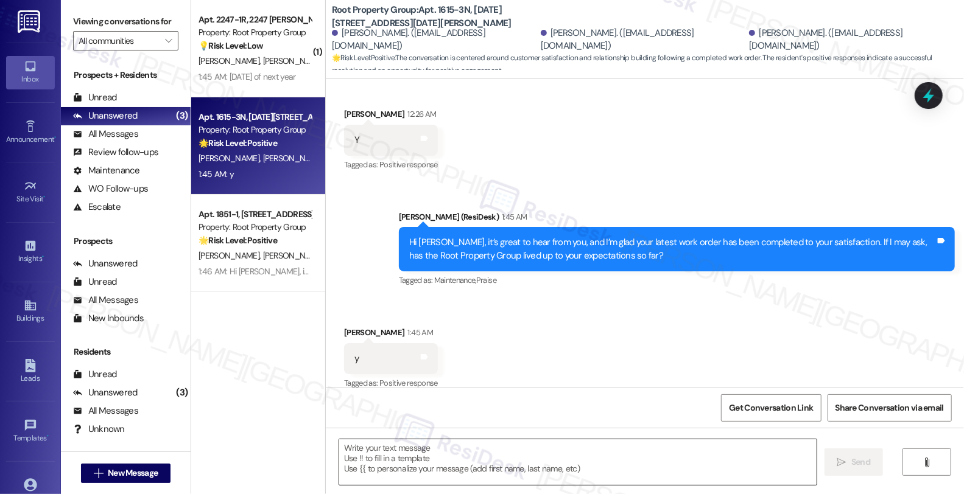
click at [435, 452] on textarea at bounding box center [577, 463] width 477 height 46
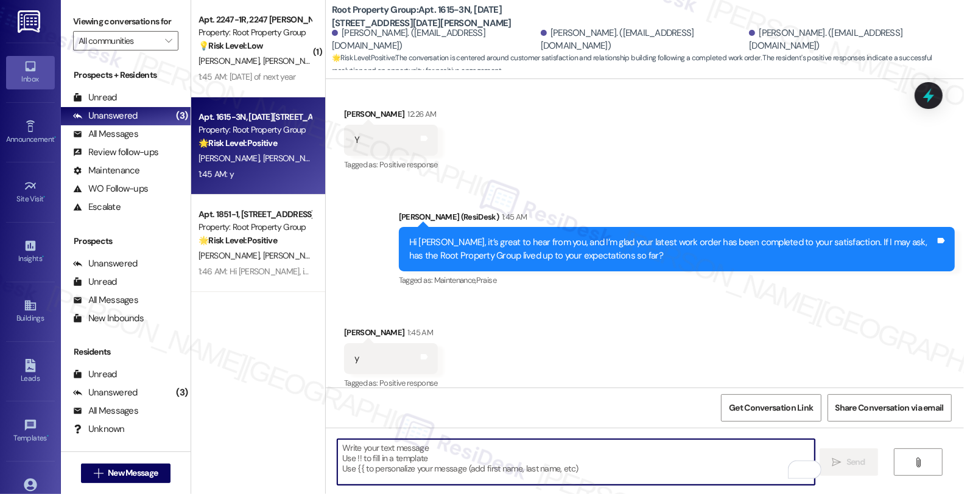
click at [473, 463] on textarea "To enrich screen reader interactions, please activate Accessibility in Grammarl…" at bounding box center [575, 463] width 477 height 46
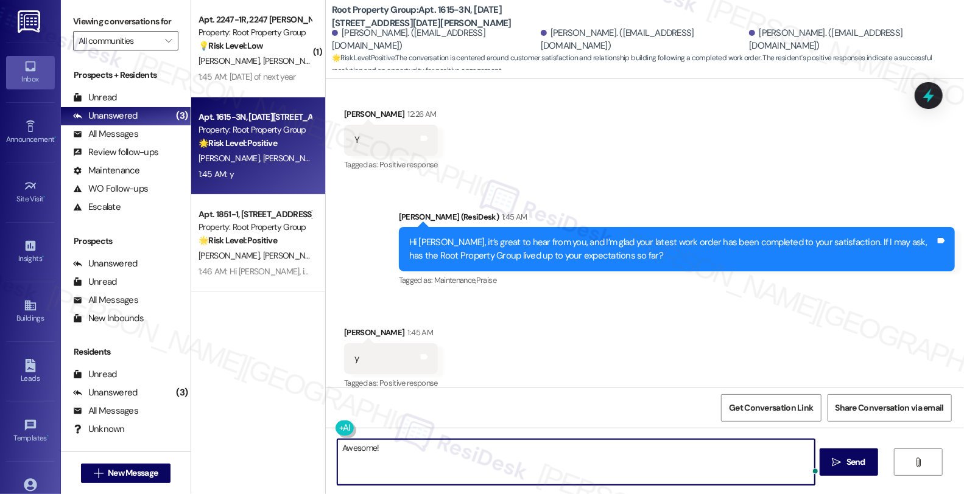
paste textarea "We strive to make your experience here as smooth as possible, and your positive…"
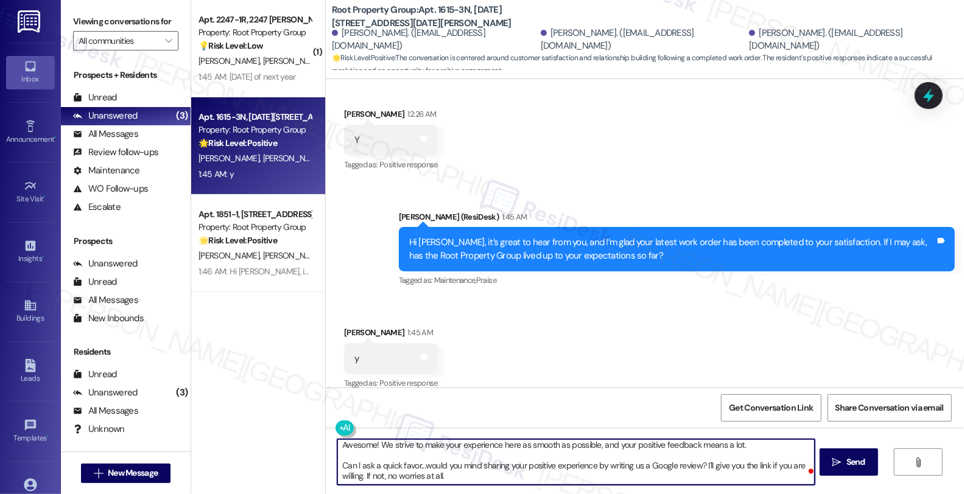
scroll to position [2, 0]
type textarea "Awesome! We strive to make your experience here as smooth as possible, and your…"
click at [859, 466] on span "Send" at bounding box center [855, 462] width 19 height 13
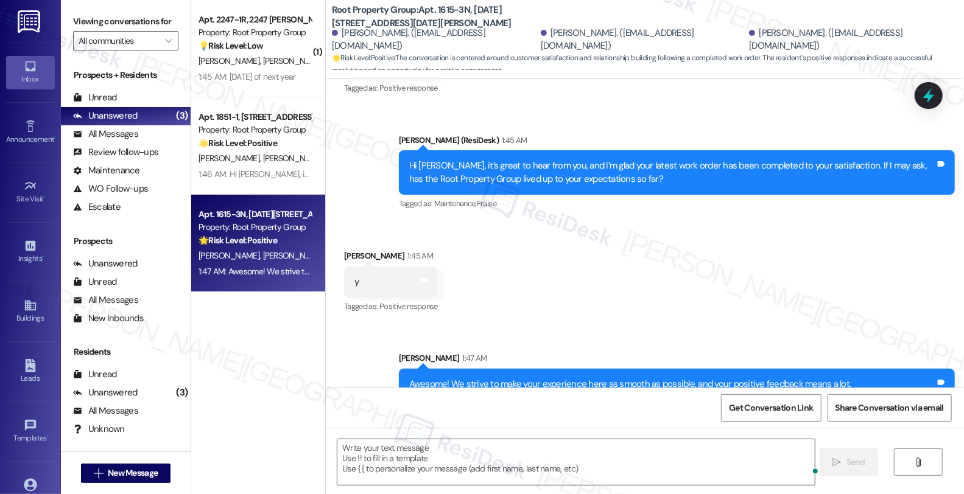
scroll to position [621, 0]
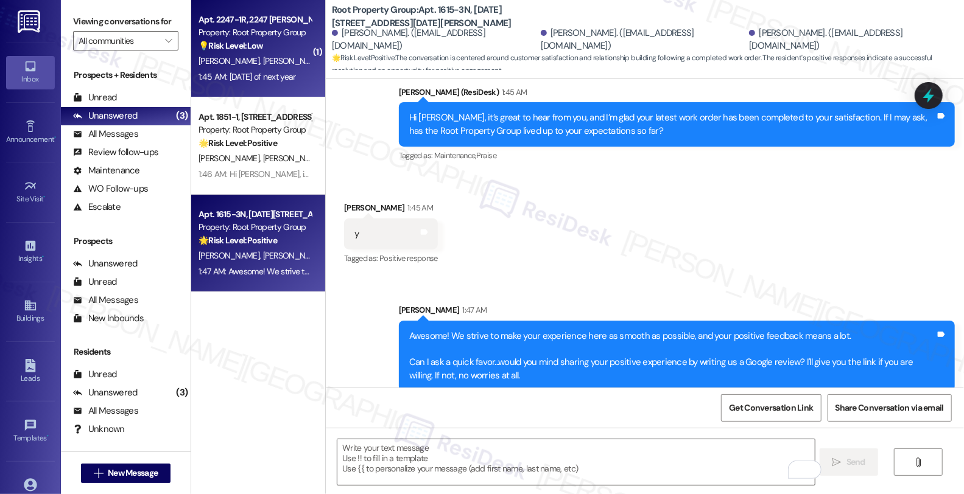
click at [264, 46] on div "💡 Risk Level: Low The resident is inquiring about lease extensions, which is a …" at bounding box center [255, 46] width 113 height 13
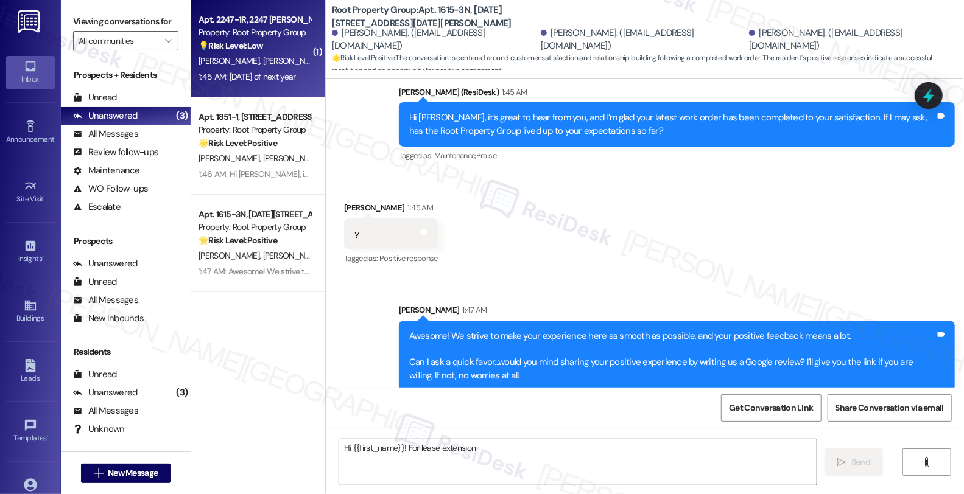
scroll to position [589, 0]
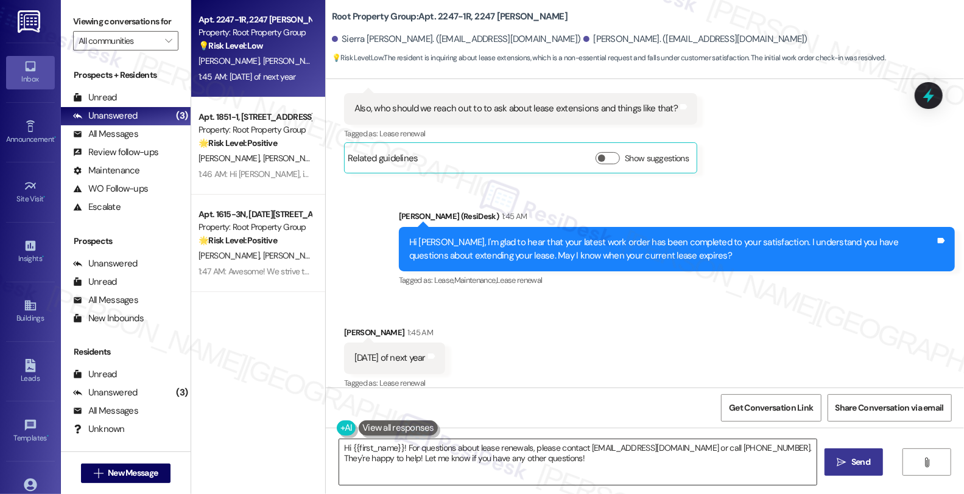
click at [339, 449] on textarea "Hi {{first_name}}! For questions about lease renewals, please contact [EMAIL_AD…" at bounding box center [577, 463] width 477 height 46
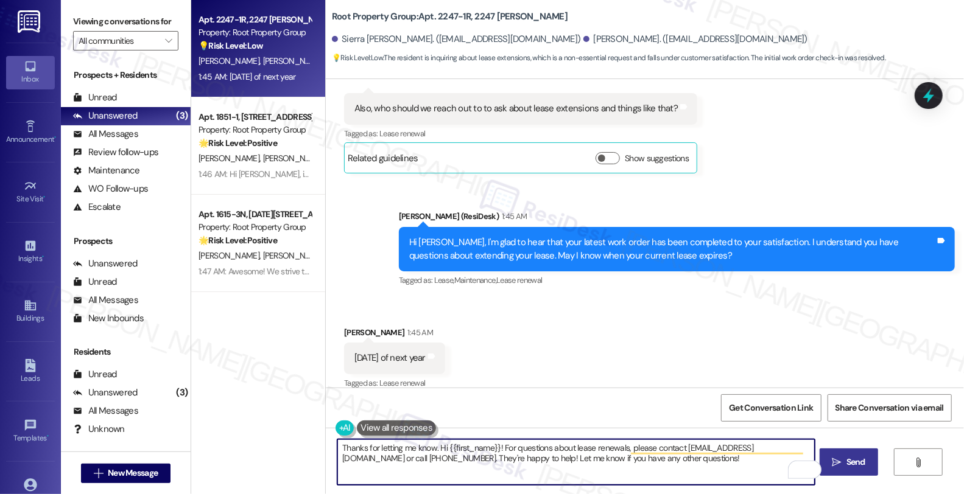
click at [598, 152] on div "Show suggestions" at bounding box center [645, 158] width 98 height 13
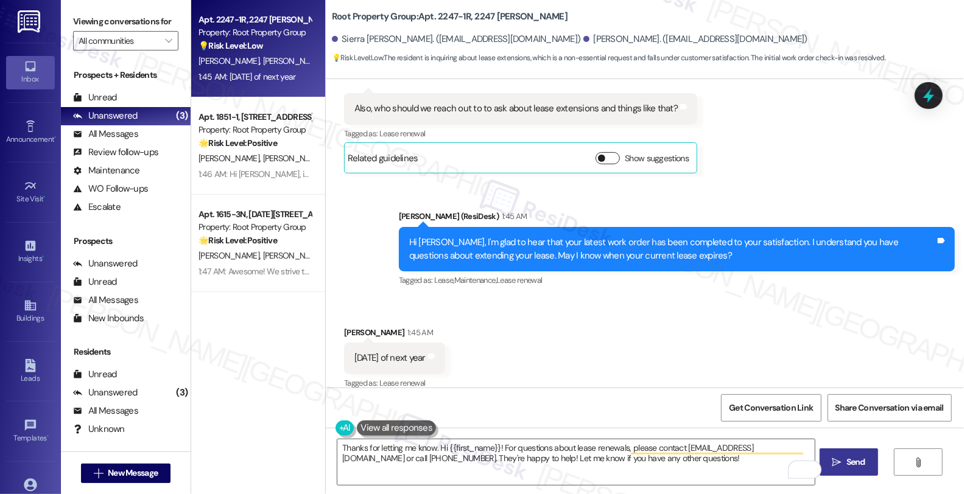
click at [597, 152] on button "Show suggestions" at bounding box center [608, 158] width 24 height 12
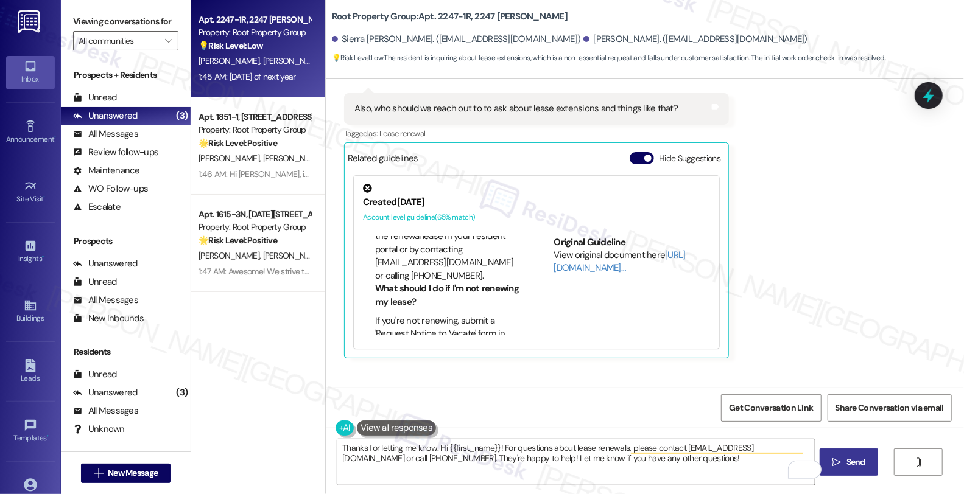
scroll to position [68, 0]
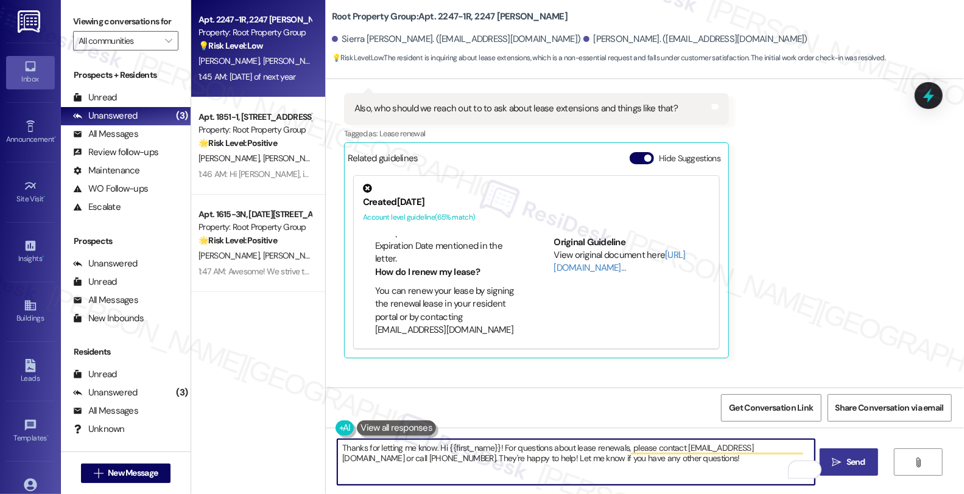
click at [434, 449] on textarea "Thanks for letting me know. Hi {{first_name}}! For questions about lease renewa…" at bounding box center [575, 463] width 477 height 46
click at [856, 271] on div "Received via SMS [PERSON_NAME] 12:21 AM Yes thank you. Tags and notes Tagged as…" at bounding box center [645, 165] width 638 height 404
drag, startPoint x: 432, startPoint y: 449, endPoint x: 973, endPoint y: 490, distance: 542.3
click at [963, 490] on html "Inbox Go to Inbox Announcement • Send A Text Announcement Site Visit • Go to Si…" at bounding box center [482, 246] width 964 height 494
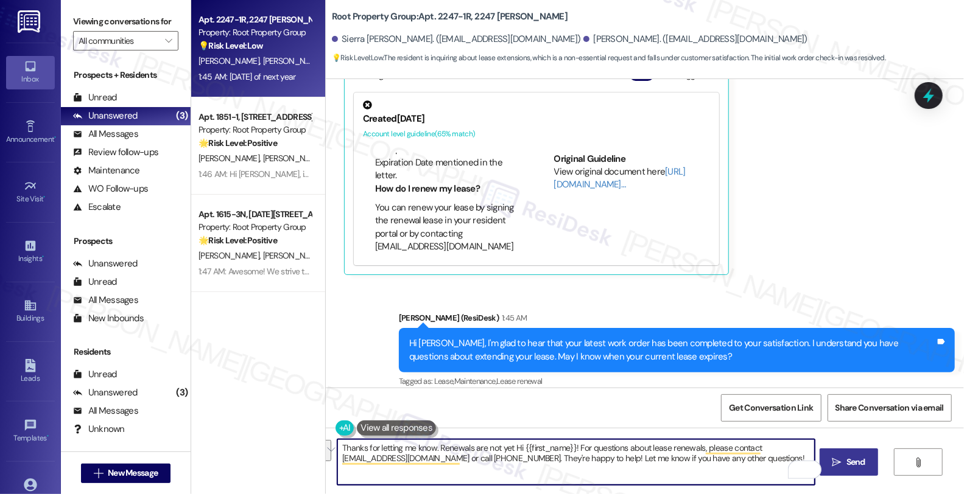
scroll to position [775, 0]
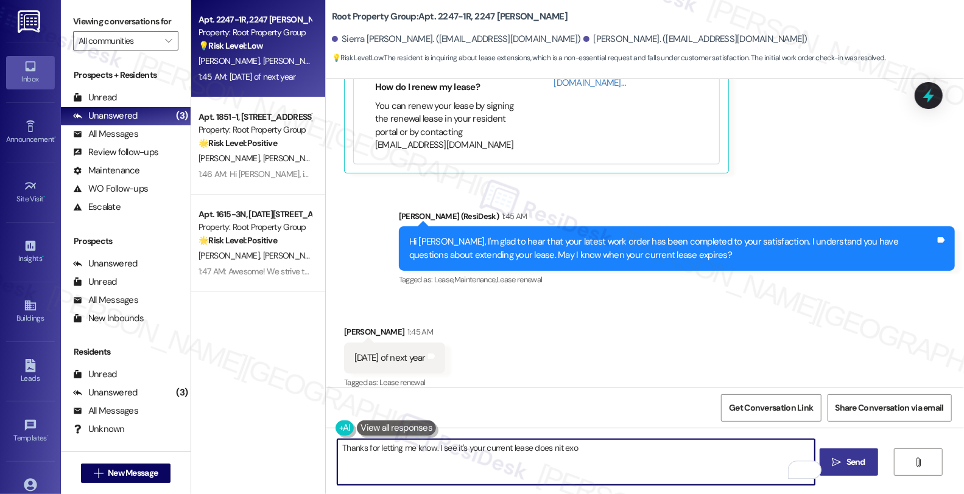
click at [454, 449] on textarea "Thanks for letting me know. I see it's your current lease does nit exo" at bounding box center [575, 463] width 477 height 46
drag, startPoint x: 532, startPoint y: 449, endPoint x: 697, endPoint y: 449, distance: 165.0
click at [697, 449] on textarea "Thanks for letting me know. I see that your current lease does nit exo" at bounding box center [575, 463] width 477 height 46
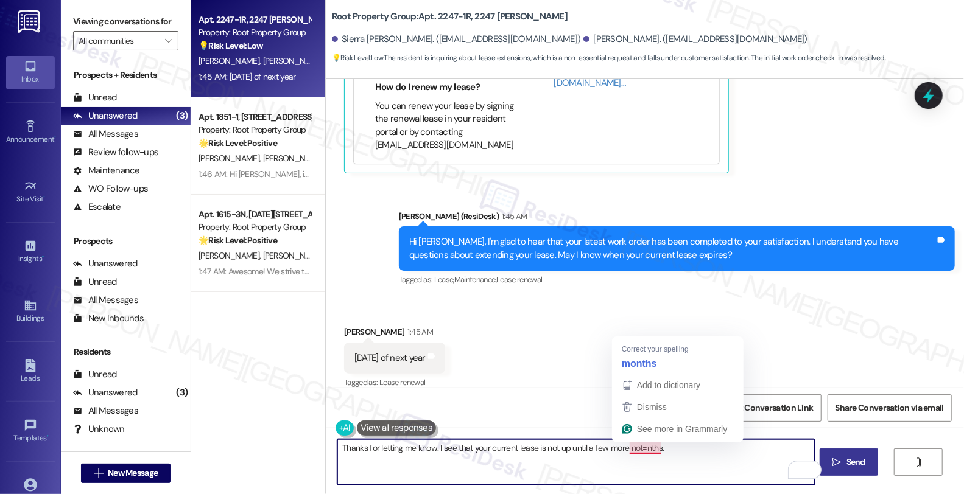
drag, startPoint x: 622, startPoint y: 445, endPoint x: 680, endPoint y: 446, distance: 57.9
click at [680, 446] on textarea "Thanks for letting me know. I see that your current lease is not up until a few…" at bounding box center [575, 463] width 477 height 46
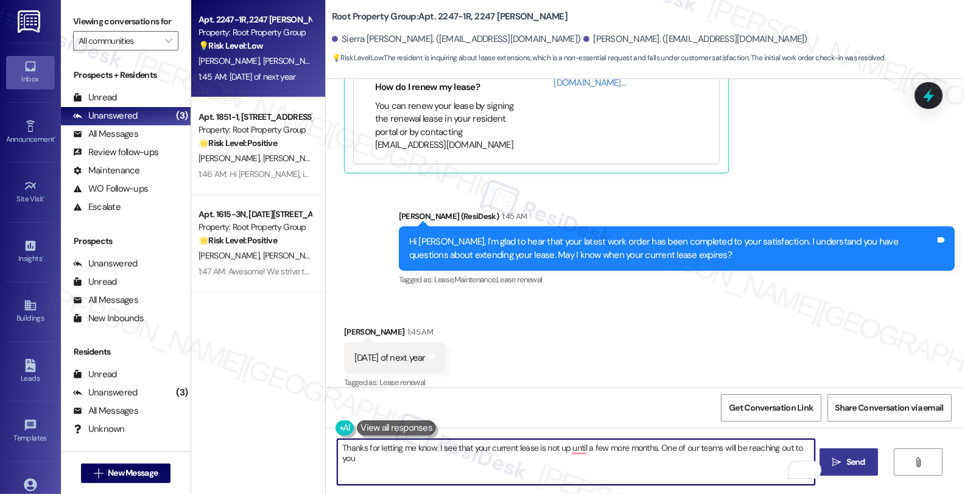
click at [771, 452] on textarea "Thanks for letting me know. I see that your current lease is not up until a few…" at bounding box center [575, 463] width 477 height 46
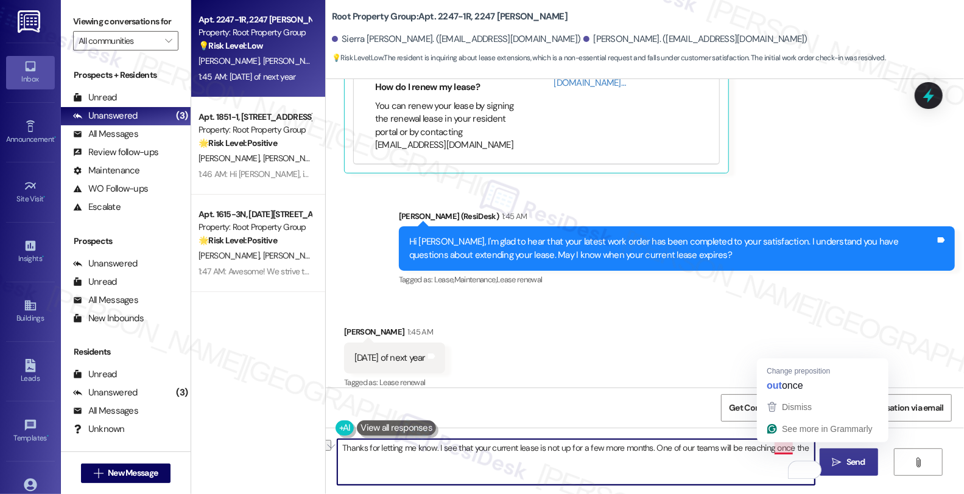
drag, startPoint x: 768, startPoint y: 451, endPoint x: 807, endPoint y: 445, distance: 39.4
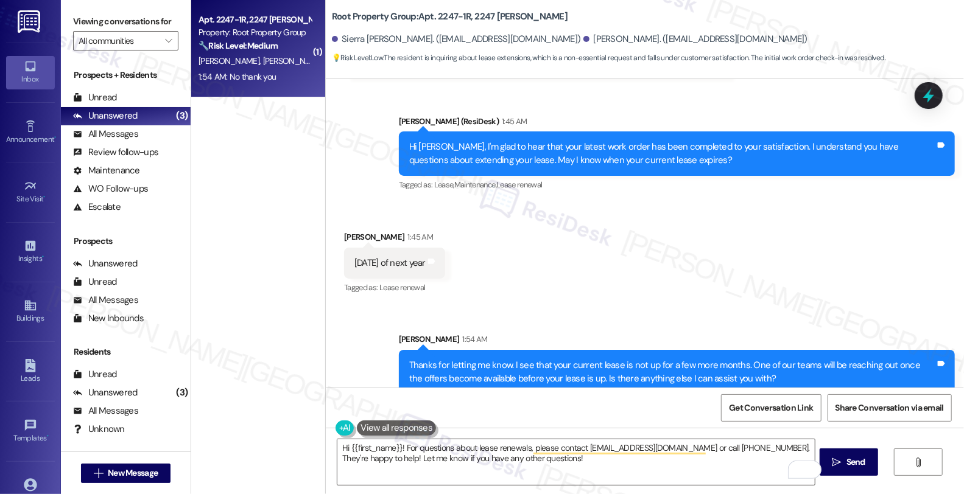
scroll to position [957, 0]
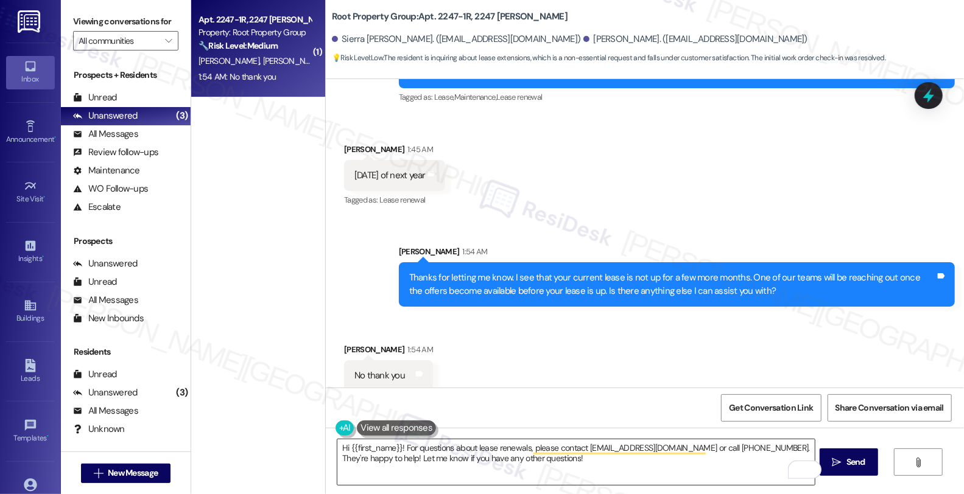
click at [449, 464] on textarea "Hi {{first_name}}! For questions about lease renewals, please contact [EMAIL_AD…" at bounding box center [575, 463] width 477 height 46
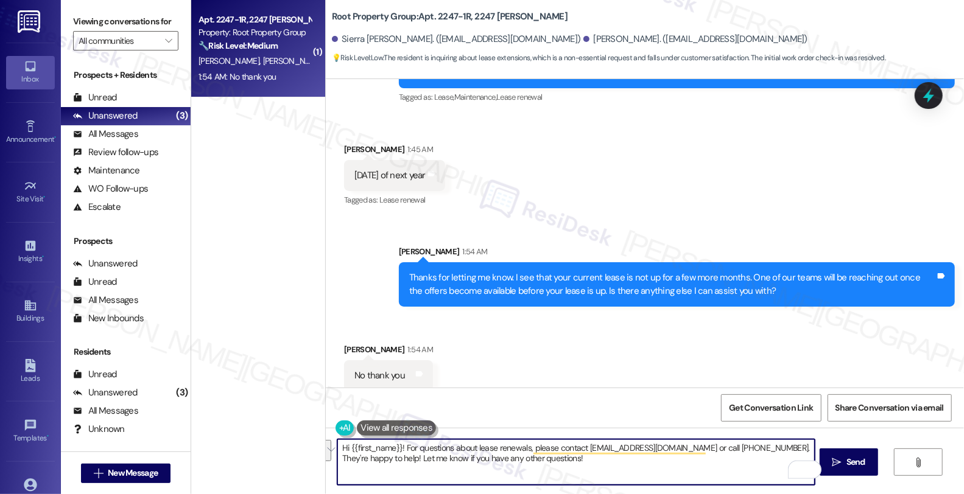
click at [574, 477] on textarea "Hi {{first_name}}! For questions about lease renewals, please contact [EMAIL_AD…" at bounding box center [575, 463] width 477 height 46
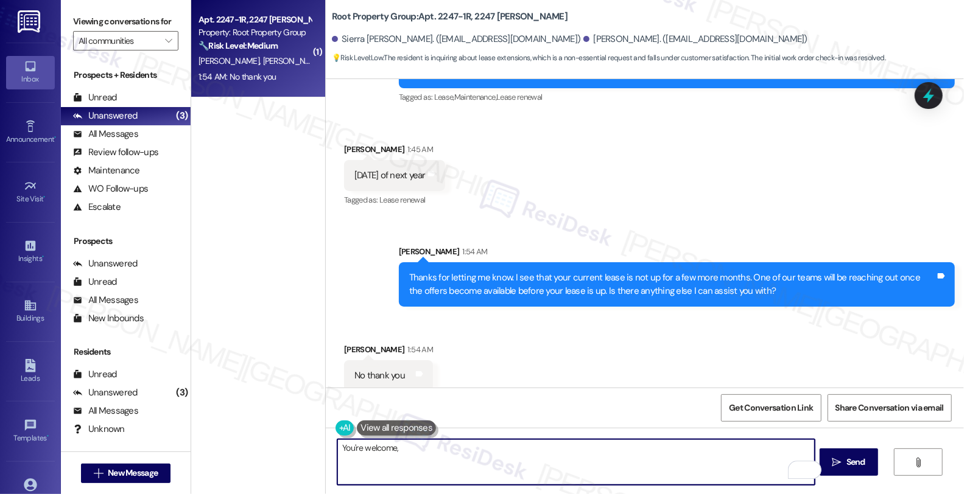
click at [348, 343] on div "[PERSON_NAME] 1:54 AM" at bounding box center [388, 351] width 89 height 17
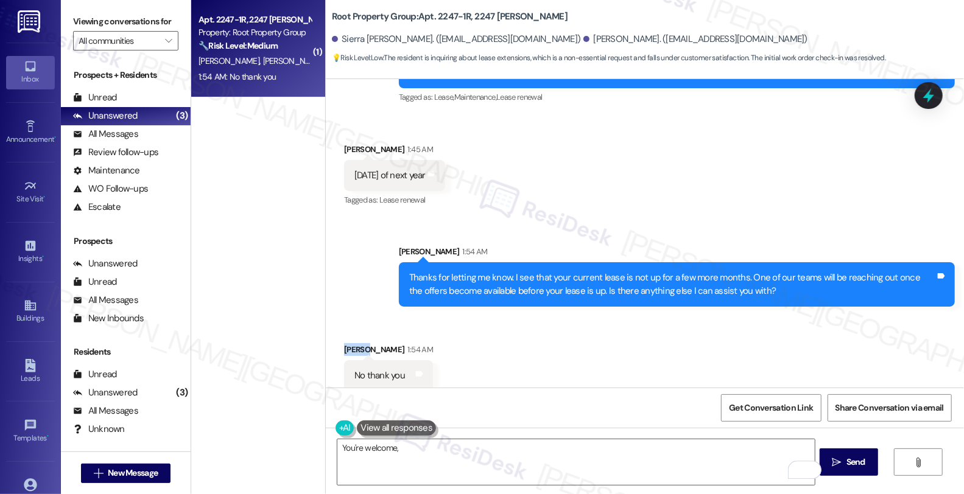
click at [348, 343] on div "[PERSON_NAME] 1:54 AM" at bounding box center [388, 351] width 89 height 17
copy div "[PERSON_NAME]"
click at [448, 454] on textarea "You're welcome," at bounding box center [575, 463] width 477 height 46
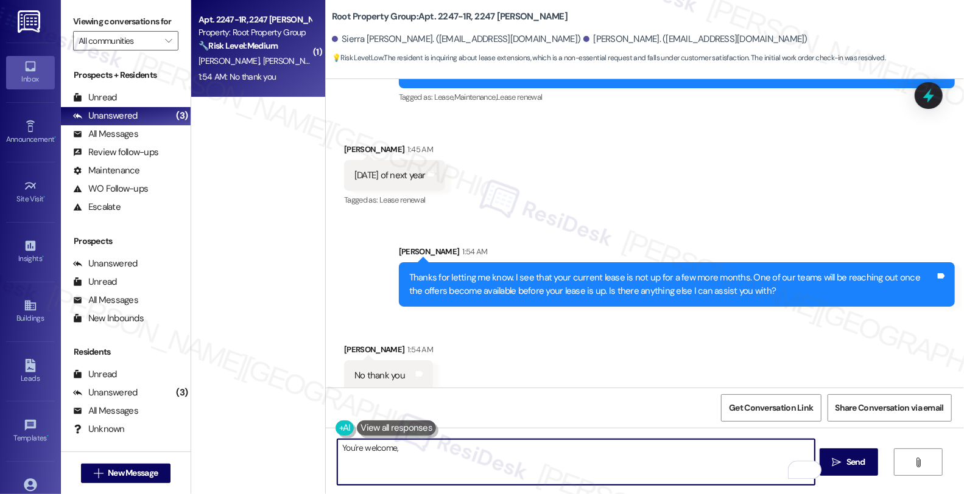
paste textarea "[PERSON_NAME]"
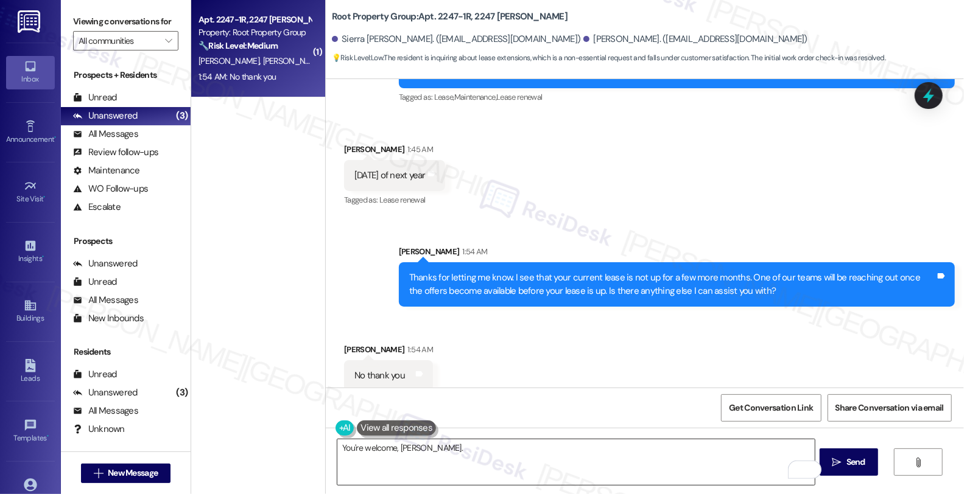
click at [501, 449] on textarea "You're welcome, [PERSON_NAME]." at bounding box center [575, 463] width 477 height 46
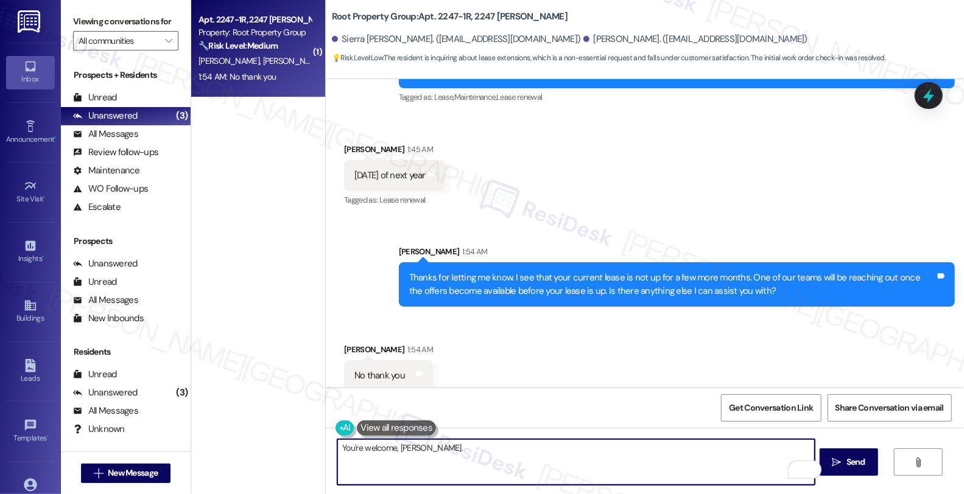
paste textarea "Should you have other concerns, please feel free to reach out. Have a great day!"
type textarea "You're welcome, Jacob. Should you have other concerns, please feel free to reac…"
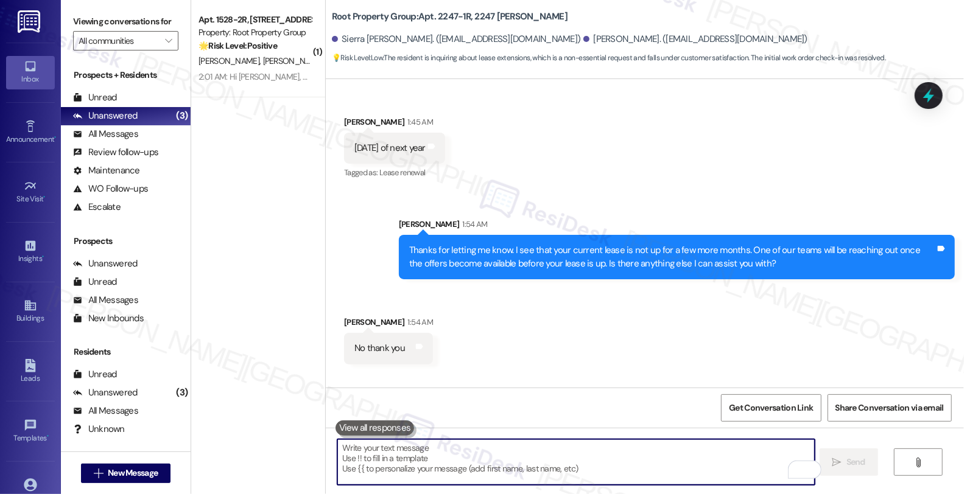
scroll to position [1043, 0]
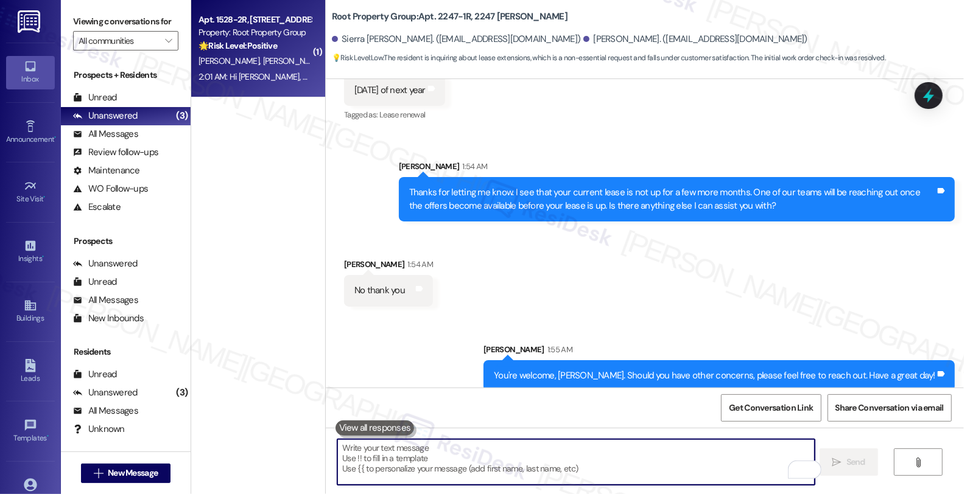
click at [288, 55] on div "K. Atewologun C. Brittain" at bounding box center [254, 61] width 115 height 15
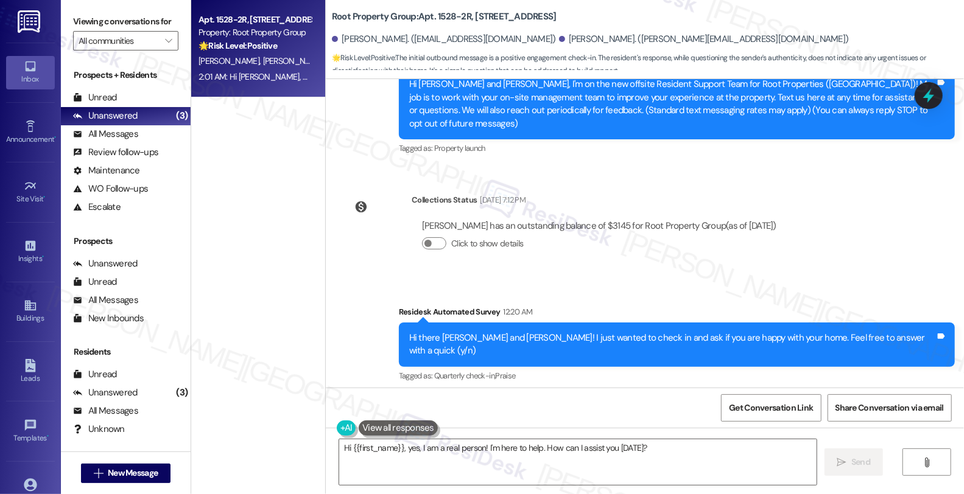
scroll to position [245, 0]
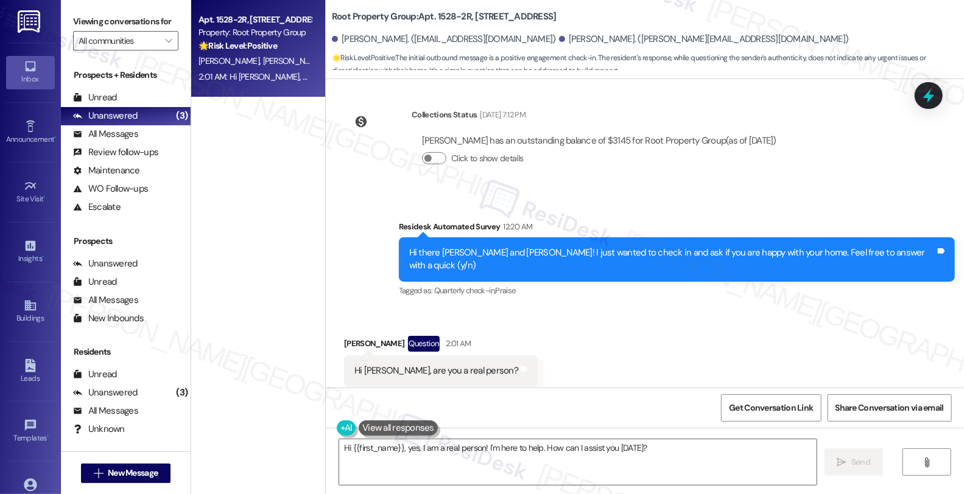
click at [344, 336] on div "Claire Brittain Question 2:01 AM" at bounding box center [441, 345] width 194 height 19
copy div "Claire"
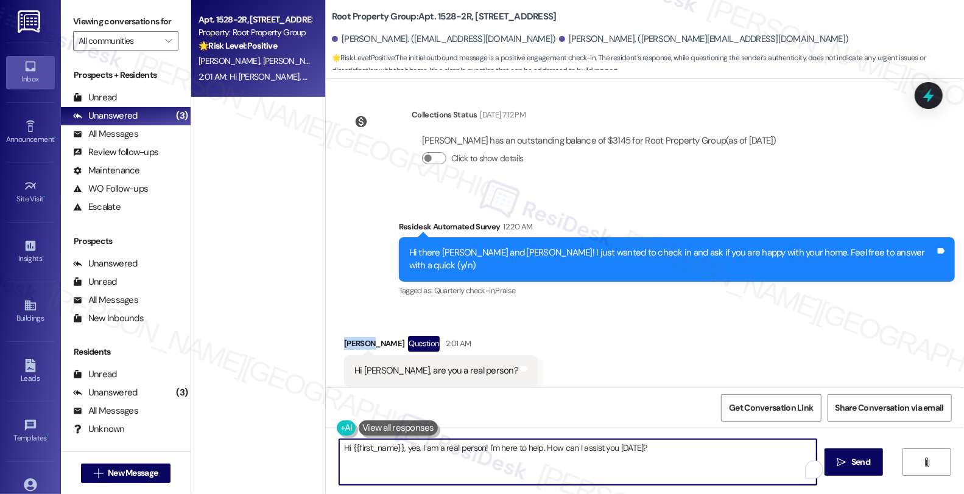
drag, startPoint x: 343, startPoint y: 448, endPoint x: 360, endPoint y: 448, distance: 17.1
click at [360, 448] on textarea "Hi {{first_name}}, yes, I am a real person! I'm here to help. How can I assist …" at bounding box center [577, 463] width 477 height 46
click at [351, 448] on textarea "Hi {{first_name}}, yes, I am a real person! I'm here to help. How can I assist …" at bounding box center [577, 463] width 477 height 46
drag, startPoint x: 343, startPoint y: 448, endPoint x: 390, endPoint y: 447, distance: 46.9
click at [390, 447] on textarea "Hi {{first_name}}, yes, I am a real person! I'm here to help. How can I assist …" at bounding box center [575, 463] width 477 height 46
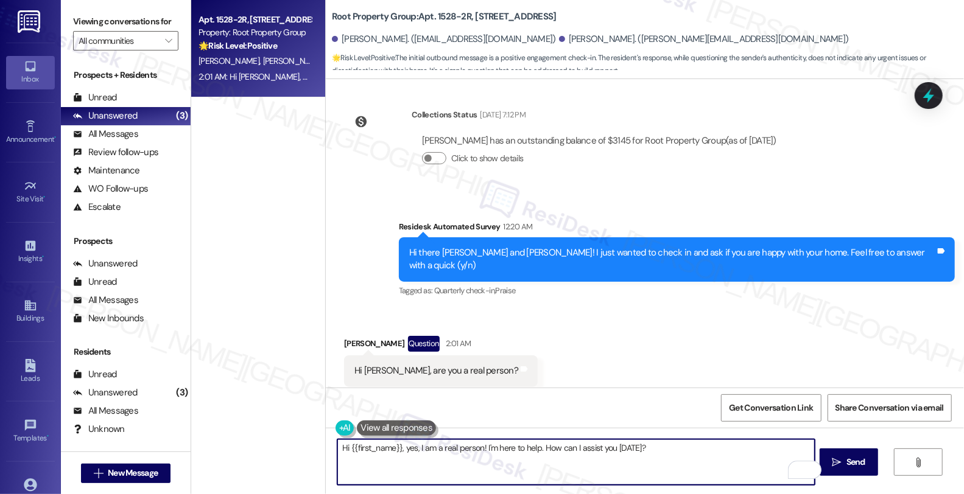
paste textarea "Claire"
click at [343, 449] on textarea "HiClaire }, yes, I am a real person! I'm here to help. How can I assist you tod…" at bounding box center [575, 463] width 477 height 46
click at [342, 449] on textarea "HiClaire }, yes, I am a real person! I'm here to help. How can I assist you tod…" at bounding box center [575, 463] width 477 height 46
click at [364, 446] on textarea "HiClaire}, yes, I am a real person! I'm here to help. How can I assist you toda…" at bounding box center [575, 463] width 477 height 46
click at [342, 446] on textarea "HiClaire, yes, I am a real person! I'm here to help. How can I assist you today?" at bounding box center [575, 463] width 477 height 46
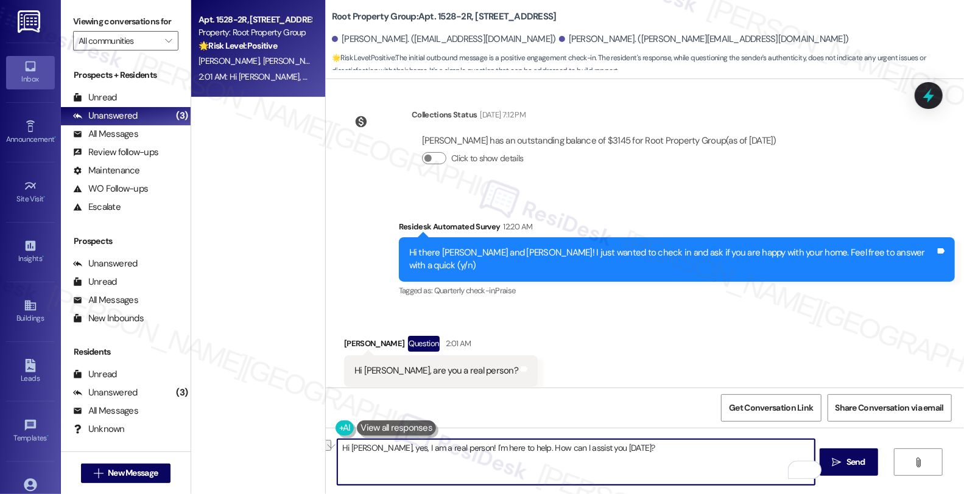
drag, startPoint x: 404, startPoint y: 446, endPoint x: 655, endPoint y: 449, distance: 251.5
click at [655, 449] on textarea "Hi Claire, yes, I am a real person! I'm here to help. How can I assist you toda…" at bounding box center [575, 463] width 477 height 46
type textarea "Hi Claire, yes, I am 😊 Is there anything I can assist you with?"
type textarea "Hi {{first_name}}, glad you reached out! Yes, I'm a real person here to assist …"
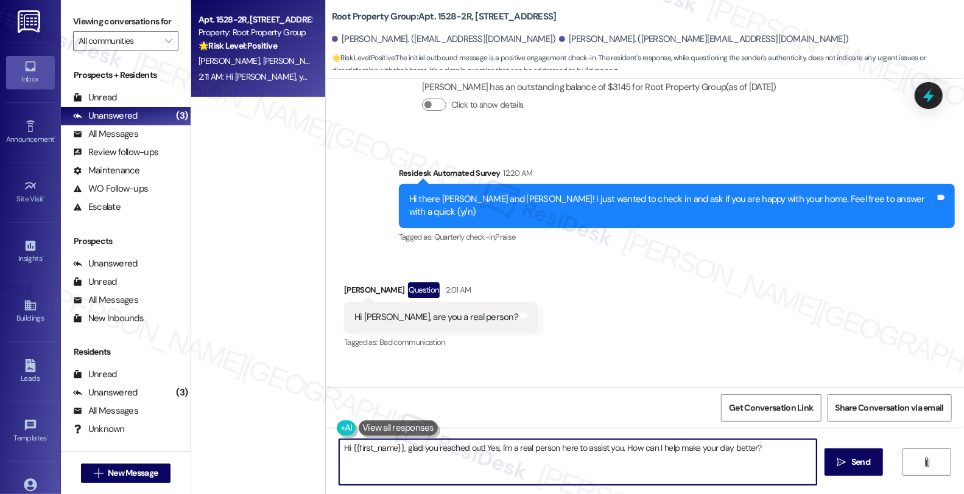
scroll to position [330, 0]
